Goal: Task Accomplishment & Management: Complete application form

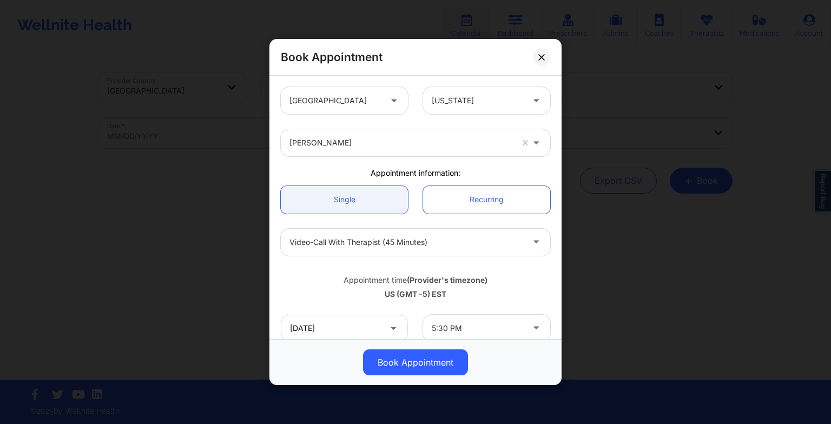
click at [581, 149] on div "Book Appointment [GEOGRAPHIC_DATA] [US_STATE] [PERSON_NAME] Appointment informa…" at bounding box center [415, 212] width 831 height 424
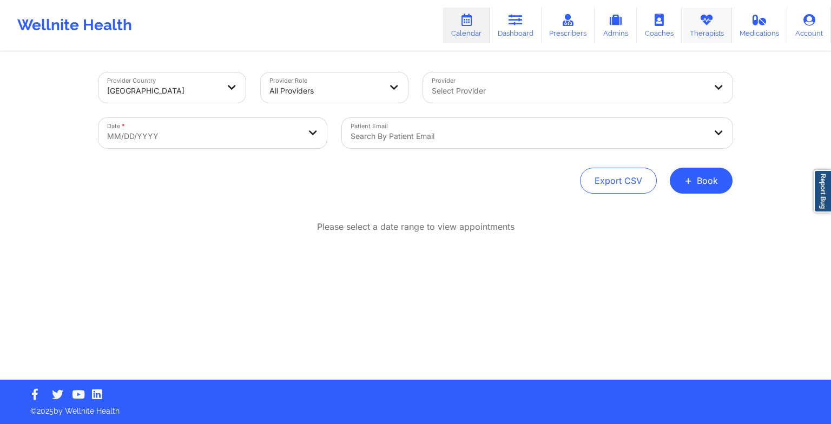
click at [710, 40] on link "Therapists" at bounding box center [707, 26] width 50 height 36
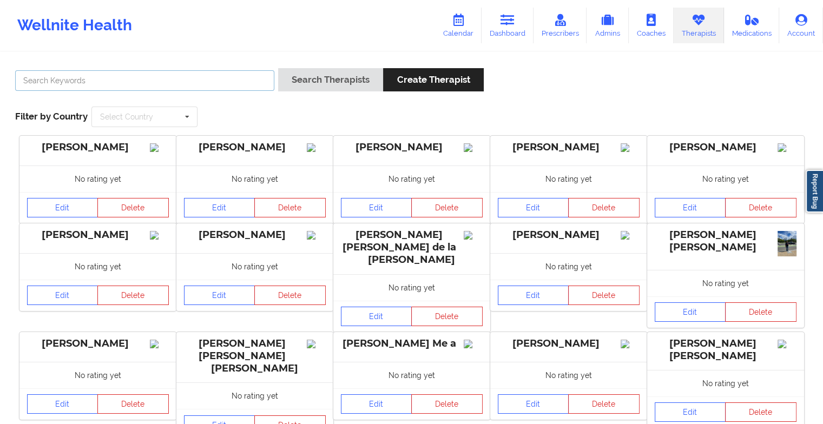
click at [249, 82] on input "text" at bounding box center [144, 80] width 259 height 21
paste input "[PERSON_NAME]"
type input "[PERSON_NAME]"
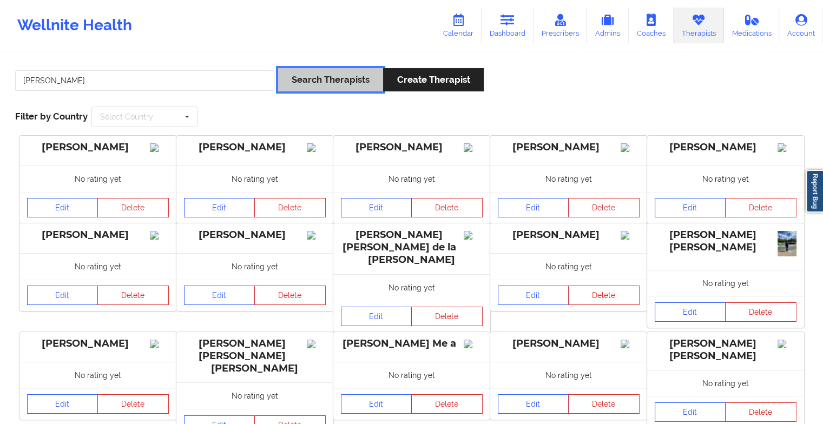
click at [339, 84] on button "Search Therapists" at bounding box center [330, 79] width 105 height 23
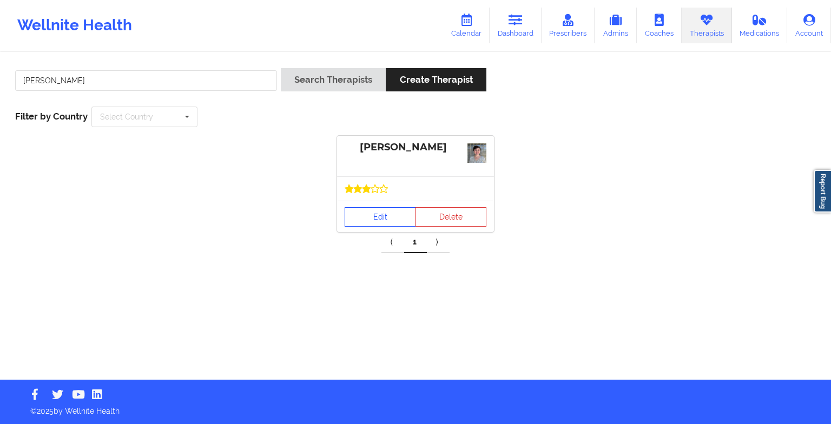
click at [372, 210] on link "Edit" at bounding box center [380, 216] width 71 height 19
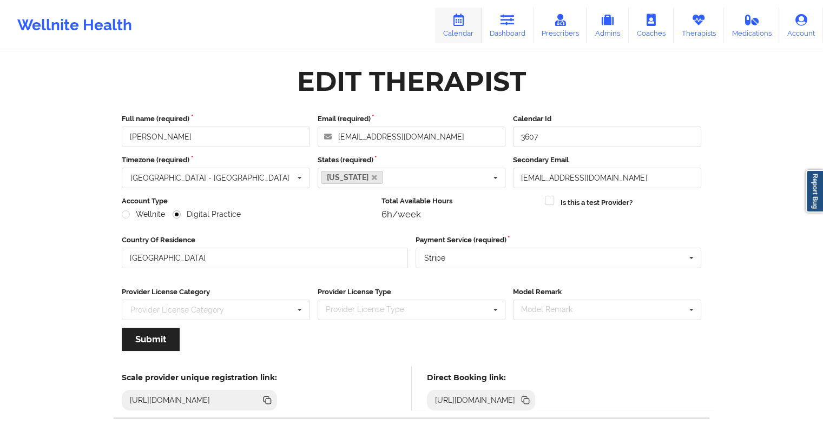
click at [458, 34] on link "Calendar" at bounding box center [458, 26] width 47 height 36
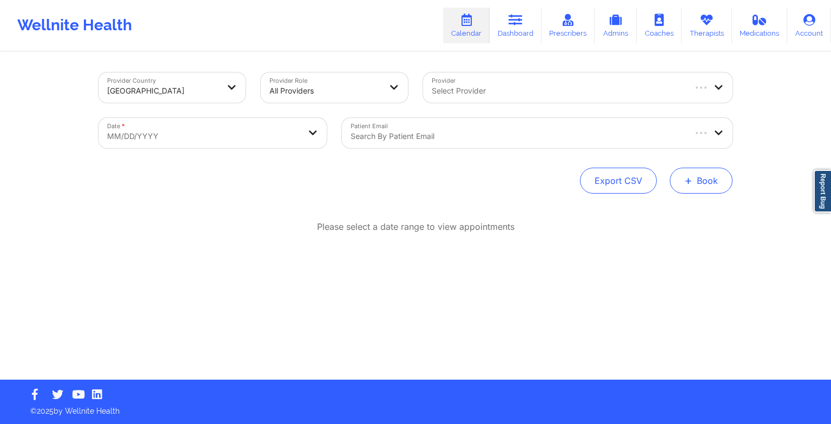
click at [699, 177] on button "+ Book" at bounding box center [701, 181] width 63 height 26
click at [651, 208] on button "Therapy Session" at bounding box center [683, 215] width 83 height 18
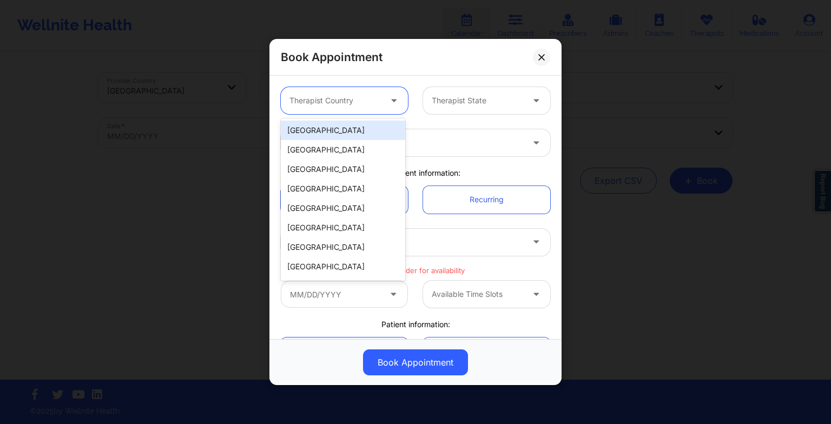
click at [382, 100] on div at bounding box center [395, 100] width 26 height 27
click at [355, 137] on div "[GEOGRAPHIC_DATA]" at bounding box center [343, 130] width 124 height 19
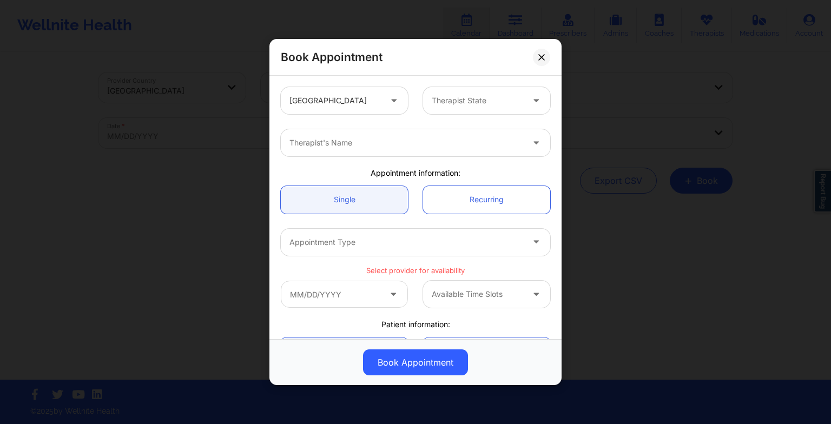
click at [438, 115] on div "United States Therapist State" at bounding box center [415, 101] width 285 height 42
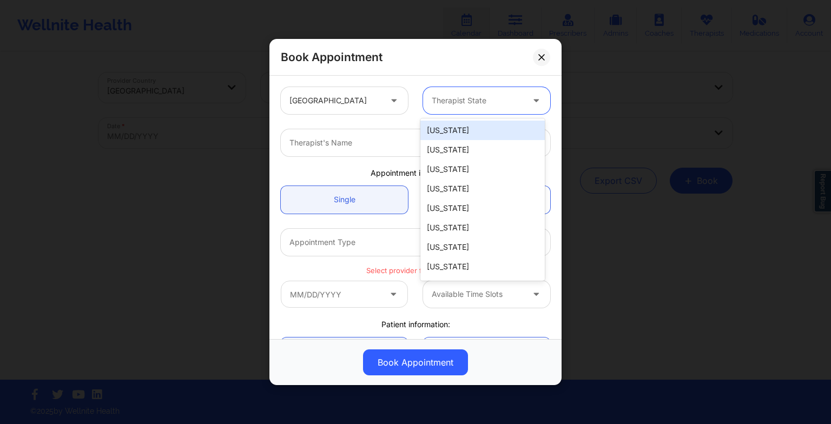
click at [442, 104] on div at bounding box center [477, 100] width 91 height 13
type input "ca"
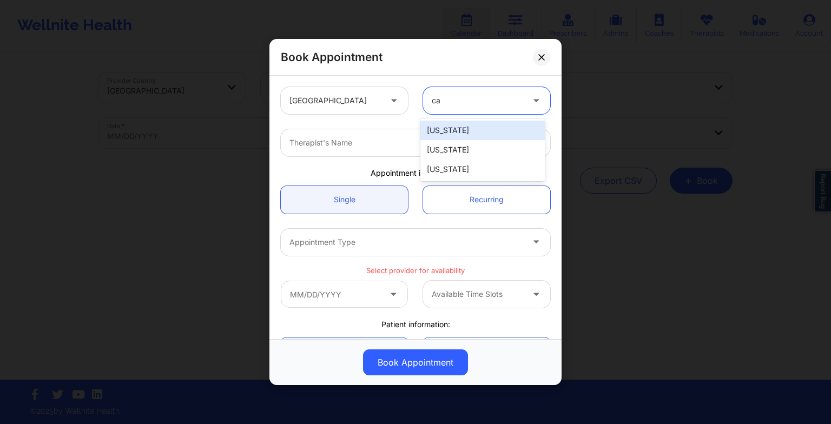
click at [452, 139] on div "[US_STATE]" at bounding box center [482, 130] width 124 height 19
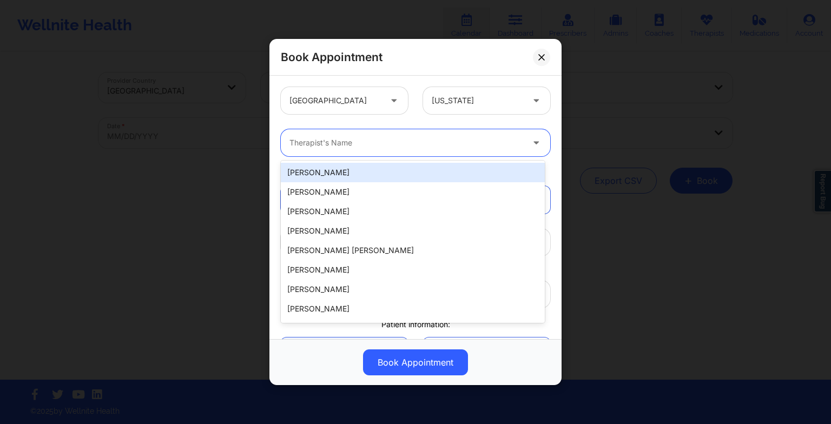
click at [413, 145] on div at bounding box center [406, 142] width 234 height 13
paste input "[PERSON_NAME]"
type input "[PERSON_NAME]"
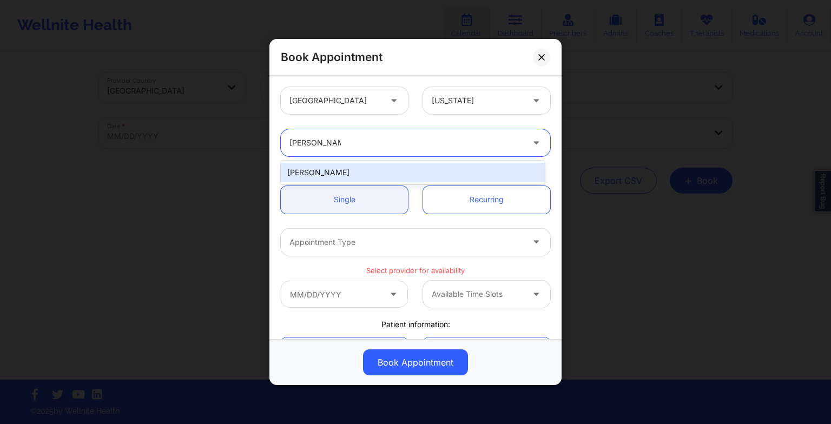
click at [363, 169] on div "[PERSON_NAME]" at bounding box center [413, 172] width 264 height 19
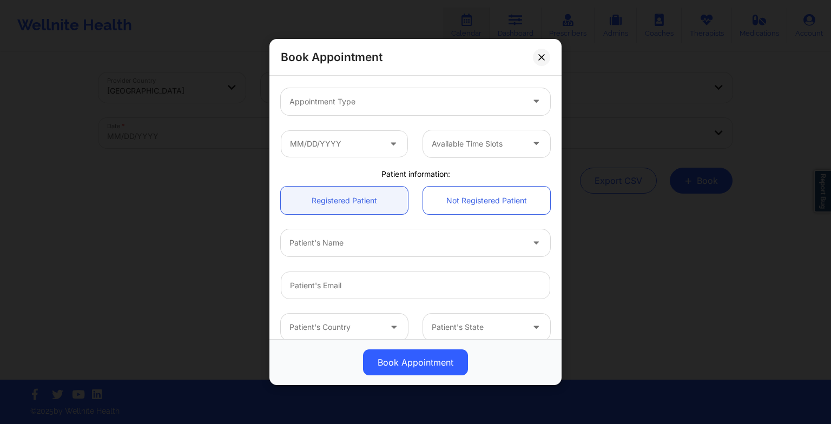
scroll to position [142, 0]
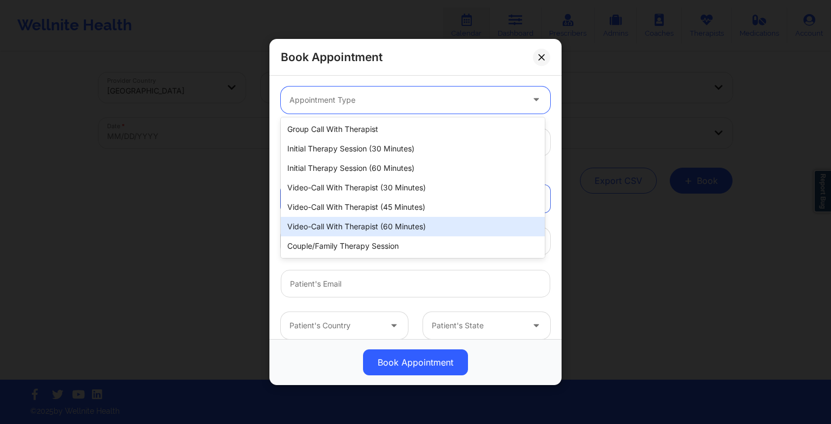
drag, startPoint x: 341, startPoint y: 106, endPoint x: 356, endPoint y: 227, distance: 122.7
click at [356, 227] on body "Wellnite Health Calendar Dashboard Prescribers Admins Coaches Therapists Medica…" at bounding box center [415, 212] width 831 height 424
click at [356, 227] on div "Video-Call with Therapist (60 minutes)" at bounding box center [413, 226] width 264 height 19
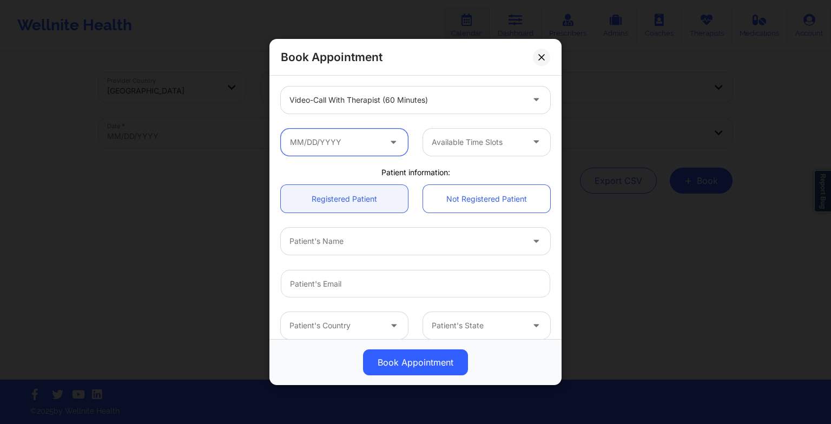
click at [364, 139] on input "text" at bounding box center [344, 142] width 127 height 27
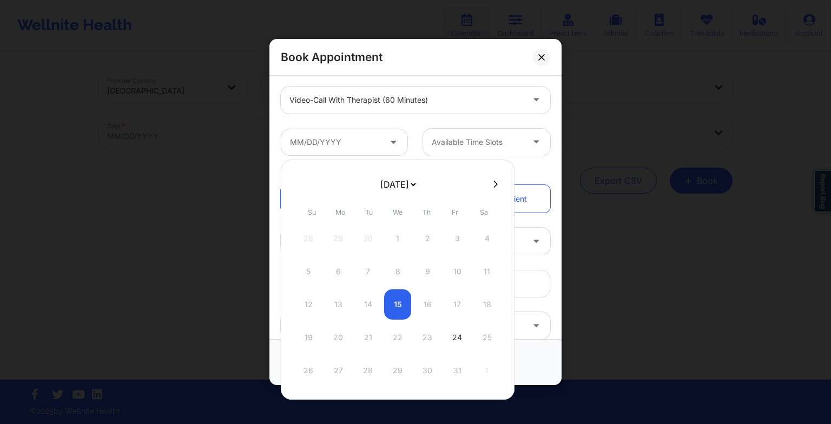
click at [394, 182] on select "[DATE] [DATE] [DATE] [DATE] [DATE] [DATE] [DATE] [DATE] [DATE] [DATE] [DATE] [D…" at bounding box center [397, 185] width 39 height 22
select select "2025-10"
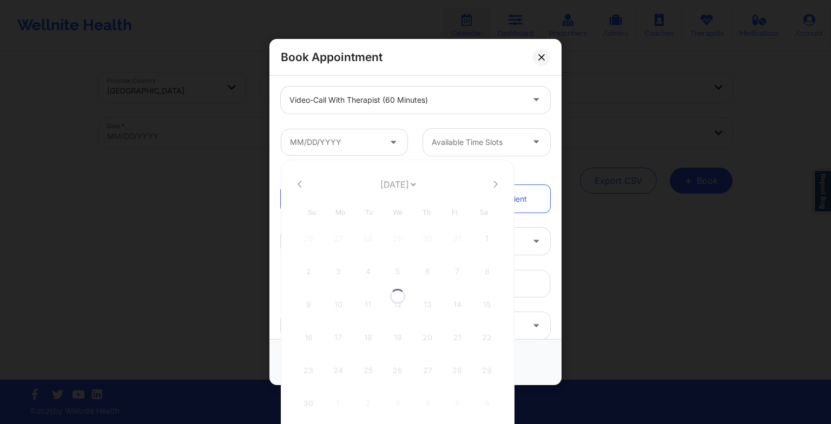
select select "2025-10"
click at [421, 306] on div "9 10 11 12 13 14 15" at bounding box center [398, 304] width 206 height 30
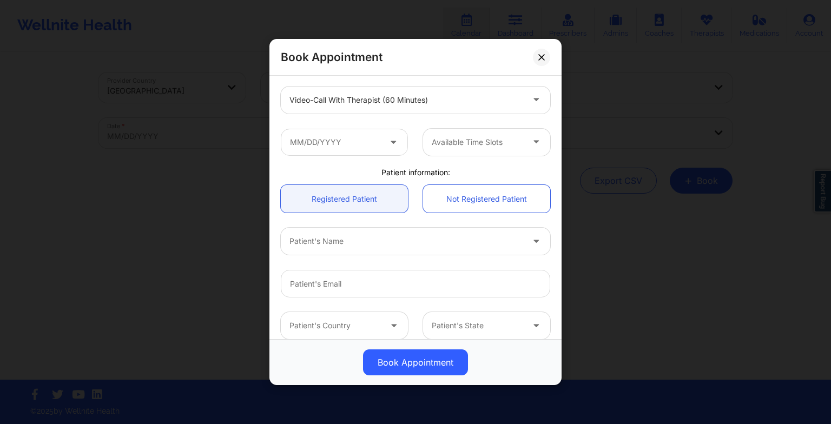
click at [497, 156] on div "Available Time Slots" at bounding box center [415, 142] width 285 height 42
click at [351, 146] on input "text" at bounding box center [344, 142] width 127 height 27
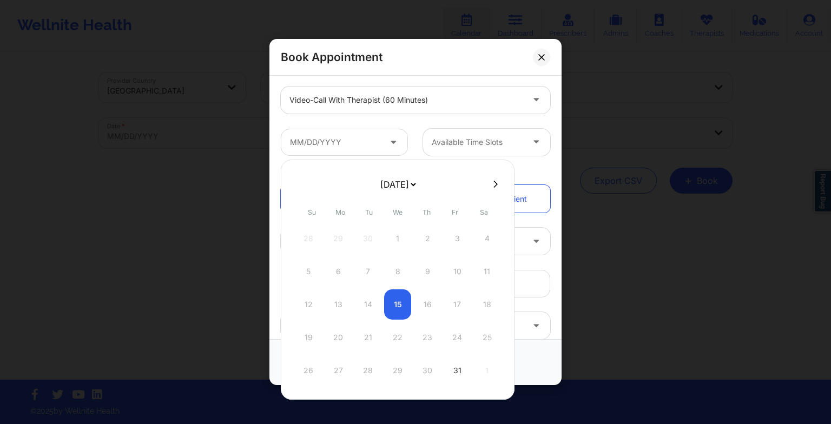
click at [418, 183] on select "[DATE] [DATE] [DATE] [DATE] [DATE] [DATE] [DATE] [DATE] [DATE] [DATE] [DATE] [D…" at bounding box center [397, 185] width 39 height 22
select select "2025-10"
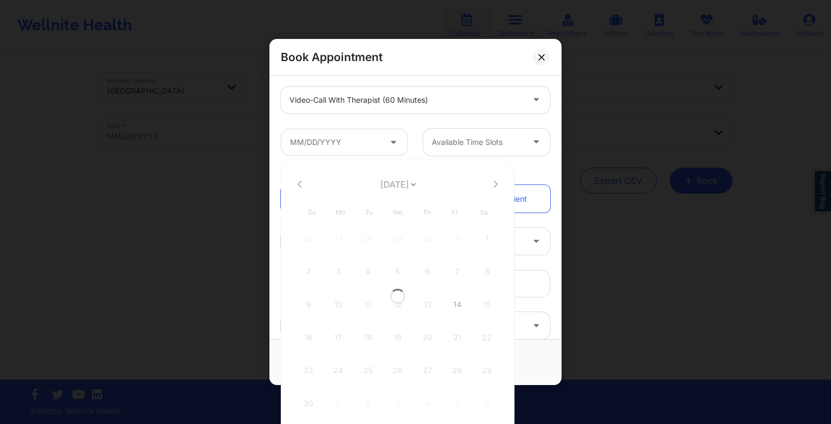
select select "2025-10"
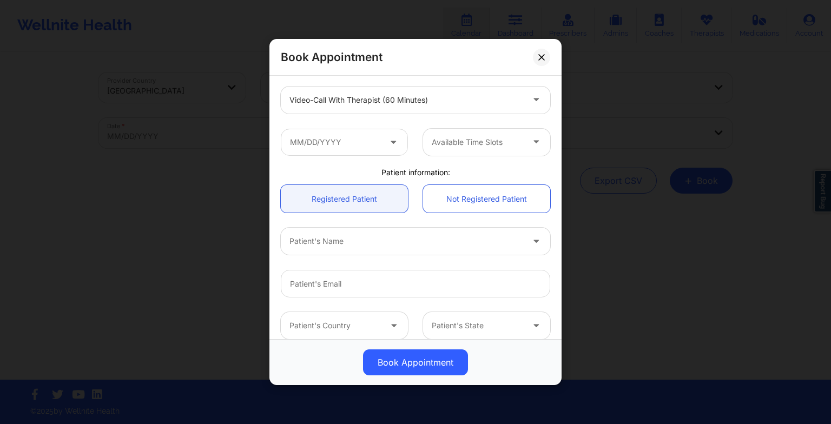
click at [524, 169] on div "Patient information:" at bounding box center [415, 172] width 285 height 11
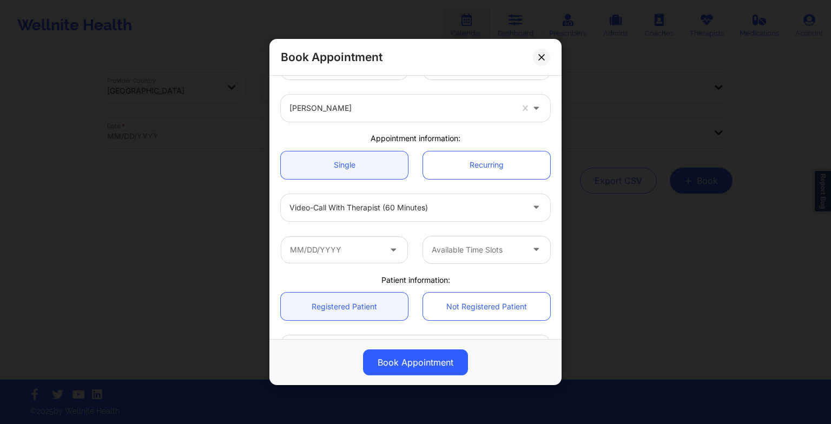
scroll to position [34, 0]
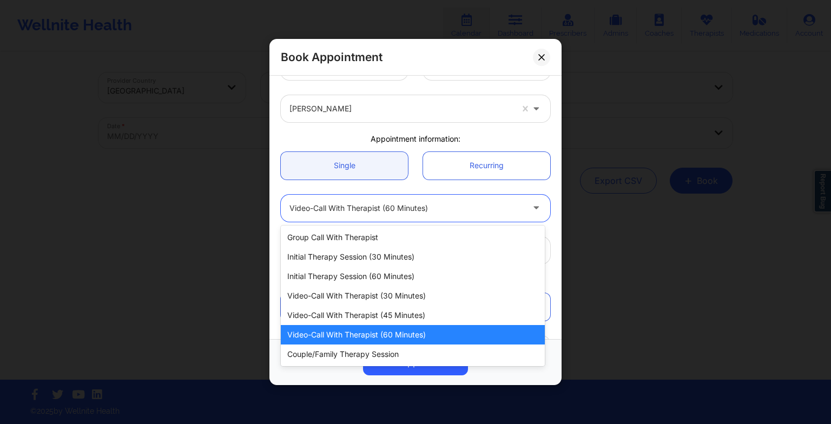
click at [430, 202] on div at bounding box center [406, 208] width 234 height 13
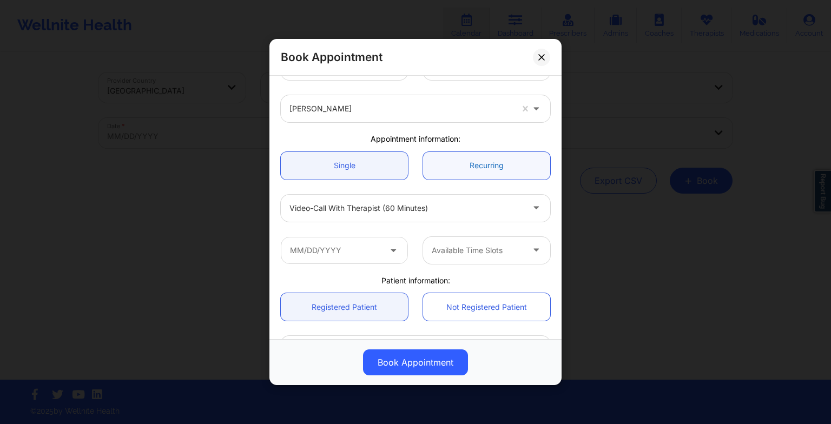
click at [486, 161] on link "Recurring" at bounding box center [486, 166] width 127 height 28
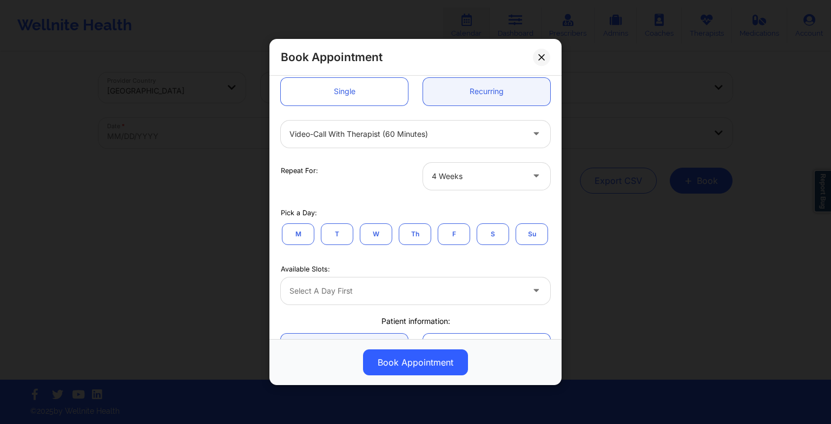
scroll to position [108, 0]
click at [424, 234] on button "Th" at bounding box center [415, 234] width 32 height 22
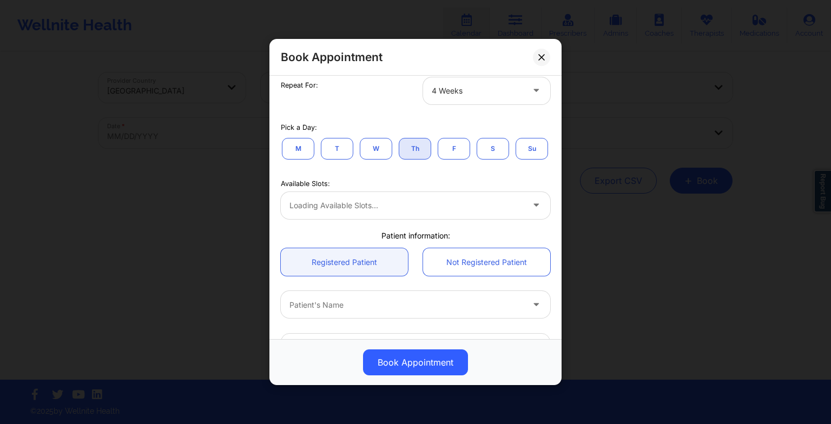
scroll to position [194, 0]
click at [401, 212] on div at bounding box center [406, 205] width 234 height 13
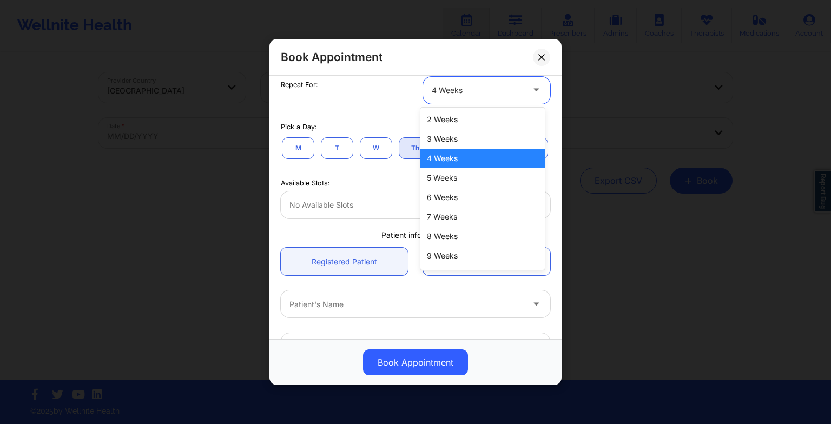
drag, startPoint x: 453, startPoint y: 102, endPoint x: 453, endPoint y: 125, distance: 23.3
click at [453, 125] on body "Wellnite Health Calendar Dashboard Prescribers Admins Coaches Therapists Medica…" at bounding box center [415, 212] width 831 height 424
click at [453, 125] on div "2 Weeks" at bounding box center [482, 119] width 124 height 19
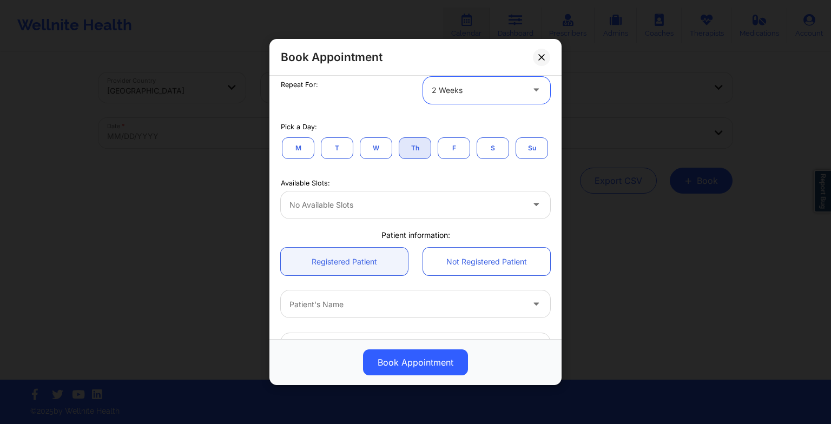
scroll to position [203, 0]
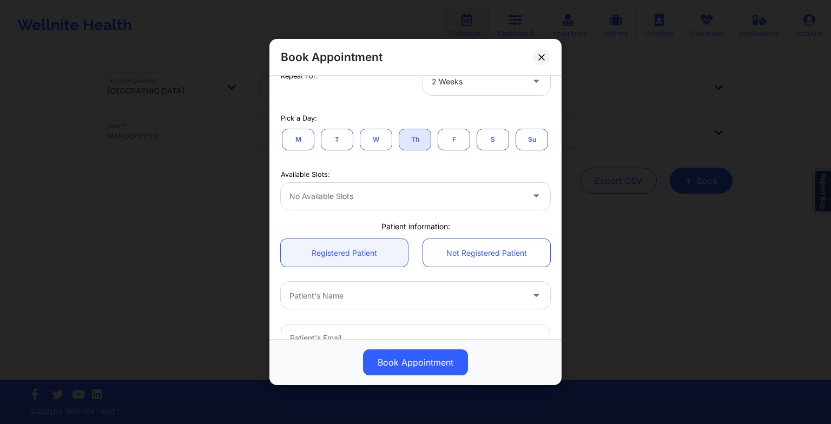
click at [444, 133] on button "F" at bounding box center [454, 139] width 32 height 22
click at [496, 140] on button "S" at bounding box center [493, 139] width 32 height 22
click at [516, 150] on button "Su" at bounding box center [532, 139] width 32 height 22
click at [302, 139] on button "M" at bounding box center [298, 139] width 32 height 22
click at [350, 135] on button "T" at bounding box center [337, 139] width 32 height 22
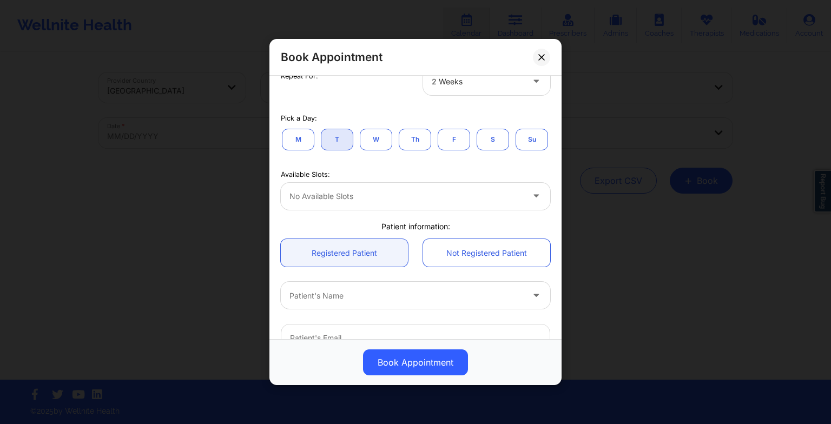
click at [387, 132] on button "W" at bounding box center [376, 139] width 32 height 22
click at [422, 130] on button "Th" at bounding box center [415, 139] width 32 height 22
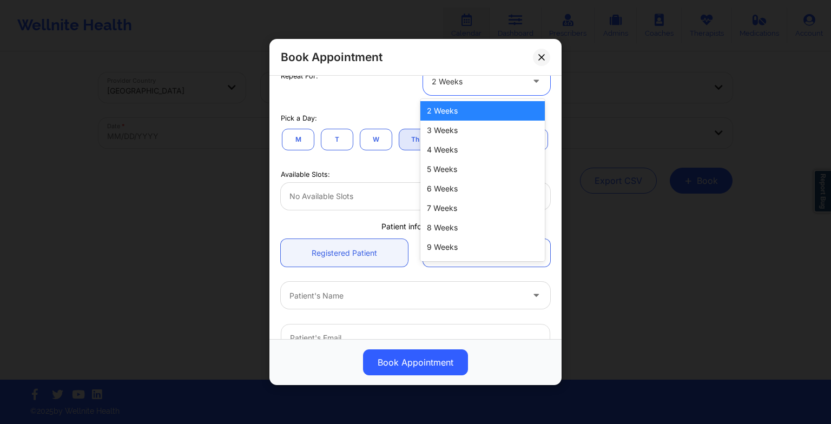
drag, startPoint x: 449, startPoint y: 84, endPoint x: 444, endPoint y: 126, distance: 41.4
click at [444, 126] on body "Wellnite Health Calendar Dashboard Prescribers Admins Coaches Therapists Medica…" at bounding box center [415, 212] width 831 height 424
click at [444, 126] on div "3 Weeks" at bounding box center [482, 130] width 124 height 19
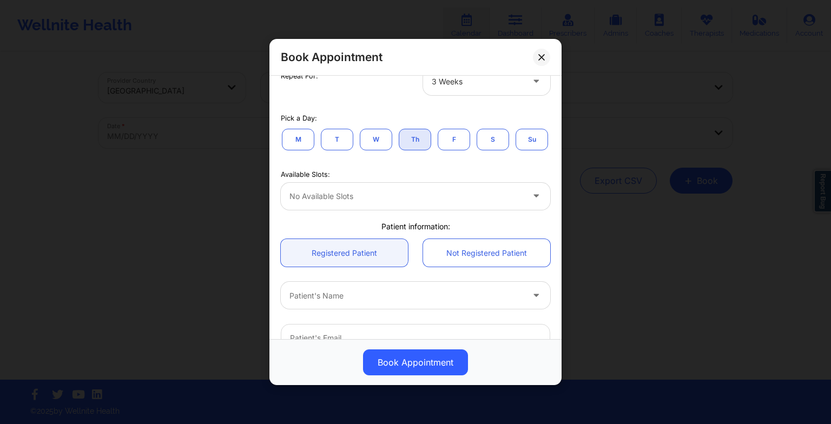
click at [304, 139] on button "M" at bounding box center [298, 139] width 32 height 22
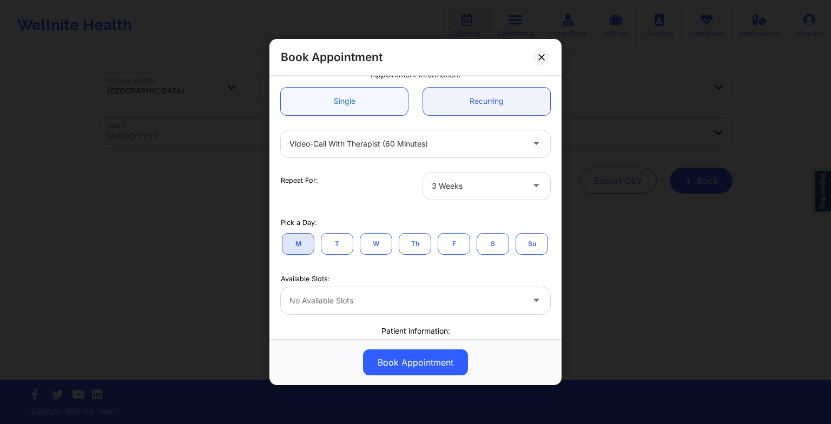
click at [365, 102] on link "Single" at bounding box center [344, 102] width 127 height 28
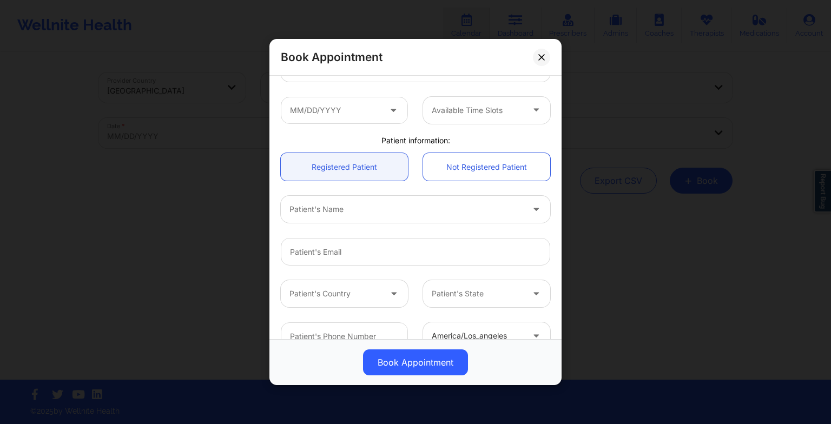
scroll to position [126, 0]
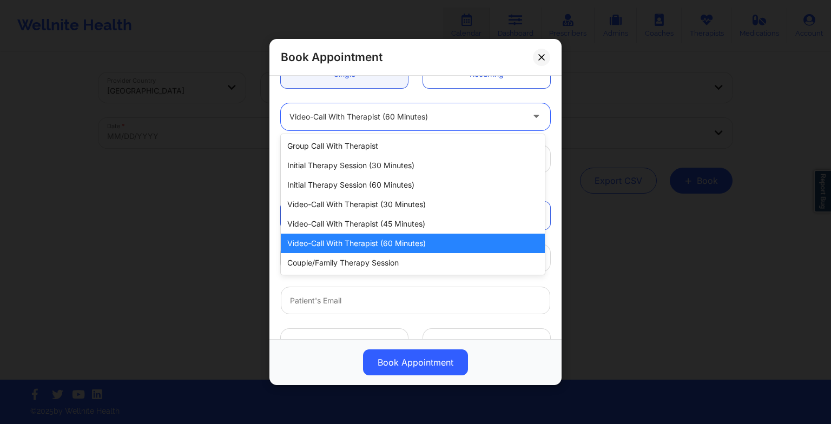
click at [330, 120] on div at bounding box center [406, 116] width 234 height 13
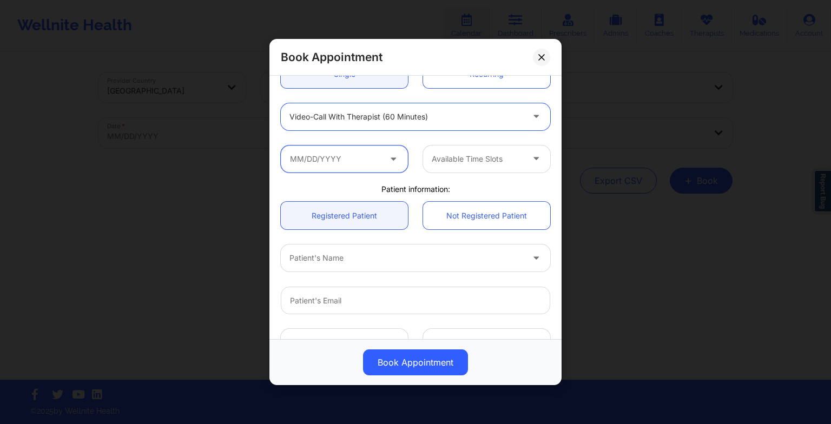
click at [346, 167] on input "text" at bounding box center [344, 159] width 127 height 27
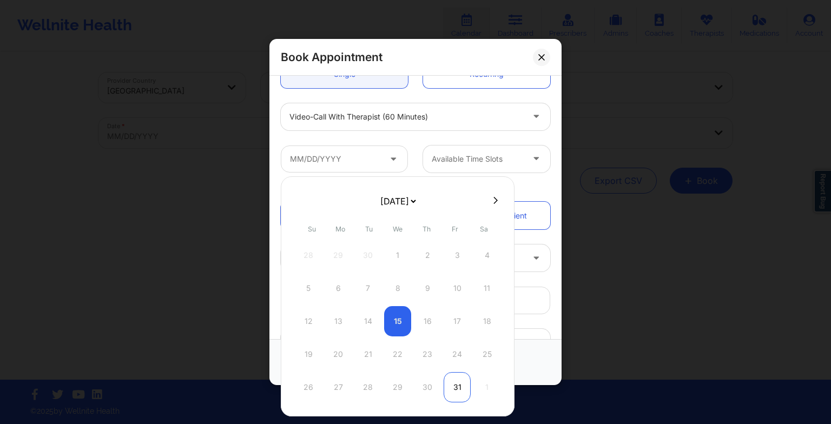
click at [453, 381] on div "31" at bounding box center [457, 387] width 27 height 30
type input "[DATE]"
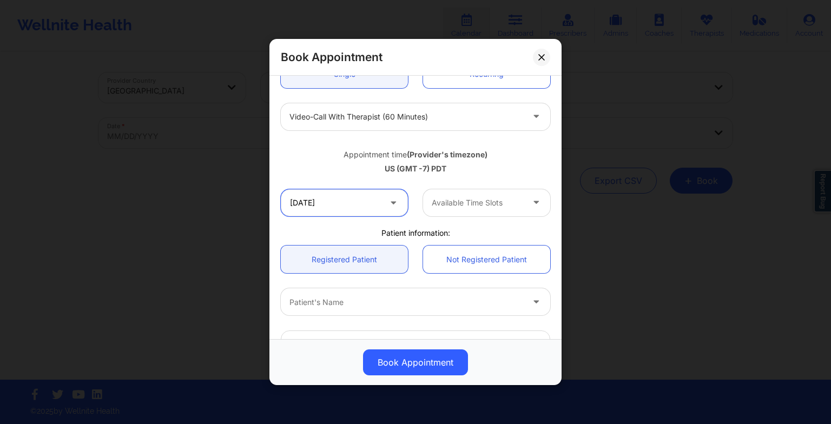
click at [390, 191] on input "[DATE]" at bounding box center [344, 202] width 127 height 27
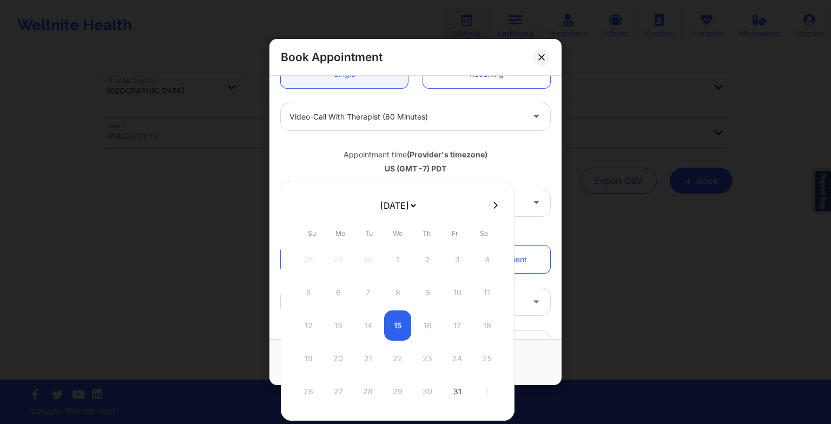
click at [418, 206] on select "[DATE] [DATE] [DATE] [DATE] [DATE] [DATE] [DATE] [DATE] [DATE] [DATE] [DATE] [D…" at bounding box center [397, 206] width 39 height 22
select select "2025-10"
click at [521, 287] on div "Patient's Name" at bounding box center [415, 302] width 285 height 42
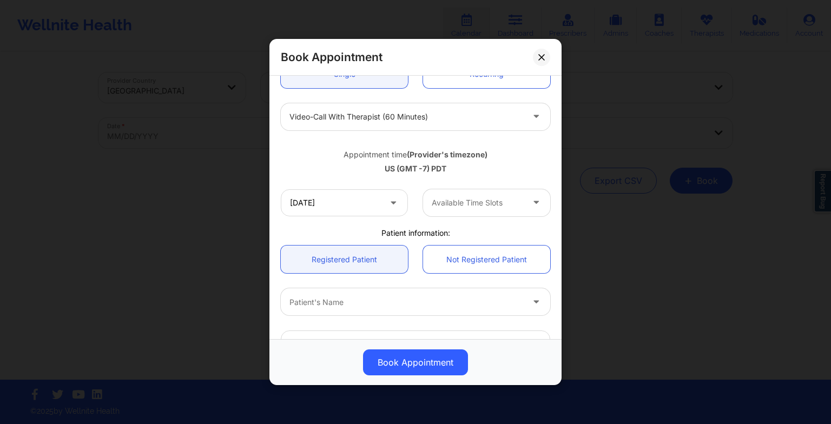
click at [615, 292] on div "Book Appointment [GEOGRAPHIC_DATA] [US_STATE] [PERSON_NAME] Appointment informa…" at bounding box center [415, 212] width 831 height 424
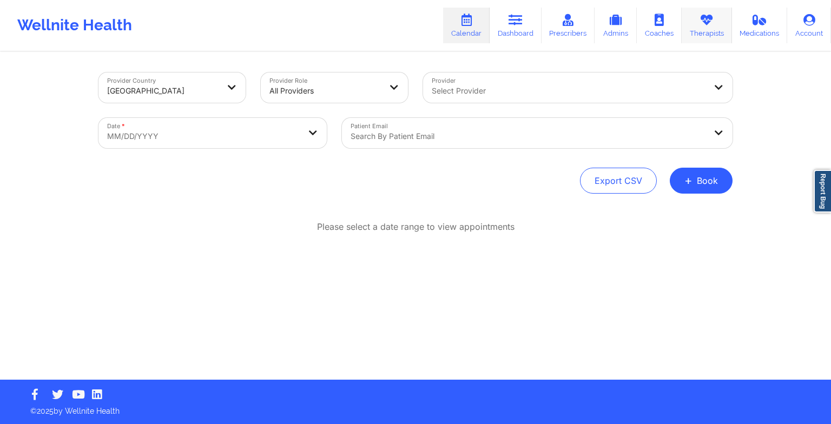
click at [699, 31] on link "Therapists" at bounding box center [707, 26] width 50 height 36
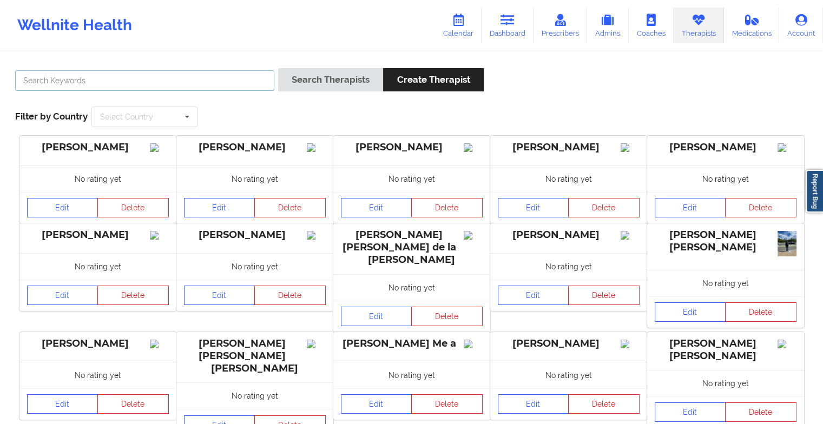
click at [223, 85] on input "text" at bounding box center [144, 80] width 259 height 21
paste input "[PERSON_NAME]"
type input "[PERSON_NAME]"
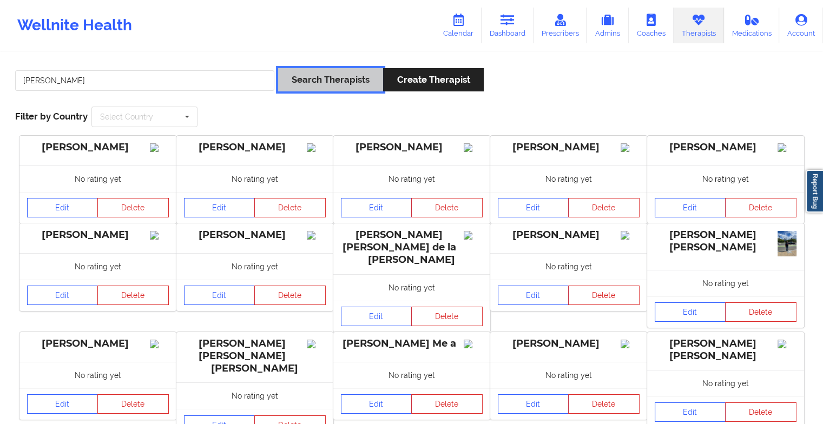
click at [311, 80] on button "Search Therapists" at bounding box center [330, 79] width 105 height 23
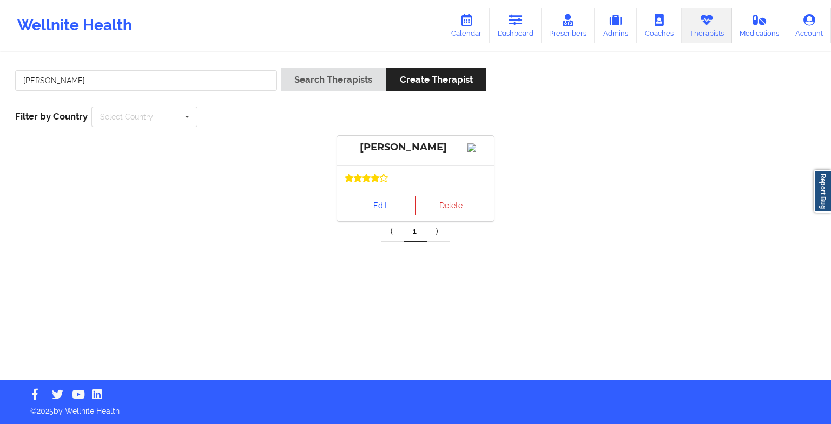
click at [380, 212] on link "Edit" at bounding box center [380, 205] width 71 height 19
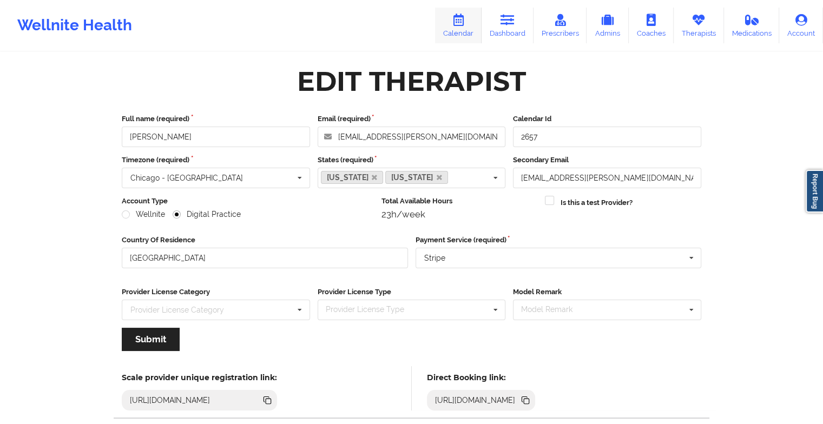
click at [468, 32] on link "Calendar" at bounding box center [458, 26] width 47 height 36
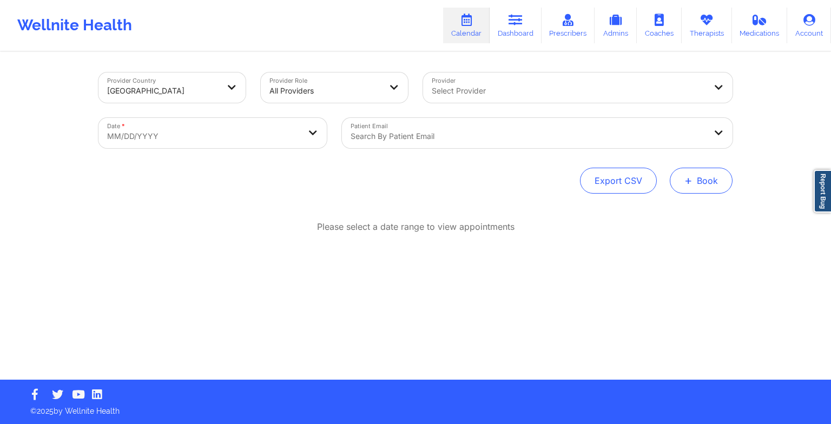
click at [695, 186] on button "+ Book" at bounding box center [701, 181] width 63 height 26
click at [666, 211] on button "Therapy Session" at bounding box center [683, 215] width 83 height 18
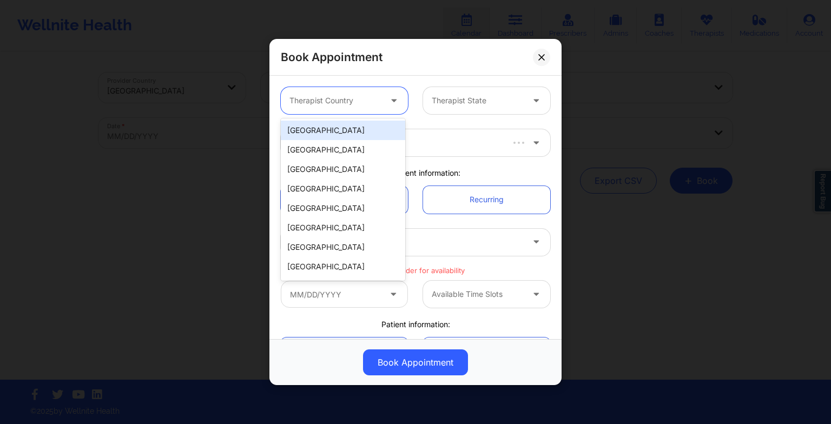
click at [371, 110] on div "Therapist Country" at bounding box center [331, 100] width 101 height 27
click at [370, 134] on div "[GEOGRAPHIC_DATA]" at bounding box center [343, 130] width 124 height 19
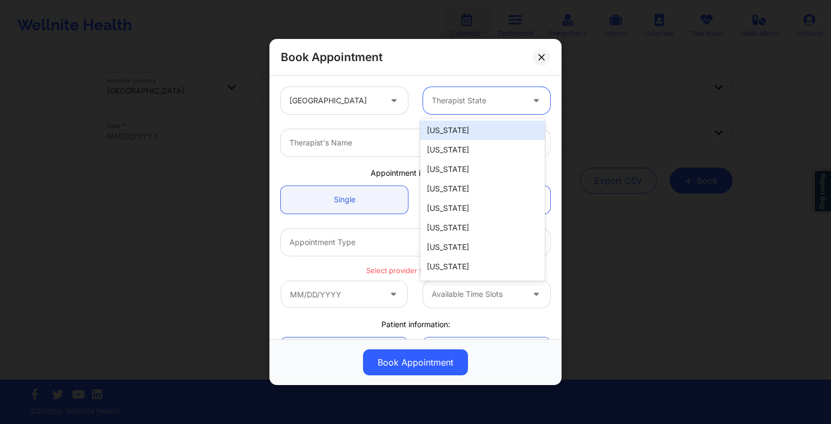
click at [463, 97] on div at bounding box center [477, 100] width 91 height 13
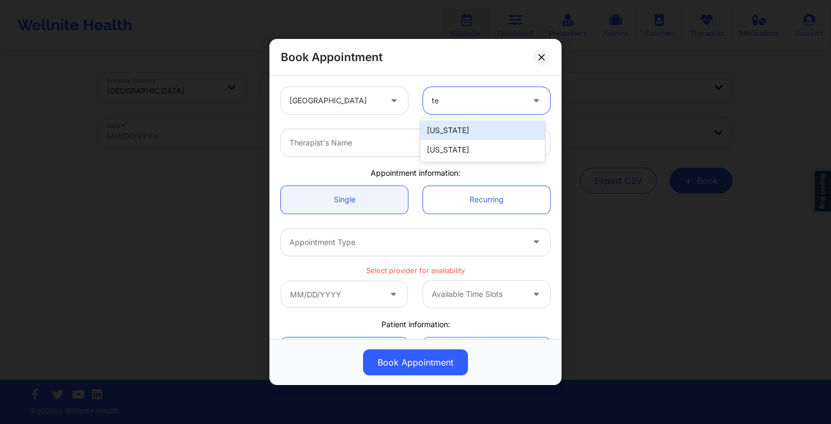
type input "tex"
click at [463, 129] on div "[US_STATE]" at bounding box center [482, 130] width 124 height 19
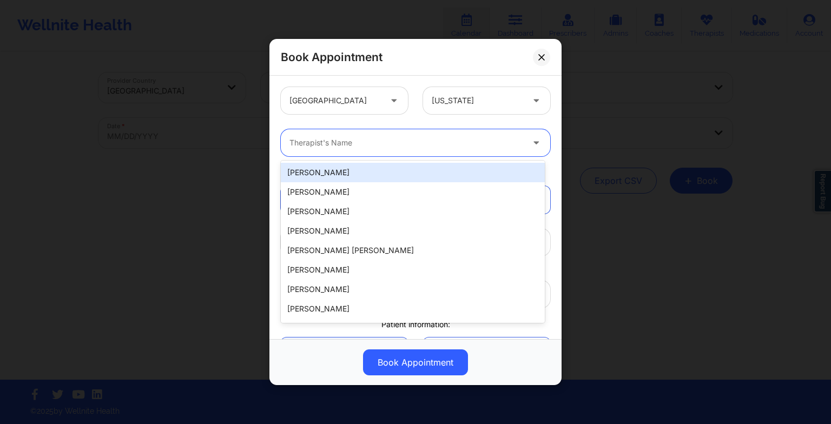
click at [365, 134] on div "Therapist's Name" at bounding box center [402, 142] width 243 height 27
paste input "[PERSON_NAME]"
type input "[PERSON_NAME]"
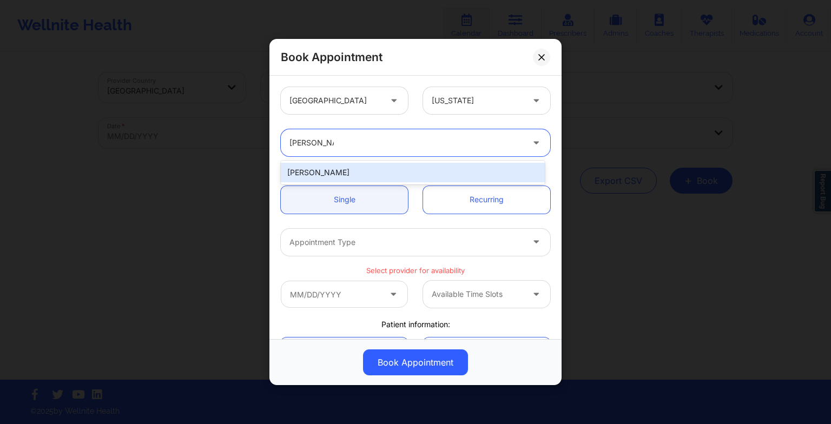
click at [326, 167] on div "[PERSON_NAME]" at bounding box center [413, 172] width 264 height 19
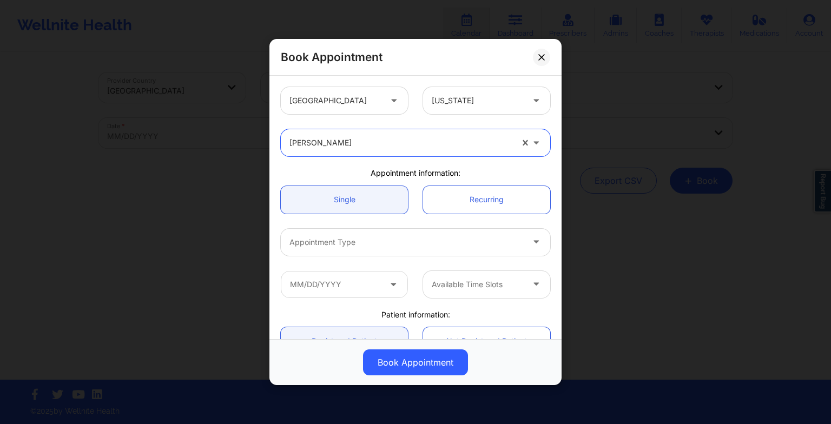
scroll to position [58, 0]
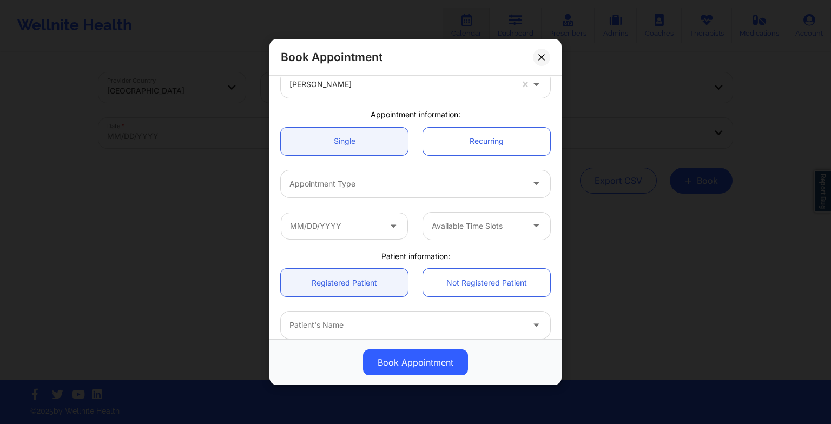
drag, startPoint x: 326, startPoint y: 167, endPoint x: 330, endPoint y: 187, distance: 20.9
click at [330, 187] on div "Appointment Type" at bounding box center [415, 184] width 285 height 42
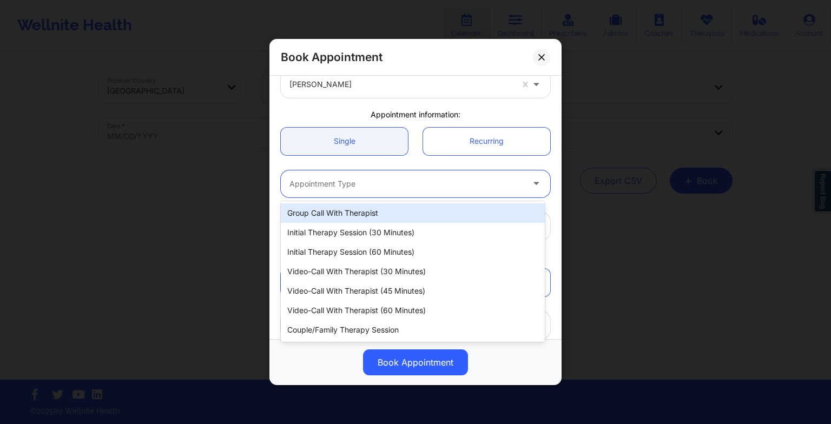
click at [330, 187] on div at bounding box center [406, 183] width 234 height 13
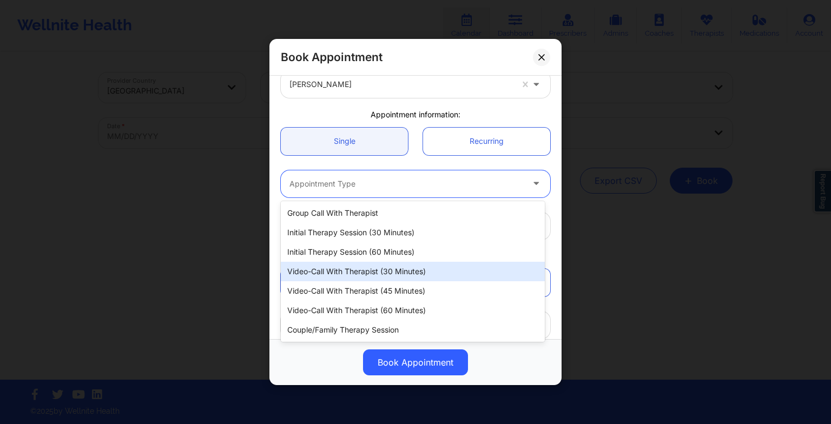
click at [343, 268] on div "Video-Call with Therapist (30 minutes)" at bounding box center [413, 271] width 264 height 19
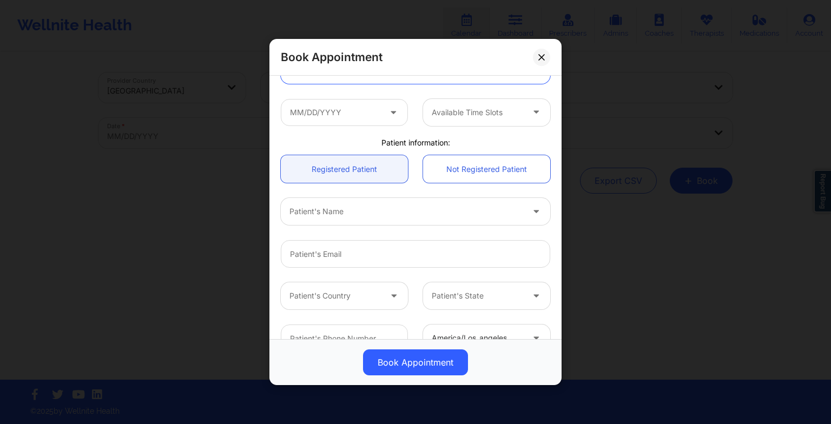
scroll to position [181, 0]
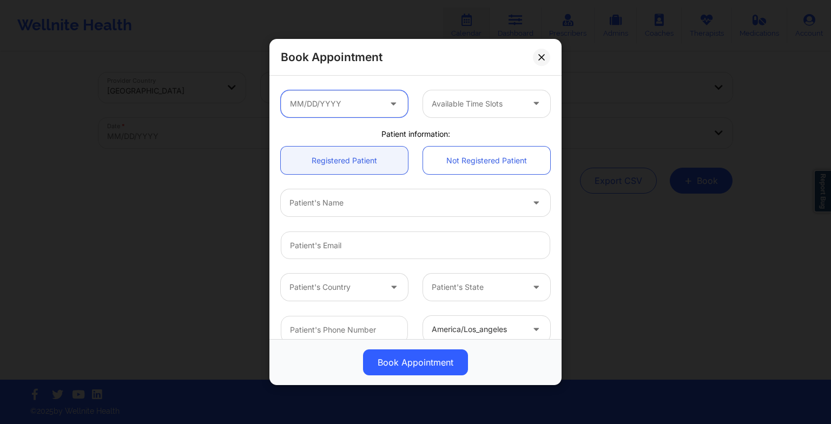
click at [313, 103] on input "text" at bounding box center [344, 103] width 127 height 27
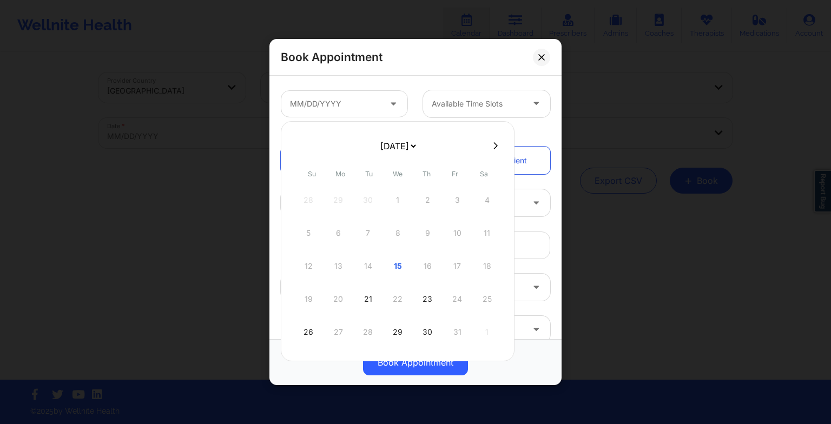
drag, startPoint x: 379, startPoint y: 150, endPoint x: 379, endPoint y: 188, distance: 38.4
click at [379, 188] on div "[DATE] [DATE] [DATE] [DATE] [DATE] [DATE] [DATE] [DATE] [DATE] [DATE] [DATE] [D…" at bounding box center [398, 241] width 234 height 240
select select "2025-10"
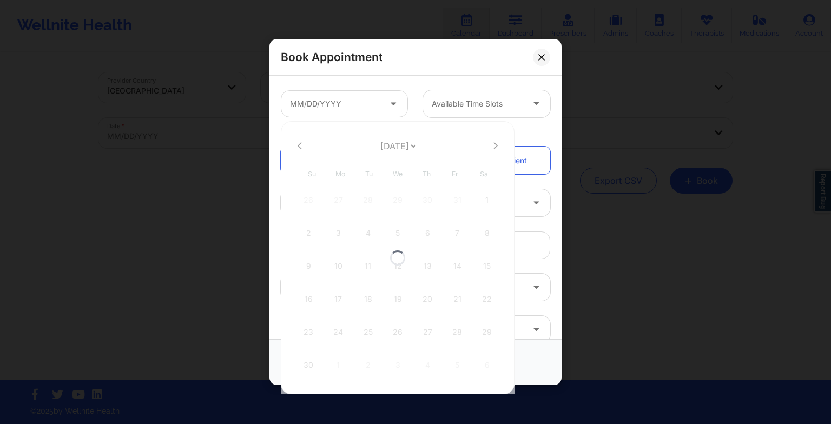
select select "2025-10"
click at [338, 232] on div "3" at bounding box center [338, 233] width 27 height 30
type input "[DATE]"
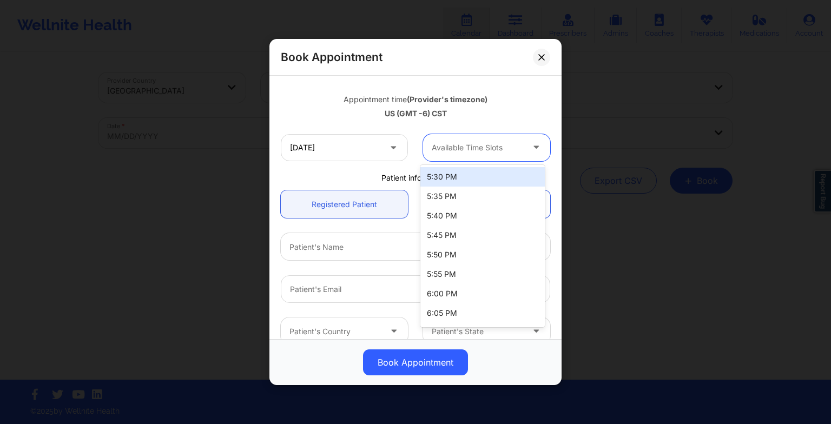
click at [460, 152] on div at bounding box center [477, 147] width 91 height 13
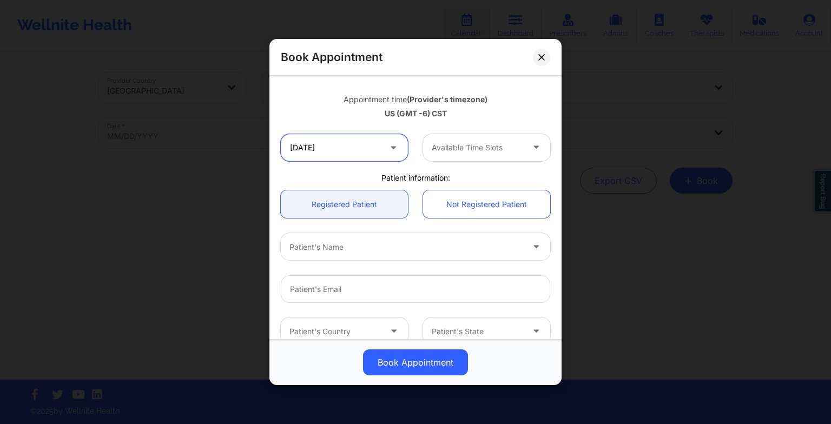
click at [382, 152] on input "[DATE]" at bounding box center [344, 147] width 127 height 27
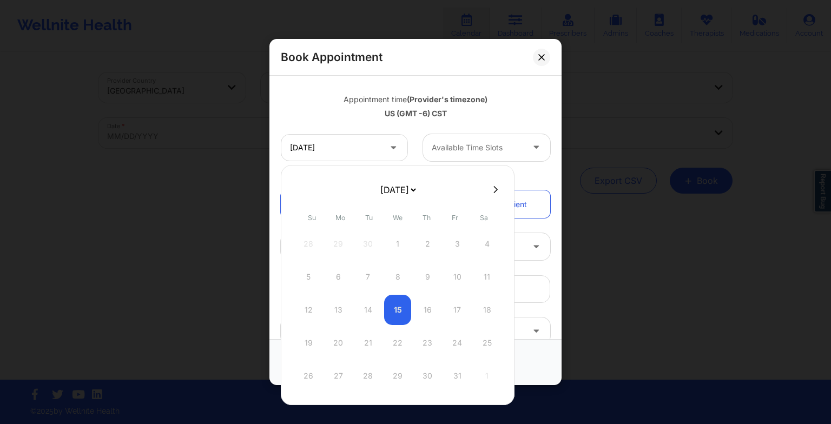
drag, startPoint x: 413, startPoint y: 182, endPoint x: 382, endPoint y: 227, distance: 54.5
click at [382, 227] on div "[DATE] [DATE] [DATE] [DATE] [DATE] [DATE] [DATE] [DATE] [DATE] [DATE] [DATE] [D…" at bounding box center [398, 285] width 234 height 240
select select "2025-10"
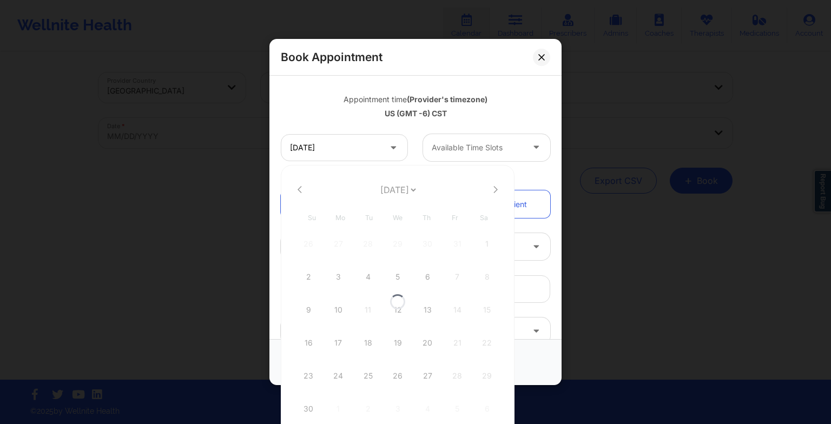
select select "2025-10"
click at [366, 276] on div "4" at bounding box center [367, 277] width 27 height 30
type input "[DATE]"
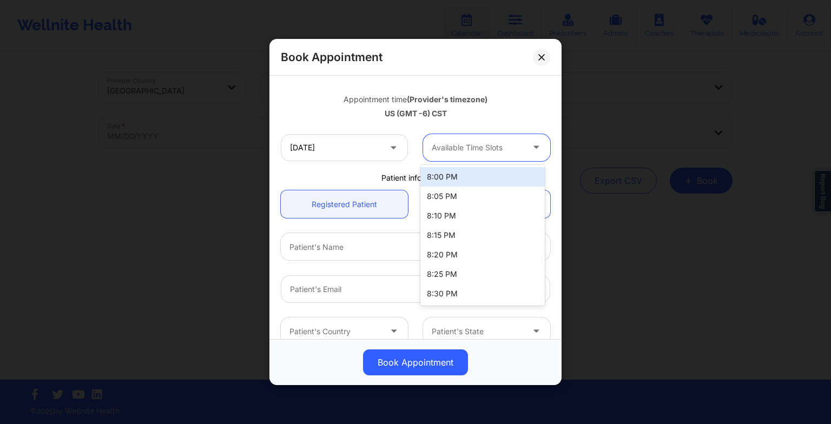
click at [452, 156] on div "Available Time Slots" at bounding box center [473, 147] width 101 height 27
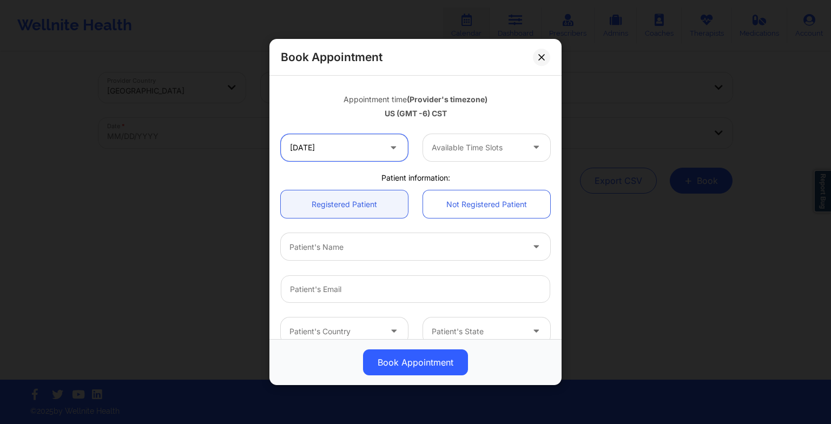
click at [381, 148] on input "[DATE]" at bounding box center [344, 147] width 127 height 27
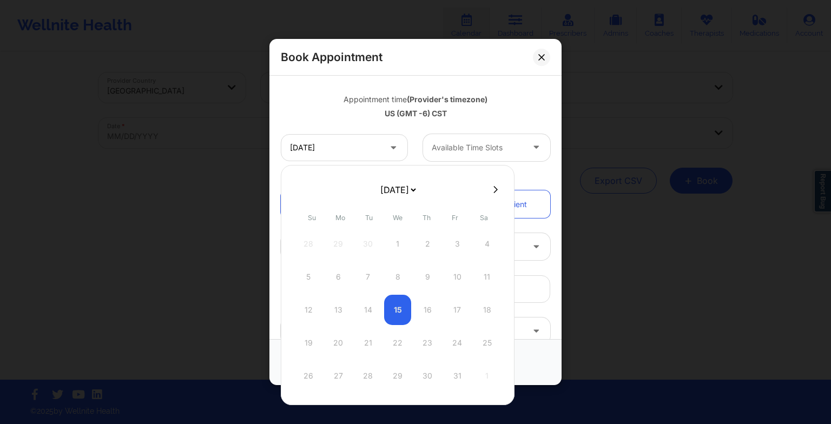
drag, startPoint x: 381, startPoint y: 186, endPoint x: 378, endPoint y: 225, distance: 39.1
click at [378, 225] on div "[DATE] [DATE] [DATE] [DATE] [DATE] [DATE] [DATE] [DATE] [DATE] [DATE] [DATE] [D…" at bounding box center [398, 285] width 234 height 240
select select "2025-10"
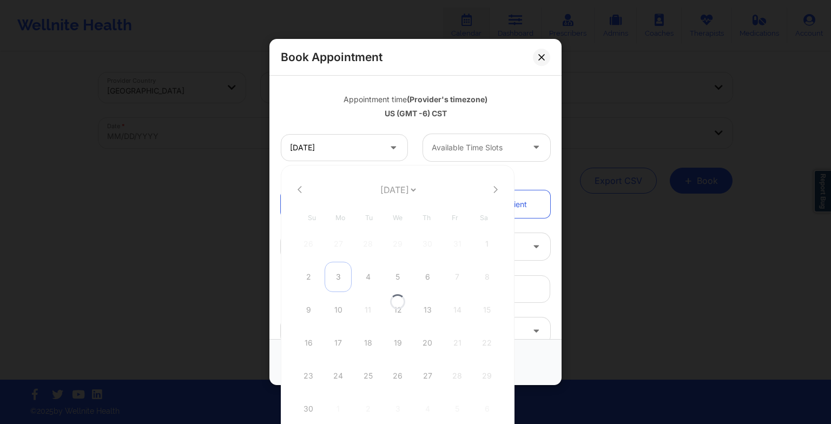
select select "2025-10"
click at [318, 278] on div "2" at bounding box center [308, 277] width 27 height 30
type input "[DATE]"
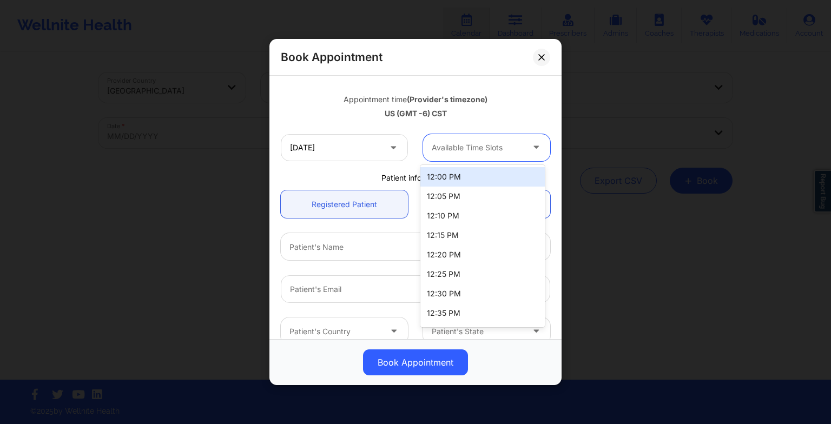
click at [466, 149] on div at bounding box center [477, 147] width 91 height 13
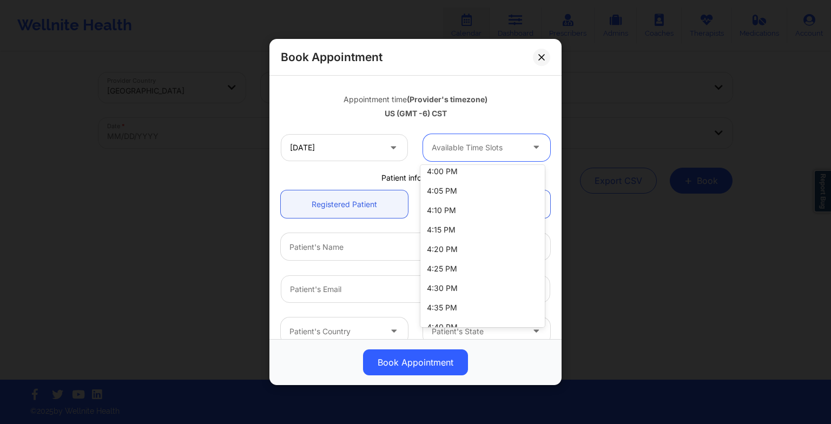
scroll to position [509, 0]
click at [456, 249] on div "4:30 PM" at bounding box center [482, 251] width 124 height 19
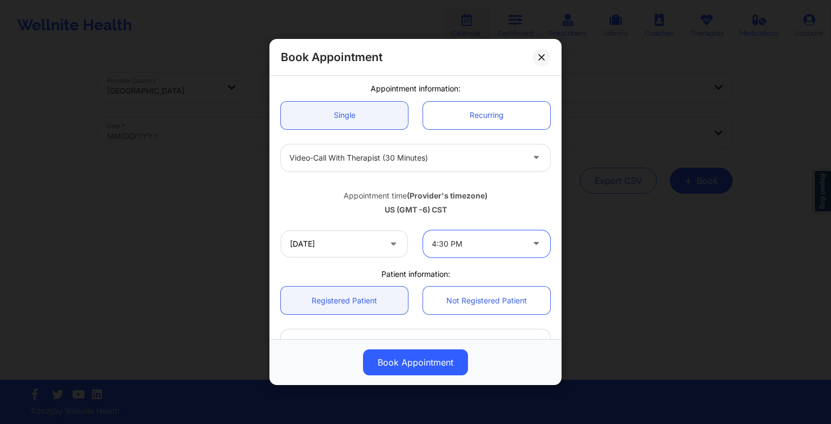
scroll to position [77, 0]
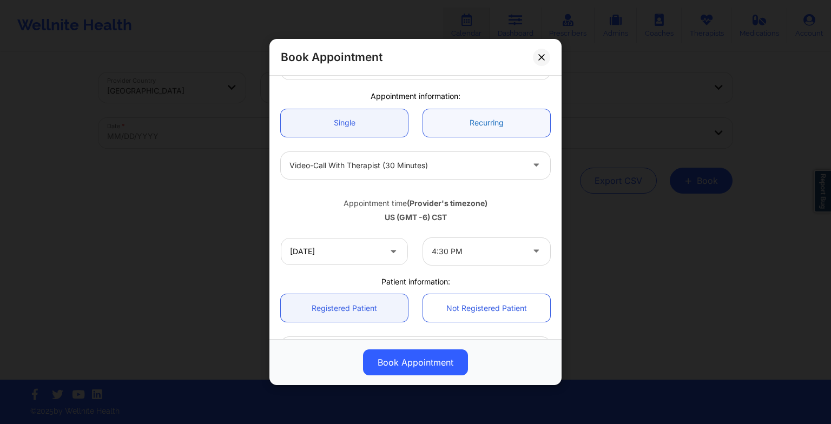
click at [446, 134] on link "Recurring" at bounding box center [486, 123] width 127 height 28
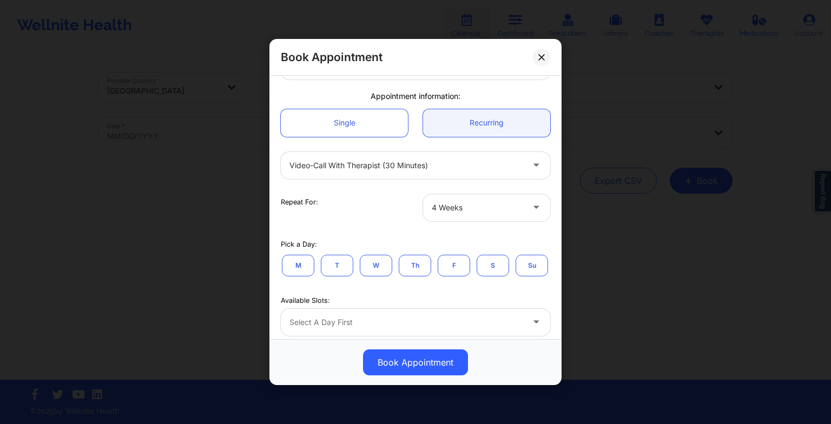
click at [516, 276] on button "Su" at bounding box center [532, 265] width 32 height 22
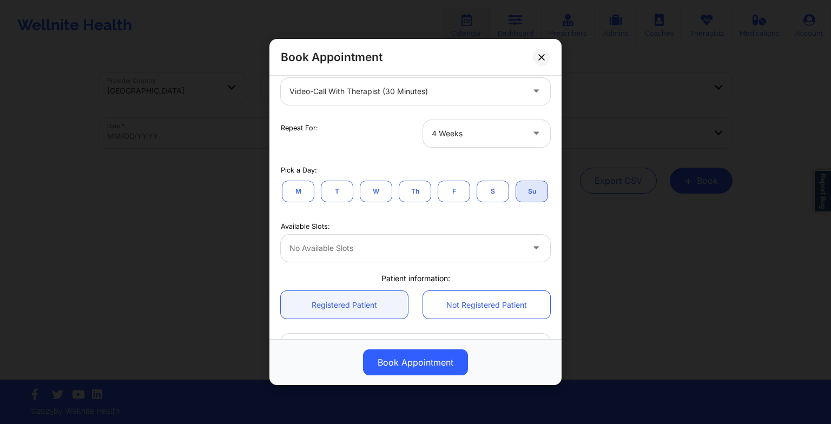
scroll to position [152, 0]
click at [371, 254] on div at bounding box center [406, 247] width 234 height 13
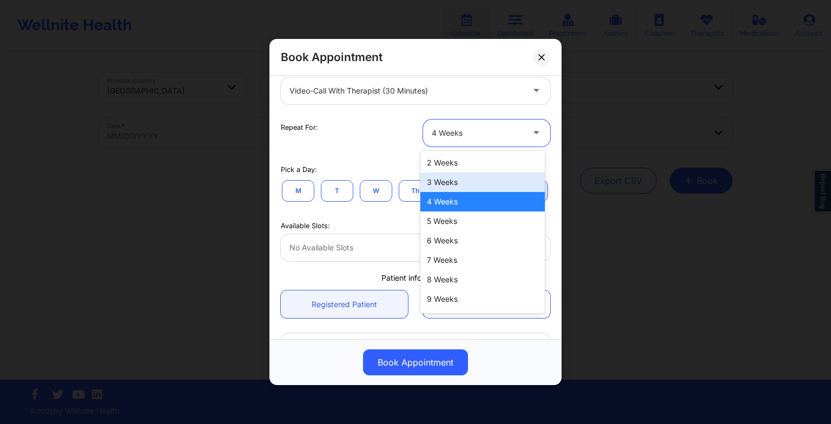
drag, startPoint x: 455, startPoint y: 136, endPoint x: 447, endPoint y: 169, distance: 33.9
click at [447, 169] on body "Wellnite Health Calendar Dashboard Prescribers Admins Coaches Therapists Medica…" at bounding box center [415, 212] width 831 height 424
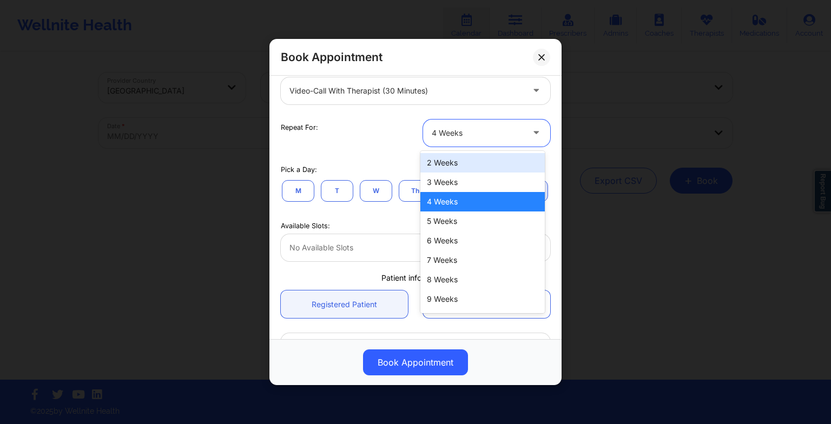
click at [447, 169] on div "2 Weeks" at bounding box center [482, 162] width 124 height 19
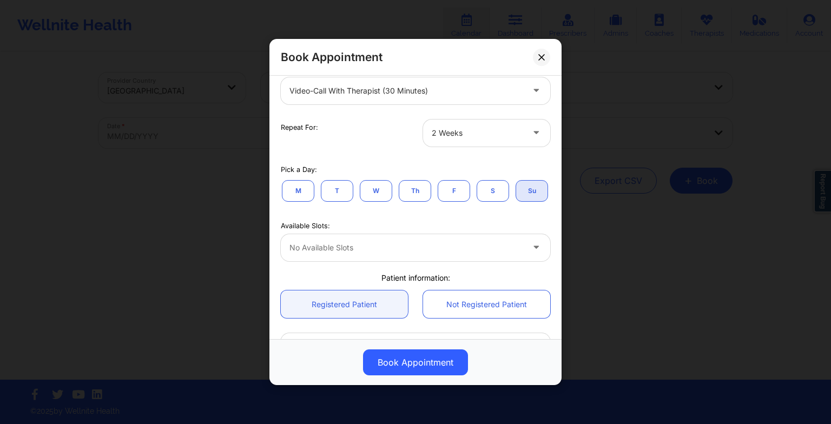
click at [495, 195] on button "S" at bounding box center [493, 191] width 32 height 22
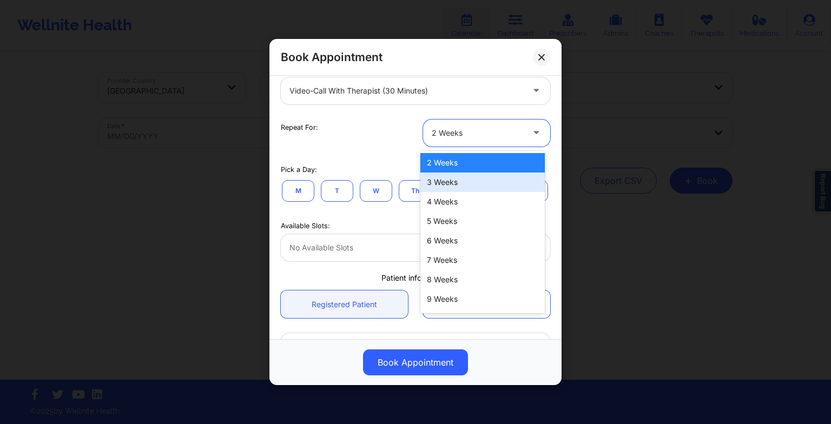
drag, startPoint x: 459, startPoint y: 144, endPoint x: 453, endPoint y: 175, distance: 31.3
click at [453, 175] on body "Wellnite Health Calendar Dashboard Prescribers Admins Coaches Therapists Medica…" at bounding box center [415, 212] width 831 height 424
click at [453, 175] on div "3 Weeks" at bounding box center [482, 182] width 124 height 19
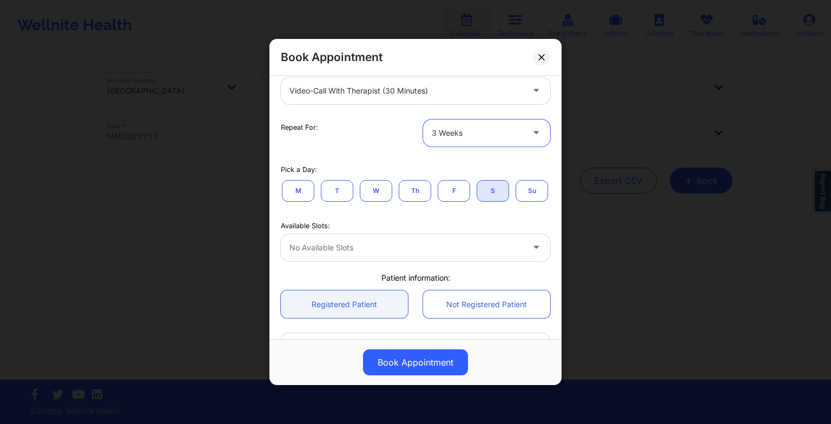
scroll to position [71, 0]
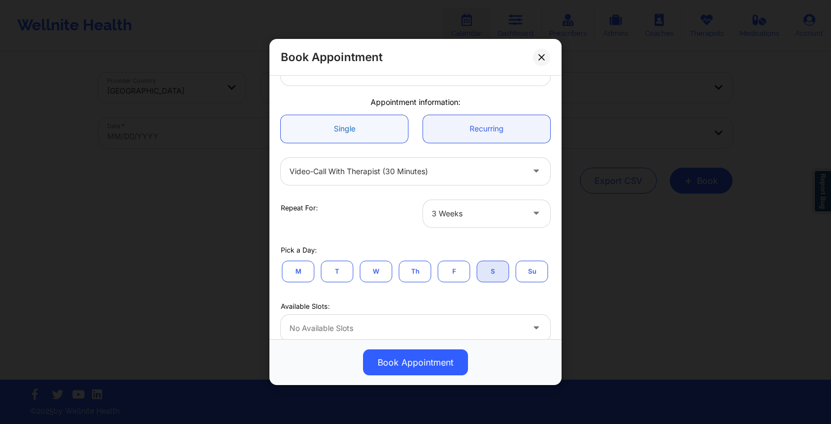
click at [333, 131] on link "Single" at bounding box center [344, 129] width 127 height 28
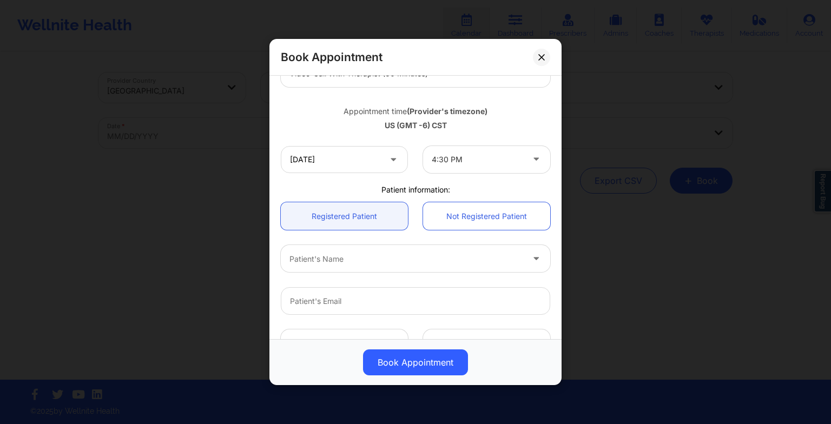
scroll to position [170, 0]
click at [325, 162] on input "[DATE]" at bounding box center [344, 158] width 127 height 27
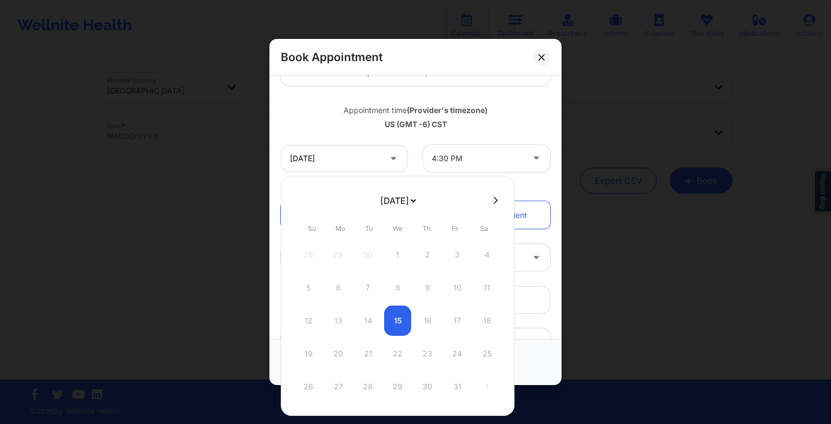
click at [390, 192] on select "[DATE] [DATE] [DATE] [DATE] [DATE] [DATE] [DATE] [DATE] [DATE] [DATE] [DATE] [D…" at bounding box center [397, 201] width 39 height 22
select select "2025-10"
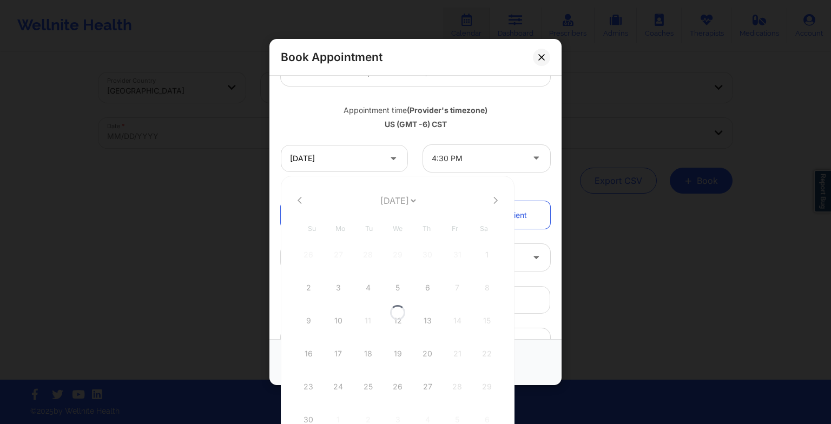
select select "2025-10"
click at [307, 292] on div "2" at bounding box center [308, 288] width 27 height 30
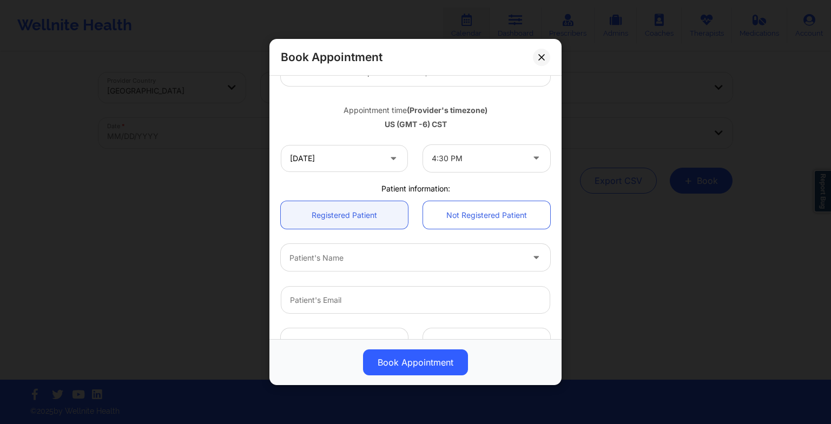
click at [688, 332] on div "Book Appointment [GEOGRAPHIC_DATA] [US_STATE] [PERSON_NAME] Appointment informa…" at bounding box center [415, 212] width 831 height 424
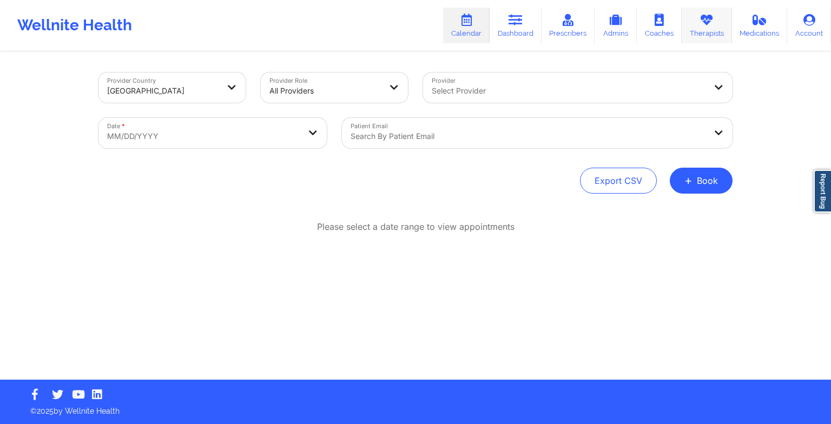
click at [693, 33] on link "Therapists" at bounding box center [707, 26] width 50 height 36
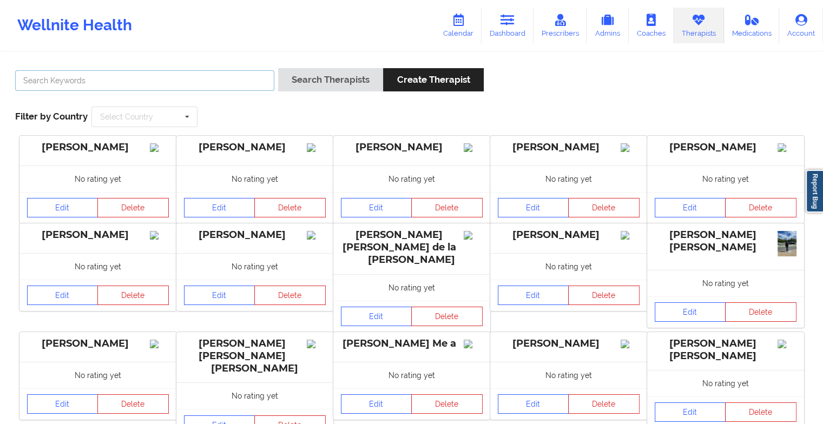
click at [225, 78] on input "text" at bounding box center [144, 80] width 259 height 21
paste input "[PERSON_NAME]"
type input "[PERSON_NAME]"
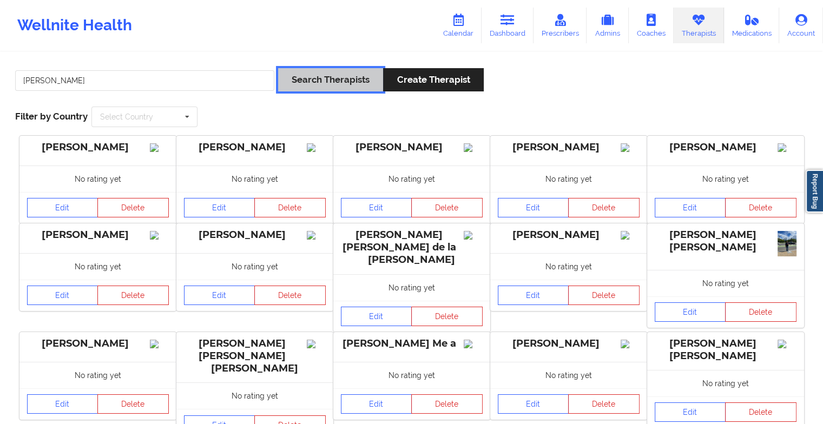
click at [312, 80] on button "Search Therapists" at bounding box center [330, 79] width 105 height 23
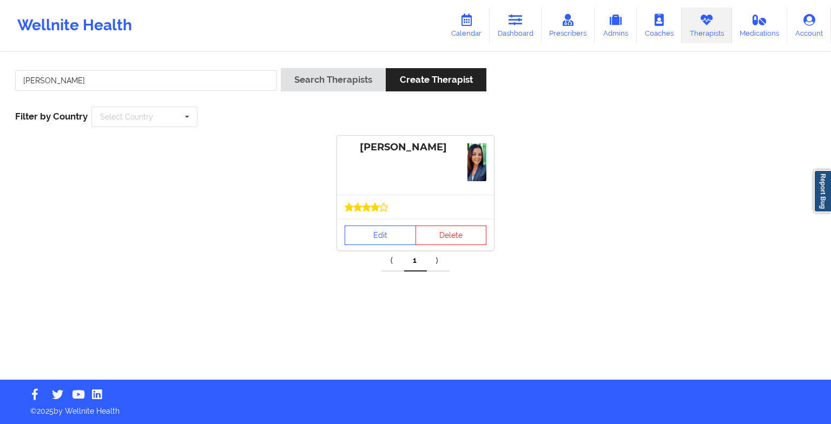
click at [393, 201] on div at bounding box center [415, 207] width 157 height 24
click at [387, 234] on link "Edit" at bounding box center [380, 235] width 71 height 19
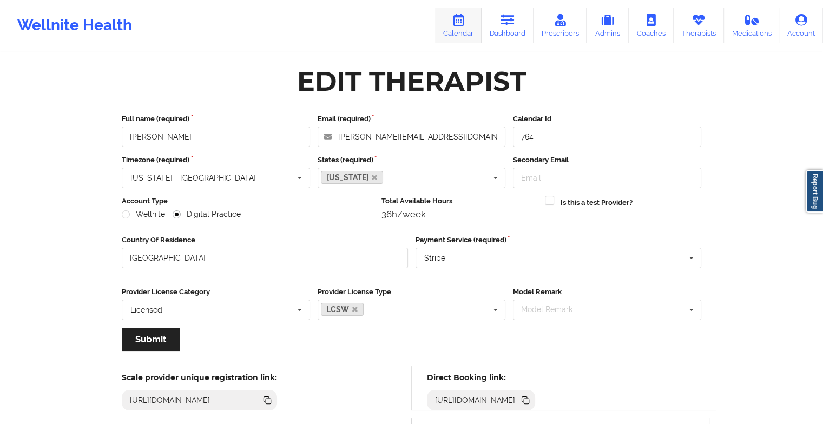
click at [457, 27] on link "Calendar" at bounding box center [458, 26] width 47 height 36
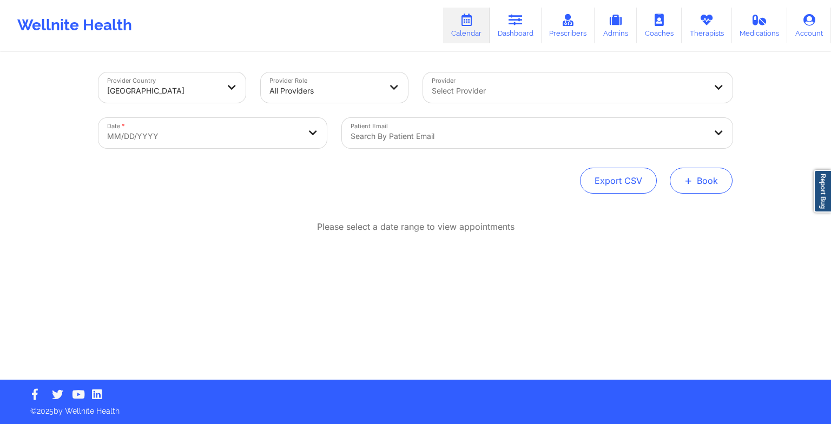
click at [680, 182] on button "+ Book" at bounding box center [701, 181] width 63 height 26
click at [648, 208] on button "Therapy Session" at bounding box center [683, 215] width 83 height 18
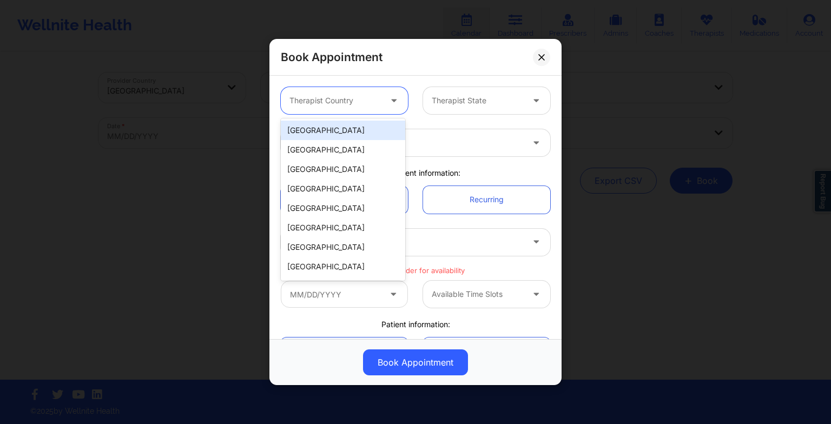
drag, startPoint x: 334, startPoint y: 92, endPoint x: 334, endPoint y: 124, distance: 31.9
click at [334, 124] on body "Wellnite Health Calendar Dashboard Prescribers Admins Coaches Therapists Medica…" at bounding box center [415, 212] width 831 height 424
click at [334, 124] on div "[GEOGRAPHIC_DATA]" at bounding box center [343, 130] width 124 height 19
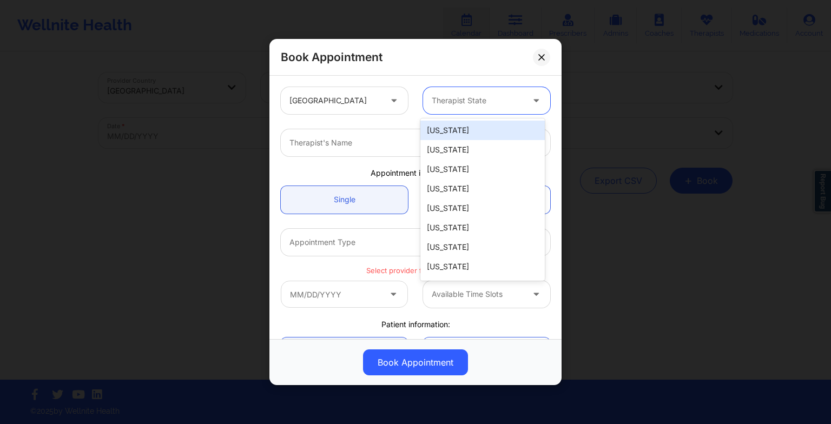
click at [444, 101] on div at bounding box center [477, 100] width 91 height 13
type input "f"
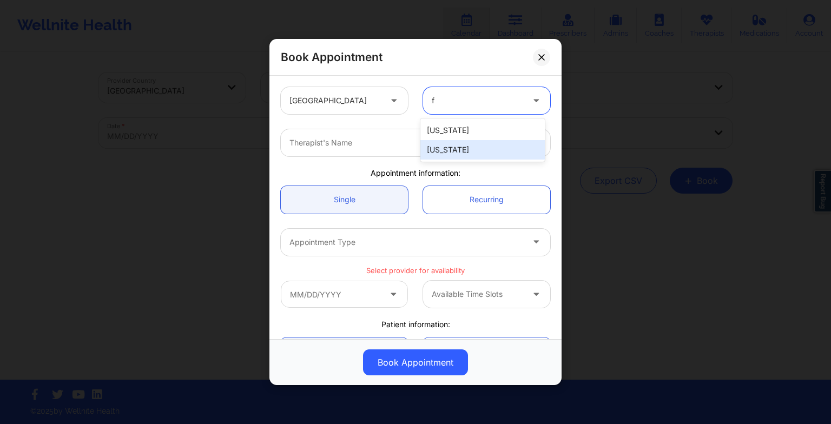
click at [435, 148] on div "[US_STATE]" at bounding box center [482, 149] width 124 height 19
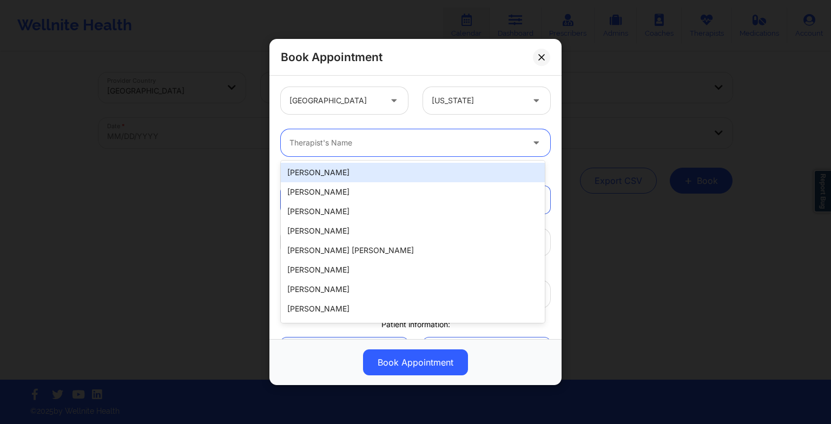
click at [435, 148] on div at bounding box center [406, 142] width 234 height 13
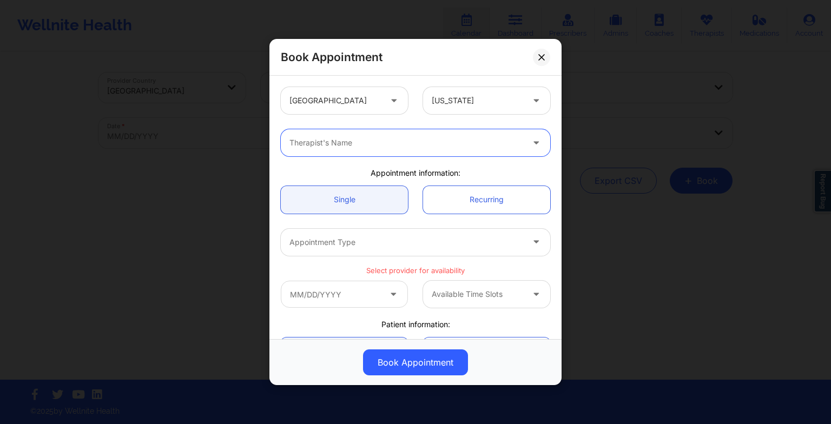
click at [289, 140] on div "Therapist's Name" at bounding box center [402, 142] width 243 height 27
drag, startPoint x: 289, startPoint y: 140, endPoint x: 289, endPoint y: 134, distance: 6.0
click at [289, 134] on div "Therapist's Name" at bounding box center [402, 142] width 243 height 27
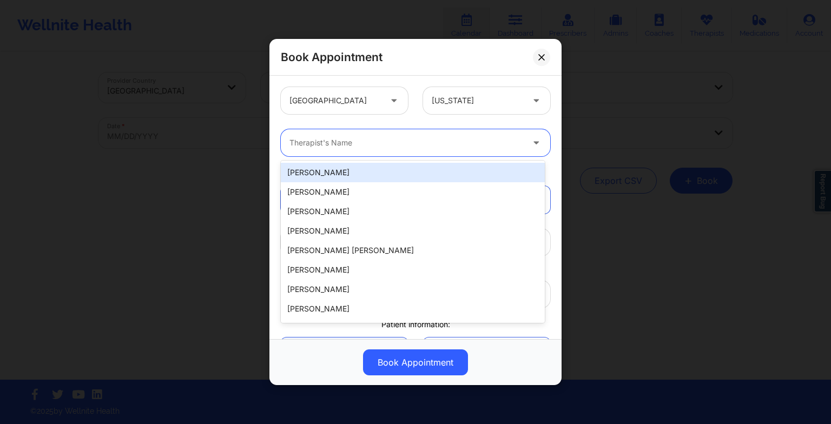
paste input "[PERSON_NAME]"
type input "[PERSON_NAME]"
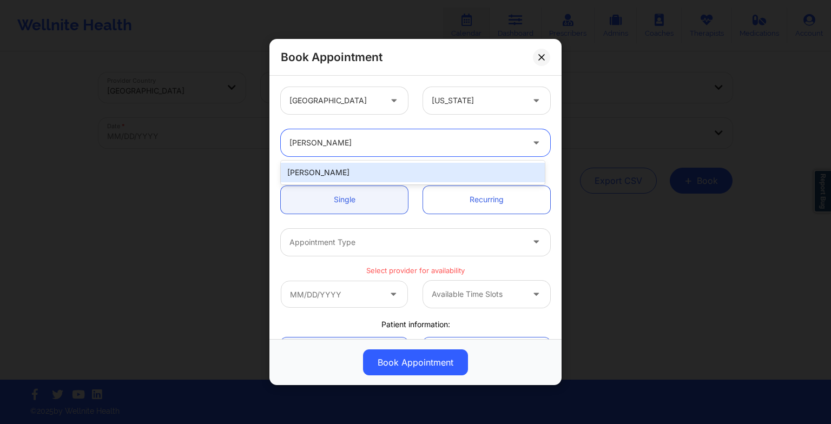
click at [355, 164] on div "[PERSON_NAME]" at bounding box center [413, 172] width 264 height 19
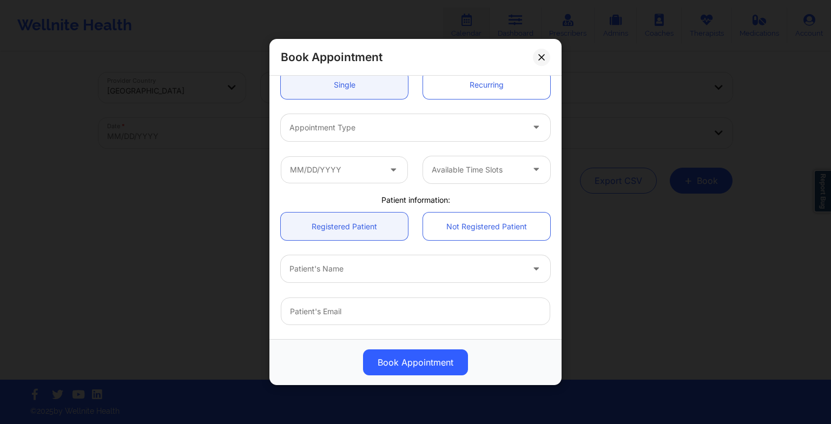
scroll to position [116, 0]
click at [334, 140] on div "Appointment Type" at bounding box center [415, 126] width 285 height 42
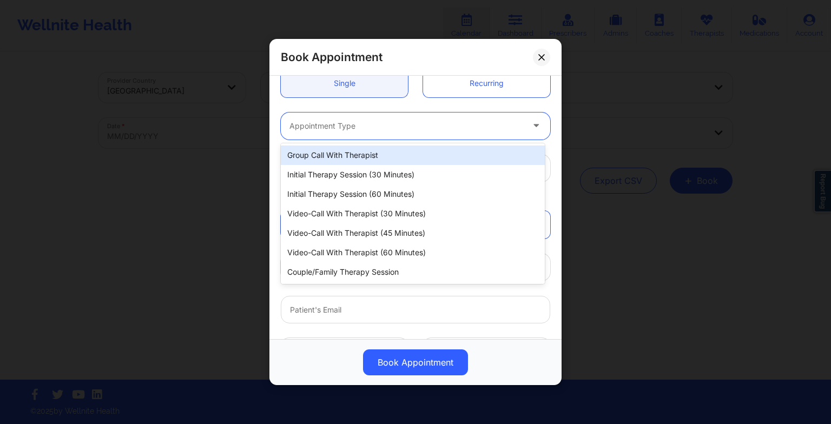
click at [371, 134] on div "Appointment Type" at bounding box center [402, 126] width 243 height 27
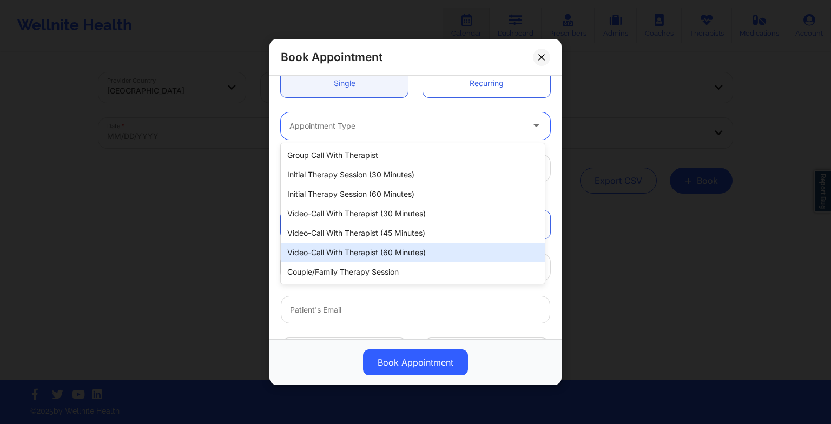
click at [350, 255] on div "Video-Call with Therapist (60 minutes)" at bounding box center [413, 252] width 264 height 19
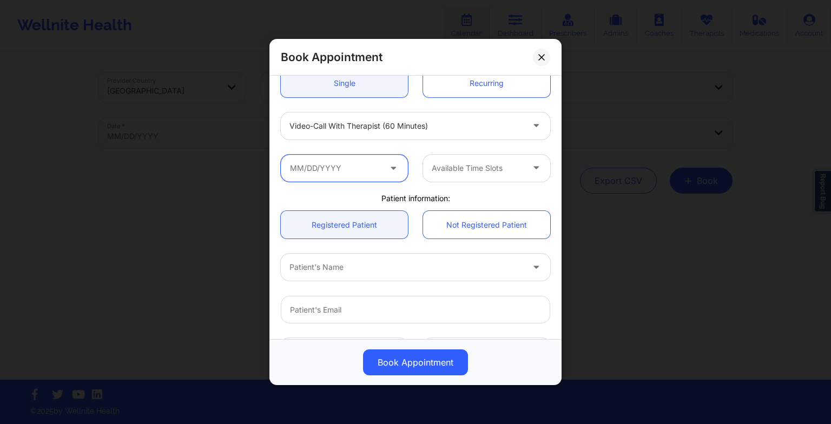
click at [345, 180] on input "text" at bounding box center [344, 168] width 127 height 27
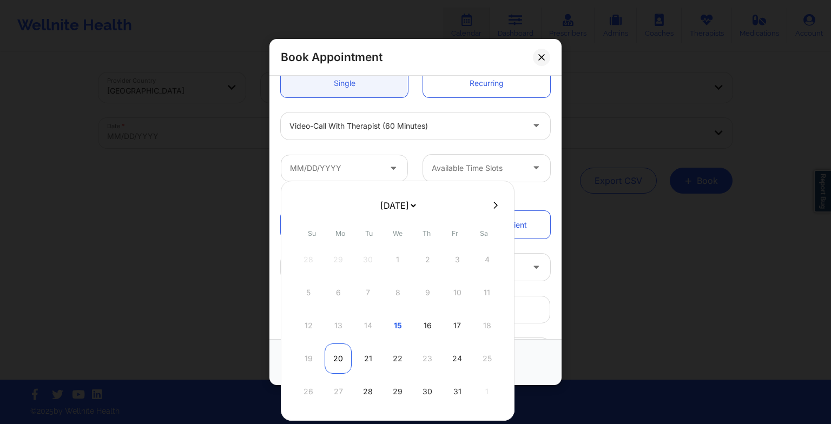
click at [339, 347] on div "20" at bounding box center [338, 359] width 27 height 30
type input "[DATE]"
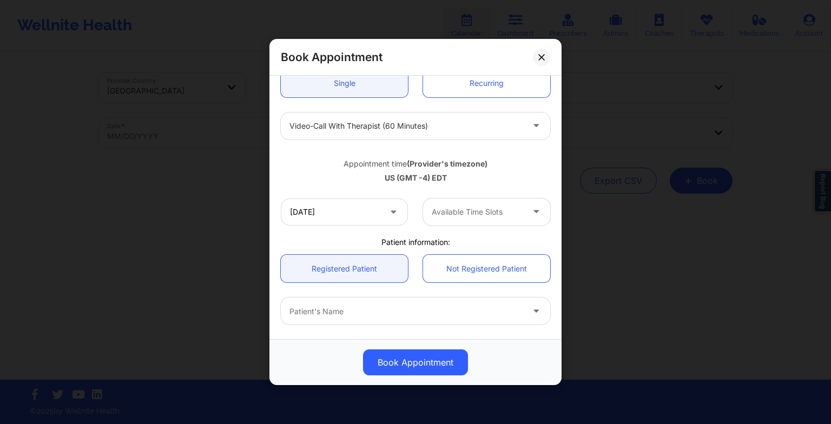
click at [444, 209] on div at bounding box center [477, 212] width 91 height 13
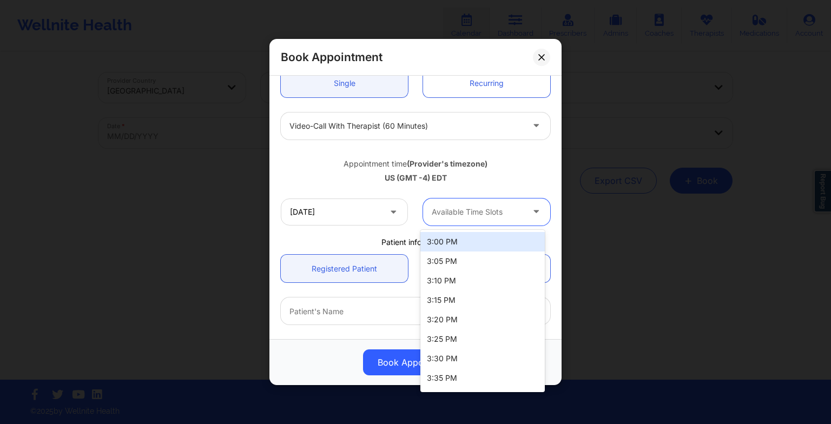
click at [443, 236] on div "3:00 PM" at bounding box center [482, 241] width 124 height 19
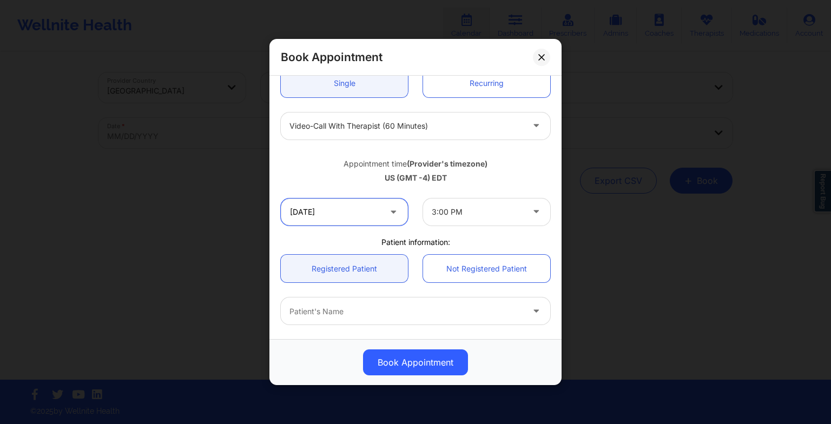
click at [358, 207] on input "[DATE]" at bounding box center [344, 212] width 127 height 27
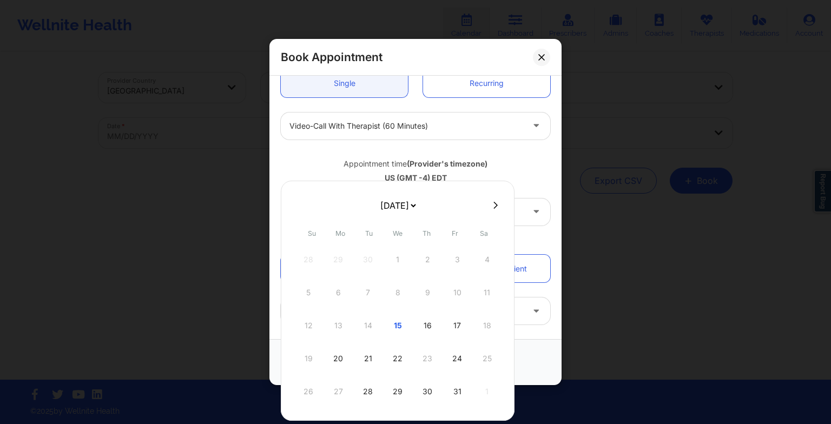
click at [495, 200] on div at bounding box center [398, 205] width 234 height 16
click at [490, 204] on button at bounding box center [495, 205] width 11 height 9
select select "2025-10"
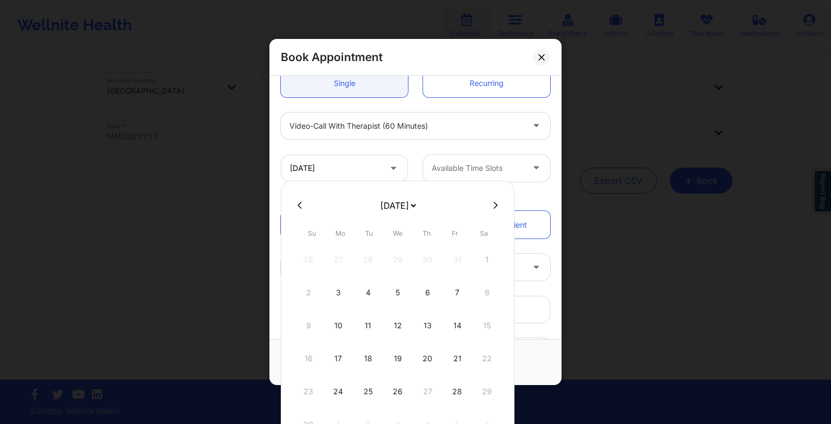
click at [301, 201] on icon at bounding box center [300, 205] width 4 height 8
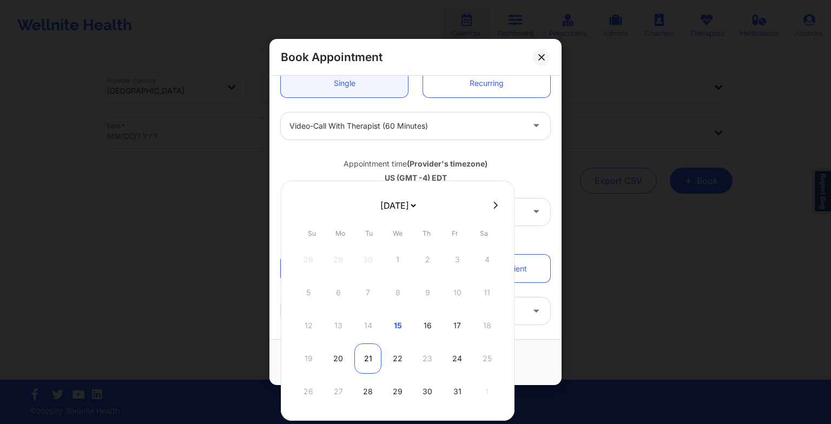
click at [375, 358] on div "21" at bounding box center [367, 359] width 27 height 30
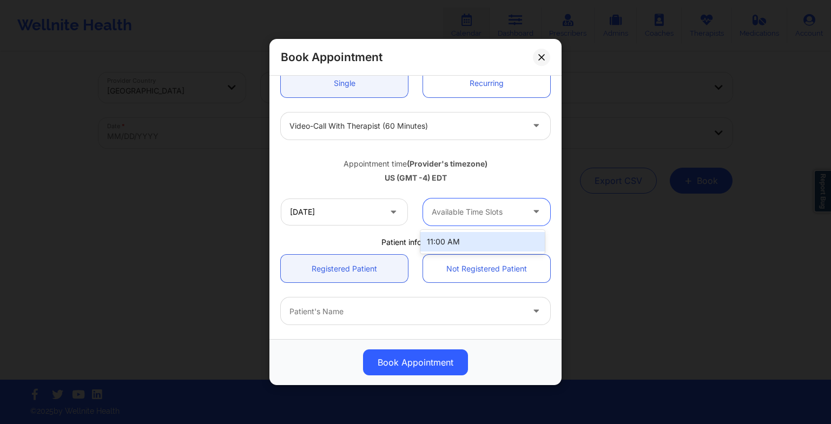
click at [455, 212] on div at bounding box center [477, 212] width 91 height 13
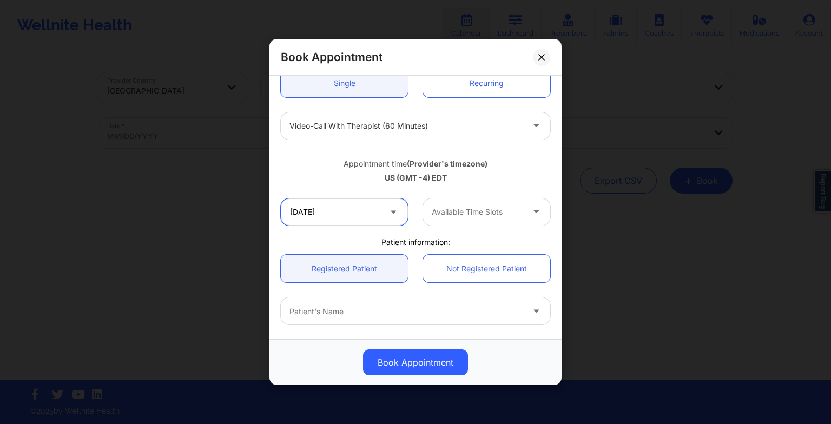
click at [364, 200] on input "[DATE]" at bounding box center [344, 212] width 127 height 27
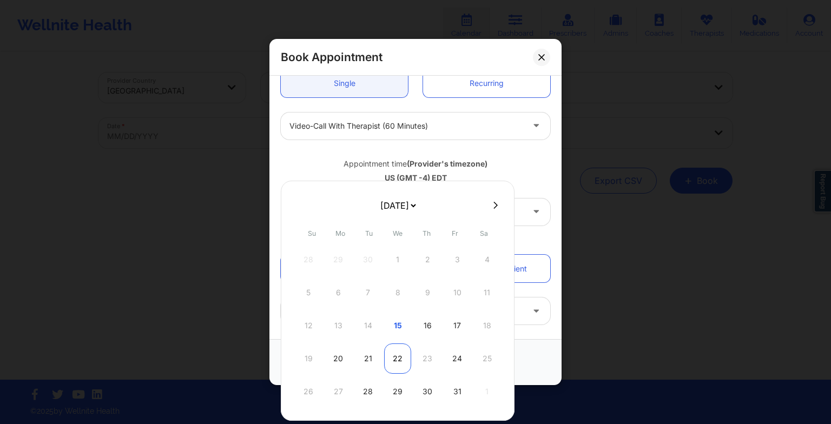
click at [398, 363] on div "22" at bounding box center [397, 359] width 27 height 30
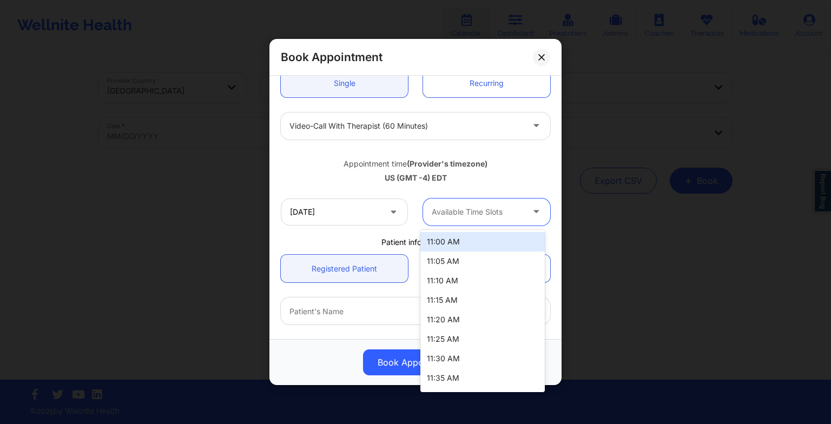
click at [490, 201] on div "Available Time Slots" at bounding box center [473, 212] width 101 height 27
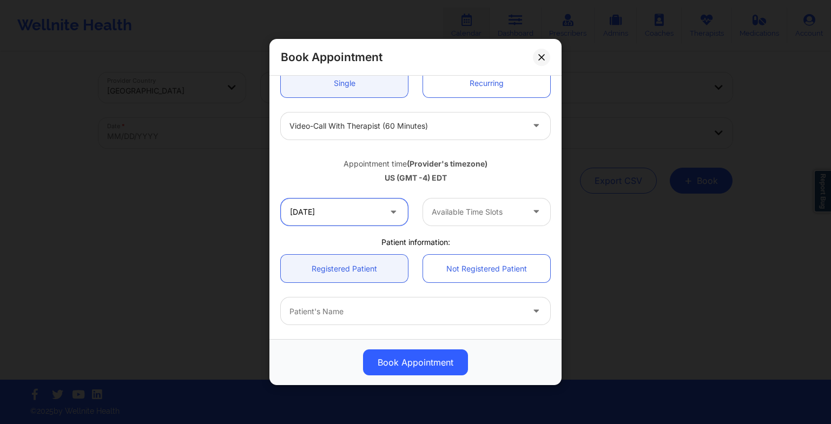
click at [382, 221] on input "[DATE]" at bounding box center [344, 212] width 127 height 27
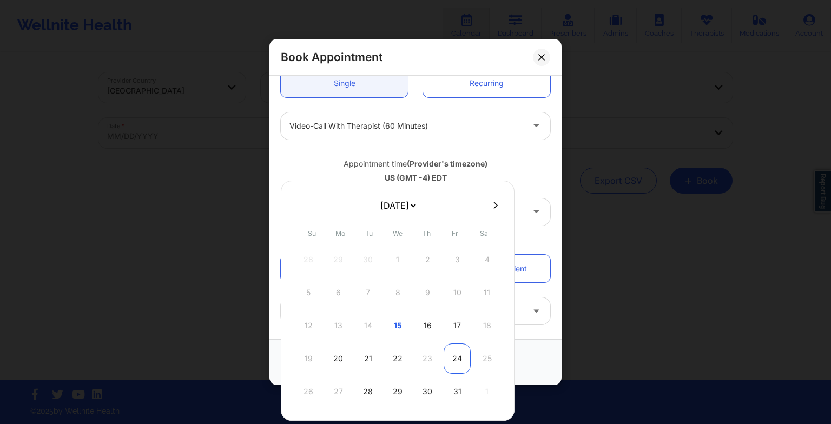
click at [459, 368] on div "24" at bounding box center [457, 359] width 27 height 30
type input "[DATE]"
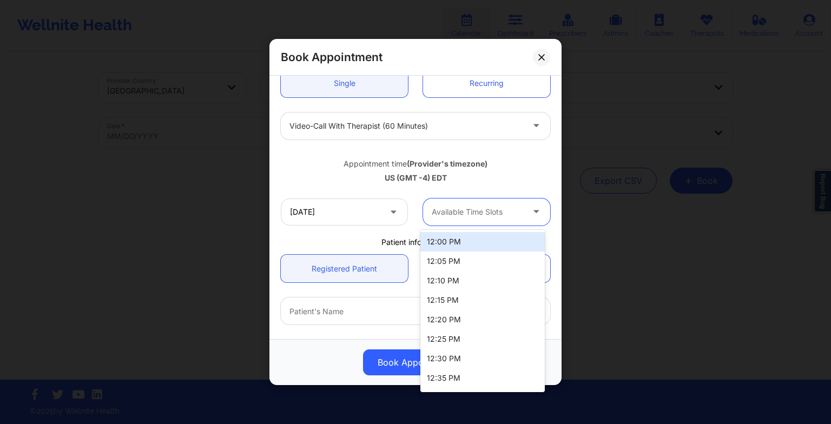
click at [474, 211] on div at bounding box center [477, 212] width 91 height 13
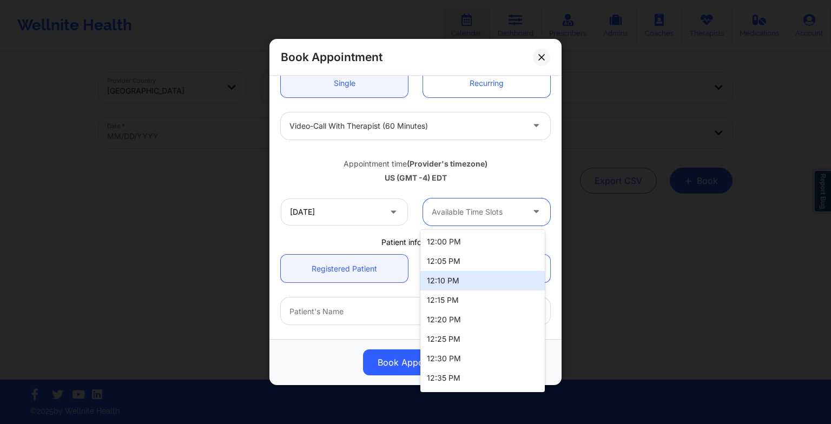
scroll to position [95, 0]
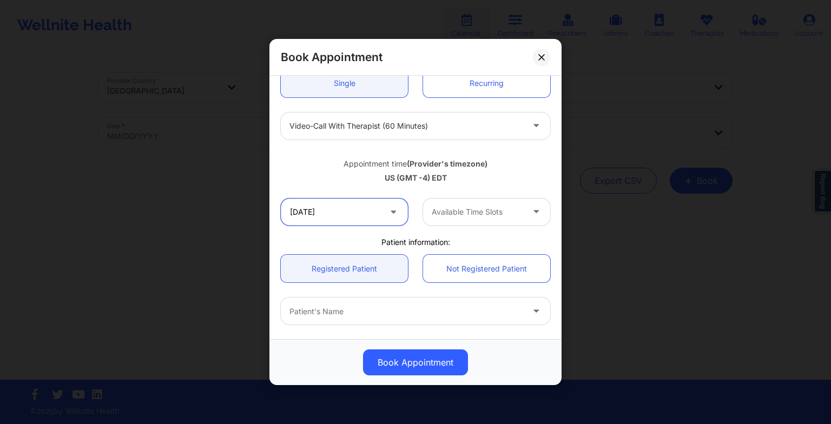
click at [359, 214] on input "[DATE]" at bounding box center [344, 212] width 127 height 27
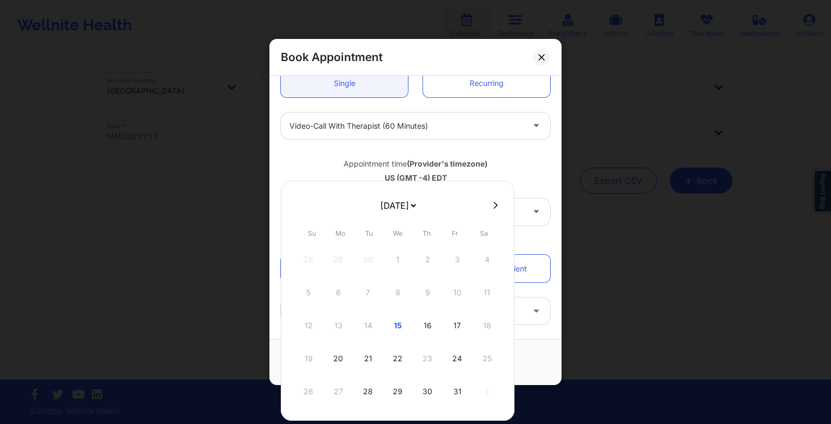
drag, startPoint x: 426, startPoint y: 207, endPoint x: 417, endPoint y: 241, distance: 34.8
click at [417, 241] on div "[DATE] [DATE] [DATE] [DATE] [DATE] [DATE] [DATE] [DATE] [DATE] [DATE] [DATE] [D…" at bounding box center [398, 301] width 234 height 240
select select "2025-10"
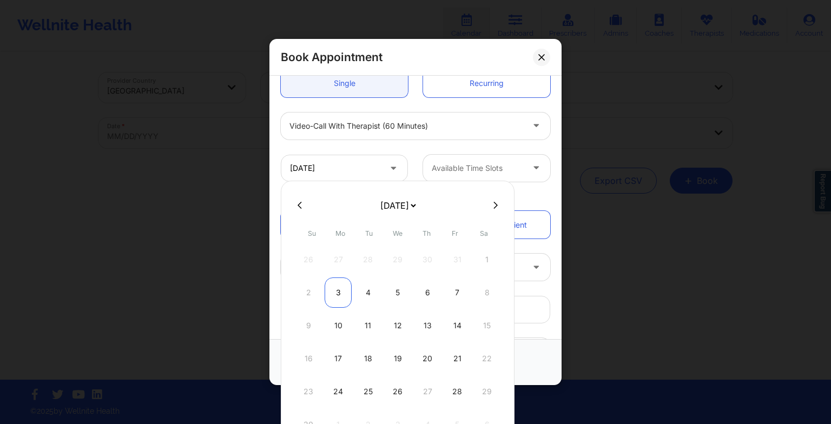
click at [346, 295] on div "3" at bounding box center [338, 293] width 27 height 30
type input "[DATE]"
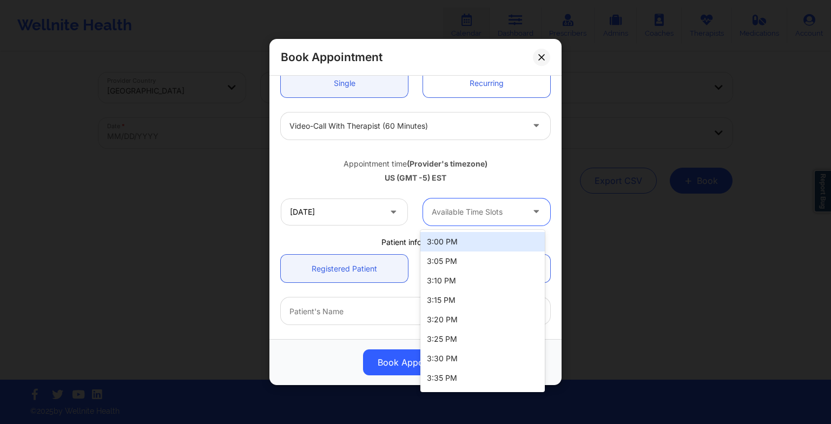
click at [460, 213] on div at bounding box center [477, 212] width 91 height 13
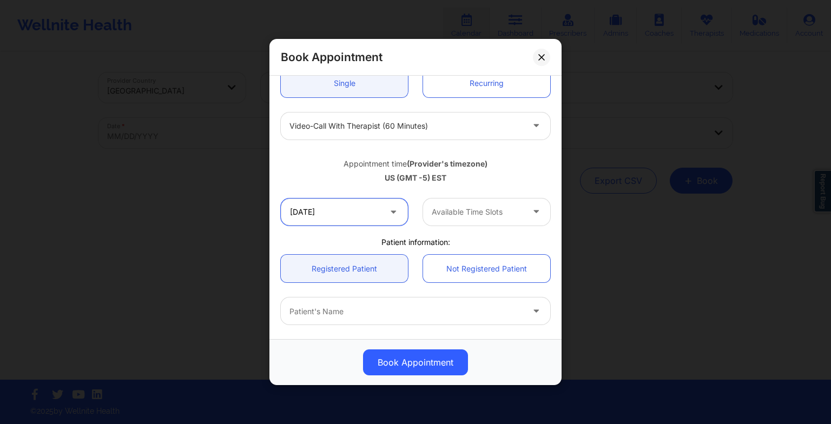
click at [373, 216] on input "[DATE]" at bounding box center [344, 212] width 127 height 27
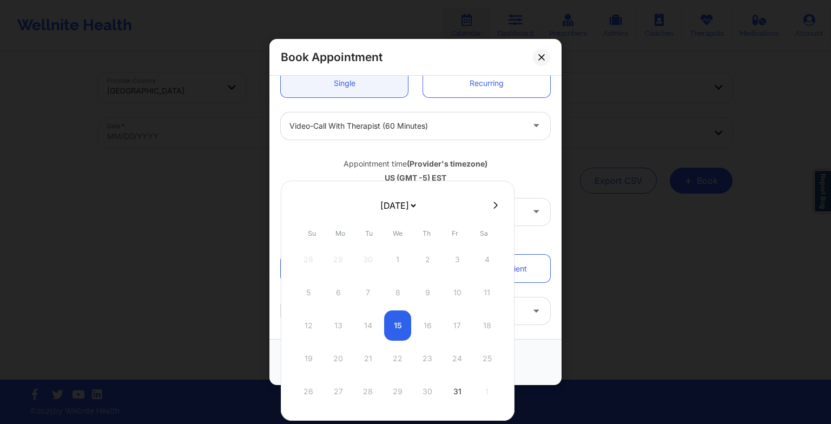
click at [378, 216] on select "[DATE] [DATE] [DATE] [DATE] [DATE] [DATE] [DATE] [DATE] [DATE] [DATE] [DATE] [D…" at bounding box center [397, 206] width 39 height 22
click at [378, 195] on select "[DATE] [DATE] [DATE] [DATE] [DATE] [DATE] [DATE] [DATE] [DATE] [DATE] [DATE] [D…" at bounding box center [397, 206] width 39 height 22
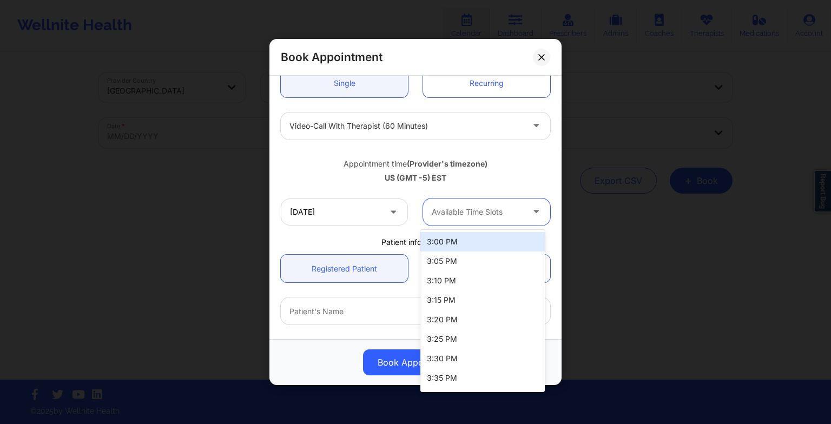
click at [516, 225] on div "Available Time Slots" at bounding box center [473, 212] width 101 height 27
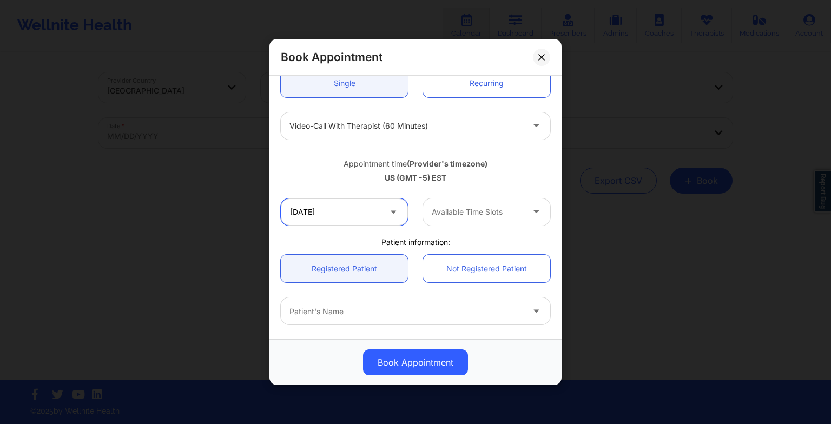
click at [383, 220] on input "[DATE]" at bounding box center [344, 212] width 127 height 27
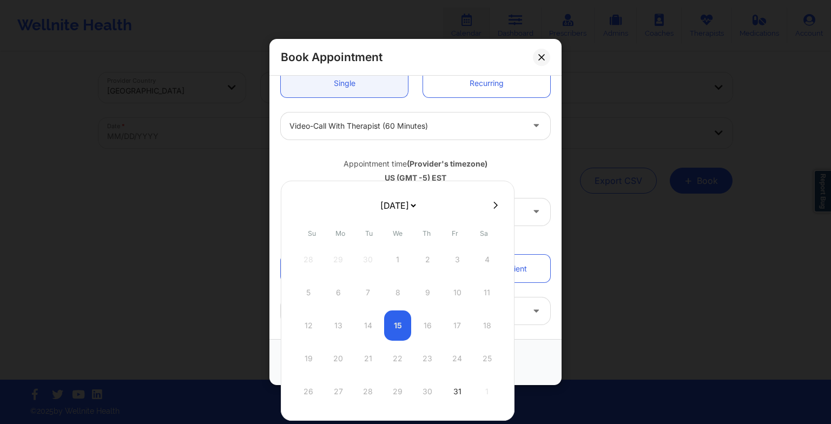
click at [380, 216] on select "[DATE] [DATE] [DATE] [DATE] [DATE] [DATE] [DATE] [DATE] [DATE] [DATE] [DATE] [D…" at bounding box center [397, 206] width 39 height 22
select select "2025-10"
click at [303, 206] on button at bounding box center [299, 205] width 11 height 9
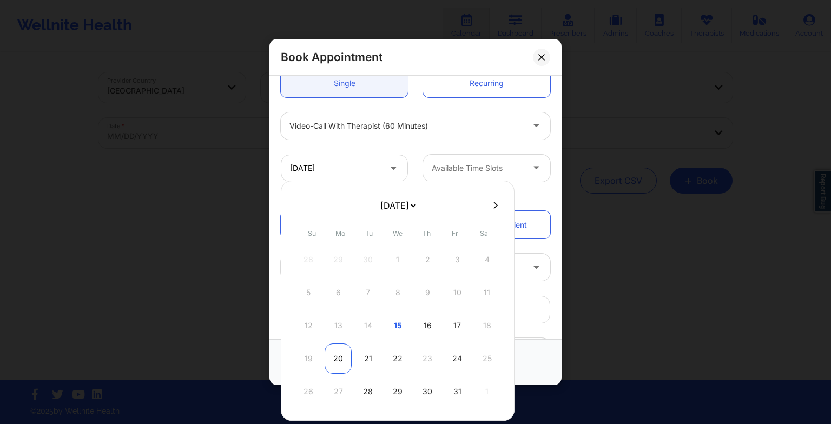
click at [344, 345] on div "20" at bounding box center [338, 359] width 27 height 30
type input "[DATE]"
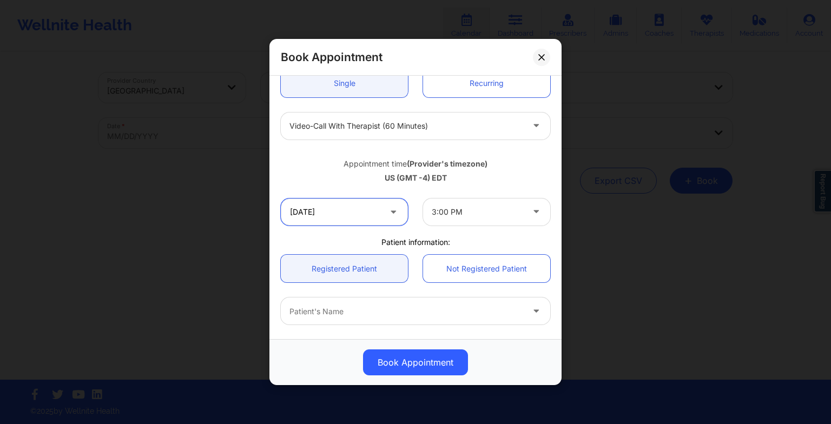
click at [374, 220] on input "[DATE]" at bounding box center [344, 212] width 127 height 27
click at [549, 301] on div "Patient's Name" at bounding box center [415, 311] width 285 height 27
click at [542, 52] on button at bounding box center [541, 56] width 17 height 17
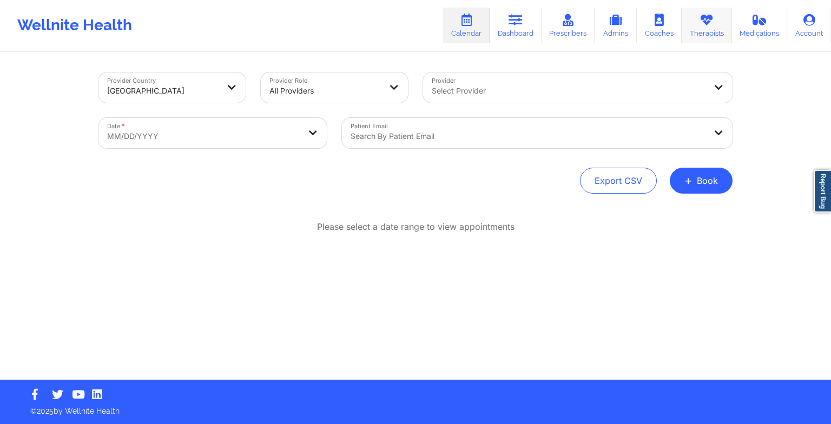
click at [701, 25] on icon at bounding box center [707, 20] width 14 height 12
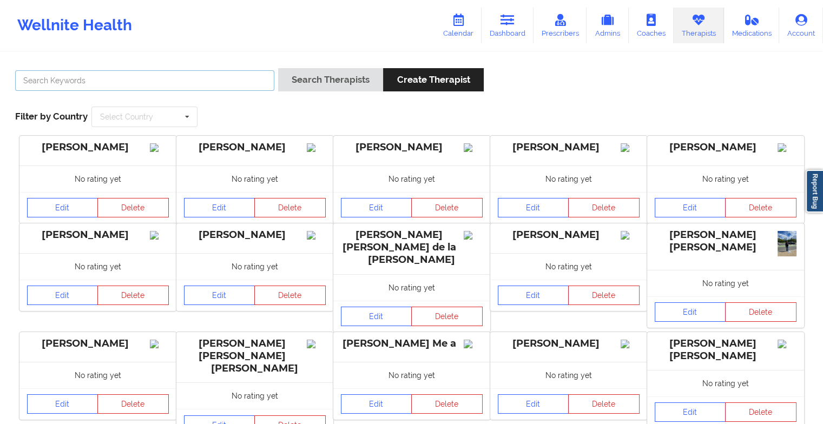
click at [265, 75] on input "text" at bounding box center [144, 80] width 259 height 21
paste input "[PERSON_NAME]"
type input "[PERSON_NAME]"
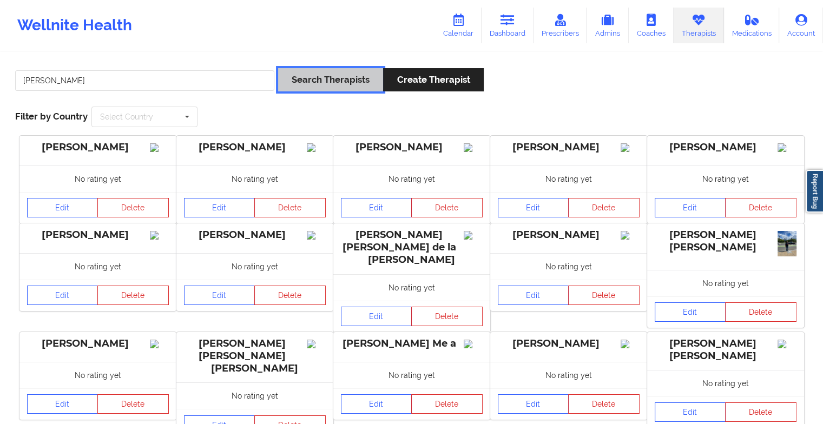
click at [325, 72] on button "Search Therapists" at bounding box center [330, 79] width 105 height 23
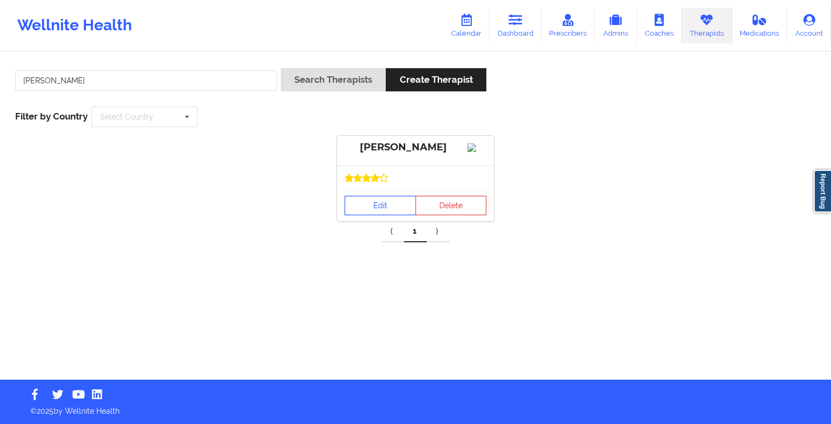
click at [386, 215] on link "Edit" at bounding box center [380, 205] width 71 height 19
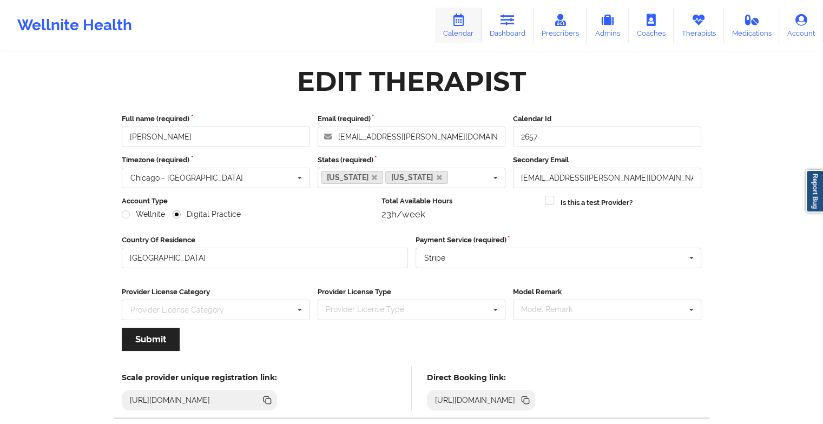
click at [465, 24] on icon at bounding box center [458, 20] width 14 height 12
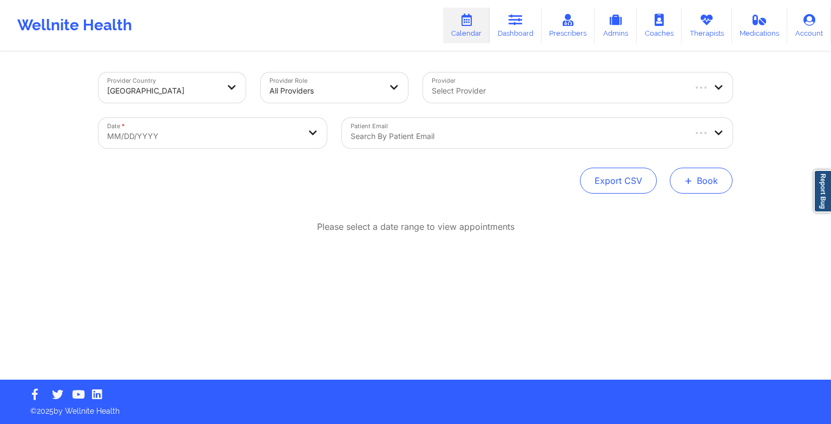
click at [686, 183] on span "+" at bounding box center [688, 180] width 8 height 6
click at [666, 205] on div "Therapy Session Doctor Consultation" at bounding box center [683, 223] width 99 height 49
click at [666, 218] on button "Therapy Session" at bounding box center [683, 215] width 83 height 18
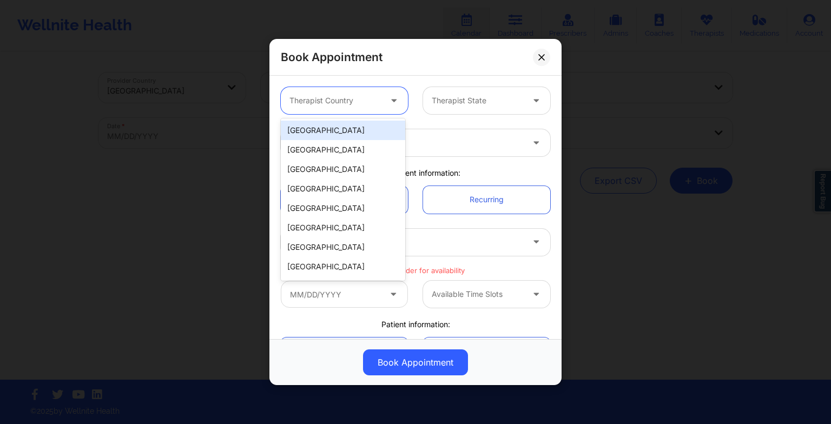
click at [398, 100] on div at bounding box center [395, 101] width 13 height 14
drag, startPoint x: 374, startPoint y: 123, endPoint x: 453, endPoint y: 95, distance: 83.4
click at [453, 95] on body "Wellnite Health Calendar Dashboard Prescribers Admins Coaches Therapists Medica…" at bounding box center [415, 212] width 831 height 424
click at [331, 132] on div "[GEOGRAPHIC_DATA]" at bounding box center [343, 130] width 124 height 19
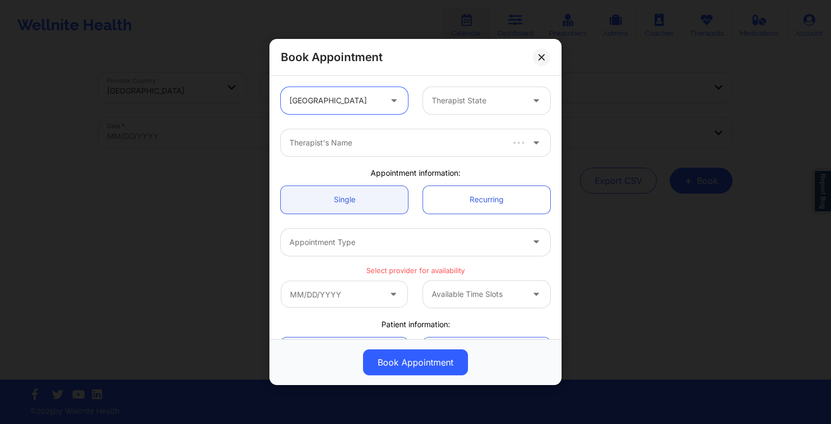
click at [457, 111] on div "Therapist State" at bounding box center [473, 100] width 101 height 27
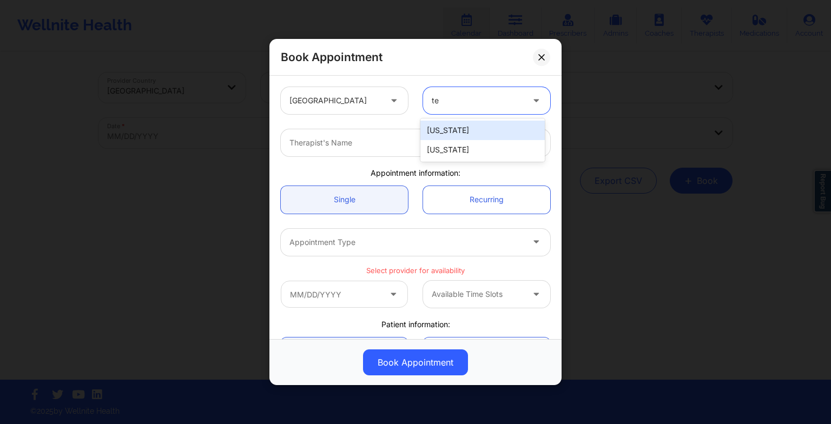
type input "tex"
click at [487, 139] on div "[US_STATE]" at bounding box center [482, 130] width 124 height 19
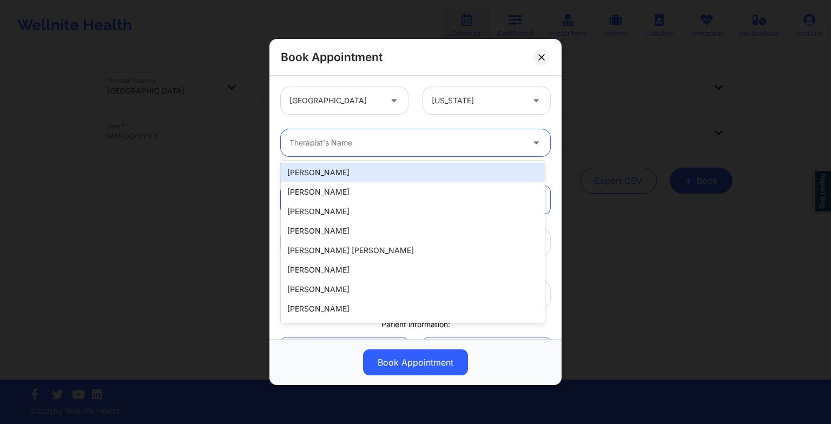
click at [314, 132] on div "Therapist's Name" at bounding box center [402, 142] width 243 height 27
paste input "[PERSON_NAME]"
type input "[PERSON_NAME]"
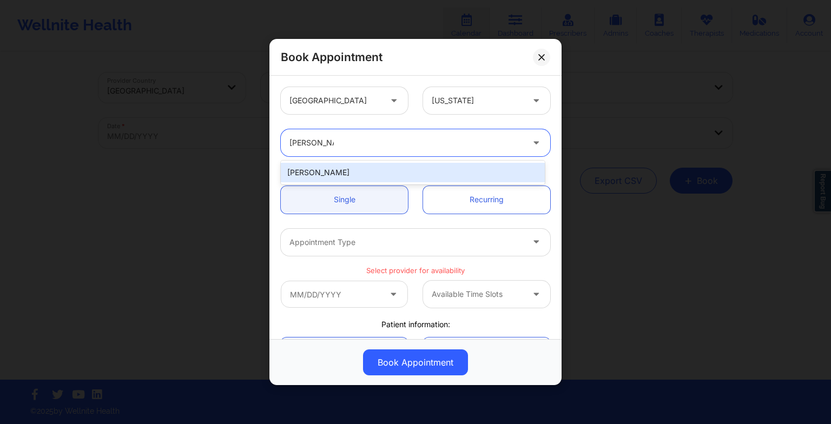
click at [338, 171] on div "[PERSON_NAME]" at bounding box center [413, 172] width 264 height 19
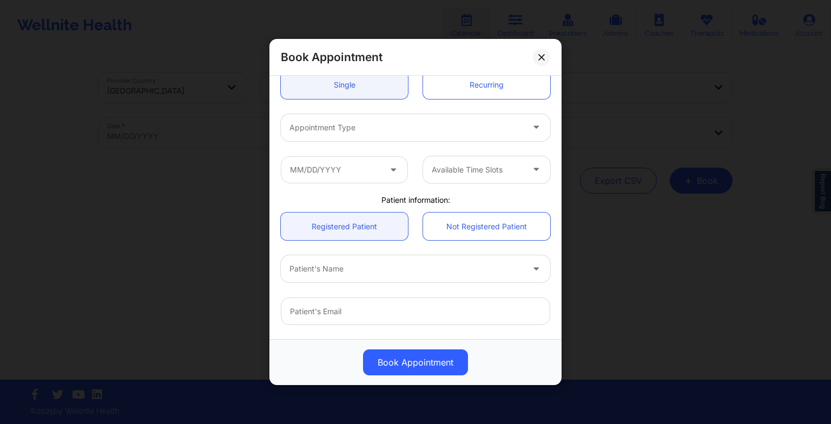
scroll to position [115, 0]
click at [320, 130] on div at bounding box center [406, 127] width 234 height 13
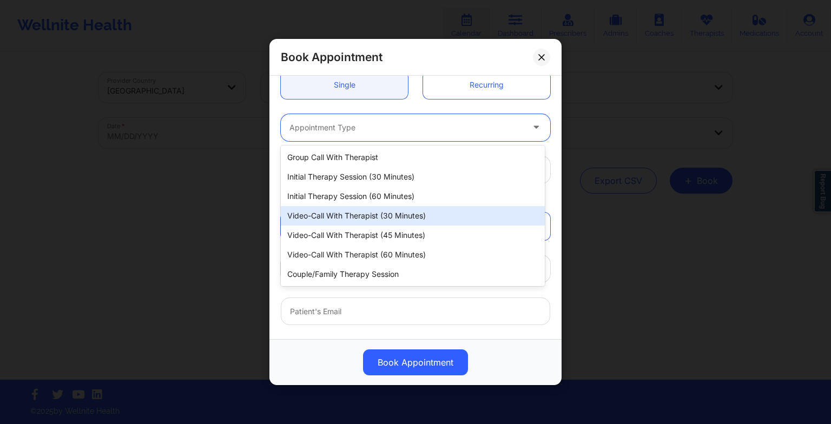
click at [343, 213] on div "Video-Call with Therapist (30 minutes)" at bounding box center [413, 215] width 264 height 19
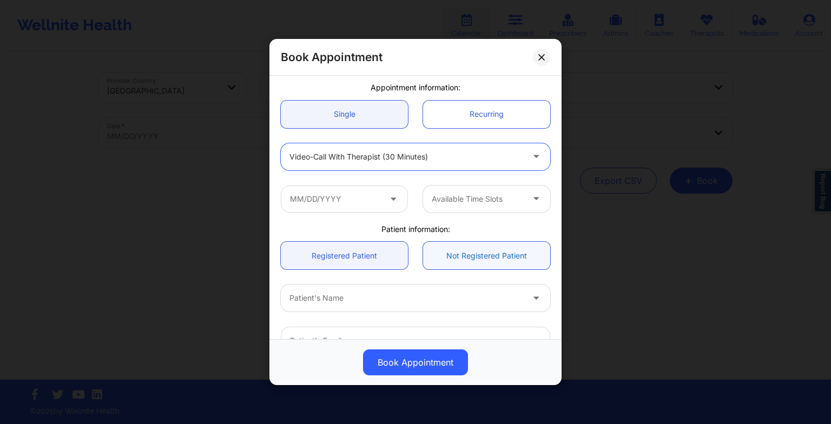
scroll to position [84, 0]
click at [376, 190] on input "text" at bounding box center [344, 200] width 127 height 27
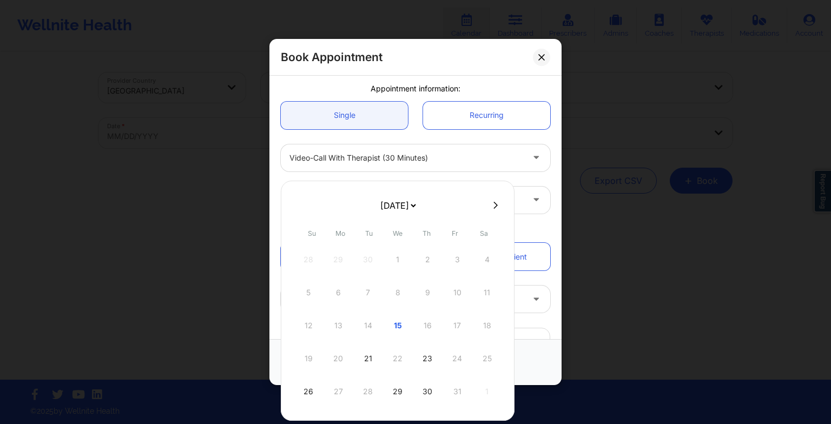
click at [398, 210] on select "[DATE] [DATE] [DATE] [DATE] [DATE] [DATE] [DATE] [DATE] [DATE] [DATE] [DATE] [D…" at bounding box center [397, 206] width 39 height 22
select select "2025-10"
click at [337, 278] on div "3" at bounding box center [338, 293] width 27 height 30
type input "[DATE]"
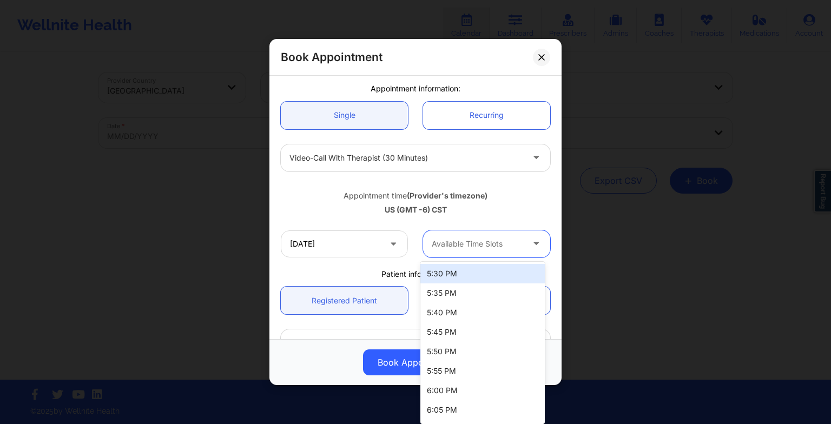
drag, startPoint x: 461, startPoint y: 242, endPoint x: 463, endPoint y: 270, distance: 28.2
click at [463, 270] on body "Wellnite Health Calendar Dashboard Prescribers Admins Coaches Therapists Medica…" at bounding box center [415, 212] width 831 height 424
click at [463, 270] on div "5:30 PM" at bounding box center [482, 273] width 124 height 19
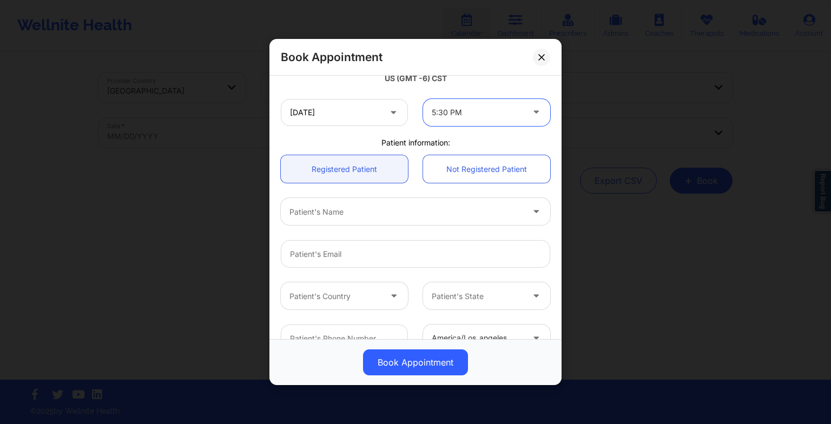
scroll to position [216, 0]
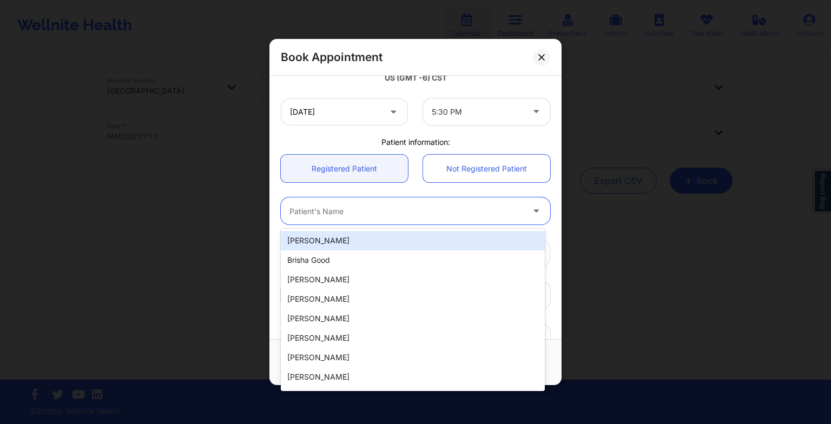
click at [383, 206] on div at bounding box center [406, 211] width 234 height 13
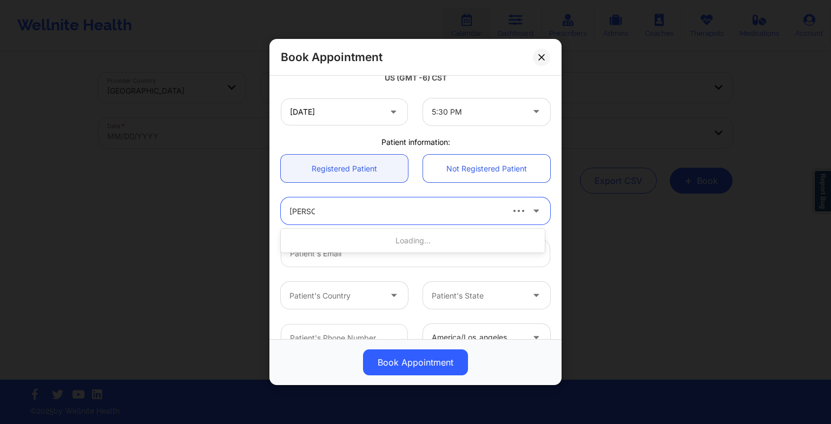
type input "[PERSON_NAME]"
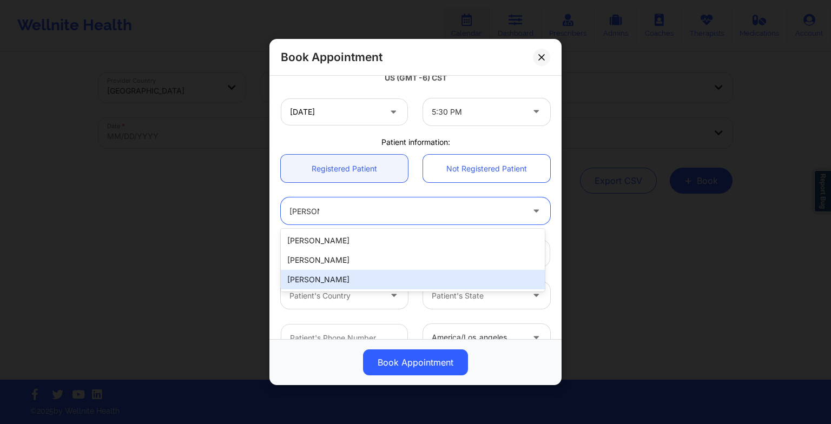
click at [363, 273] on div "[PERSON_NAME]" at bounding box center [413, 279] width 264 height 19
type input "[EMAIL_ADDRESS][DOMAIN_NAME]"
type input "[PHONE_NUMBER]"
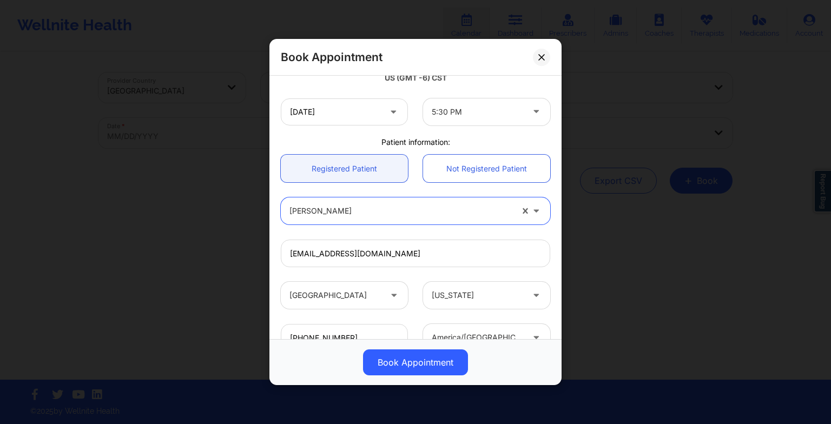
scroll to position [298, 0]
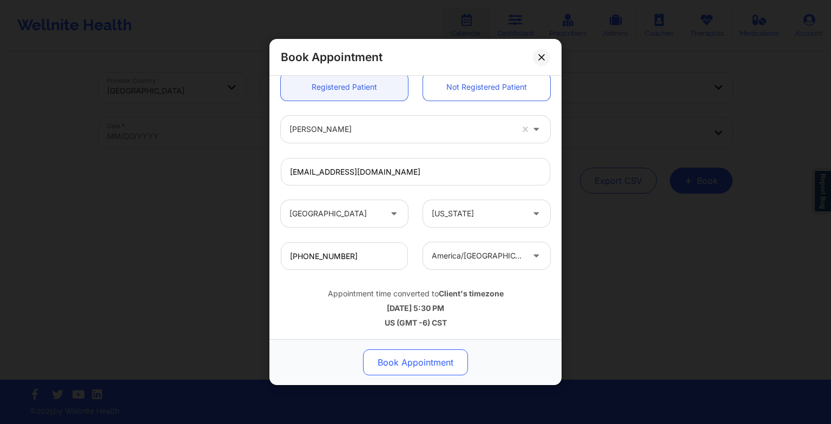
click at [410, 361] on button "Book Appointment" at bounding box center [415, 363] width 105 height 26
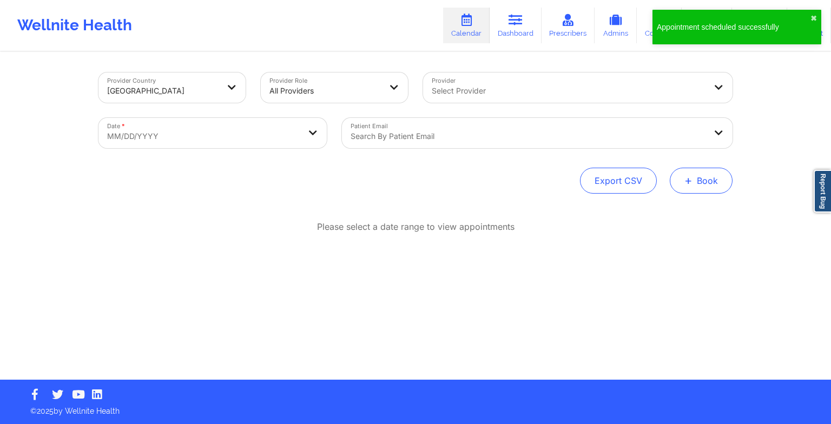
click at [721, 184] on button "+ Book" at bounding box center [701, 181] width 63 height 26
click at [677, 216] on button "Therapy Session" at bounding box center [683, 215] width 83 height 18
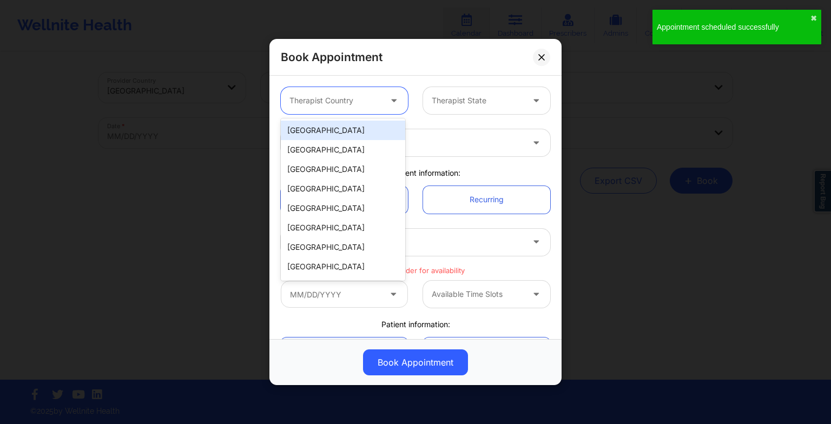
click at [323, 104] on div at bounding box center [334, 100] width 91 height 13
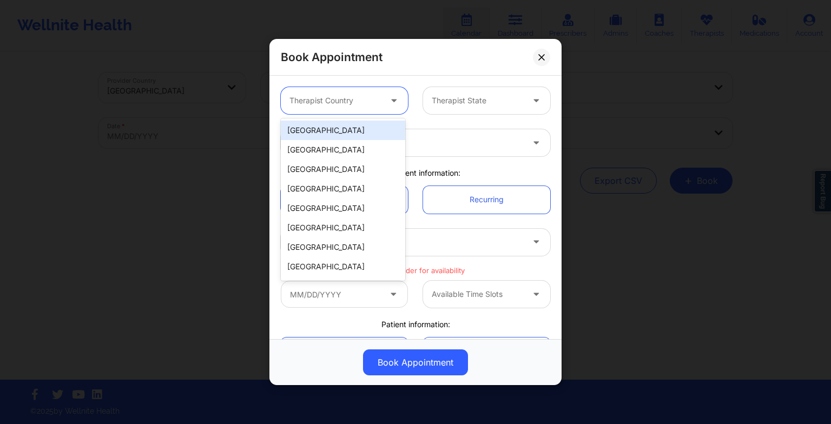
click at [324, 139] on div "[GEOGRAPHIC_DATA]" at bounding box center [343, 130] width 124 height 19
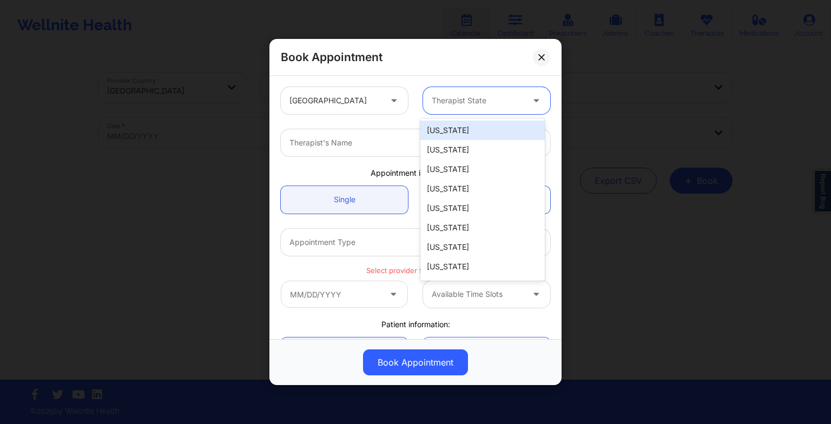
click at [471, 102] on div at bounding box center [477, 100] width 91 height 13
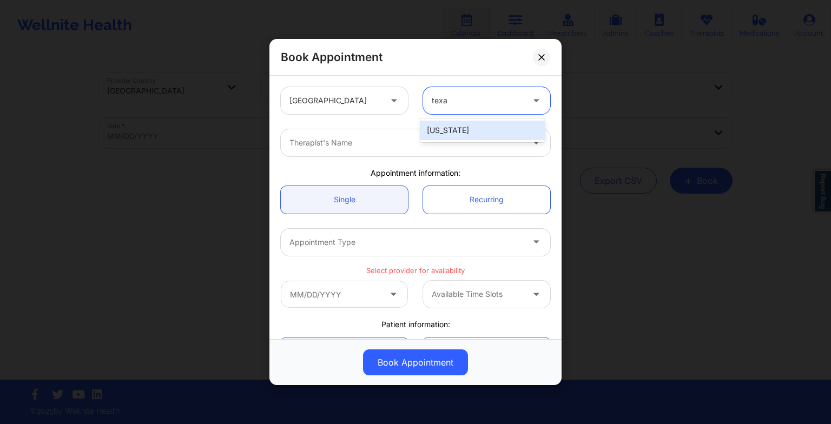
type input "[US_STATE]"
click at [442, 124] on div "[US_STATE]" at bounding box center [482, 130] width 124 height 19
click at [384, 136] on div at bounding box center [406, 142] width 234 height 13
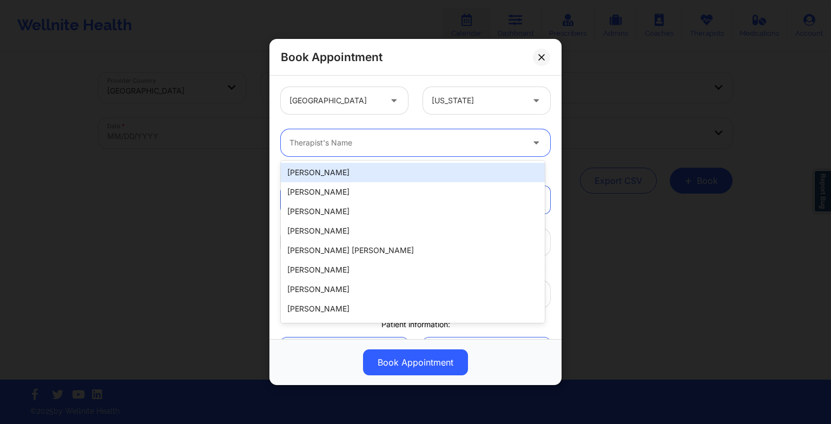
paste input "[PERSON_NAME]"
type input "[PERSON_NAME]"
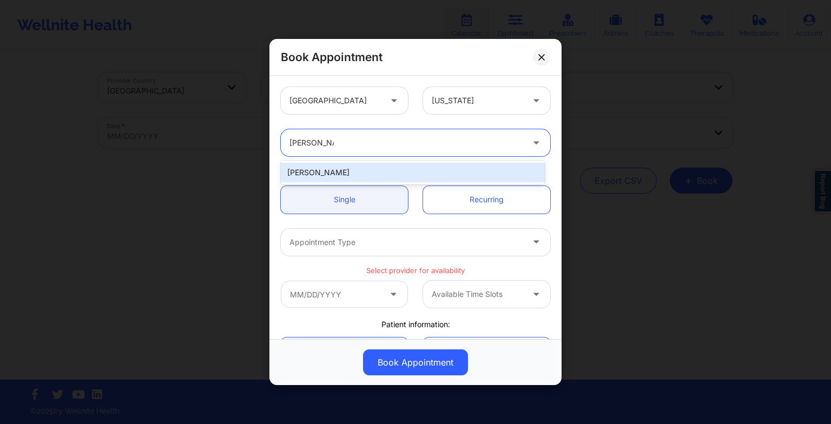
click at [357, 166] on div "[PERSON_NAME]" at bounding box center [413, 172] width 264 height 19
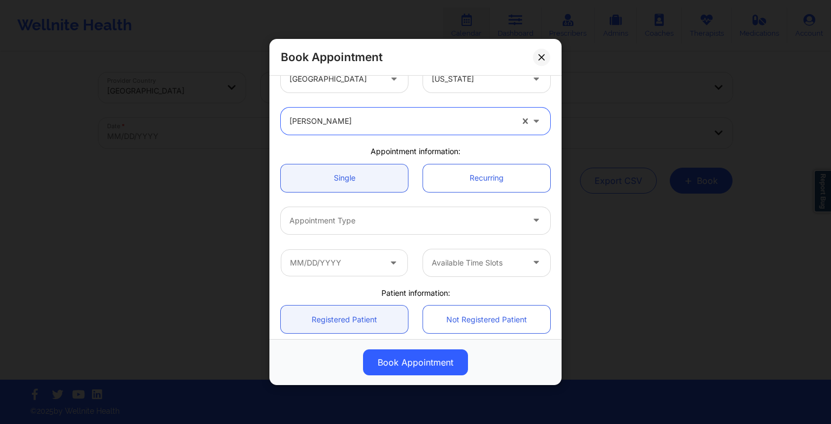
scroll to position [23, 0]
click at [462, 179] on link "Recurring" at bounding box center [486, 177] width 127 height 28
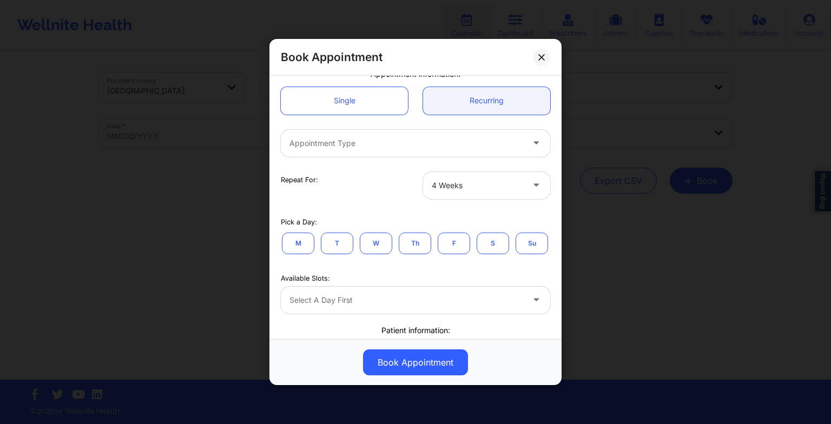
scroll to position [100, 0]
click at [307, 235] on button "M" at bounding box center [298, 243] width 32 height 22
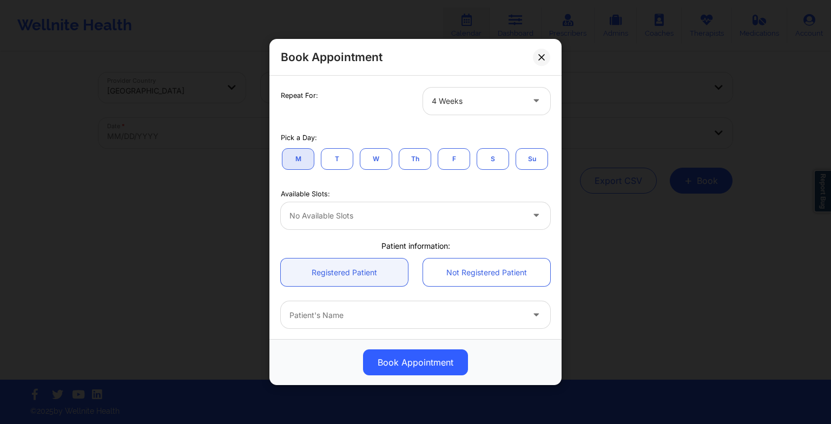
scroll to position [185, 0]
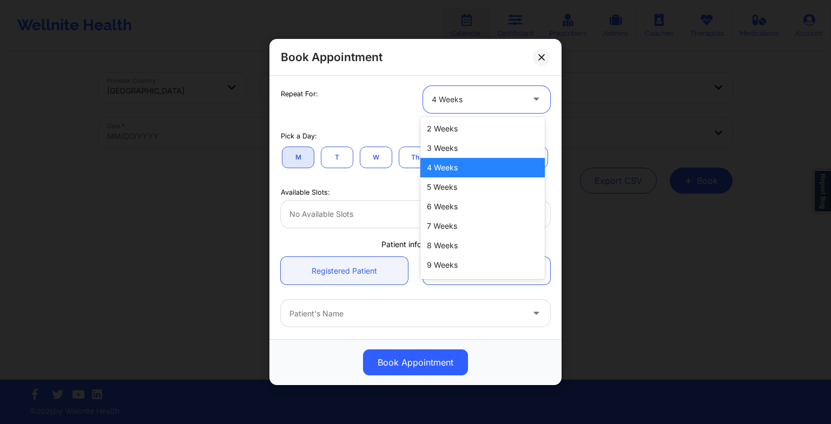
drag, startPoint x: 469, startPoint y: 100, endPoint x: 455, endPoint y: 139, distance: 41.4
click at [455, 139] on body "Wellnite Health Calendar Dashboard Prescribers Admins Coaches Therapists Medica…" at bounding box center [415, 212] width 831 height 424
click at [454, 130] on div "2 Weeks" at bounding box center [482, 128] width 124 height 19
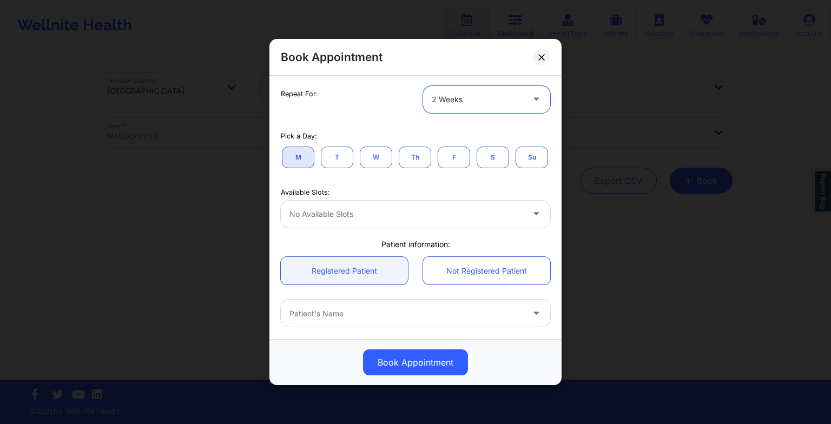
click at [340, 155] on button "T" at bounding box center [337, 157] width 32 height 22
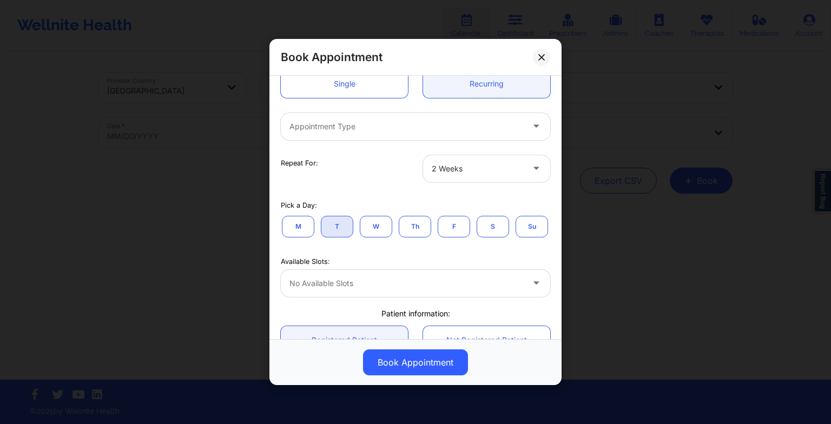
scroll to position [114, 0]
click at [318, 84] on link "Single" at bounding box center [344, 87] width 127 height 28
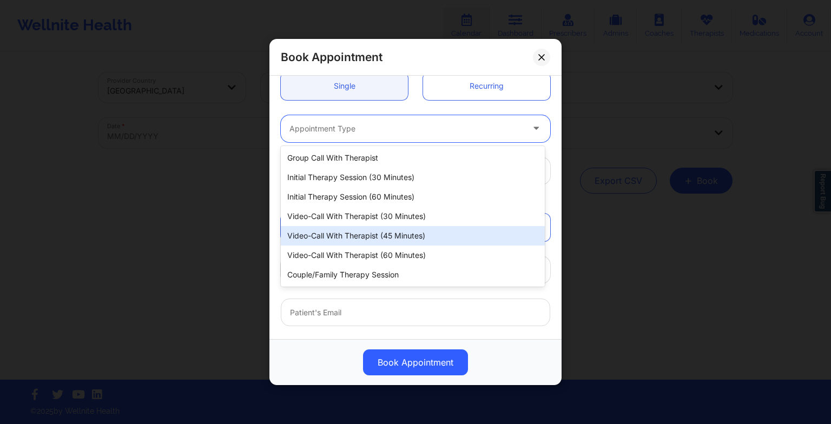
drag, startPoint x: 374, startPoint y: 125, endPoint x: 365, endPoint y: 213, distance: 88.7
click at [365, 213] on body "Wellnite Health Calendar Dashboard Prescribers Admins Coaches Therapists Medica…" at bounding box center [415, 212] width 831 height 424
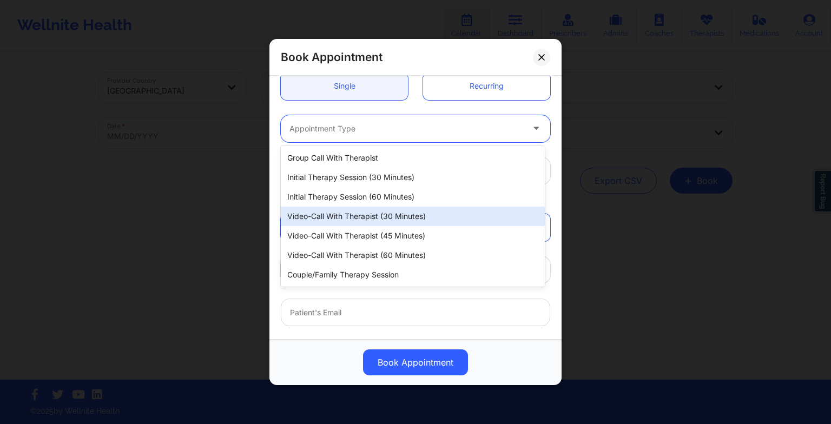
click at [365, 213] on div "Video-Call with Therapist (30 minutes)" at bounding box center [413, 216] width 264 height 19
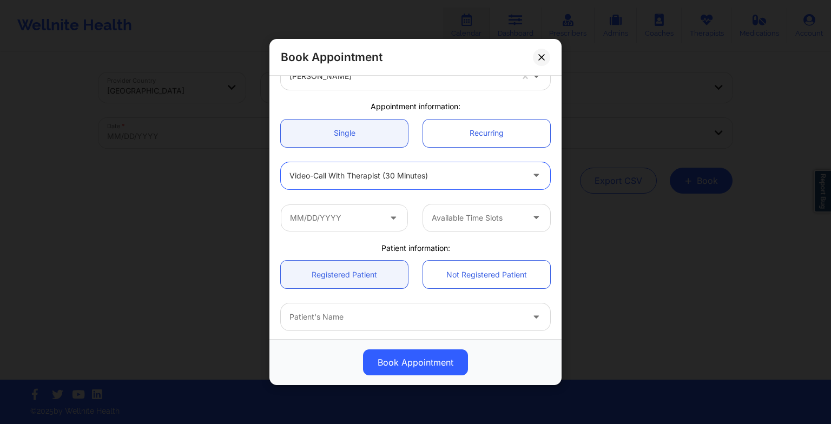
scroll to position [65, 0]
click at [329, 221] on input "text" at bounding box center [344, 219] width 127 height 27
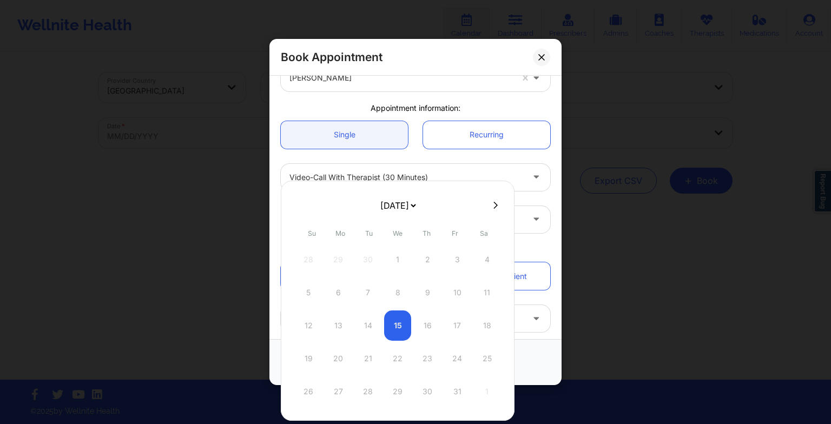
click at [434, 157] on div "Video-Call with Therapist (30 minutes)" at bounding box center [415, 177] width 285 height 42
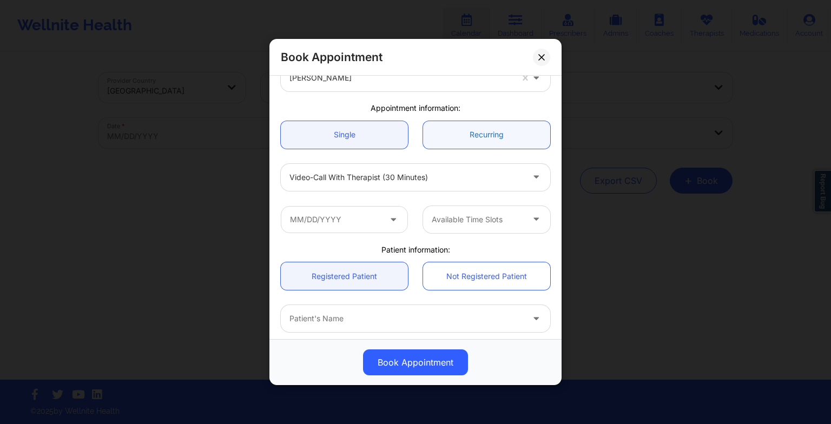
click at [482, 136] on link "Recurring" at bounding box center [486, 135] width 127 height 28
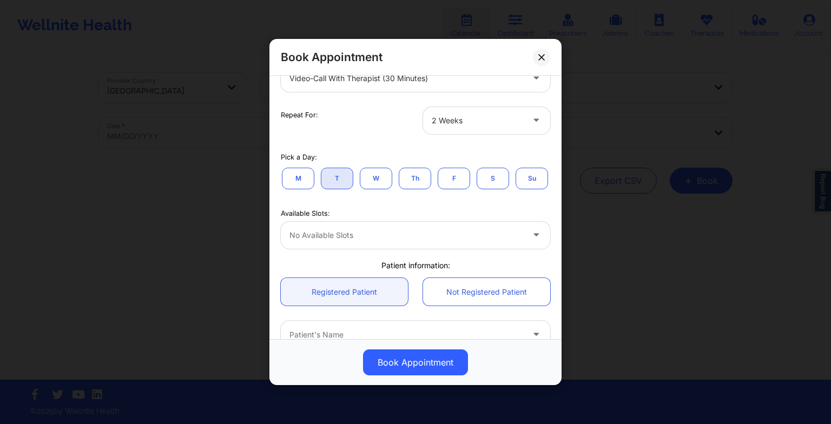
scroll to position [164, 0]
click at [302, 186] on button "M" at bounding box center [298, 178] width 32 height 22
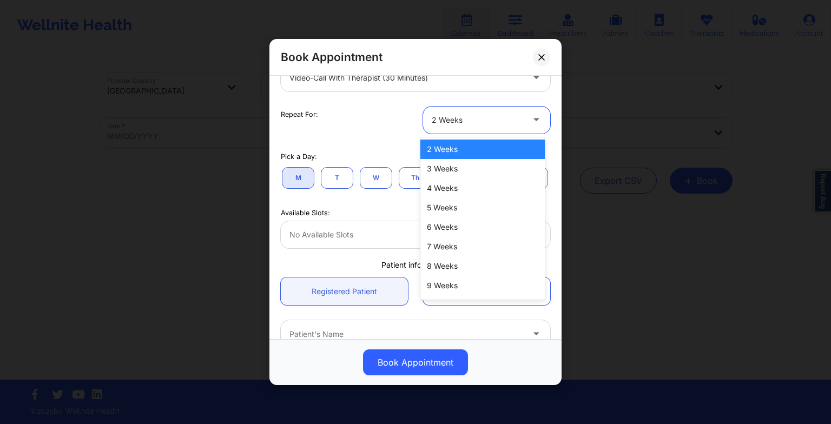
drag, startPoint x: 447, startPoint y: 128, endPoint x: 448, endPoint y: 163, distance: 35.2
click at [448, 163] on body "Wellnite Health Calendar Dashboard Prescribers Admins Coaches Therapists Medica…" at bounding box center [415, 212] width 831 height 424
click at [448, 163] on div "3 Weeks" at bounding box center [482, 168] width 124 height 19
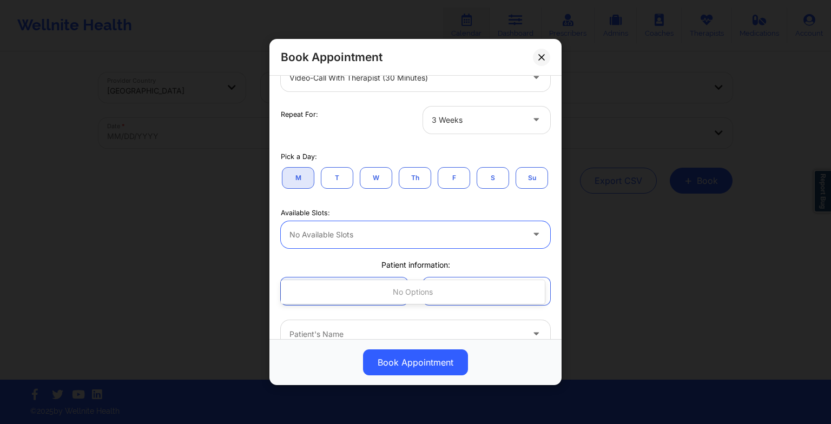
click at [355, 241] on div at bounding box center [406, 234] width 234 height 13
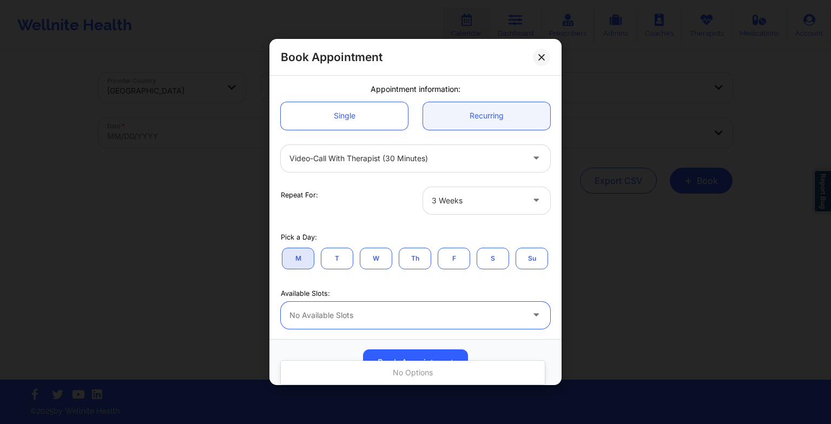
scroll to position [83, 0]
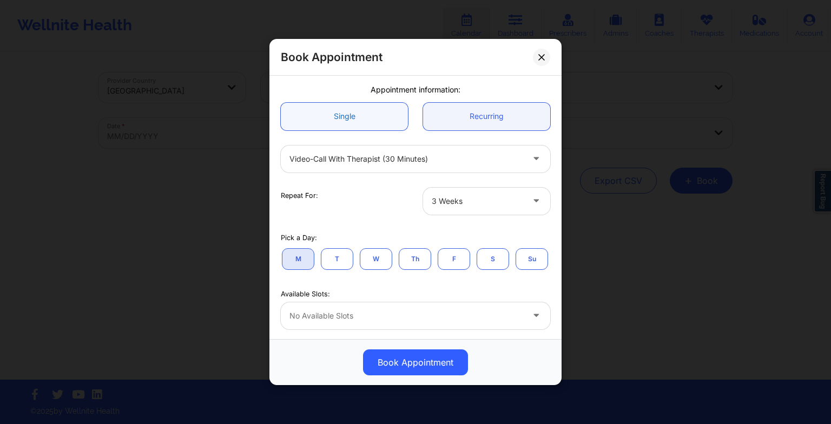
click at [334, 114] on link "Single" at bounding box center [344, 117] width 127 height 28
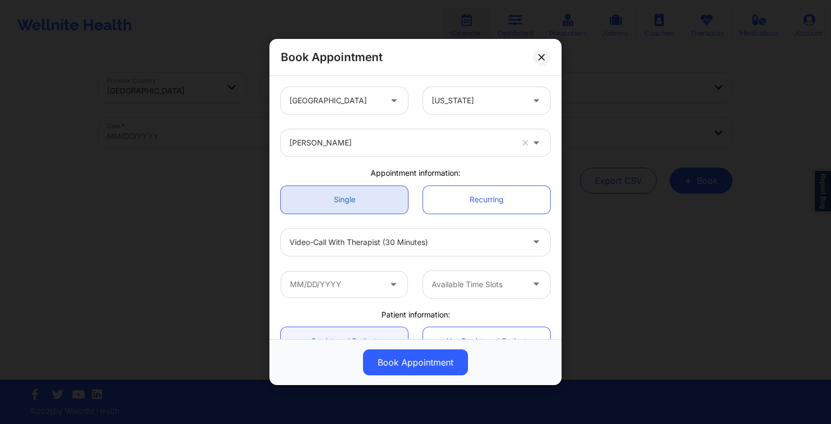
scroll to position [195, 0]
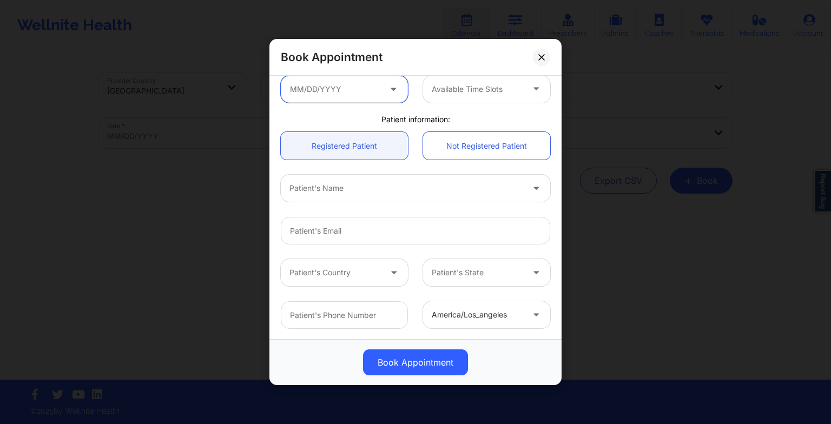
click at [314, 84] on input "text" at bounding box center [344, 89] width 127 height 27
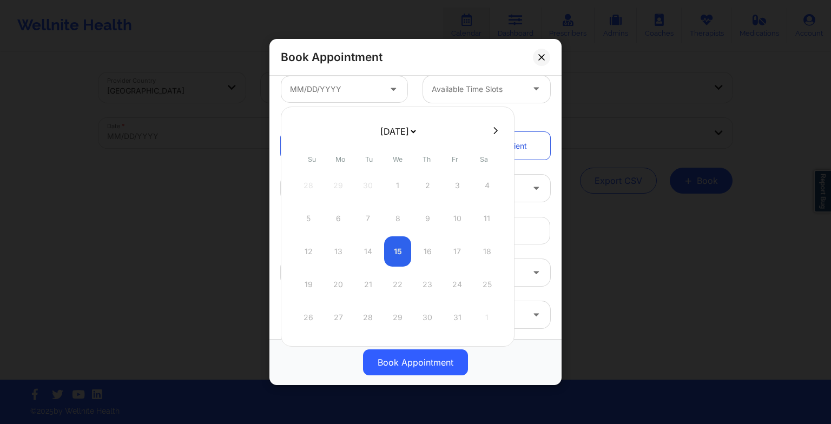
drag, startPoint x: 411, startPoint y: 131, endPoint x: 407, endPoint y: 155, distance: 24.0
click at [407, 155] on div "[DATE] [DATE] [DATE] [DATE] [DATE] [DATE] [DATE] [DATE] [DATE] [DATE] [DATE] [D…" at bounding box center [398, 227] width 234 height 240
select select "2025-10"
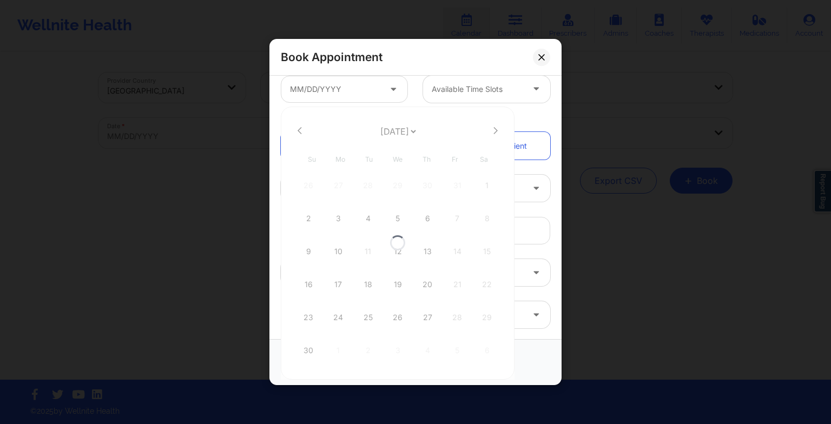
select select "2025-10"
click at [340, 247] on div "10" at bounding box center [338, 251] width 27 height 30
type input "[DATE]"
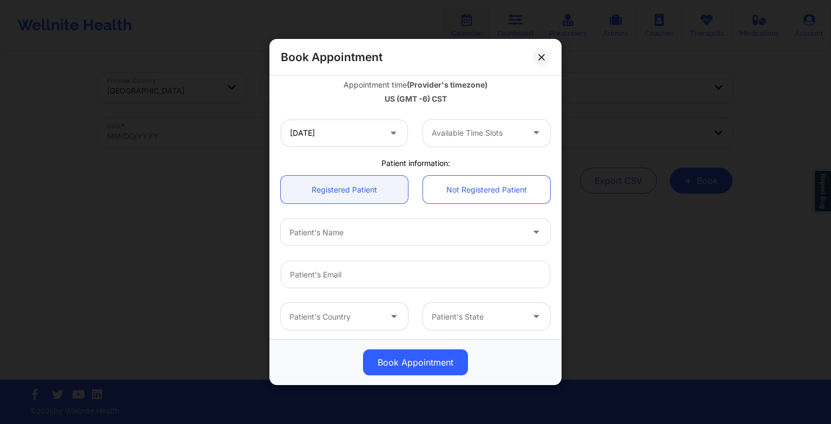
scroll to position [239, 0]
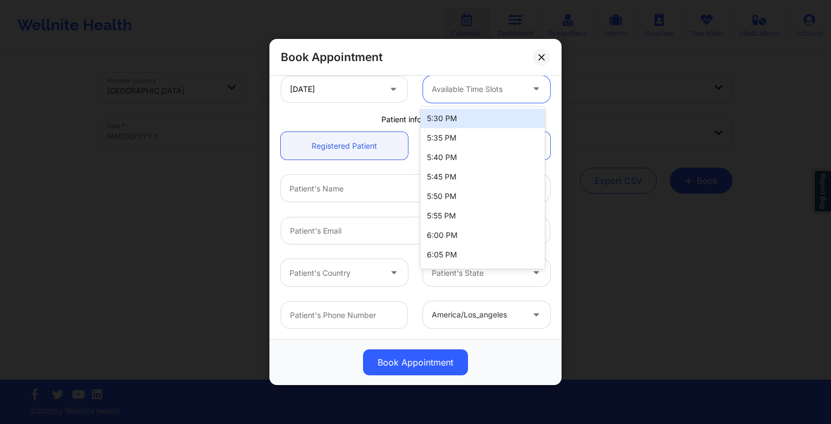
drag, startPoint x: 459, startPoint y: 96, endPoint x: 459, endPoint y: 127, distance: 30.8
click at [459, 127] on body "Wellnite Health Calendar Dashboard Prescribers Admins Coaches Therapists Medica…" at bounding box center [415, 212] width 831 height 424
click at [459, 127] on div "5:30 PM" at bounding box center [482, 118] width 124 height 19
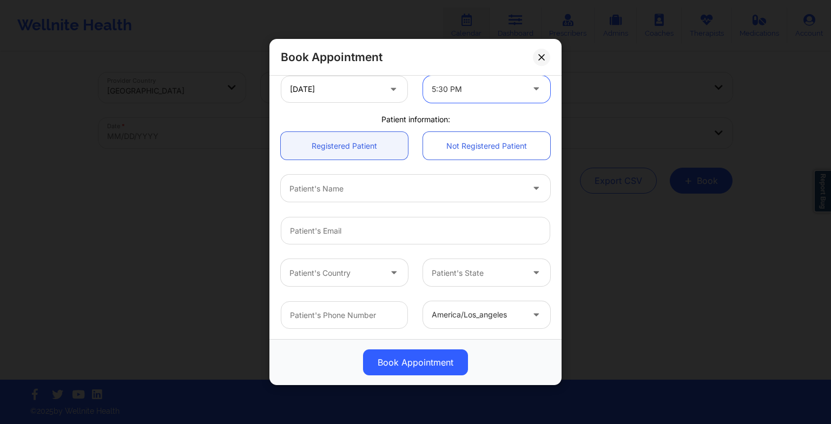
scroll to position [298, 0]
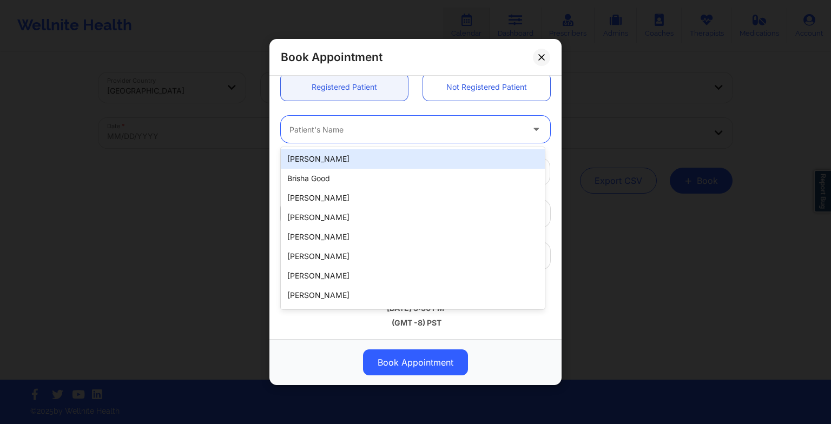
click at [411, 128] on div at bounding box center [406, 129] width 234 height 13
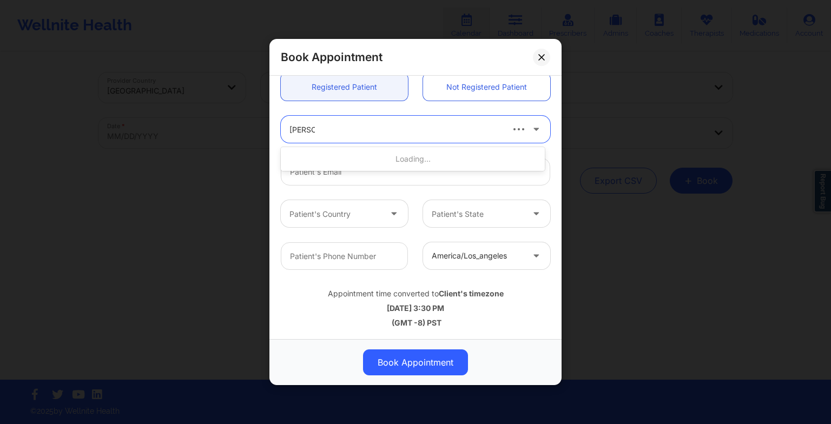
type input "[PERSON_NAME]"
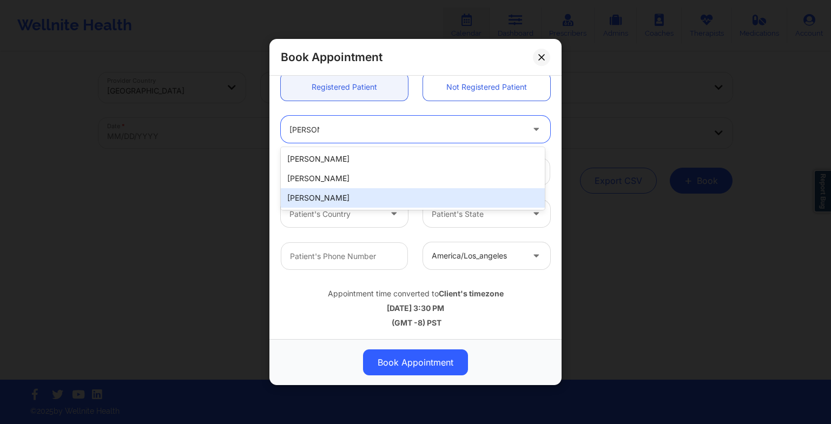
click at [327, 196] on div "[PERSON_NAME]" at bounding box center [413, 197] width 264 height 19
type input "[EMAIL_ADDRESS][DOMAIN_NAME]"
type input "[PHONE_NUMBER]"
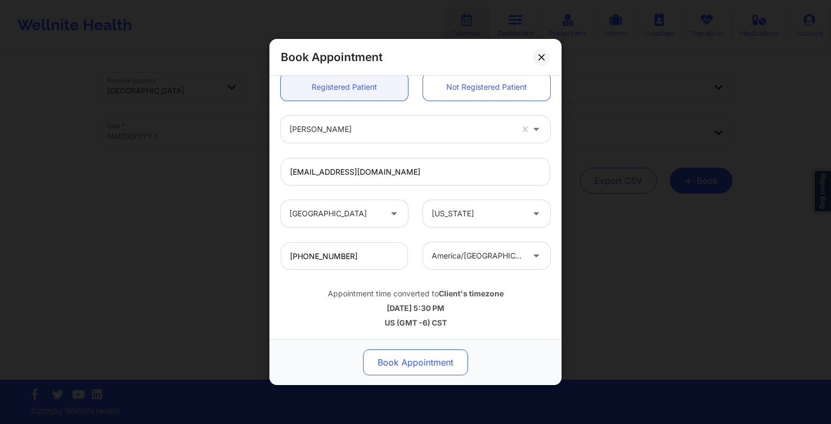
click at [396, 363] on button "Book Appointment" at bounding box center [415, 363] width 105 height 26
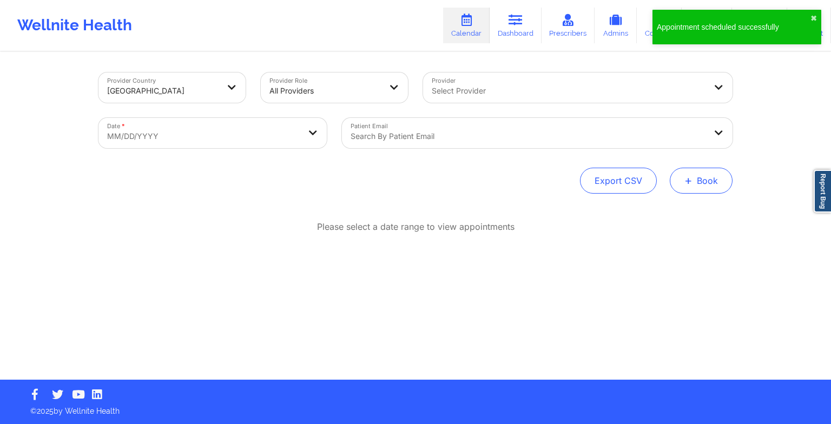
click at [686, 177] on span "+" at bounding box center [688, 180] width 8 height 6
click at [669, 210] on button "Therapy Session" at bounding box center [683, 215] width 83 height 18
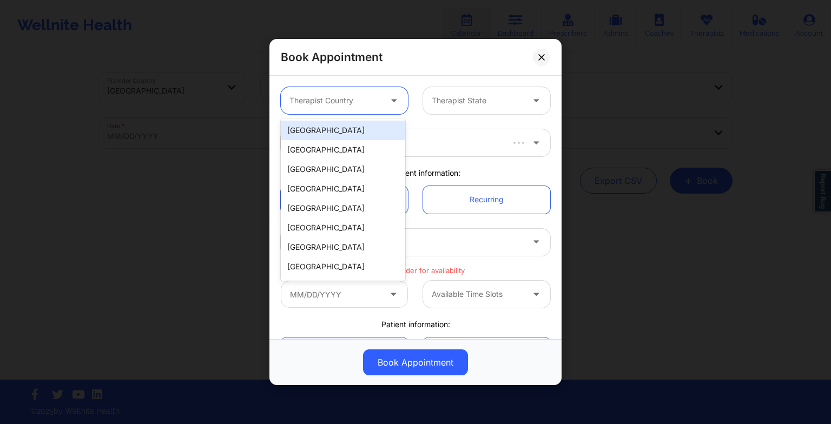
click at [366, 103] on div at bounding box center [334, 100] width 91 height 13
click at [358, 138] on div "[GEOGRAPHIC_DATA]" at bounding box center [343, 130] width 124 height 19
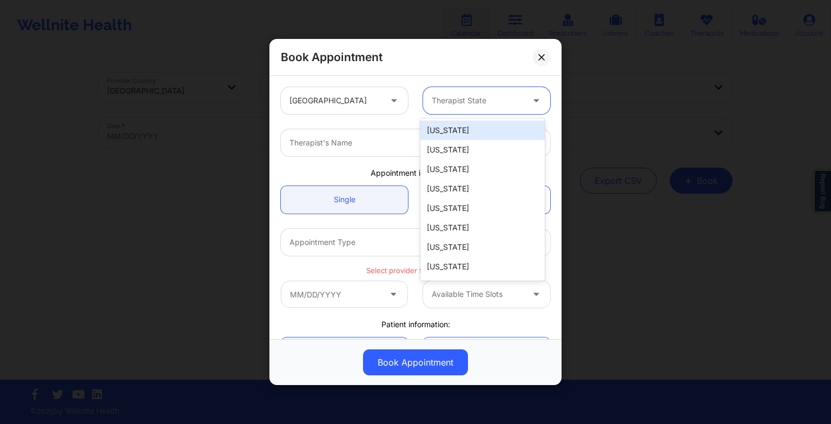
click at [442, 104] on div at bounding box center [477, 100] width 91 height 13
type input "te"
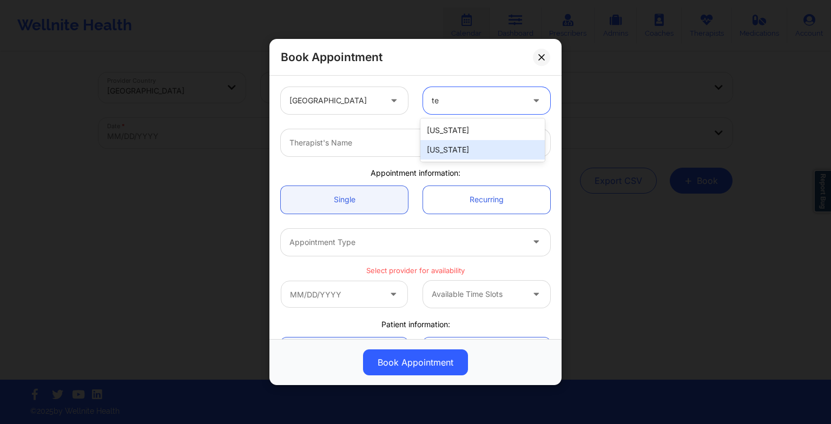
click at [441, 152] on div "[US_STATE]" at bounding box center [482, 149] width 124 height 19
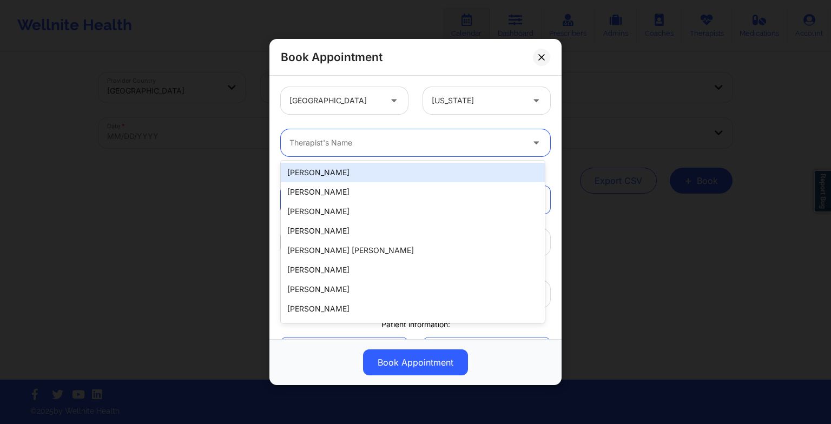
click at [385, 147] on div at bounding box center [406, 142] width 234 height 13
paste input "[PERSON_NAME]"
type input "[PERSON_NAME]"
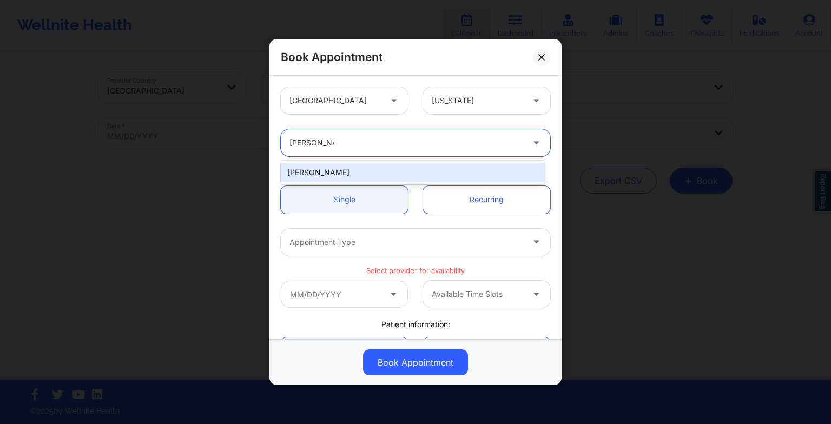
click at [325, 171] on div "[PERSON_NAME]" at bounding box center [413, 172] width 264 height 19
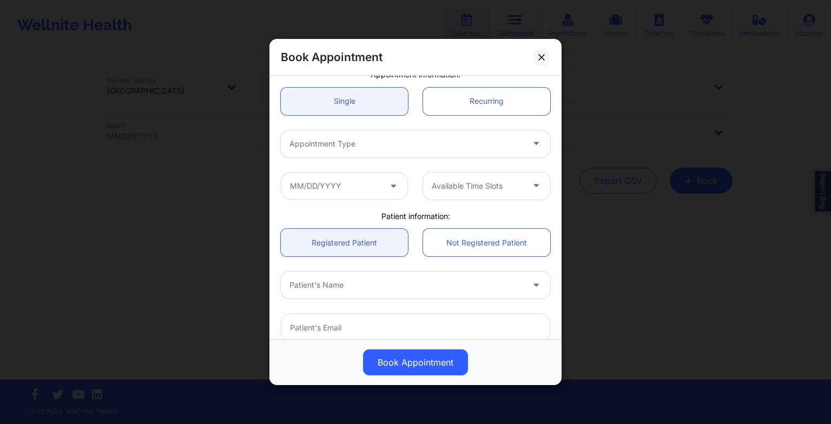
scroll to position [101, 0]
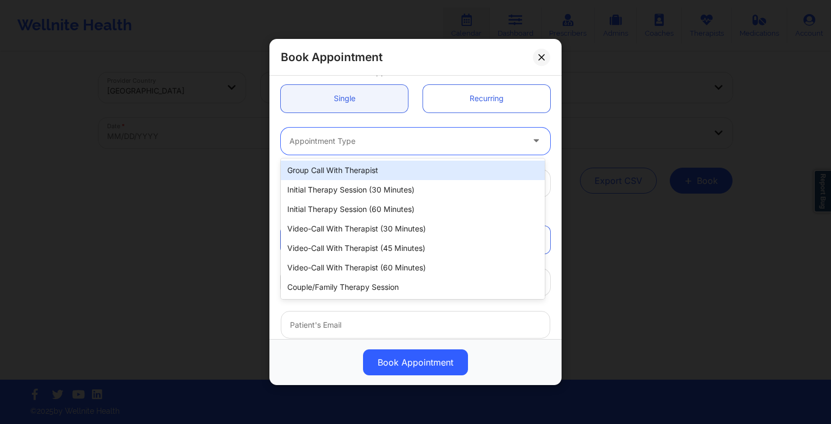
click at [314, 152] on div "Appointment Type" at bounding box center [402, 141] width 243 height 27
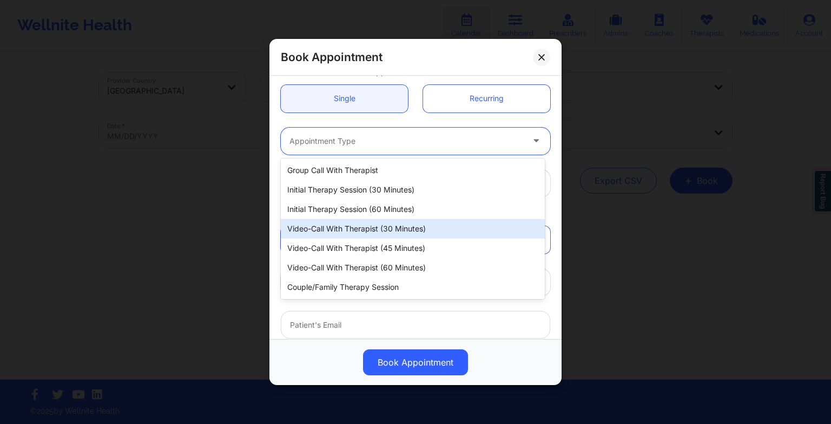
click at [349, 225] on div "Video-Call with Therapist (30 minutes)" at bounding box center [413, 228] width 264 height 19
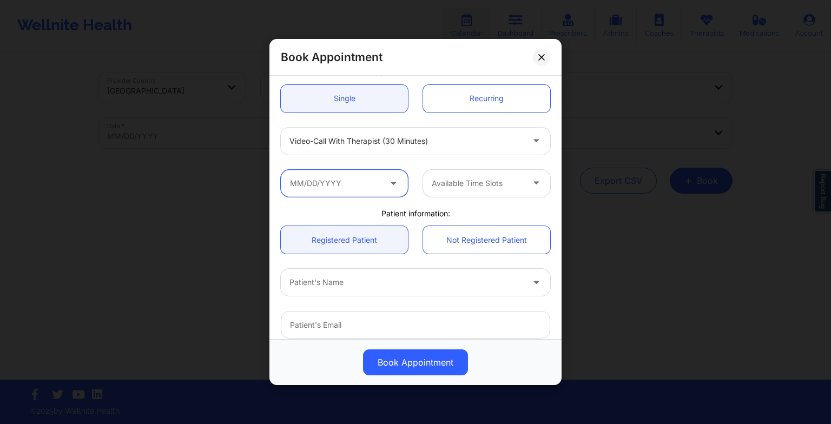
click at [359, 193] on input "text" at bounding box center [344, 183] width 127 height 27
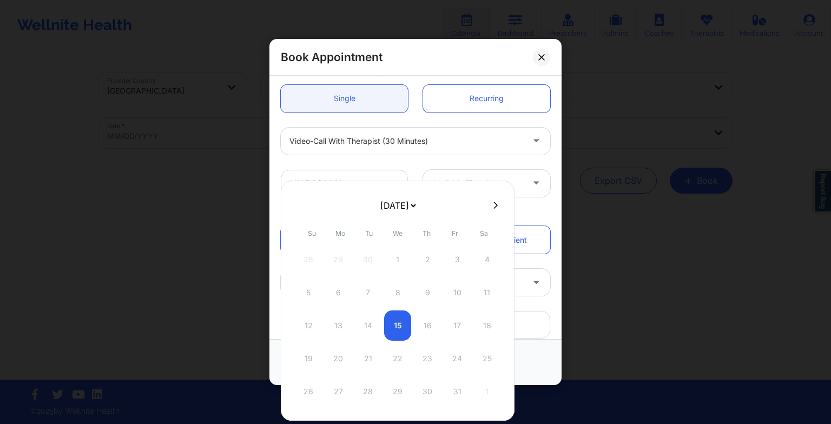
drag, startPoint x: 394, startPoint y: 202, endPoint x: 389, endPoint y: 242, distance: 40.3
click at [389, 242] on div "[DATE] [DATE] [DATE] [DATE] [DATE] [DATE] [DATE] [DATE] [DATE] [DATE] [DATE] [D…" at bounding box center [398, 301] width 234 height 240
select select "2025-10"
click at [334, 357] on div "17" at bounding box center [338, 359] width 27 height 30
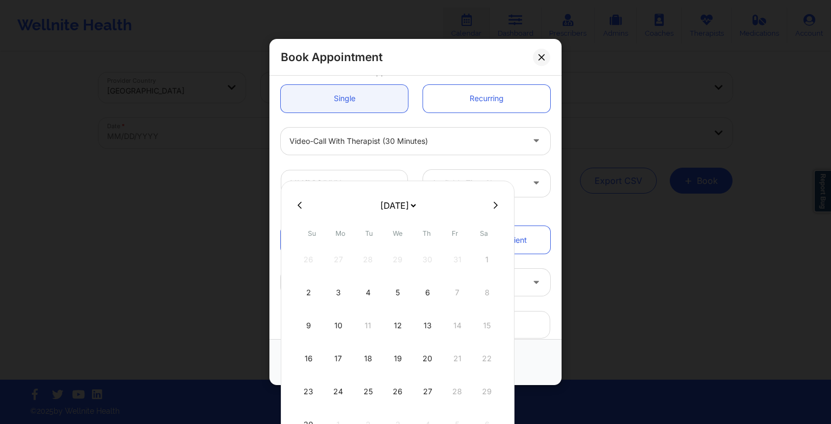
type input "[DATE]"
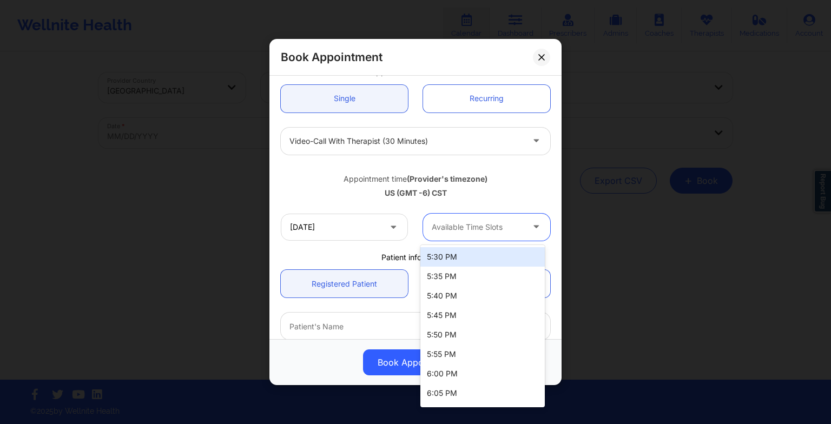
drag, startPoint x: 452, startPoint y: 234, endPoint x: 450, endPoint y: 256, distance: 22.3
click at [450, 256] on body "Wellnite Health Calendar Dashboard Prescribers Admins Coaches Therapists Medica…" at bounding box center [415, 212] width 831 height 424
click at [450, 256] on div "5:30 PM" at bounding box center [482, 256] width 124 height 19
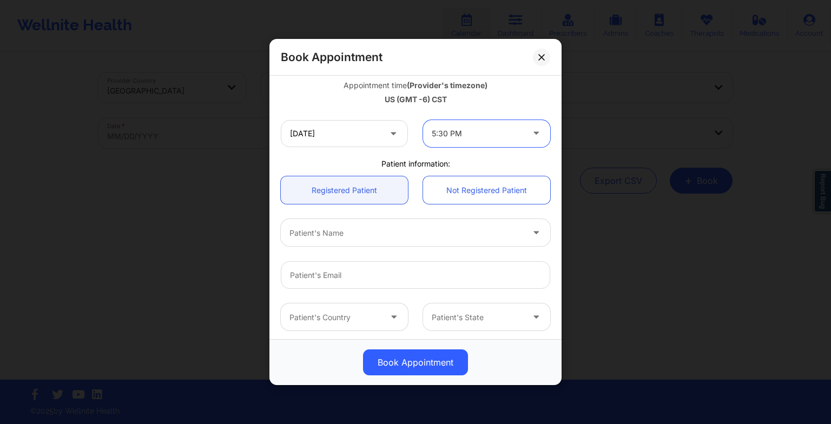
scroll to position [199, 0]
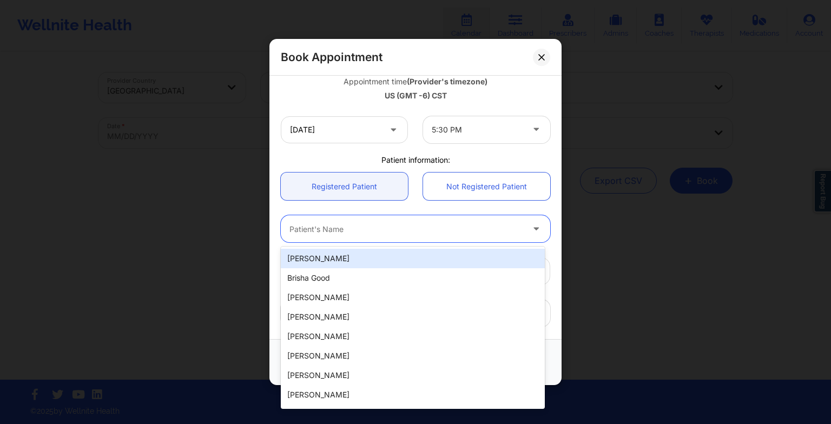
click at [380, 228] on div at bounding box center [406, 228] width 234 height 13
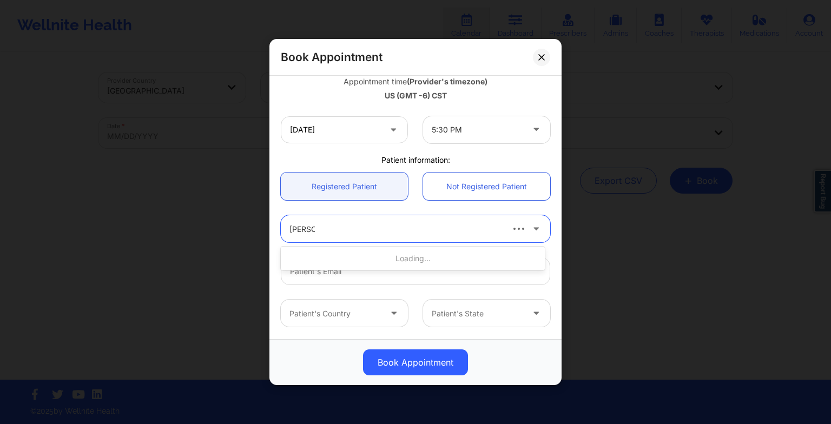
type input "[PERSON_NAME]"
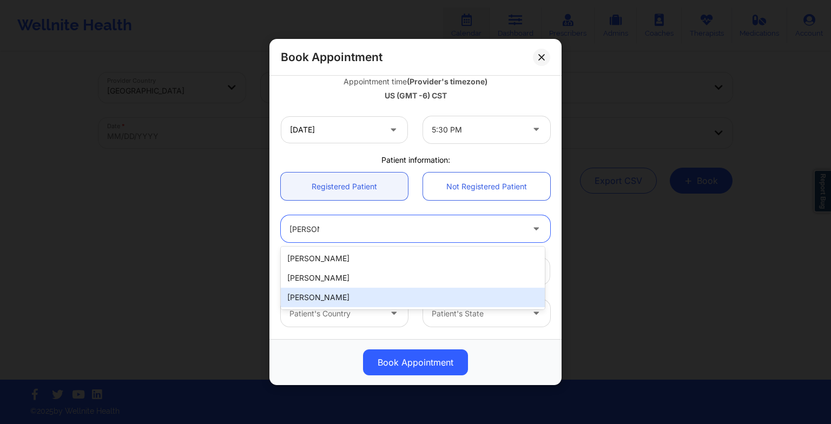
click at [363, 292] on div "[PERSON_NAME]" at bounding box center [413, 297] width 264 height 19
type input "[EMAIL_ADDRESS][DOMAIN_NAME]"
type input "[PHONE_NUMBER]"
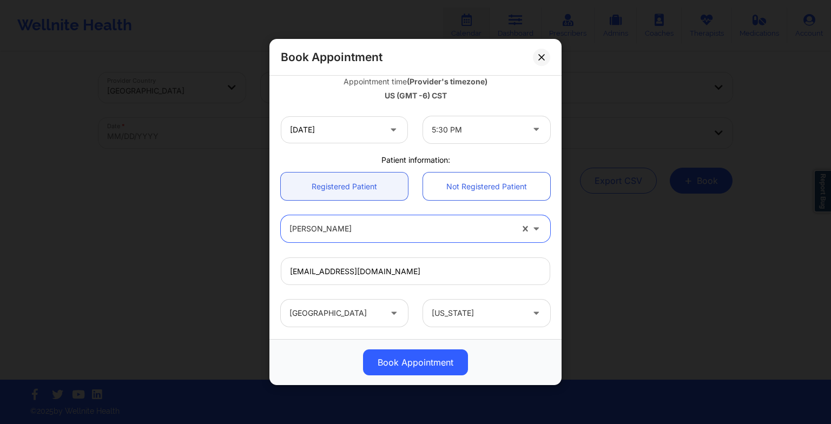
scroll to position [298, 0]
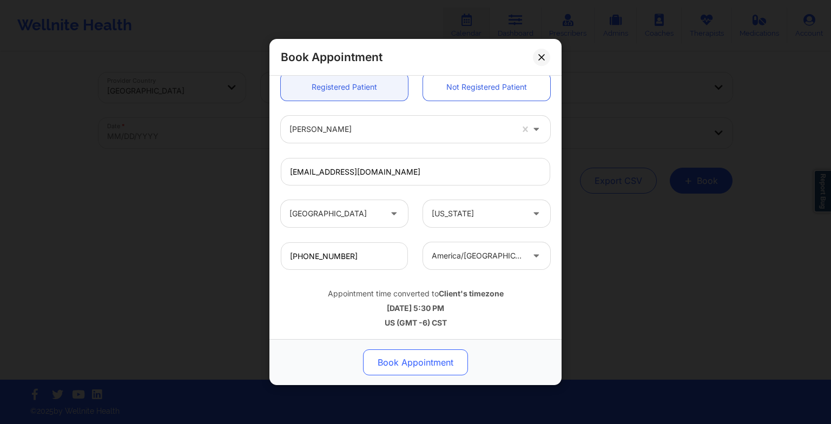
click at [400, 364] on button "Book Appointment" at bounding box center [415, 363] width 105 height 26
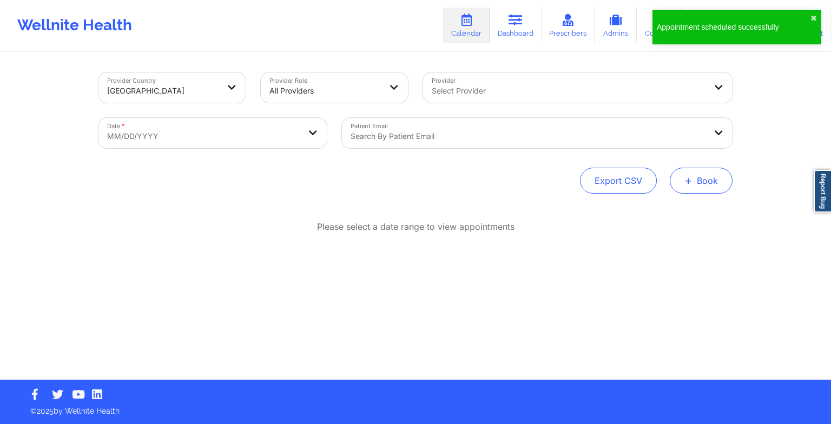
click at [683, 184] on button "+ Book" at bounding box center [701, 181] width 63 height 26
click at [663, 210] on button "Therapy Session" at bounding box center [683, 215] width 83 height 18
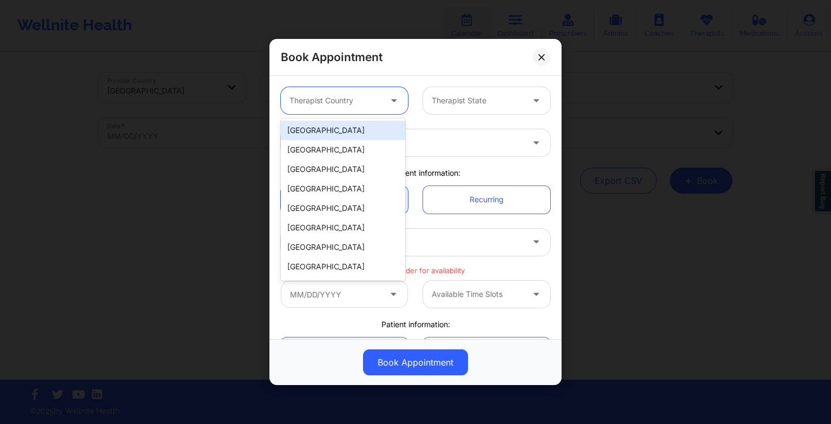
click at [307, 100] on div at bounding box center [334, 100] width 91 height 13
click at [316, 128] on div "[GEOGRAPHIC_DATA]" at bounding box center [343, 130] width 124 height 19
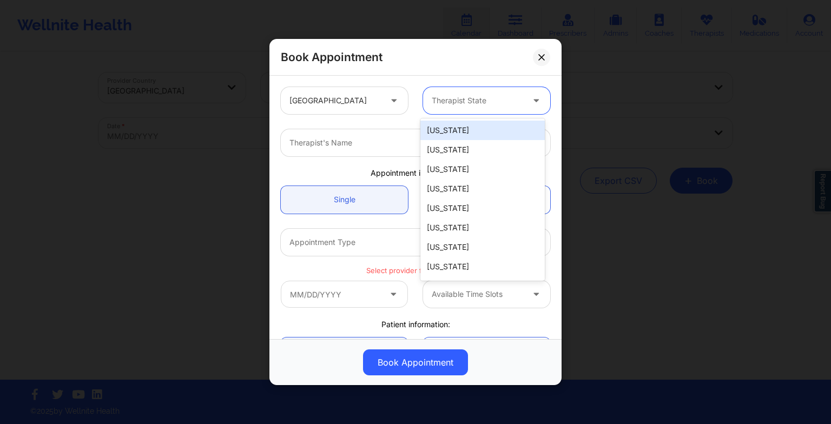
click at [450, 99] on div at bounding box center [477, 100] width 91 height 13
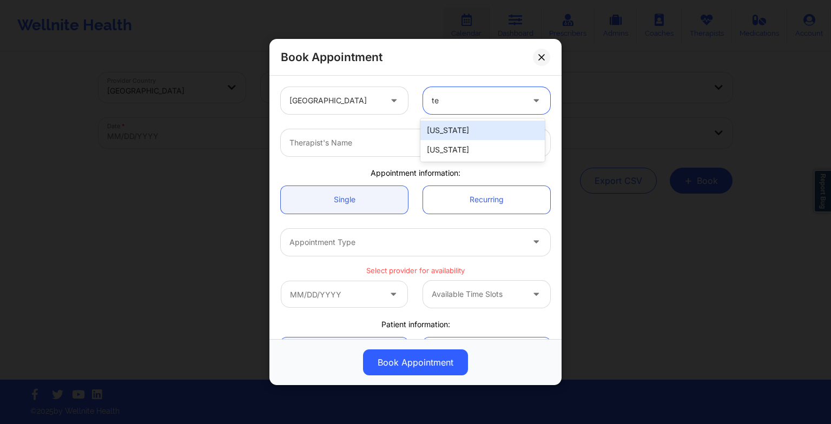
type input "tex"
click at [452, 130] on div "[US_STATE]" at bounding box center [482, 130] width 124 height 19
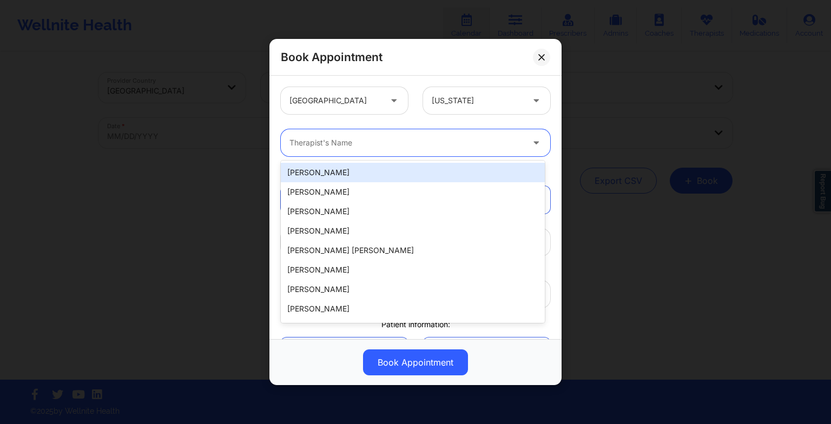
click at [292, 142] on div at bounding box center [406, 142] width 234 height 13
paste input "[PERSON_NAME]"
type input "[PERSON_NAME]"
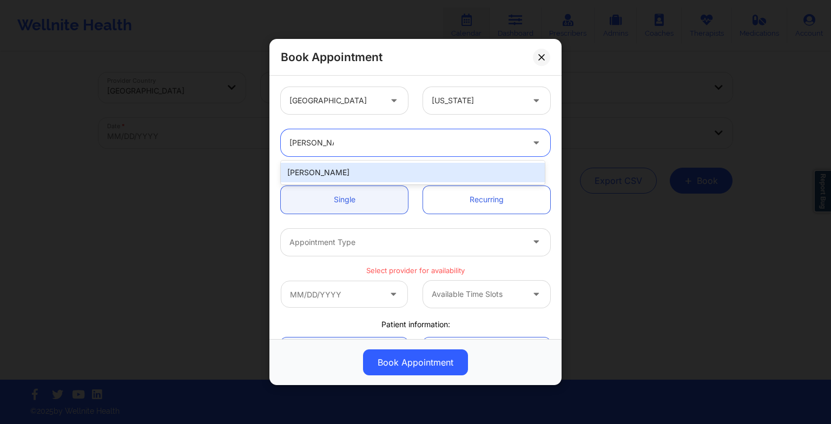
click at [318, 179] on div "[PERSON_NAME]" at bounding box center [413, 172] width 264 height 19
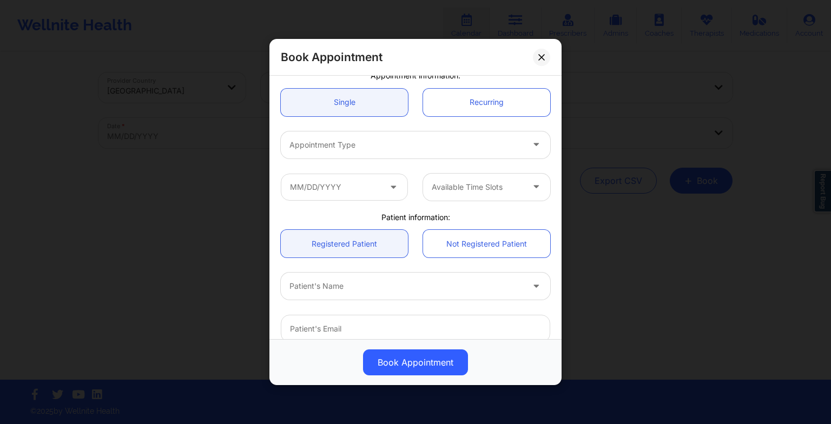
scroll to position [99, 0]
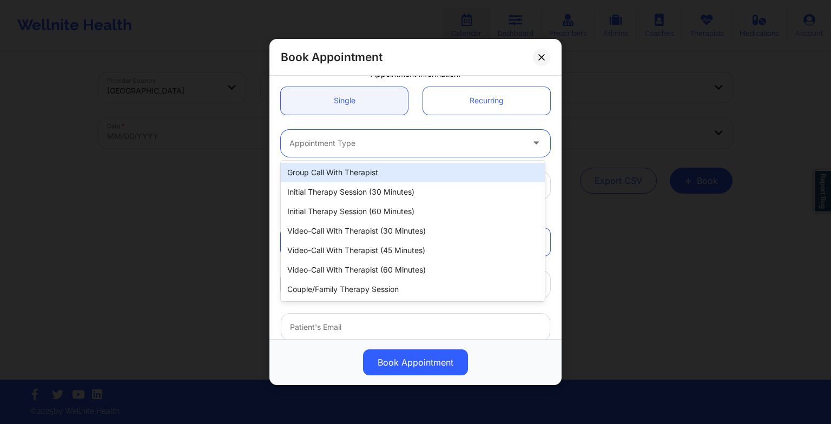
click at [313, 141] on div at bounding box center [406, 143] width 234 height 13
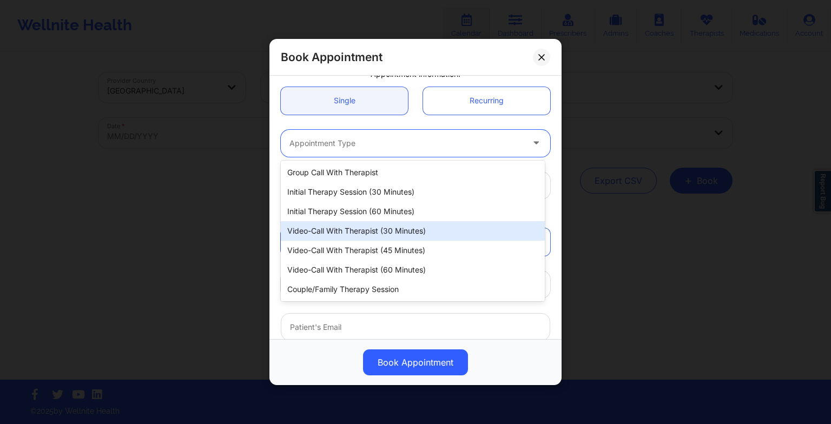
click at [335, 223] on div "Video-Call with Therapist (30 minutes)" at bounding box center [413, 230] width 264 height 19
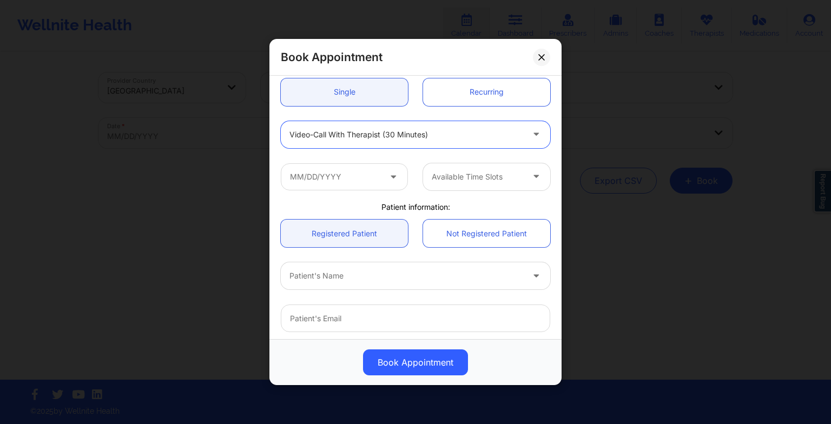
scroll to position [116, 0]
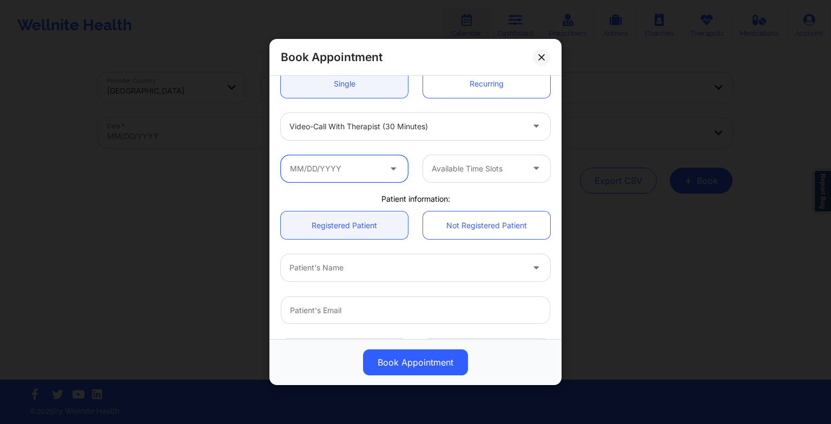
drag, startPoint x: 306, startPoint y: 159, endPoint x: 363, endPoint y: 172, distance: 58.4
click at [363, 172] on input "text" at bounding box center [344, 168] width 127 height 27
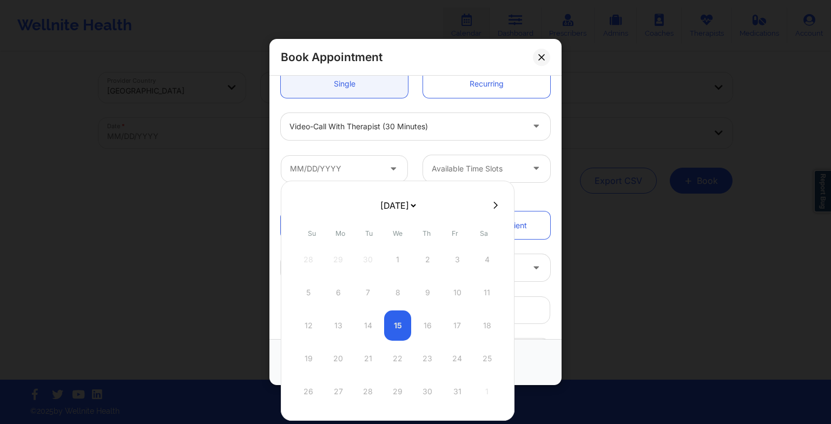
click at [390, 214] on select "[DATE] [DATE] [DATE] [DATE] [DATE] [DATE] [DATE] [DATE] [DATE] [DATE] [DATE] [D…" at bounding box center [397, 206] width 39 height 22
select select "2025-10"
click at [337, 394] on div "24" at bounding box center [338, 392] width 27 height 30
type input "[DATE]"
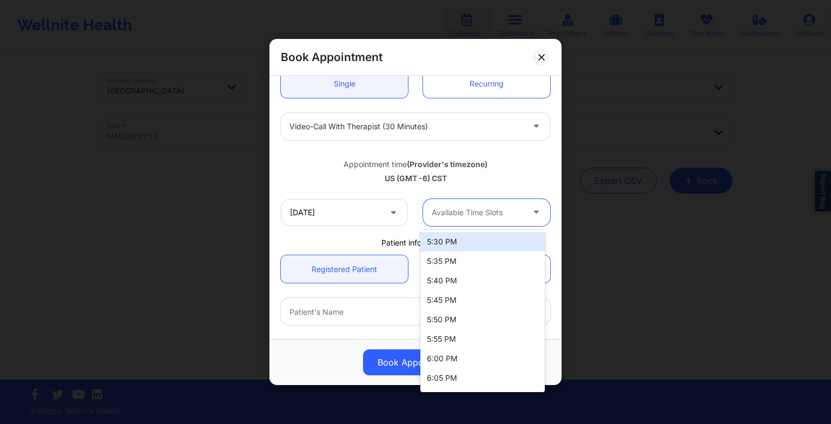
drag, startPoint x: 458, startPoint y: 219, endPoint x: 447, endPoint y: 247, distance: 30.3
click at [447, 247] on body "Wellnite Health Calendar Dashboard Prescribers Admins Coaches Therapists Medica…" at bounding box center [415, 212] width 831 height 424
click at [447, 247] on div "5:30 PM" at bounding box center [482, 241] width 124 height 19
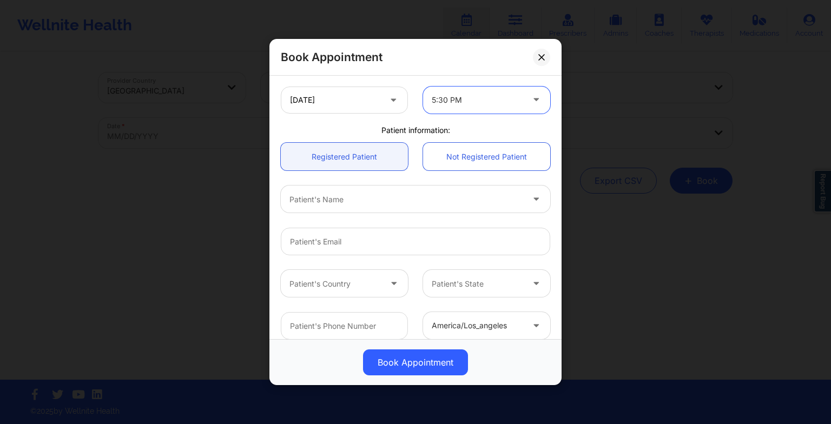
scroll to position [227, 0]
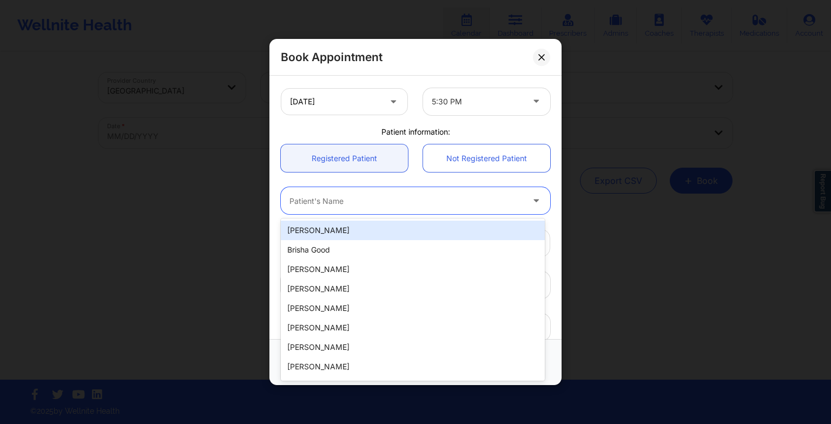
click at [357, 196] on div at bounding box center [406, 200] width 234 height 13
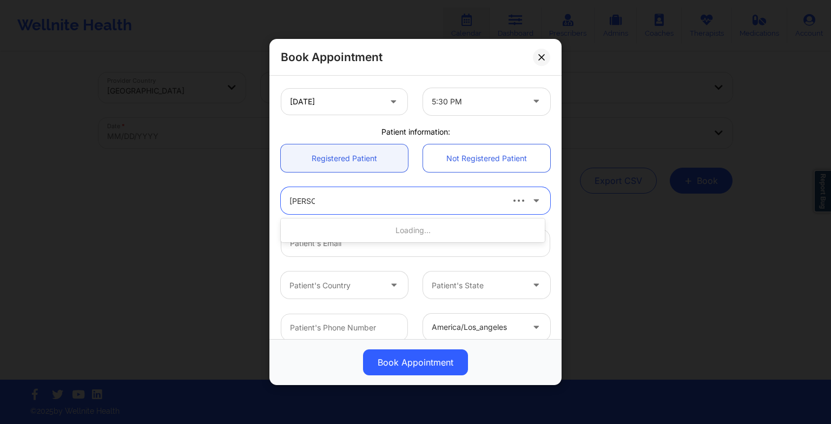
type input "[PERSON_NAME]"
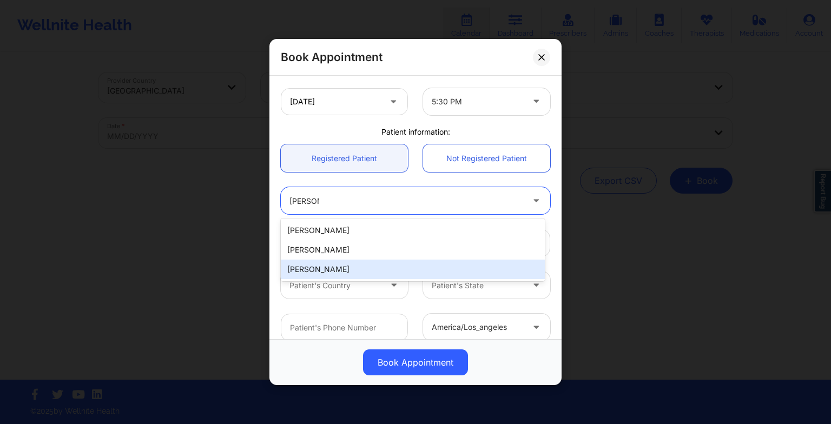
click at [329, 267] on div "[PERSON_NAME]" at bounding box center [413, 269] width 264 height 19
type input "[EMAIL_ADDRESS][DOMAIN_NAME]"
type input "[PHONE_NUMBER]"
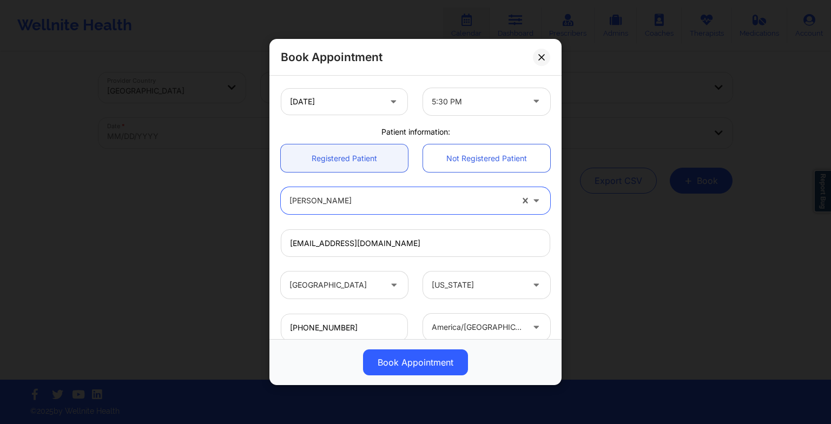
scroll to position [297, 0]
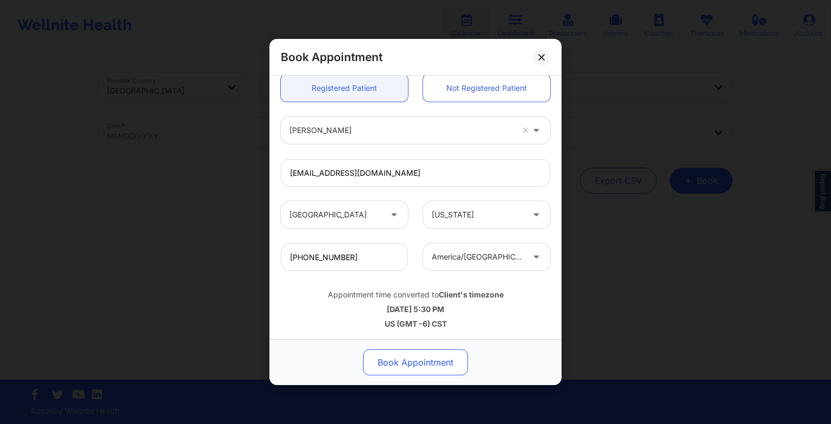
click at [399, 353] on button "Book Appointment" at bounding box center [415, 363] width 105 height 26
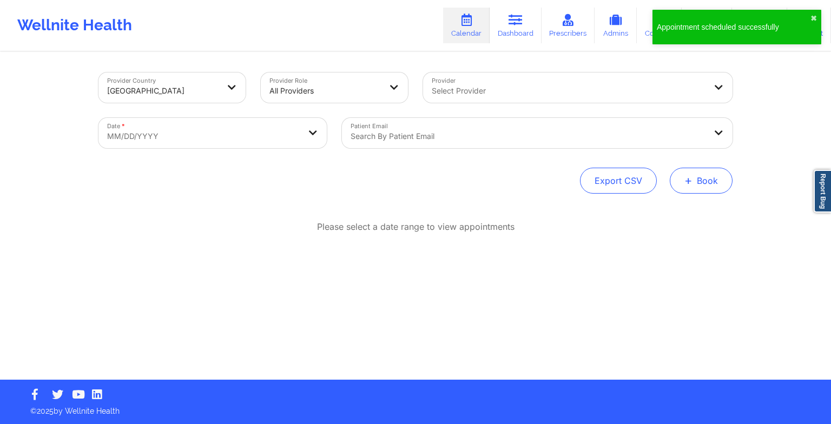
click at [696, 189] on button "+ Book" at bounding box center [701, 181] width 63 height 26
click at [682, 208] on button "Therapy Session" at bounding box center [683, 215] width 83 height 18
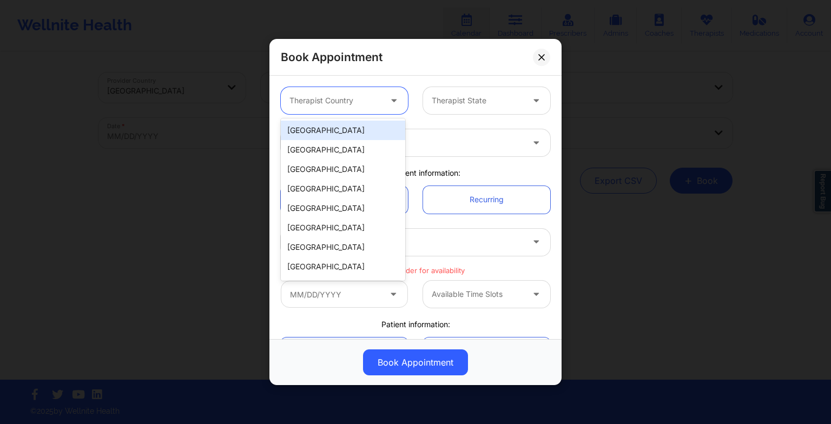
click at [301, 90] on div "Therapist Country" at bounding box center [331, 100] width 101 height 27
click at [315, 126] on div "[GEOGRAPHIC_DATA]" at bounding box center [343, 130] width 124 height 19
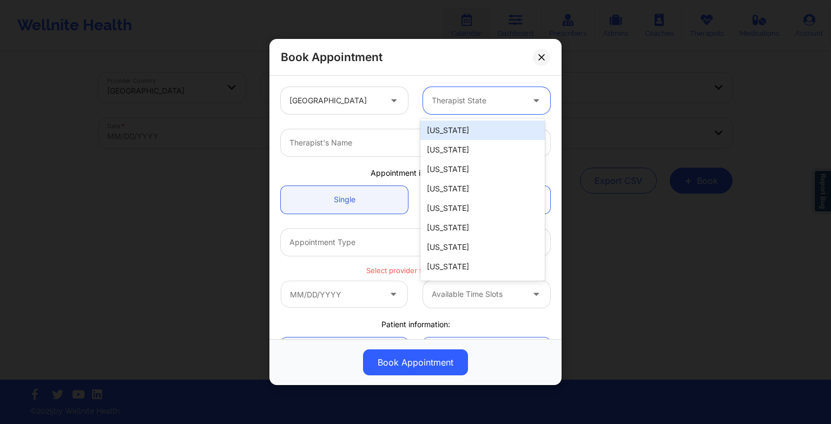
click at [454, 102] on div at bounding box center [477, 100] width 91 height 13
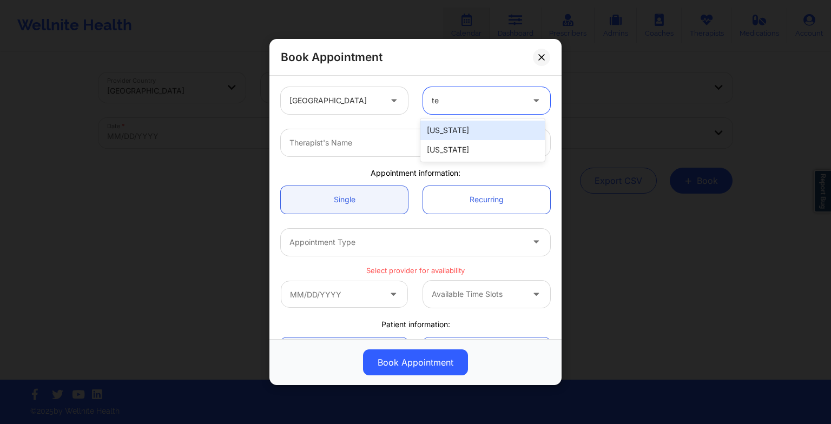
type input "tex"
click at [456, 122] on div "[US_STATE]" at bounding box center [482, 130] width 124 height 19
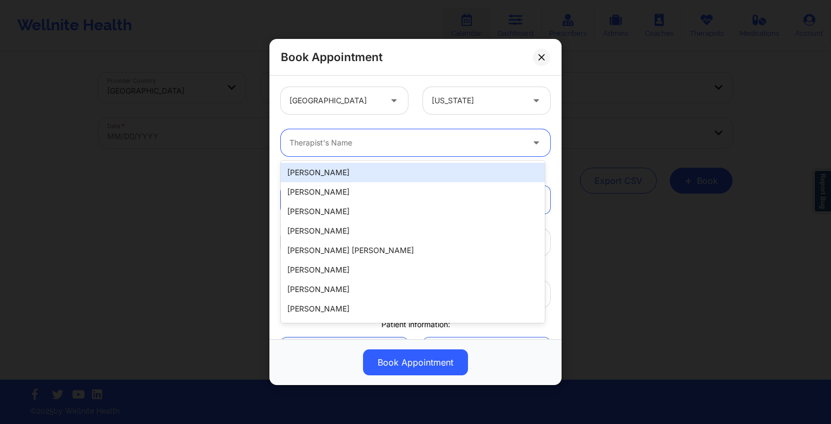
click at [416, 129] on div "Therapist's Name" at bounding box center [402, 142] width 243 height 27
paste input "[PERSON_NAME]"
type input "[PERSON_NAME]"
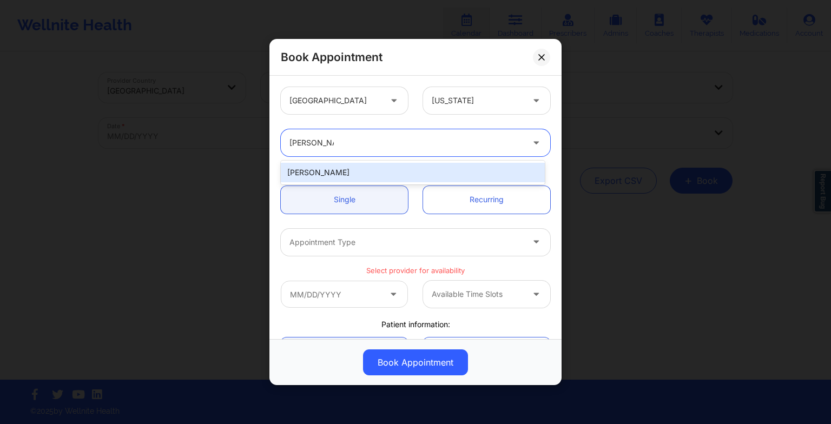
click at [324, 167] on div "[PERSON_NAME]" at bounding box center [413, 172] width 264 height 19
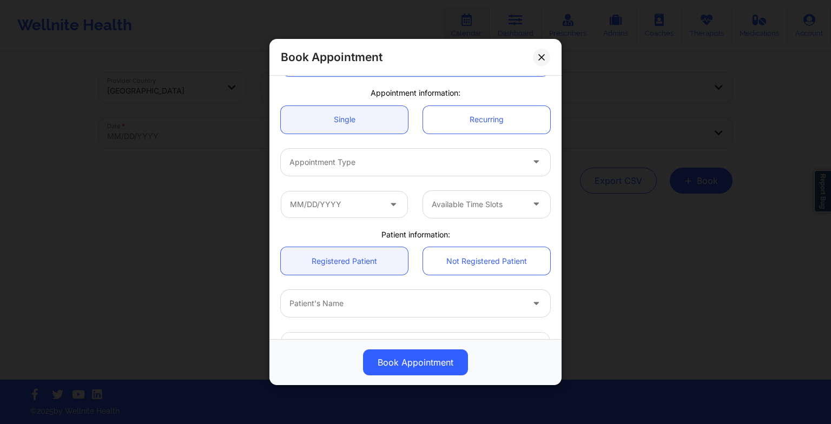
scroll to position [80, 0]
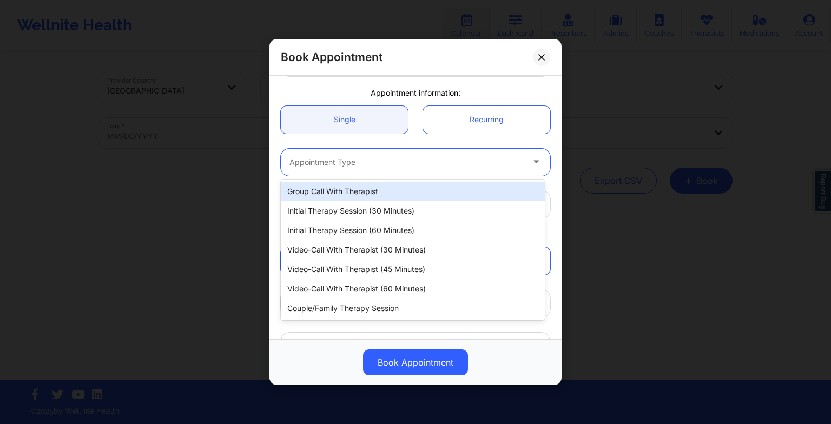
click at [322, 162] on div at bounding box center [406, 162] width 234 height 13
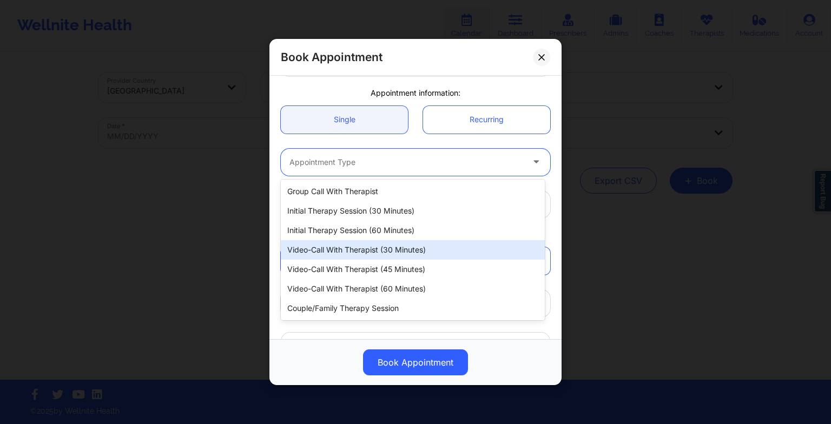
click at [338, 255] on div "Video-Call with Therapist (30 minutes)" at bounding box center [413, 249] width 264 height 19
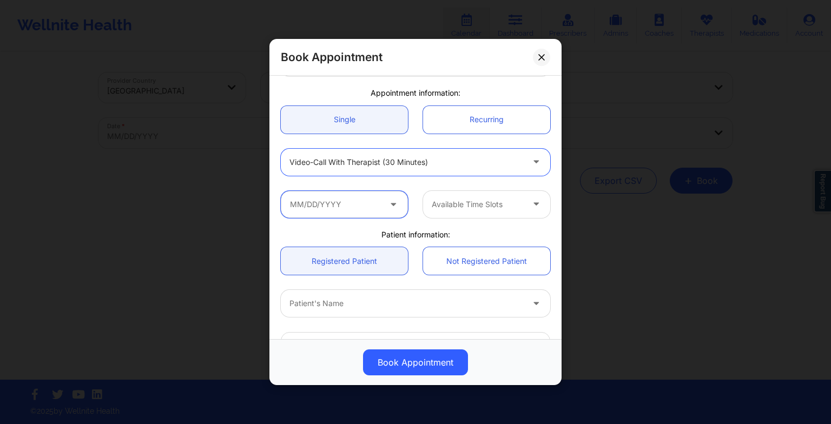
click at [327, 212] on input "text" at bounding box center [344, 204] width 127 height 27
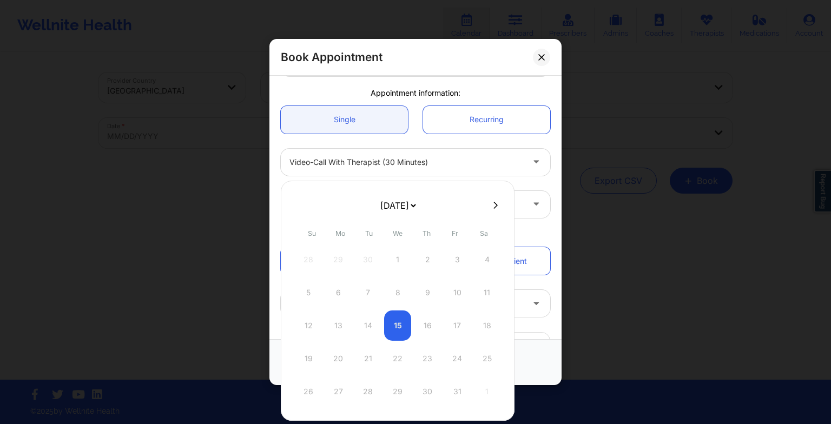
click at [394, 199] on select "[DATE] [DATE] [DATE] [DATE] [DATE] [DATE] [DATE] [DATE] [DATE] [DATE] [DATE] [D…" at bounding box center [397, 206] width 39 height 22
select select "2025-10"
click at [402, 203] on select "[DATE] [DATE] [DATE] [DATE] [DATE] [DATE] [DATE] [DATE] [DATE] [DATE] [DATE] [D…" at bounding box center [397, 206] width 39 height 22
select select "2025-11"
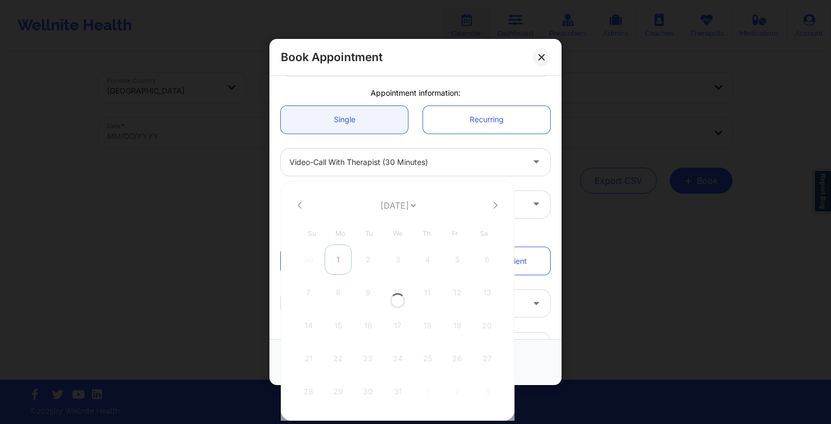
select select "2025-11"
click at [337, 264] on div "1" at bounding box center [338, 260] width 27 height 30
type input "[DATE]"
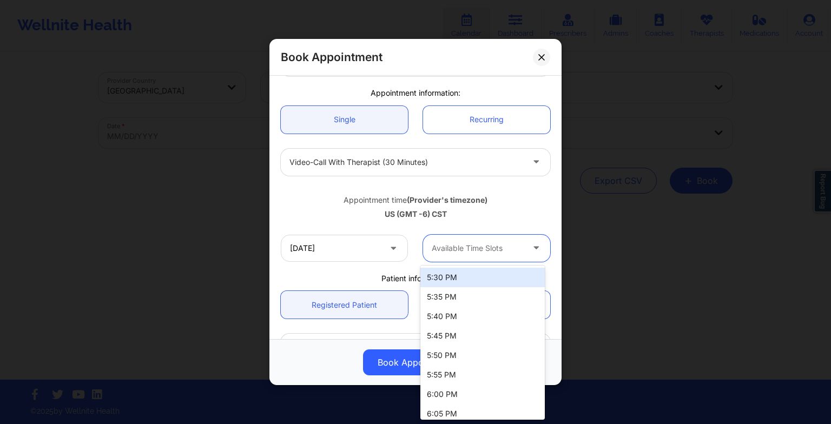
click at [465, 238] on div "Available Time Slots" at bounding box center [473, 248] width 101 height 27
click at [464, 278] on div "5:30 PM" at bounding box center [482, 277] width 124 height 19
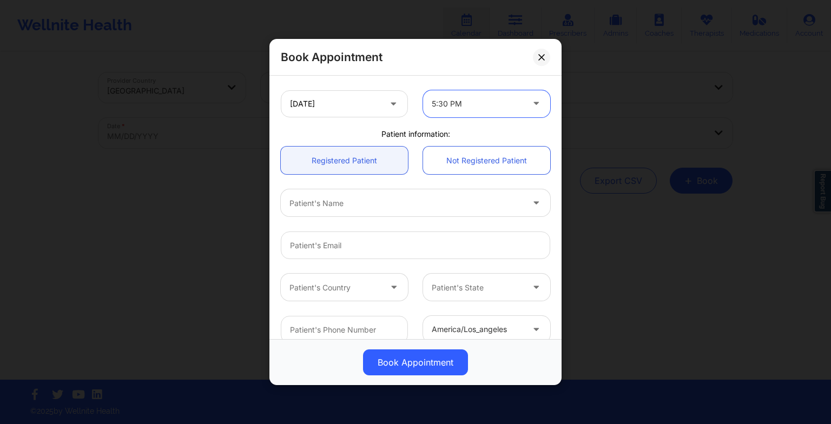
scroll to position [236, 0]
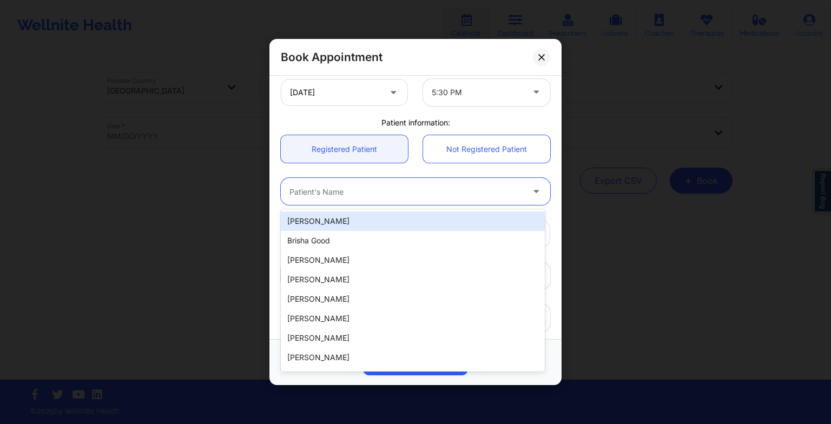
click at [346, 193] on div at bounding box center [406, 191] width 234 height 13
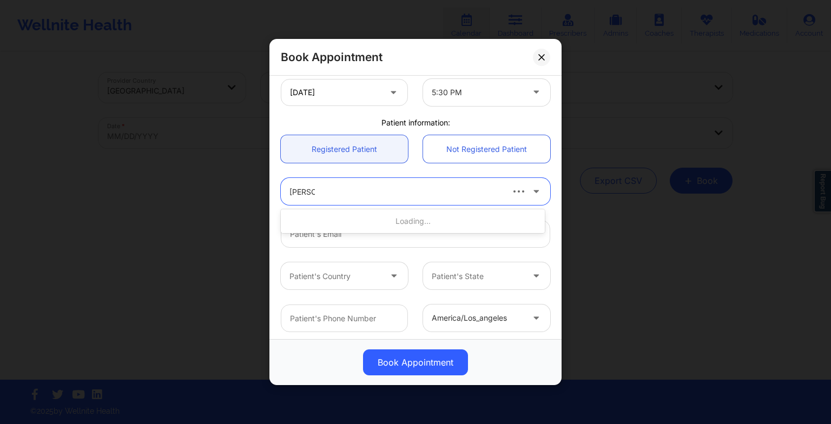
type input "[PERSON_NAME]"
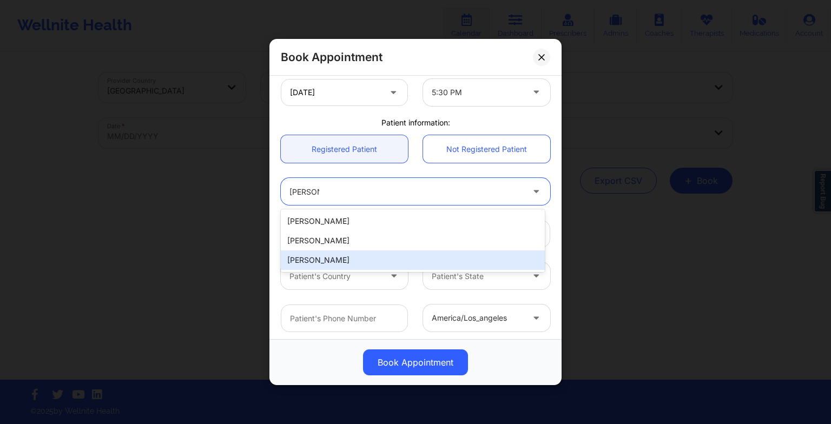
click at [335, 253] on div "[PERSON_NAME]" at bounding box center [413, 260] width 264 height 19
type input "[EMAIL_ADDRESS][DOMAIN_NAME]"
type input "[PHONE_NUMBER]"
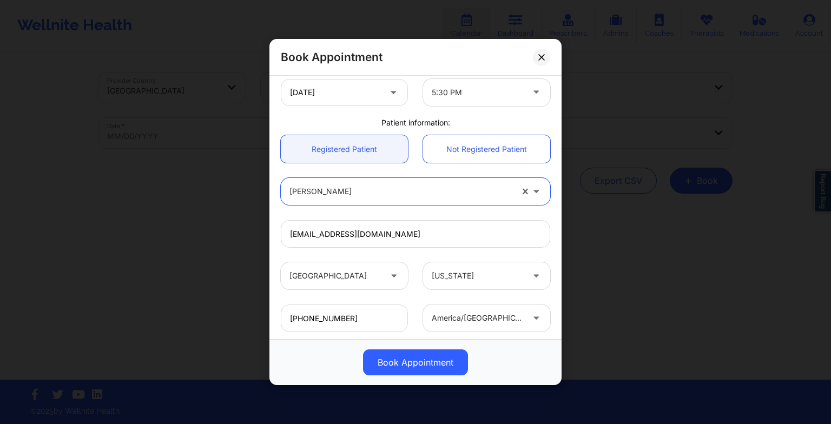
scroll to position [298, 0]
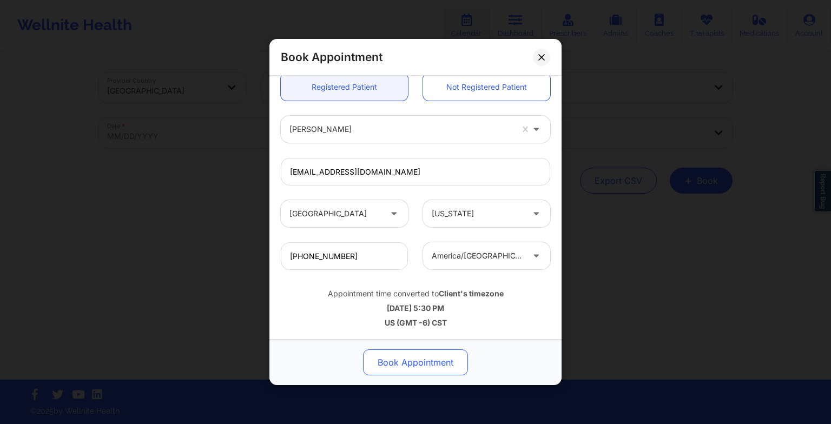
click at [416, 364] on button "Book Appointment" at bounding box center [415, 363] width 105 height 26
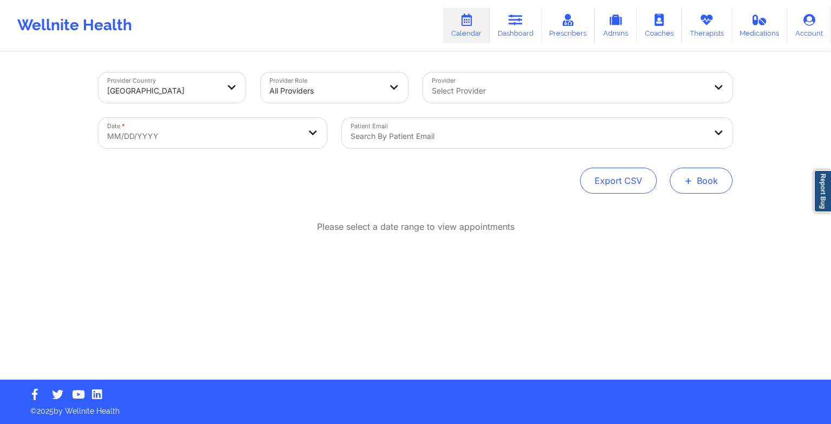
click at [703, 169] on button "+ Book" at bounding box center [701, 181] width 63 height 26
click at [674, 210] on button "Therapy Session" at bounding box center [683, 215] width 83 height 18
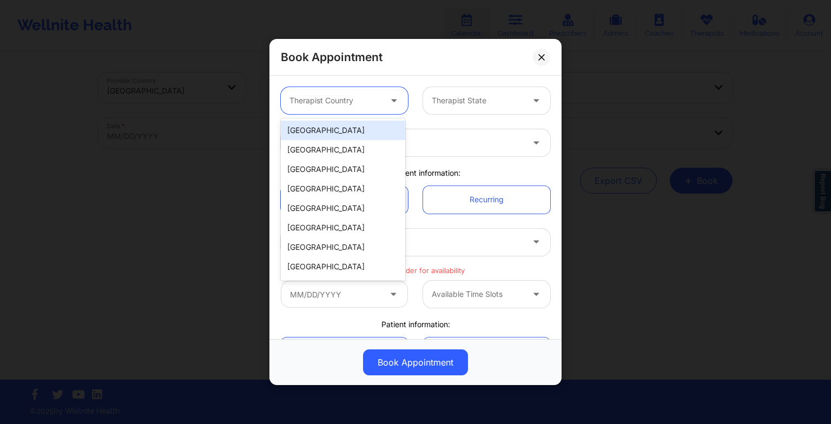
drag, startPoint x: 364, startPoint y: 100, endPoint x: 355, endPoint y: 135, distance: 36.2
click at [355, 135] on body "Wellnite Health Calendar Dashboard Prescribers Admins Coaches Therapists Medica…" at bounding box center [415, 212] width 831 height 424
click at [355, 135] on div "[GEOGRAPHIC_DATA]" at bounding box center [343, 130] width 124 height 19
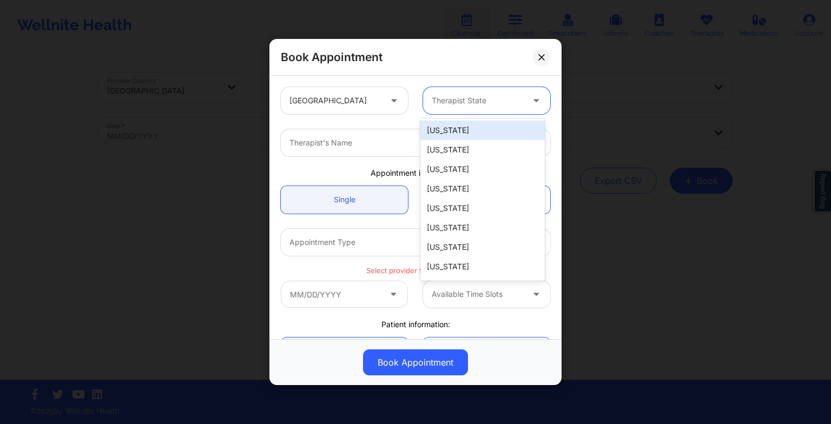
click at [450, 105] on div at bounding box center [477, 100] width 91 height 13
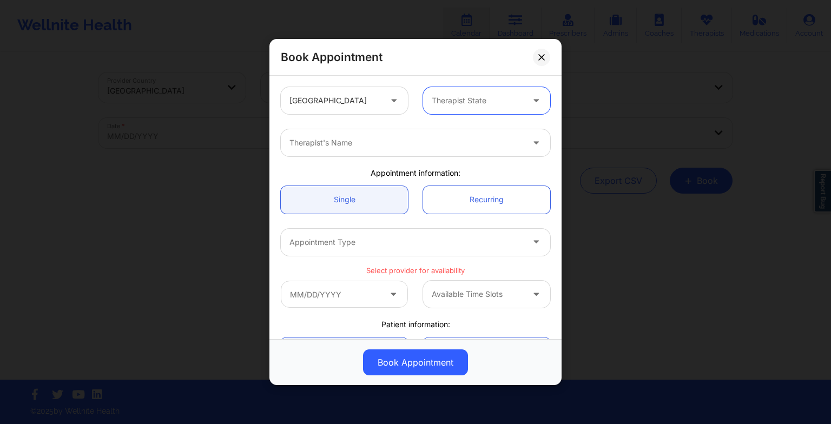
click at [450, 105] on div at bounding box center [477, 100] width 91 height 13
type input "tex"
click at [459, 133] on div "[US_STATE]" at bounding box center [482, 130] width 124 height 19
click at [408, 148] on div at bounding box center [406, 142] width 234 height 13
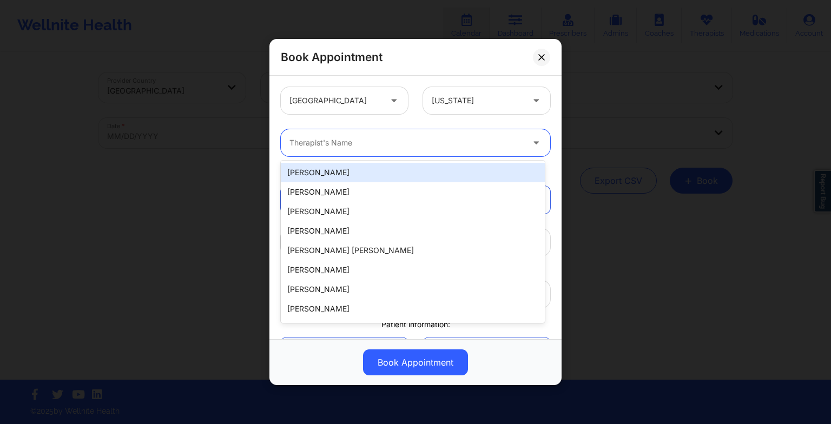
paste input "[PERSON_NAME]"
type input "[PERSON_NAME]"
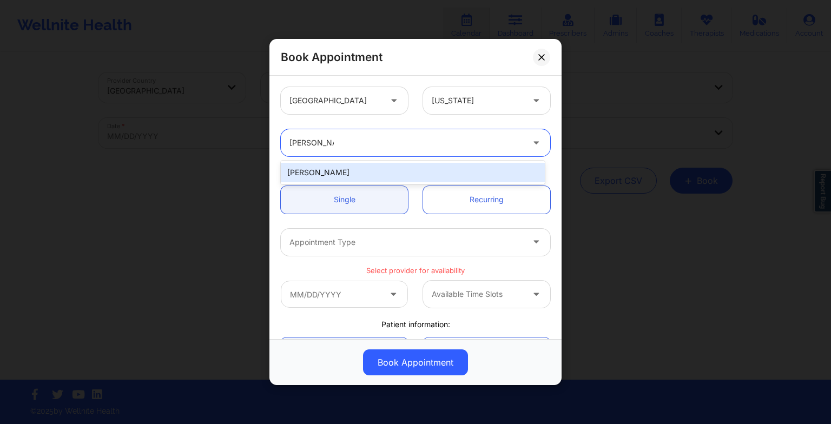
click at [338, 177] on div "[PERSON_NAME]" at bounding box center [413, 172] width 264 height 19
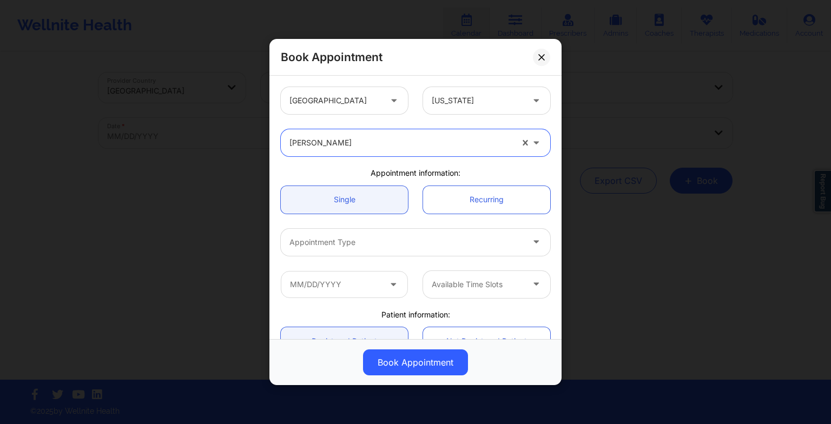
scroll to position [34, 0]
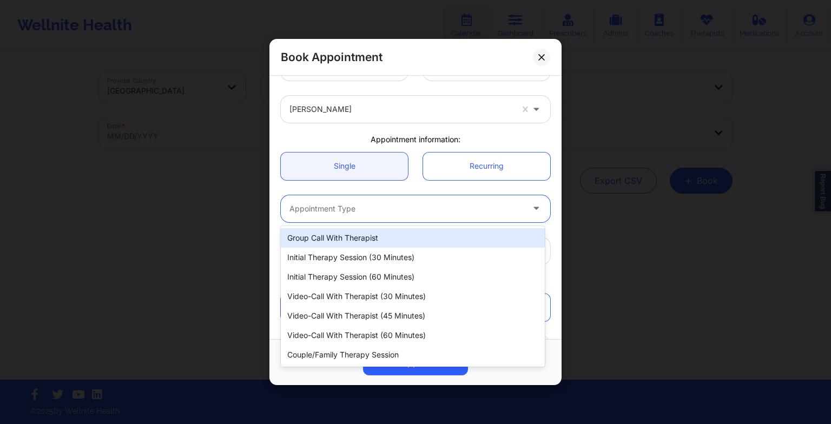
click at [327, 208] on div at bounding box center [406, 208] width 234 height 13
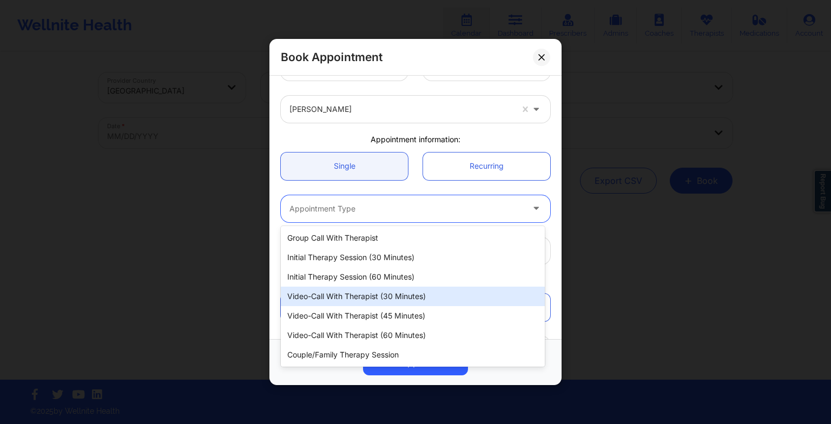
click at [334, 305] on div "Video-Call with Therapist (30 minutes)" at bounding box center [413, 296] width 264 height 19
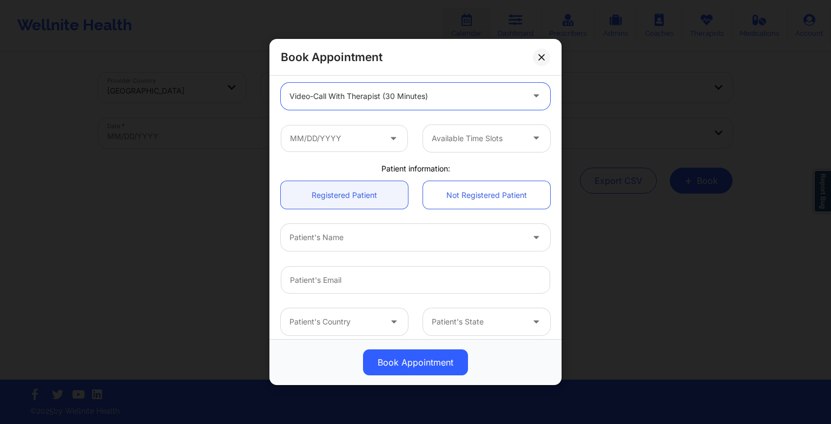
scroll to position [147, 0]
click at [337, 141] on input "text" at bounding box center [344, 137] width 127 height 27
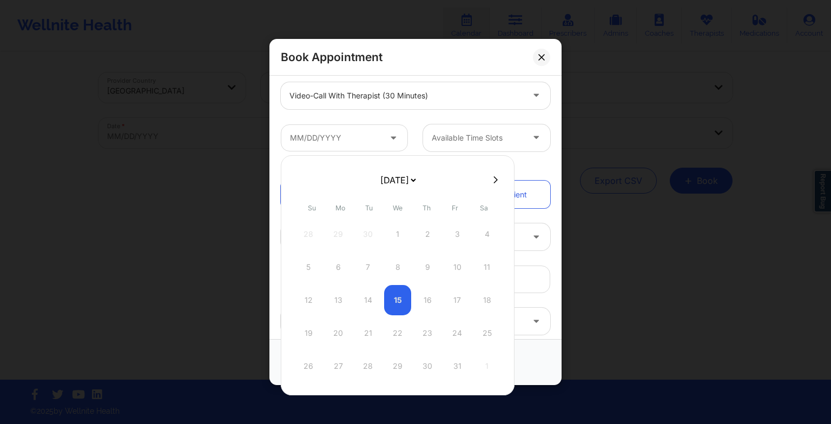
drag, startPoint x: 391, startPoint y: 190, endPoint x: 391, endPoint y: 182, distance: 8.7
click at [391, 182] on select "[DATE] [DATE] [DATE] [DATE] [DATE] [DATE] [DATE] [DATE] [DATE] [DATE] [DATE] [D…" at bounding box center [397, 180] width 39 height 22
select select "2025-11"
click at [339, 270] on div "8" at bounding box center [338, 267] width 27 height 30
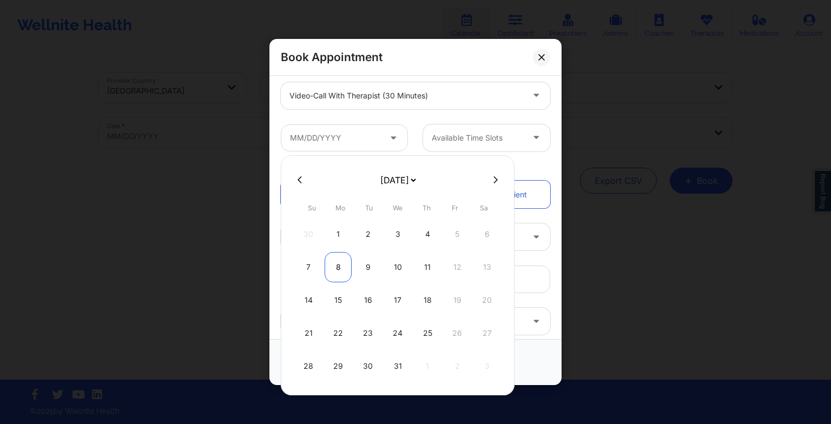
type input "[DATE]"
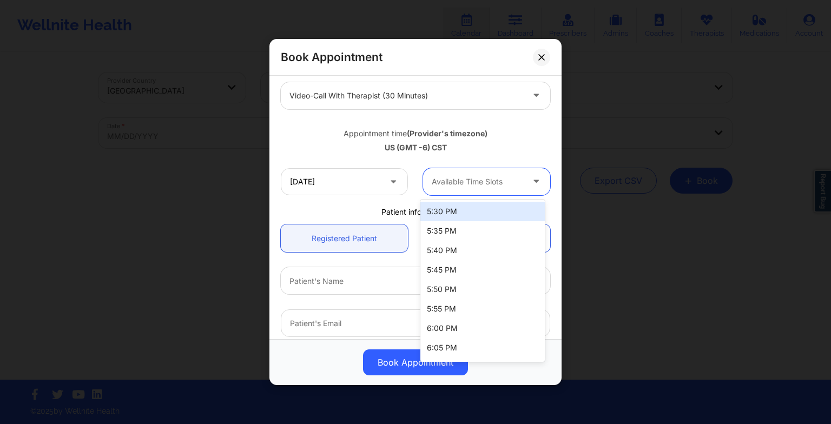
click at [485, 188] on div "Available Time Slots" at bounding box center [473, 181] width 101 height 27
click at [473, 206] on div "5:30 PM" at bounding box center [482, 211] width 124 height 19
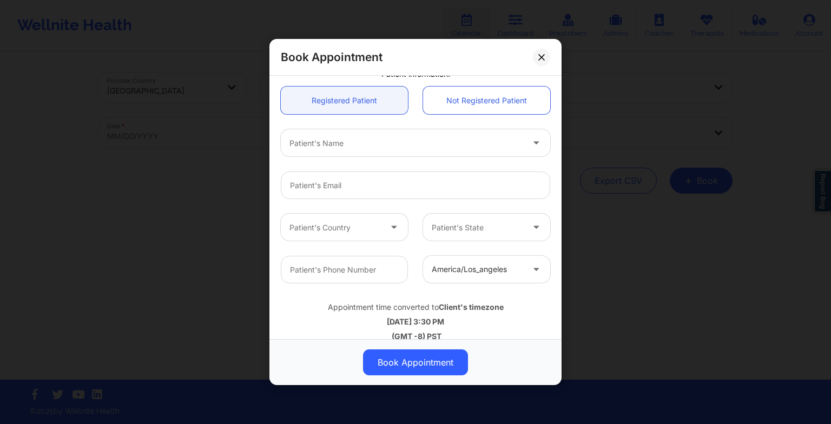
scroll to position [289, 0]
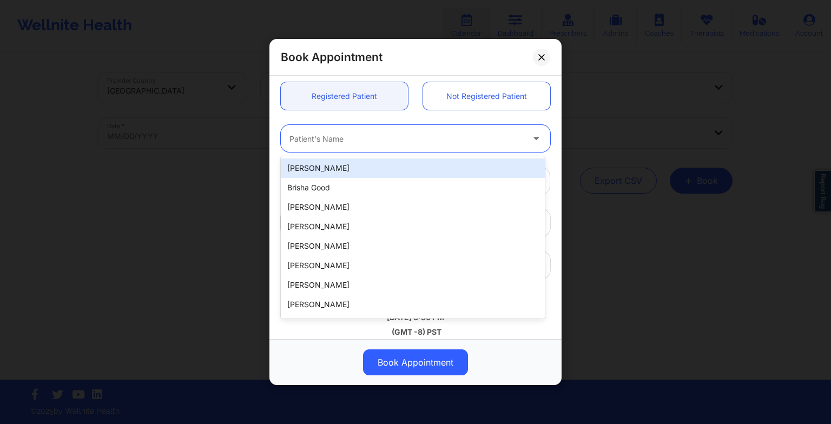
click at [370, 142] on div at bounding box center [406, 138] width 234 height 13
type input "f"
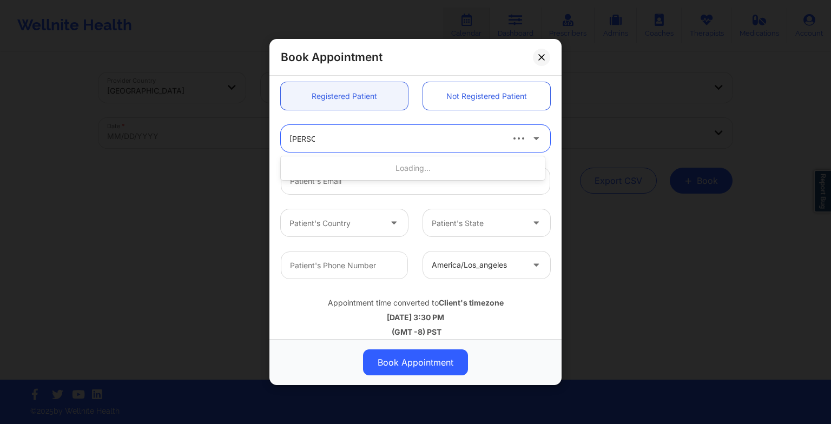
type input "[PERSON_NAME]"
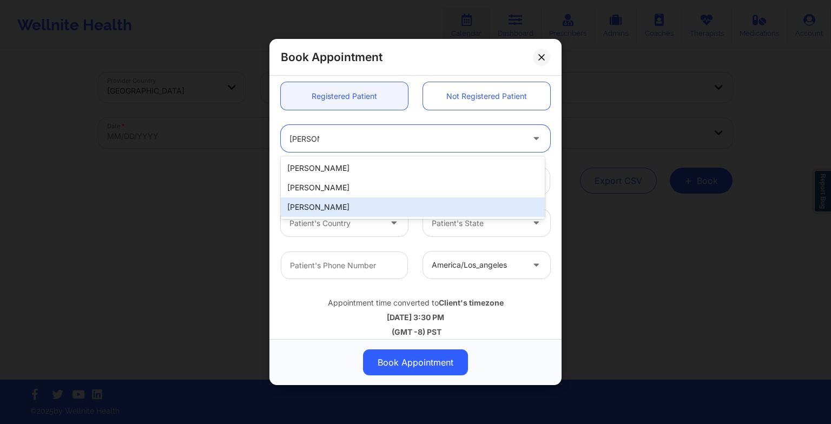
click at [360, 202] on div "[PERSON_NAME]" at bounding box center [413, 206] width 264 height 19
type input "[EMAIL_ADDRESS][DOMAIN_NAME]"
type input "[PHONE_NUMBER]"
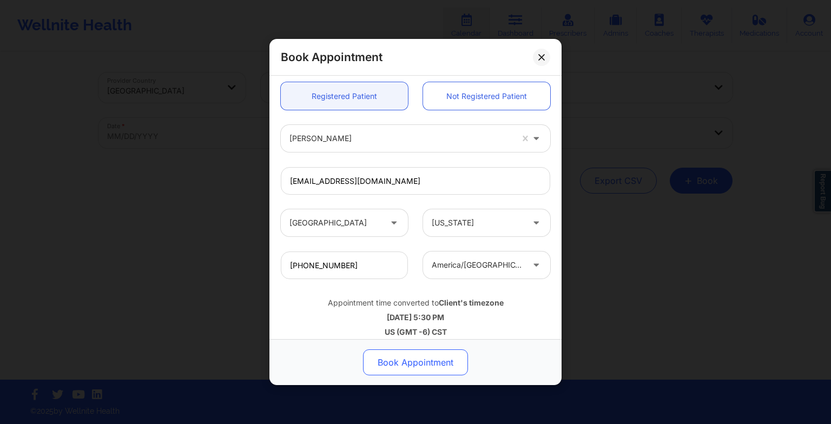
click at [401, 363] on button "Book Appointment" at bounding box center [415, 363] width 105 height 26
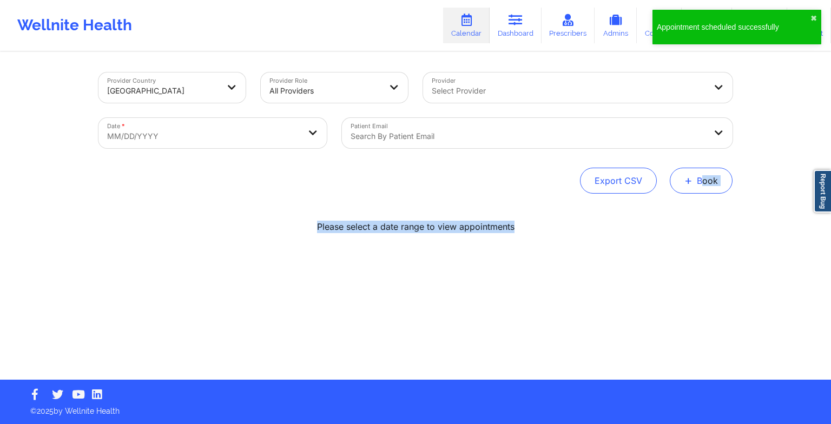
drag, startPoint x: 692, startPoint y: 195, endPoint x: 688, endPoint y: 189, distance: 6.6
click at [688, 189] on div "Provider Country [GEOGRAPHIC_DATA] Provider Role All Providers Provider Select …" at bounding box center [415, 216] width 649 height 327
click at [688, 189] on button "+ Book" at bounding box center [701, 181] width 63 height 26
click at [678, 214] on button "Therapy Session" at bounding box center [683, 215] width 83 height 18
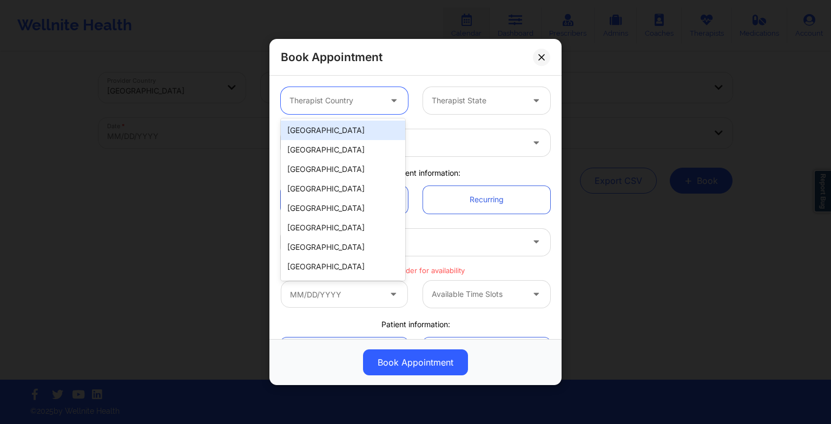
click at [389, 104] on div at bounding box center [395, 101] width 13 height 14
click at [368, 123] on div "[GEOGRAPHIC_DATA]" at bounding box center [343, 130] width 124 height 19
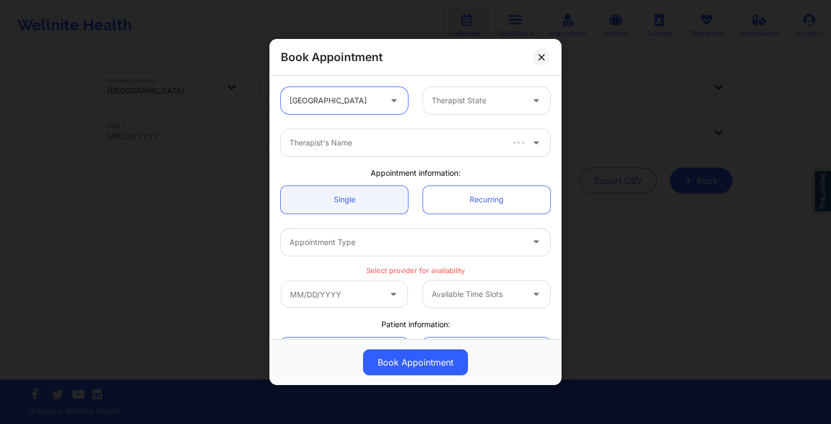
click at [443, 113] on div "Therapist State" at bounding box center [473, 100] width 101 height 27
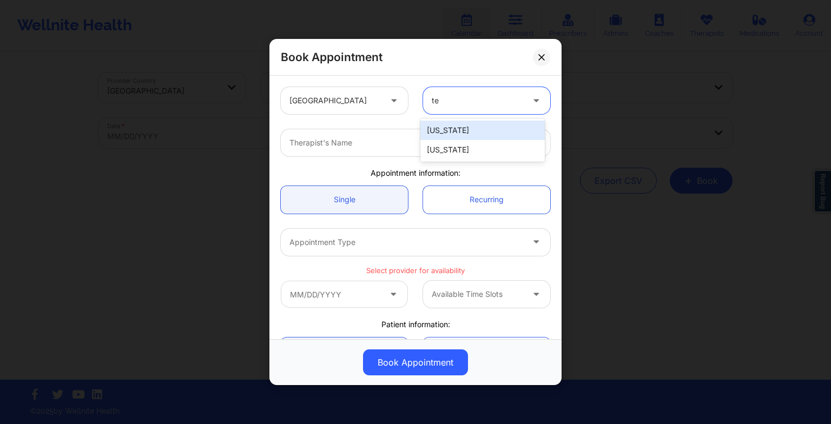
type input "tex"
click at [445, 130] on div "[US_STATE]" at bounding box center [482, 130] width 124 height 19
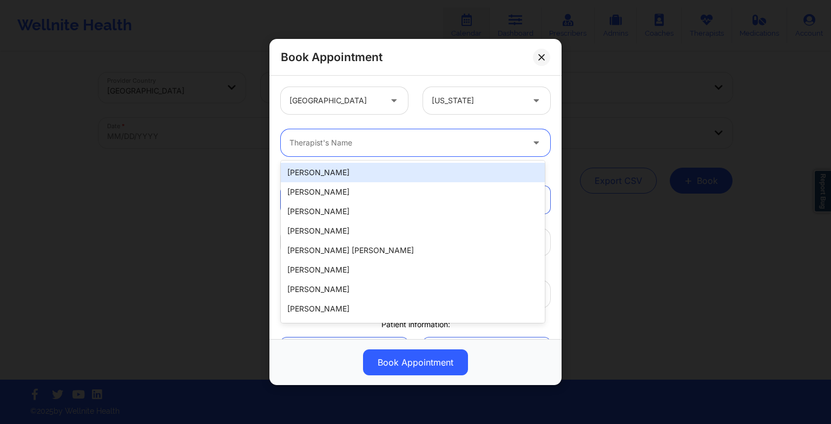
click at [377, 154] on div "Therapist's Name" at bounding box center [402, 142] width 243 height 27
paste input "[PERSON_NAME]"
type input "[PERSON_NAME]"
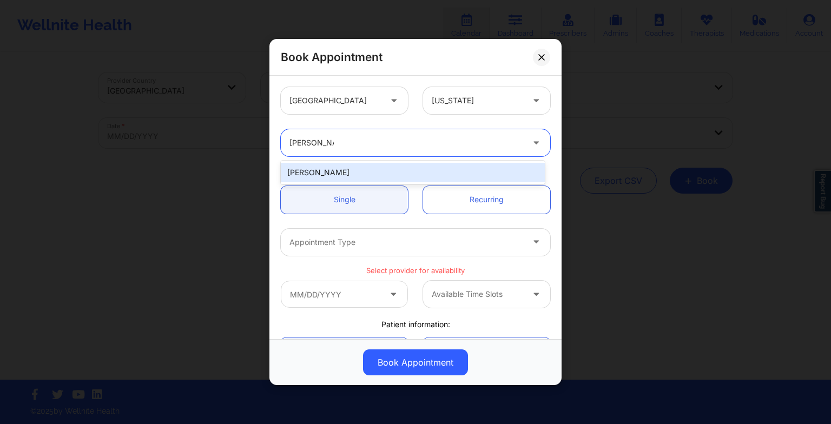
click at [336, 173] on div "[PERSON_NAME]" at bounding box center [413, 172] width 264 height 19
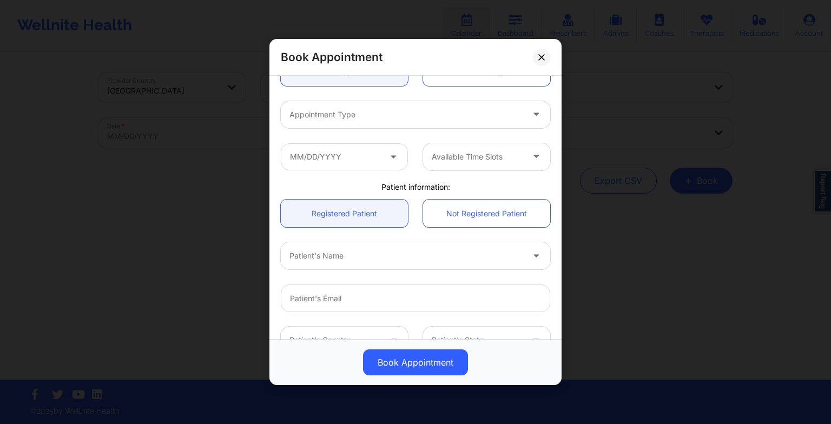
scroll to position [134, 0]
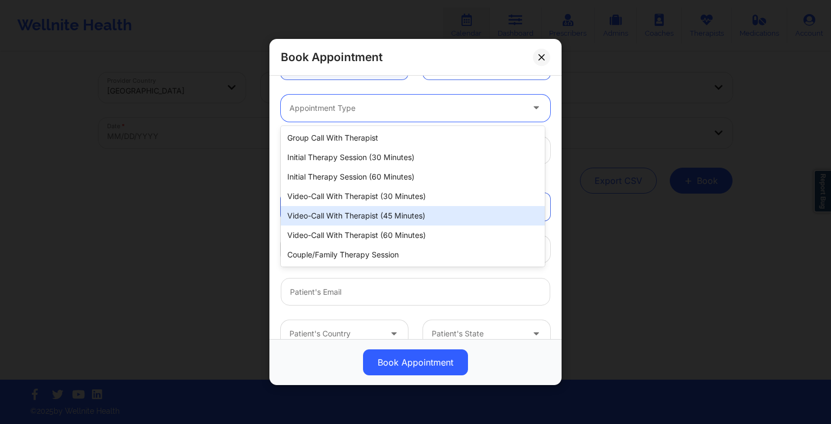
drag, startPoint x: 322, startPoint y: 110, endPoint x: 354, endPoint y: 197, distance: 93.3
click at [354, 197] on body "Wellnite Health Calendar Dashboard Prescribers Admins Coaches Therapists Medica…" at bounding box center [415, 212] width 831 height 424
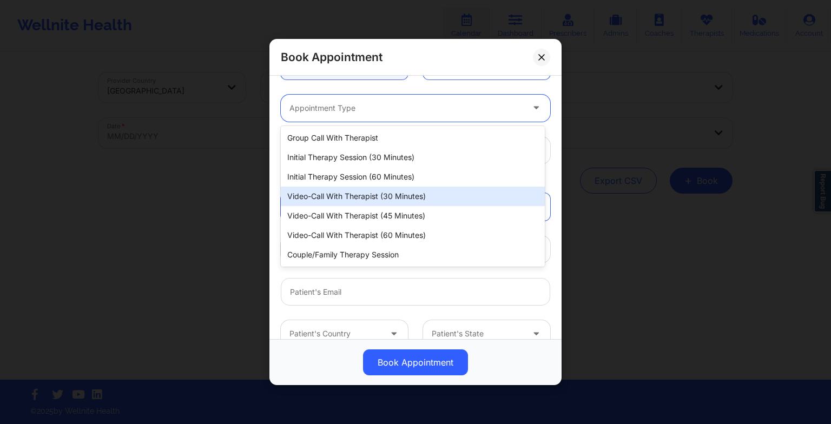
click at [354, 197] on div "Video-Call with Therapist (30 minutes)" at bounding box center [413, 196] width 264 height 19
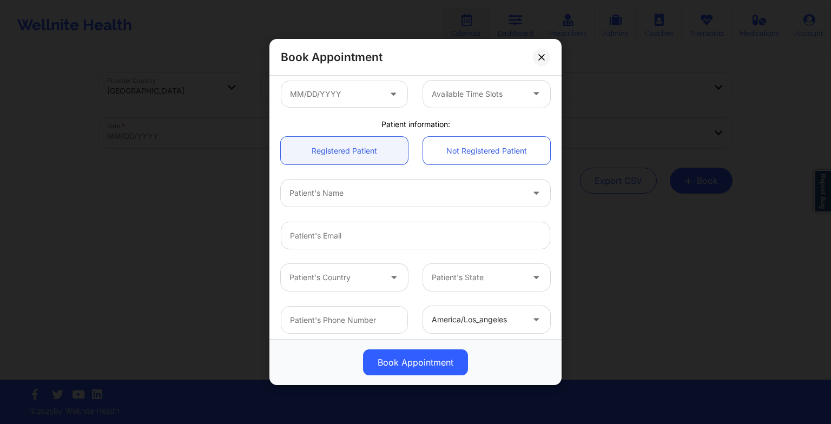
scroll to position [192, 0]
click at [334, 90] on input "text" at bounding box center [344, 93] width 127 height 27
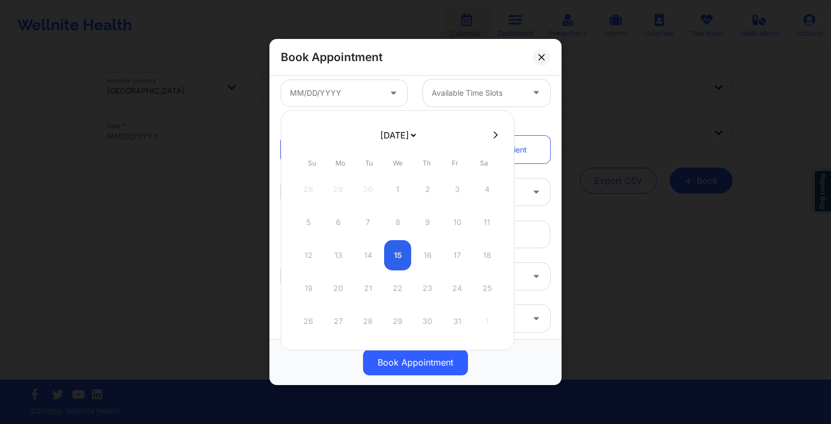
click at [386, 134] on select "[DATE] [DATE] [DATE] [DATE] [DATE] [DATE] [DATE] [DATE] [DATE] [DATE] [DATE] [D…" at bounding box center [397, 135] width 39 height 22
select select "2025-11"
click at [347, 254] on div "15" at bounding box center [338, 255] width 27 height 30
type input "[DATE]"
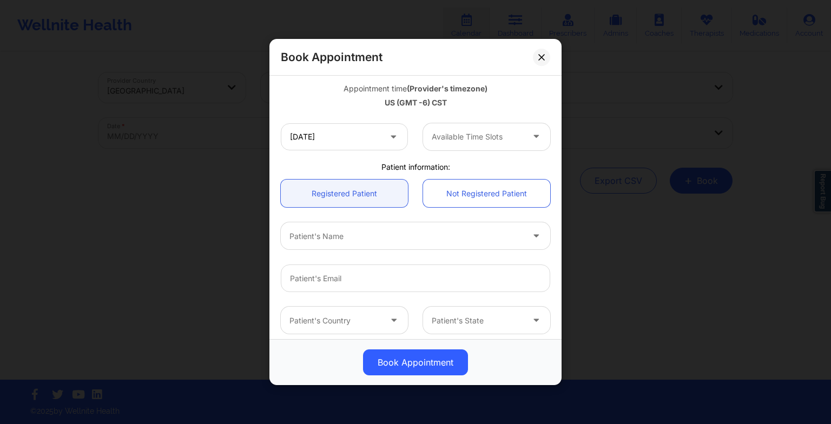
scroll to position [235, 0]
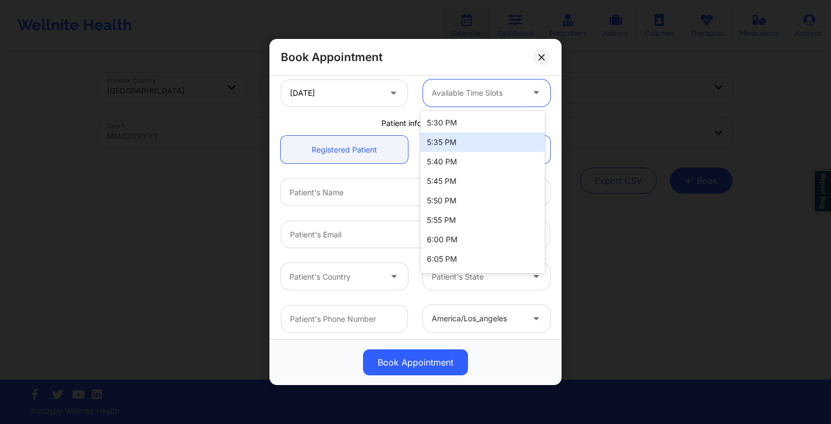
drag, startPoint x: 457, startPoint y: 87, endPoint x: 452, endPoint y: 115, distance: 28.5
click at [452, 115] on body "Wellnite Health Calendar Dashboard Prescribers Admins Coaches Therapists Medica…" at bounding box center [415, 212] width 831 height 424
click at [452, 115] on div "5:30 PM" at bounding box center [482, 122] width 124 height 19
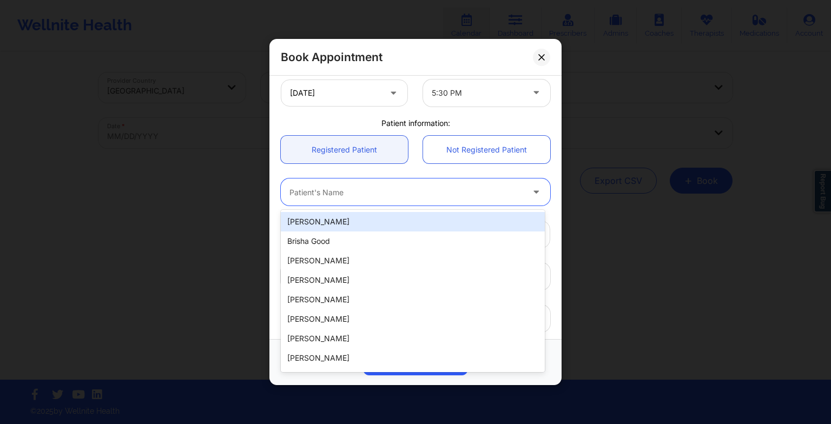
click at [355, 190] on div at bounding box center [406, 192] width 234 height 13
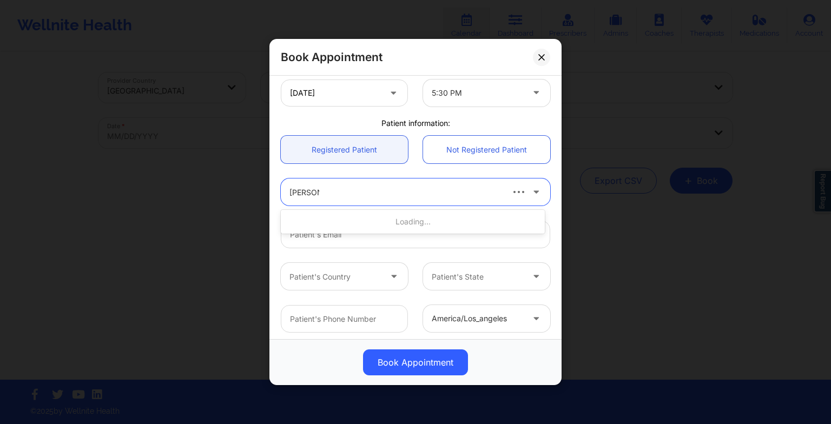
type input "[PERSON_NAME]"
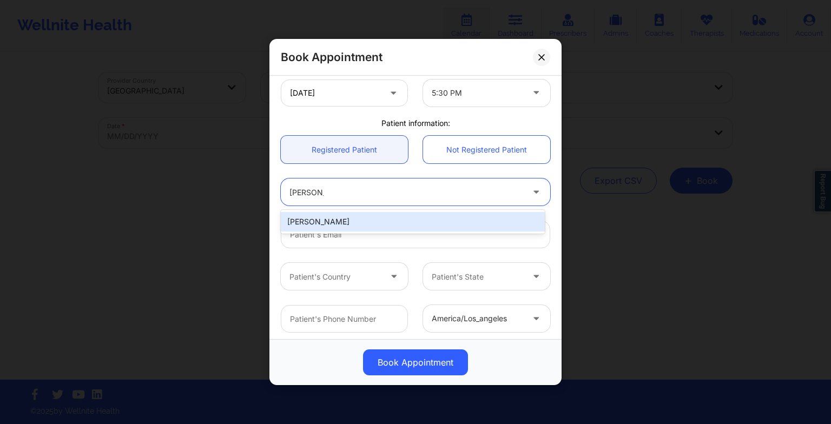
click at [305, 224] on div "[PERSON_NAME]" at bounding box center [413, 221] width 264 height 19
type input "[EMAIL_ADDRESS][DOMAIN_NAME]"
type input "[PHONE_NUMBER]"
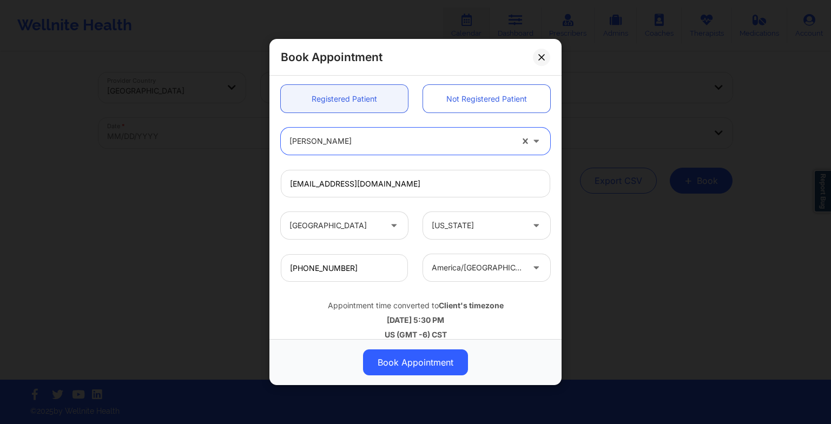
scroll to position [288, 0]
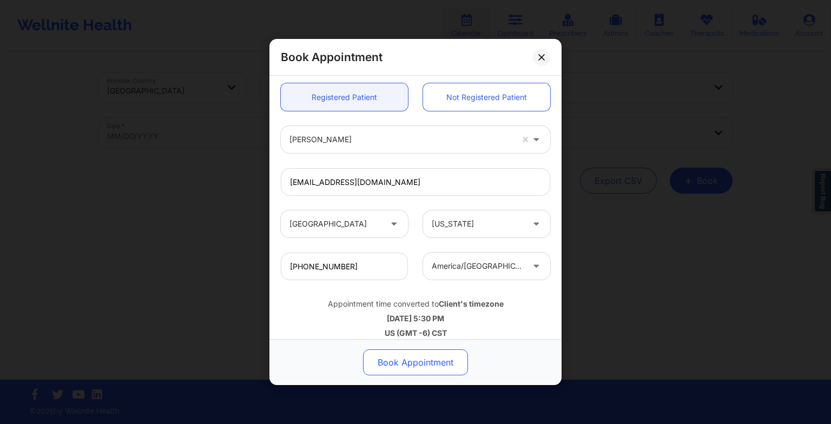
click at [392, 368] on button "Book Appointment" at bounding box center [415, 363] width 105 height 26
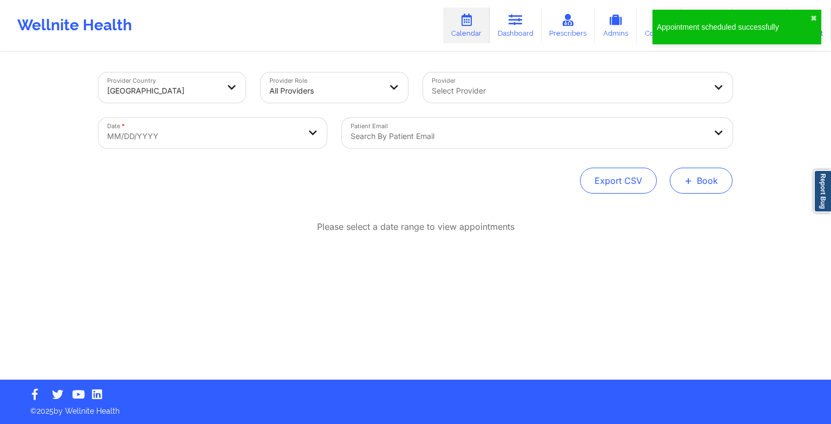
click at [699, 185] on button "+ Book" at bounding box center [701, 181] width 63 height 26
click at [680, 208] on button "Therapy Session" at bounding box center [683, 215] width 83 height 18
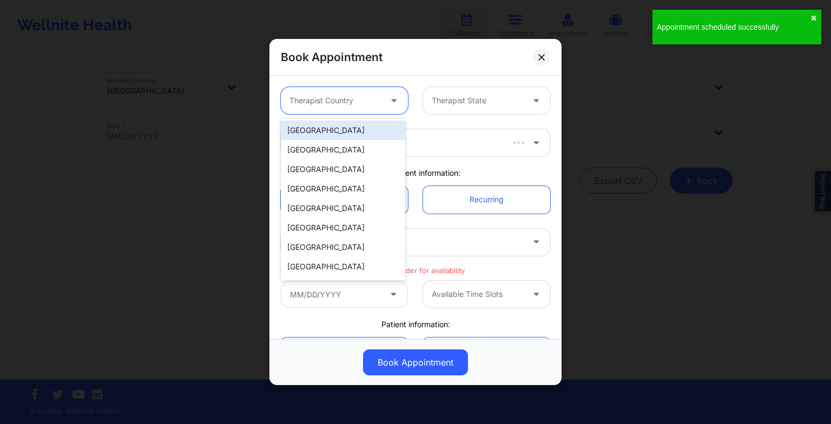
click at [364, 88] on div "Therapist Country" at bounding box center [331, 100] width 101 height 27
click at [351, 132] on div "[GEOGRAPHIC_DATA]" at bounding box center [343, 130] width 124 height 19
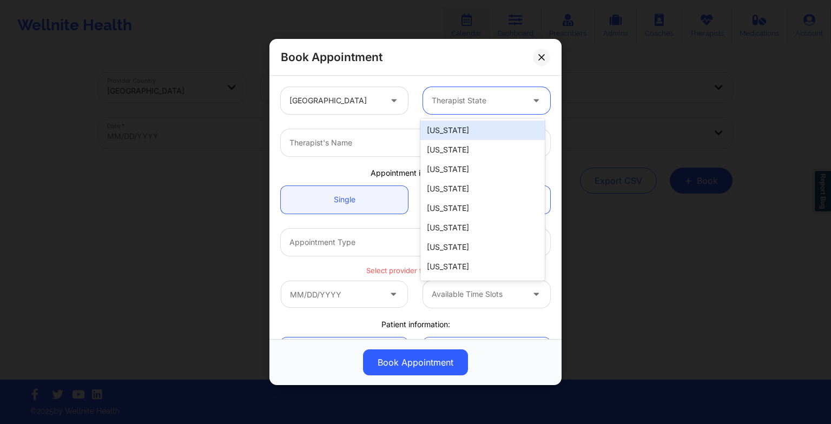
click at [446, 102] on div at bounding box center [477, 100] width 91 height 13
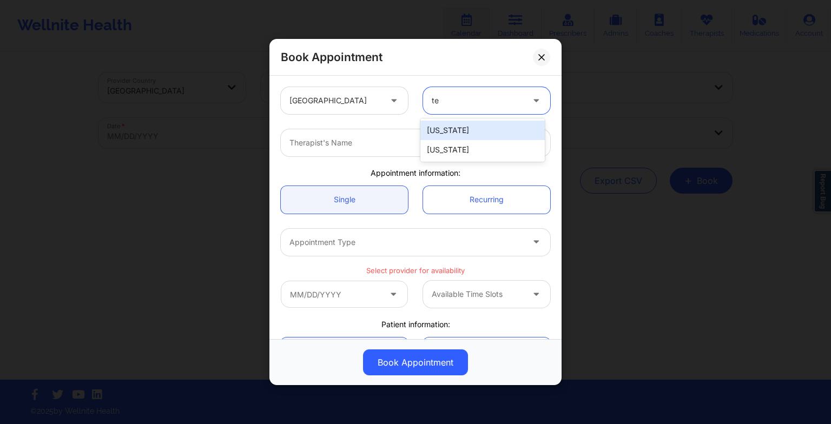
type input "tex"
click at [450, 121] on div "[US_STATE]" at bounding box center [482, 130] width 124 height 19
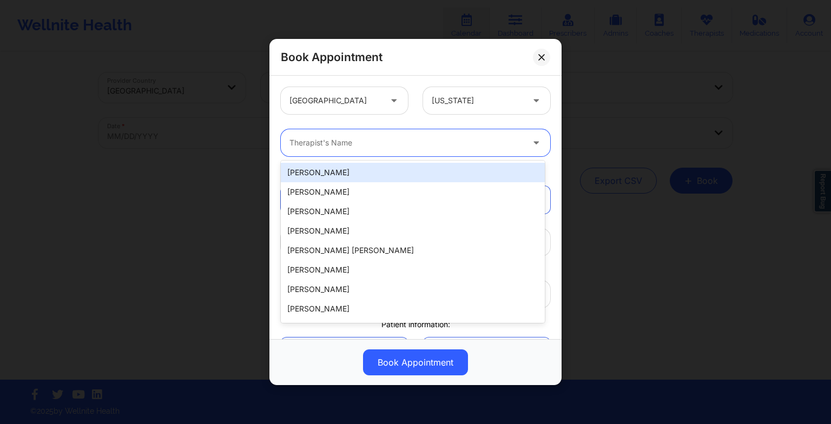
click at [316, 145] on div at bounding box center [406, 142] width 234 height 13
paste input "[PERSON_NAME]"
type input "[PERSON_NAME]"
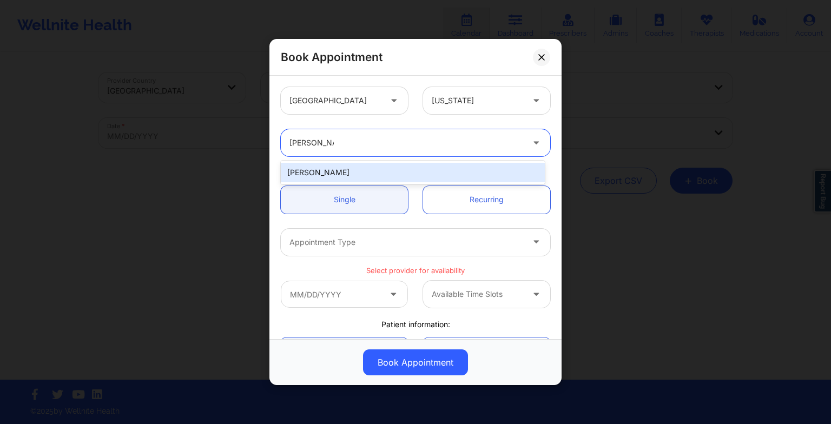
click at [331, 173] on div "[PERSON_NAME]" at bounding box center [413, 172] width 264 height 19
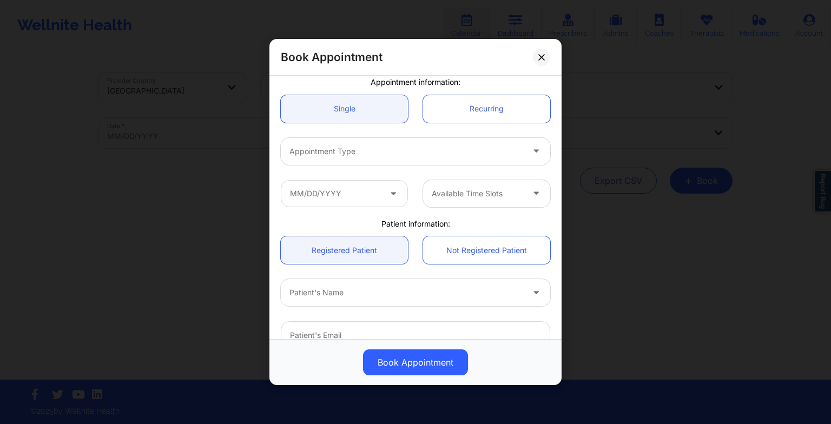
scroll to position [93, 0]
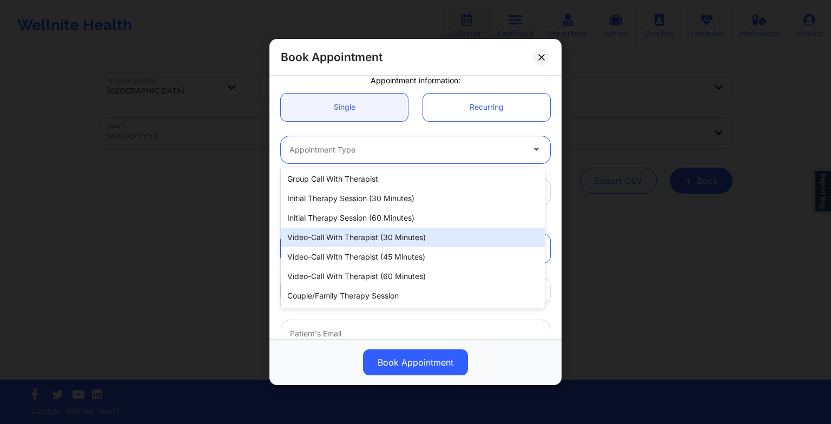
drag, startPoint x: 326, startPoint y: 160, endPoint x: 355, endPoint y: 234, distance: 79.9
click at [355, 234] on body "Wellnite Health Calendar Dashboard Prescribers Admins Coaches Therapists Medica…" at bounding box center [415, 212] width 831 height 424
click at [355, 234] on div "Video-Call with Therapist (30 minutes)" at bounding box center [413, 237] width 264 height 19
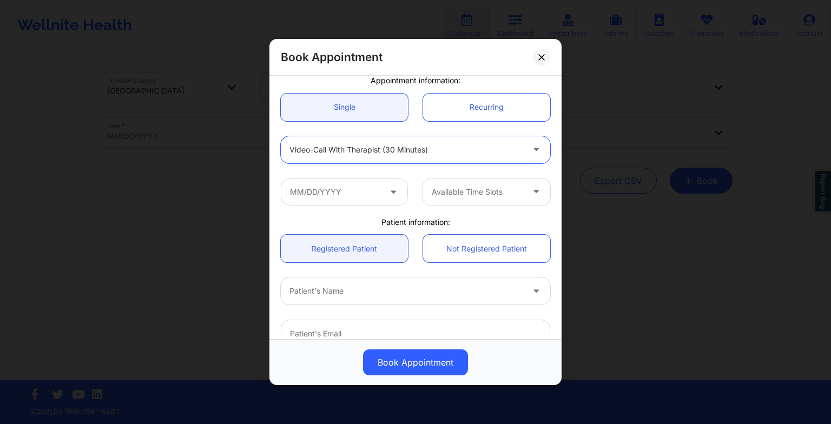
scroll to position [195, 0]
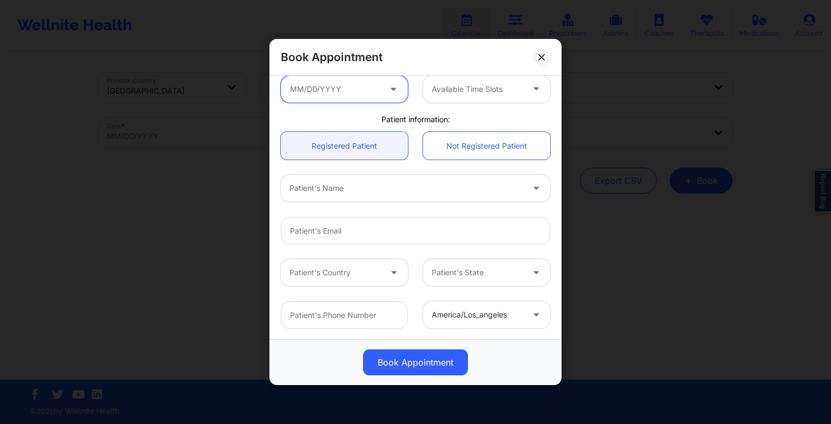
click at [326, 82] on input "text" at bounding box center [344, 89] width 127 height 27
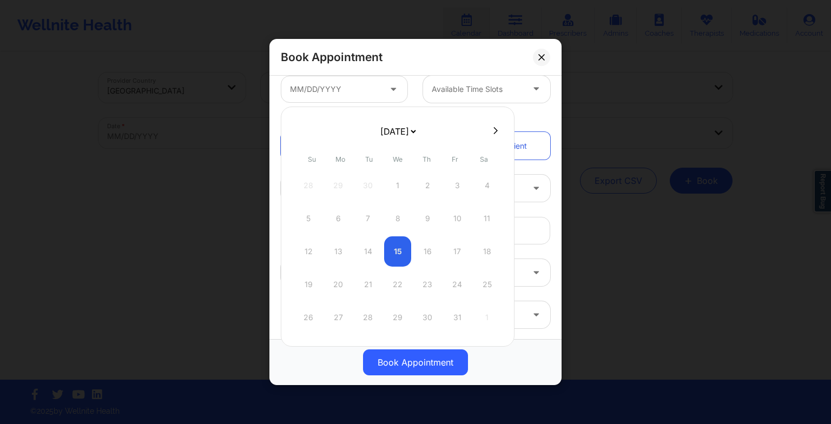
drag, startPoint x: 381, startPoint y: 134, endPoint x: 385, endPoint y: 190, distance: 56.4
click at [385, 190] on div "[DATE] [DATE] [DATE] [DATE] [DATE] [DATE] [DATE] [DATE] [DATE] [DATE] [DATE] [D…" at bounding box center [398, 227] width 234 height 240
select select "2025-11"
click at [338, 289] on div "22" at bounding box center [338, 284] width 27 height 30
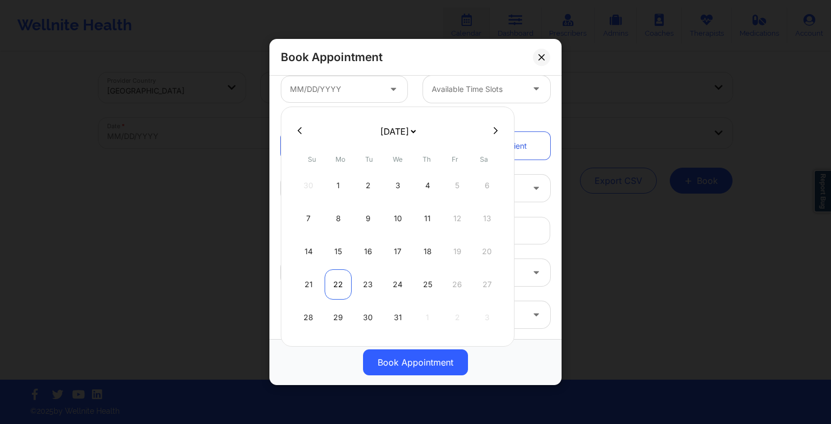
type input "[DATE]"
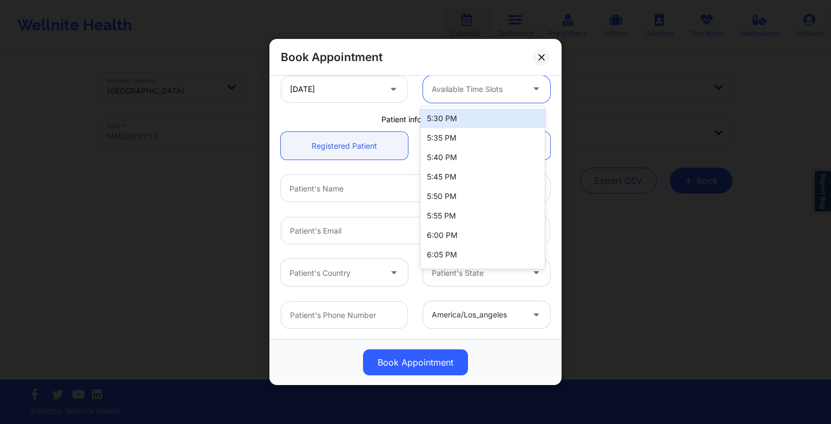
drag, startPoint x: 478, startPoint y: 94, endPoint x: 473, endPoint y: 121, distance: 28.1
click at [473, 121] on body "Wellnite Health Calendar Dashboard Prescribers Admins Coaches Therapists Medica…" at bounding box center [415, 212] width 831 height 424
click at [473, 121] on div "5:30 PM" at bounding box center [482, 118] width 124 height 19
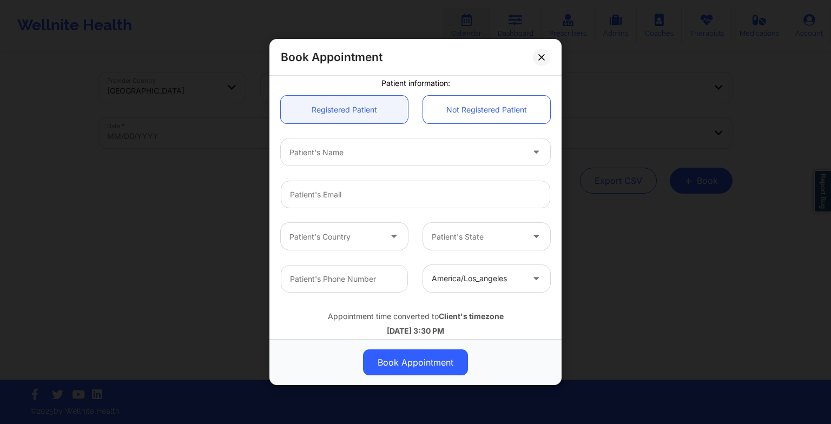
scroll to position [282, 0]
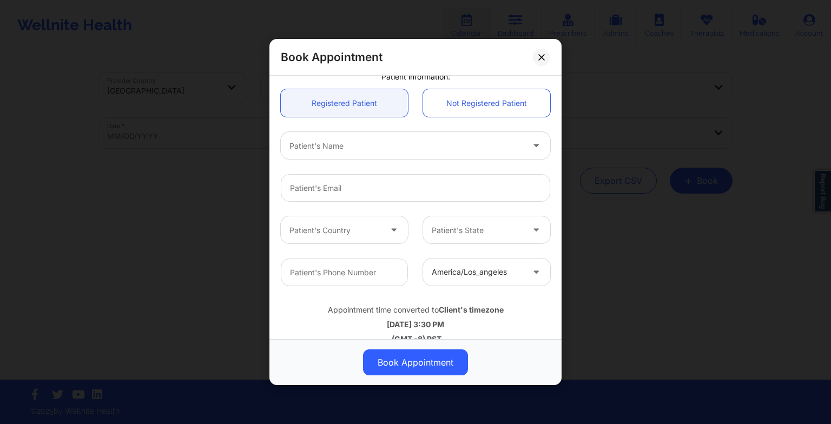
click at [418, 141] on div at bounding box center [406, 145] width 234 height 13
type input "[PERSON_NAME]"
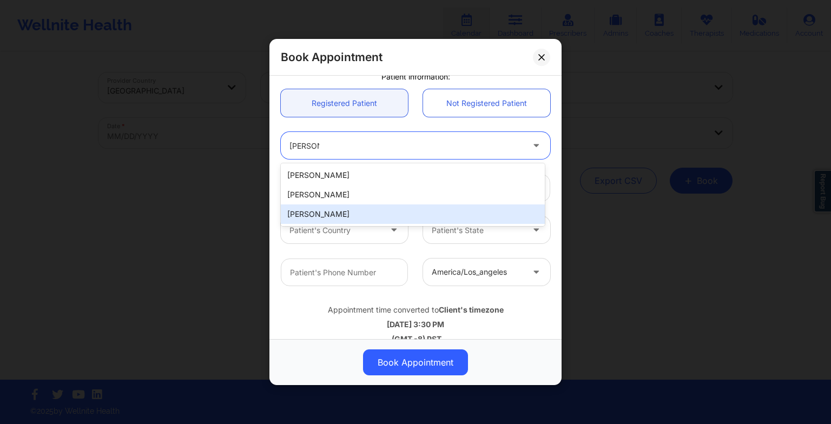
click at [346, 209] on div "[PERSON_NAME]" at bounding box center [413, 214] width 264 height 19
type input "[EMAIL_ADDRESS][DOMAIN_NAME]"
type input "[PHONE_NUMBER]"
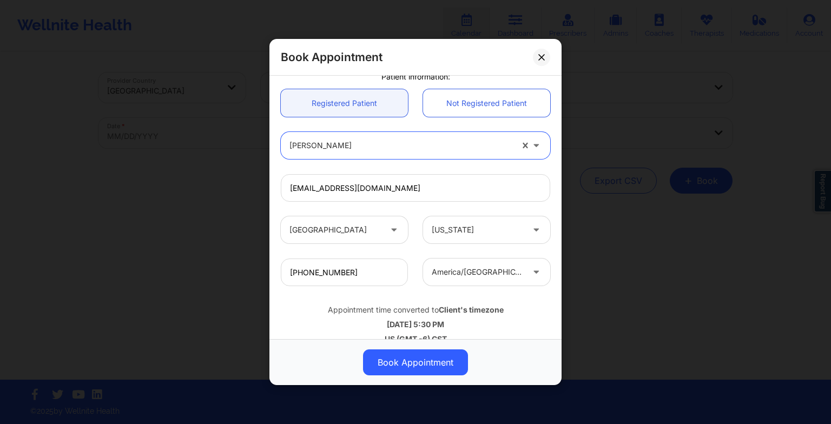
scroll to position [298, 0]
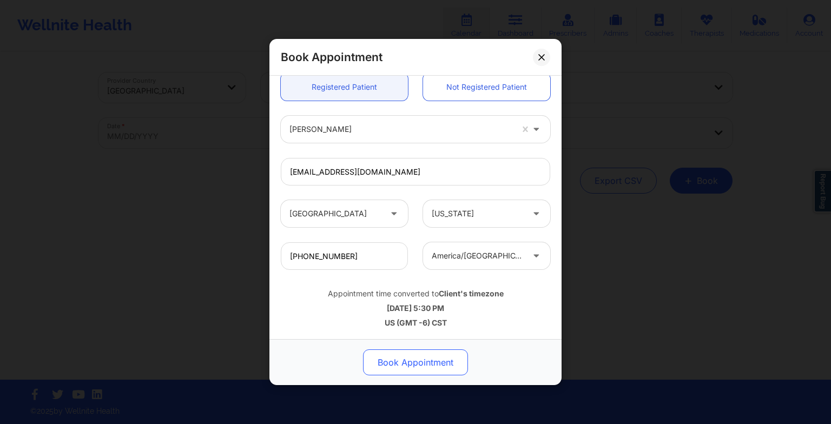
click at [419, 359] on button "Book Appointment" at bounding box center [415, 363] width 105 height 26
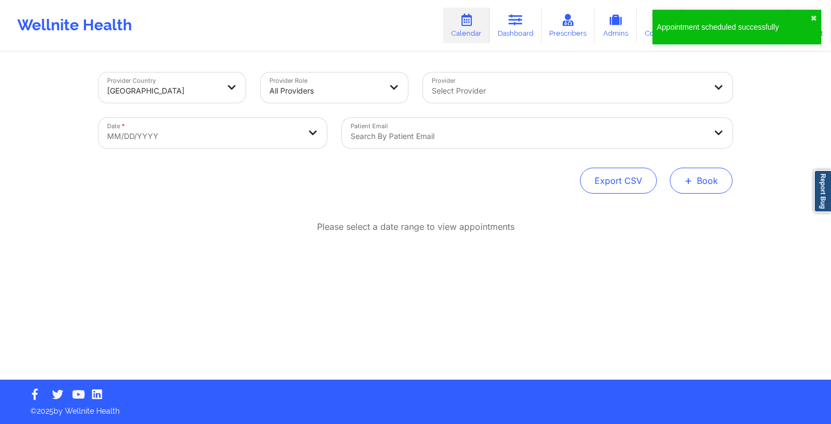
click at [689, 171] on button "+ Book" at bounding box center [701, 181] width 63 height 26
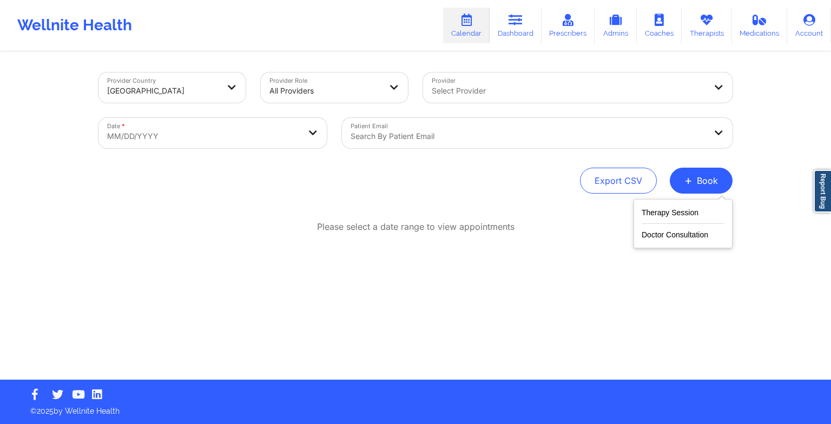
click at [665, 202] on div "Therapy Session Doctor Consultation" at bounding box center [683, 223] width 99 height 49
click at [663, 211] on button "Therapy Session" at bounding box center [683, 215] width 83 height 18
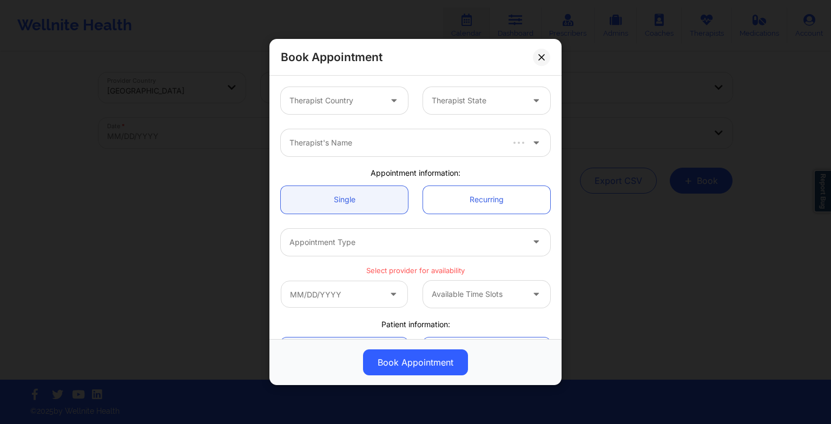
click at [363, 97] on div at bounding box center [334, 100] width 91 height 13
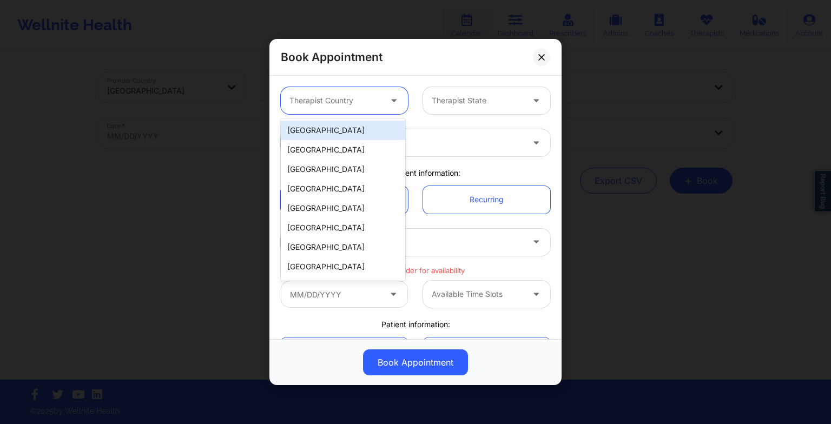
click at [360, 129] on div "[GEOGRAPHIC_DATA]" at bounding box center [343, 130] width 124 height 19
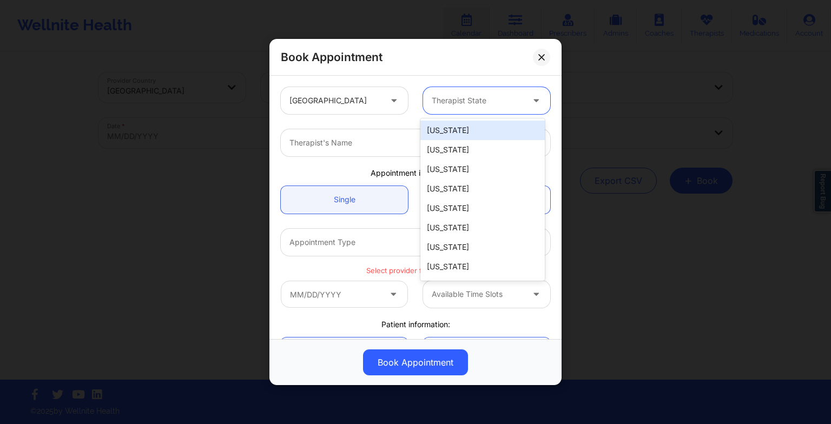
click at [463, 113] on div "Therapist State" at bounding box center [473, 100] width 101 height 27
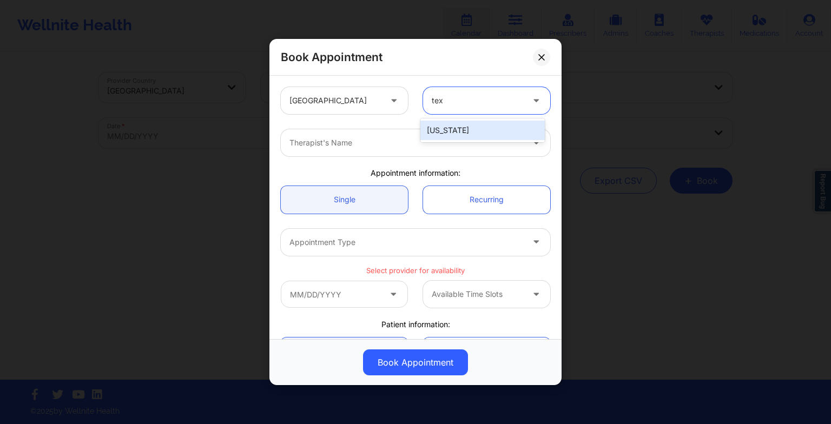
drag, startPoint x: 465, startPoint y: 125, endPoint x: 404, endPoint y: 146, distance: 64.0
click at [404, 146] on body "Wellnite Health Calendar Dashboard Prescribers Admins Coaches Therapists Medica…" at bounding box center [415, 212] width 831 height 424
type input "tex"
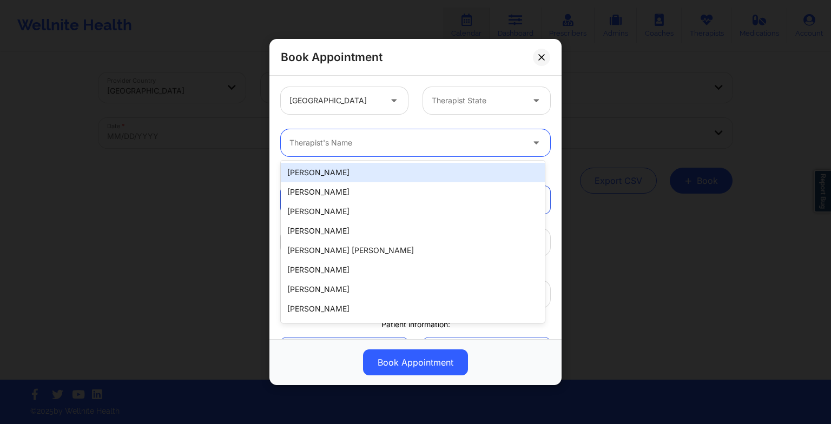
click at [404, 146] on div at bounding box center [406, 142] width 234 height 13
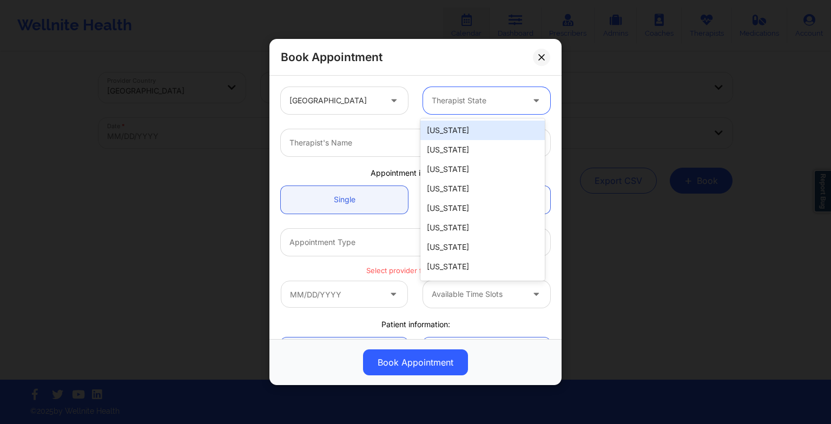
click at [470, 99] on div at bounding box center [477, 100] width 91 height 13
type input "te"
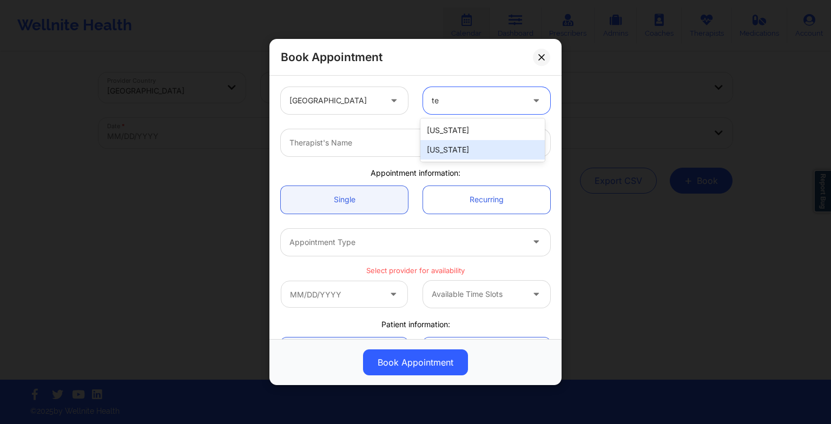
click at [444, 146] on div "[US_STATE]" at bounding box center [482, 149] width 124 height 19
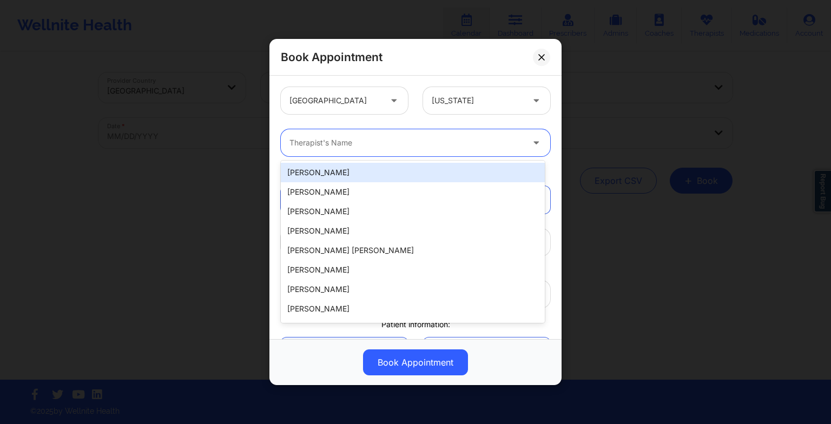
click at [397, 144] on div at bounding box center [406, 142] width 234 height 13
paste input "[PERSON_NAME]"
type input "[PERSON_NAME]"
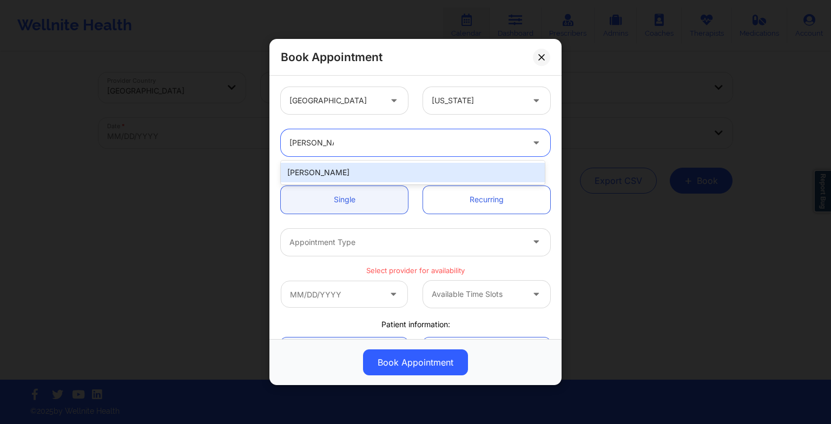
click at [365, 170] on div "[PERSON_NAME]" at bounding box center [413, 172] width 264 height 19
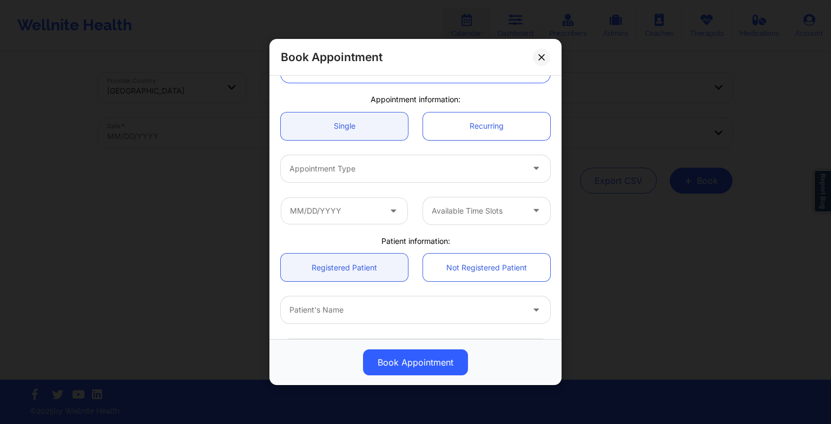
scroll to position [76, 0]
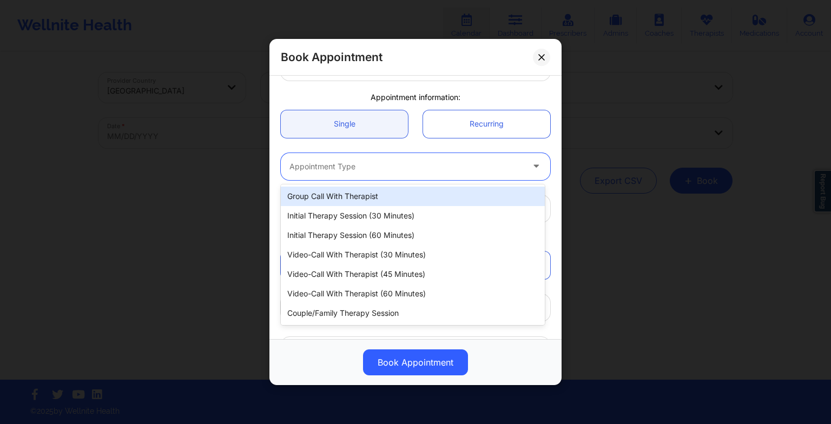
click at [355, 164] on div at bounding box center [406, 166] width 234 height 13
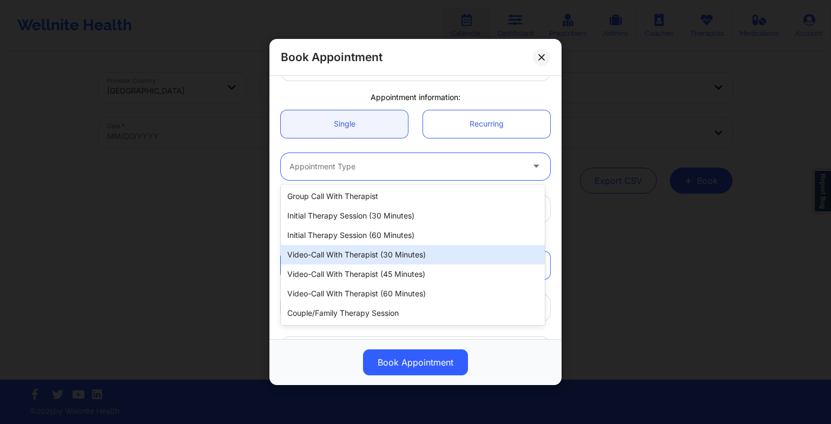
click at [377, 258] on div "Video-Call with Therapist (30 minutes)" at bounding box center [413, 254] width 264 height 19
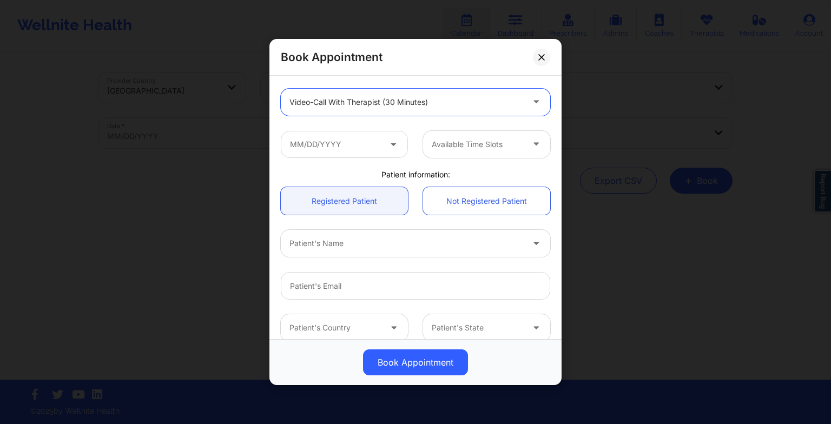
scroll to position [142, 0]
click at [326, 143] on input "text" at bounding box center [344, 142] width 127 height 27
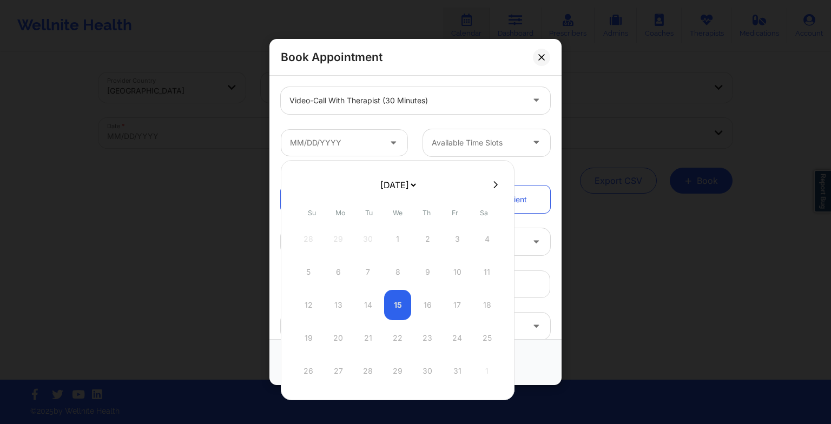
click at [393, 180] on select "[DATE] [DATE] [DATE] [DATE] [DATE] [DATE] [DATE] [DATE] [DATE] [DATE] [DATE] [D…" at bounding box center [397, 185] width 39 height 22
select select "2025-11"
click at [335, 368] on div "29" at bounding box center [338, 371] width 27 height 30
type input "[DATE]"
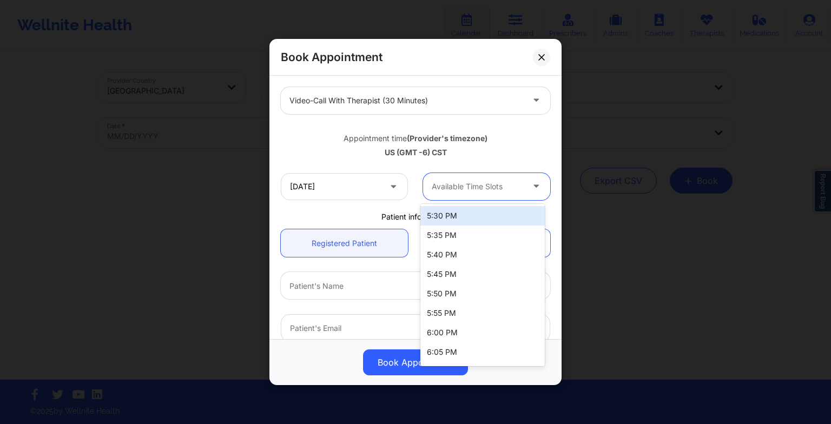
drag, startPoint x: 450, startPoint y: 195, endPoint x: 451, endPoint y: 216, distance: 21.1
click at [451, 216] on body "Wellnite Health Calendar Dashboard Prescribers Admins Coaches Therapists Medica…" at bounding box center [415, 212] width 831 height 424
click at [451, 216] on div "5:30 PM" at bounding box center [482, 215] width 124 height 19
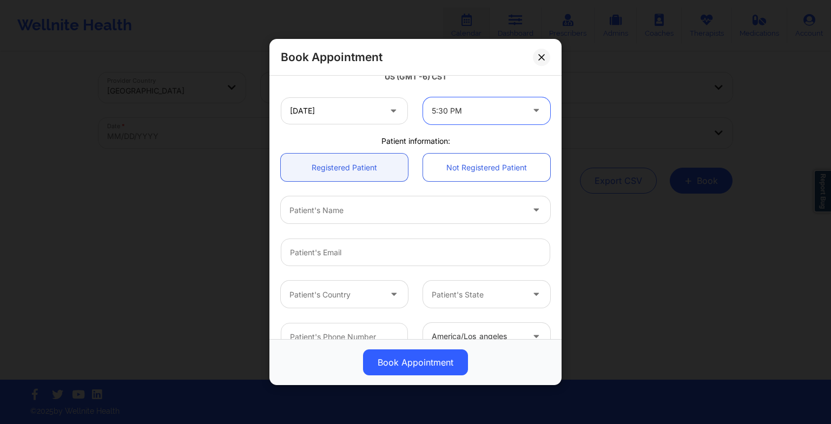
scroll to position [222, 0]
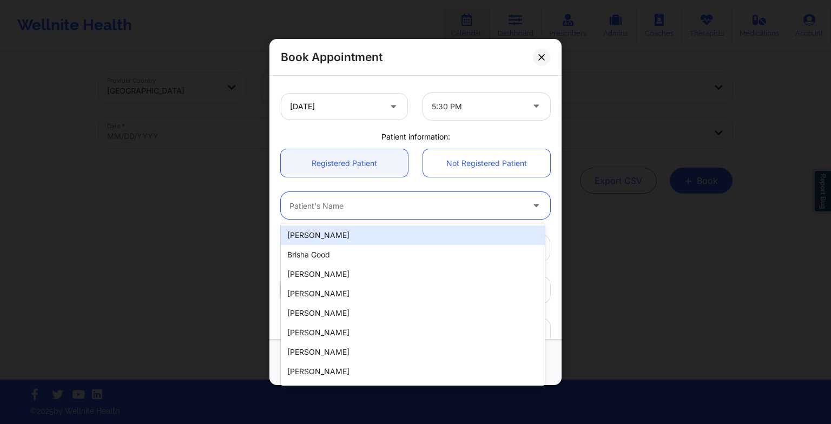
click at [329, 212] on div at bounding box center [406, 205] width 234 height 13
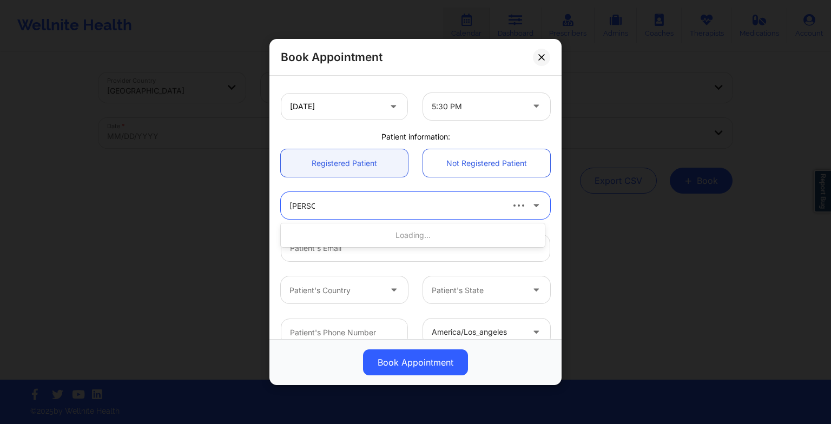
type input "[PERSON_NAME]"
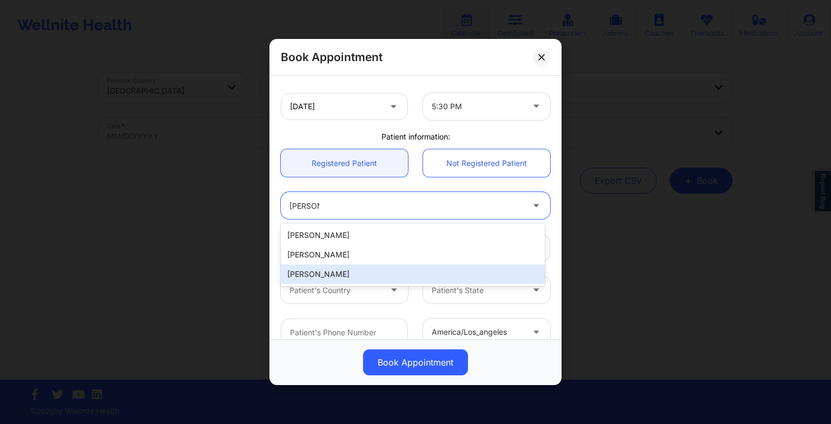
click at [341, 273] on div "[PERSON_NAME]" at bounding box center [413, 274] width 264 height 19
type input "[EMAIL_ADDRESS][DOMAIN_NAME]"
type input "[PHONE_NUMBER]"
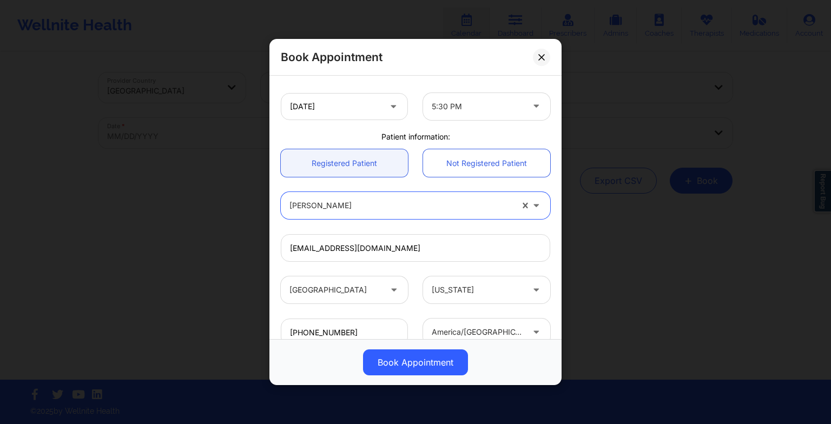
scroll to position [298, 0]
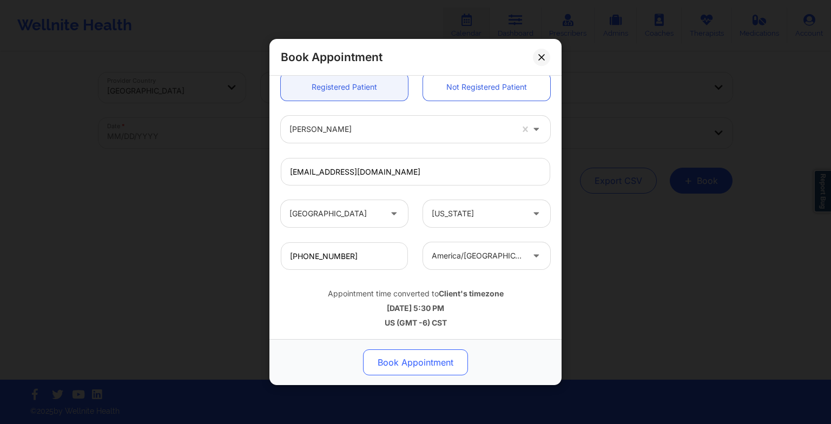
click at [383, 364] on button "Book Appointment" at bounding box center [415, 363] width 105 height 26
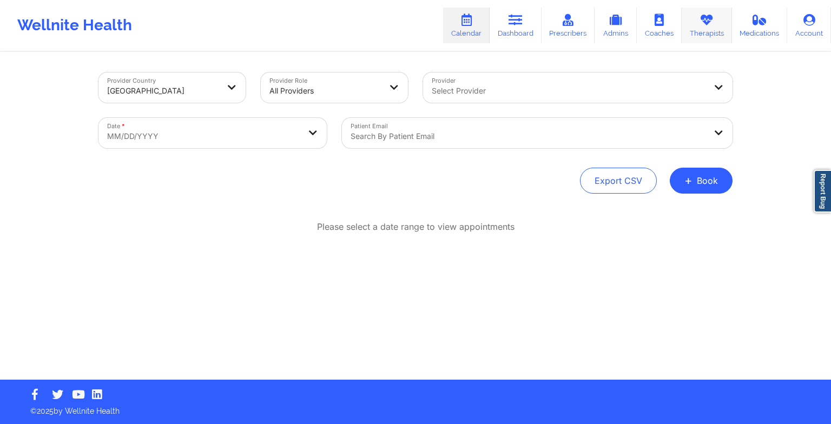
click at [710, 34] on link "Therapists" at bounding box center [707, 26] width 50 height 36
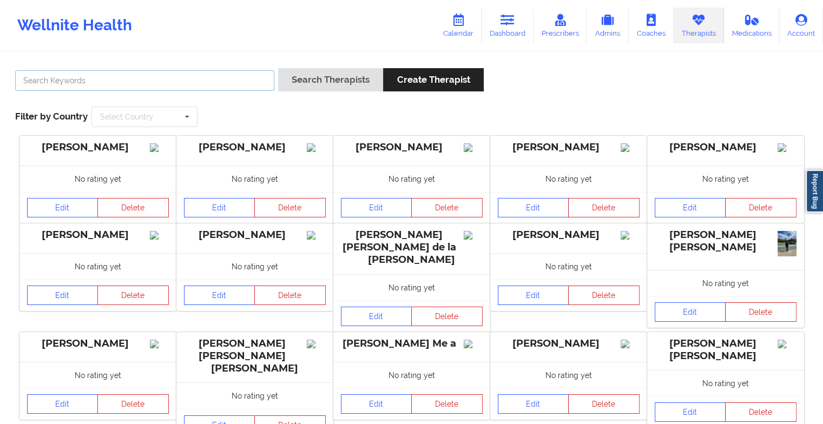
click at [212, 75] on input "text" at bounding box center [144, 80] width 259 height 21
paste input "[PERSON_NAME]"
type input "[PERSON_NAME]"
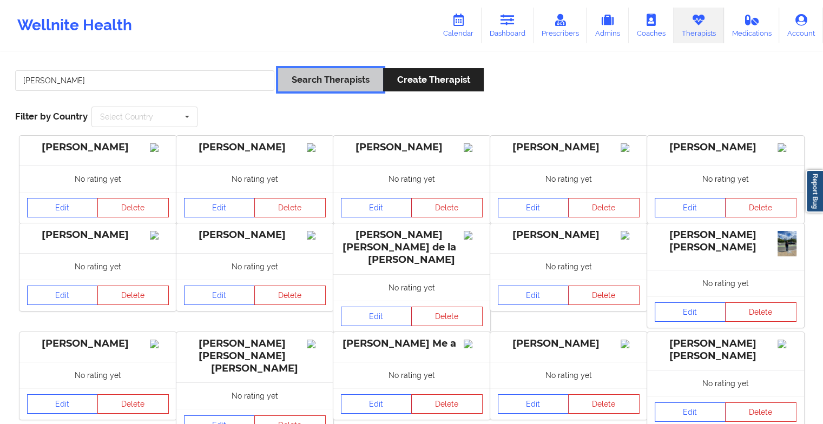
click at [300, 78] on button "Search Therapists" at bounding box center [330, 79] width 105 height 23
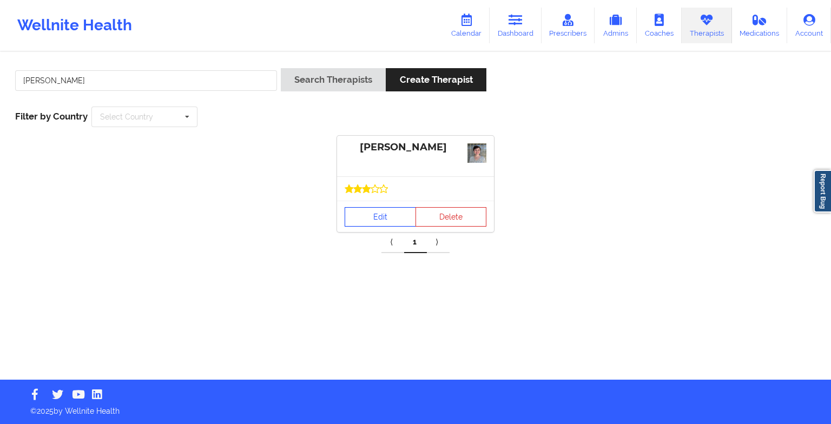
click at [385, 212] on link "Edit" at bounding box center [380, 216] width 71 height 19
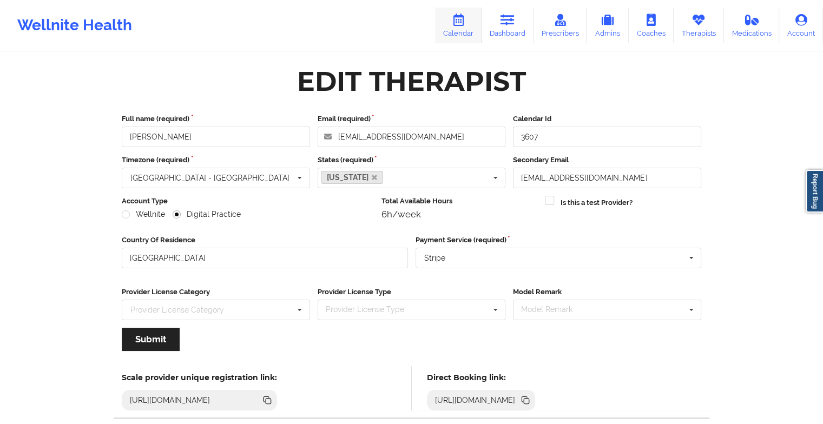
click at [465, 28] on link "Calendar" at bounding box center [458, 26] width 47 height 36
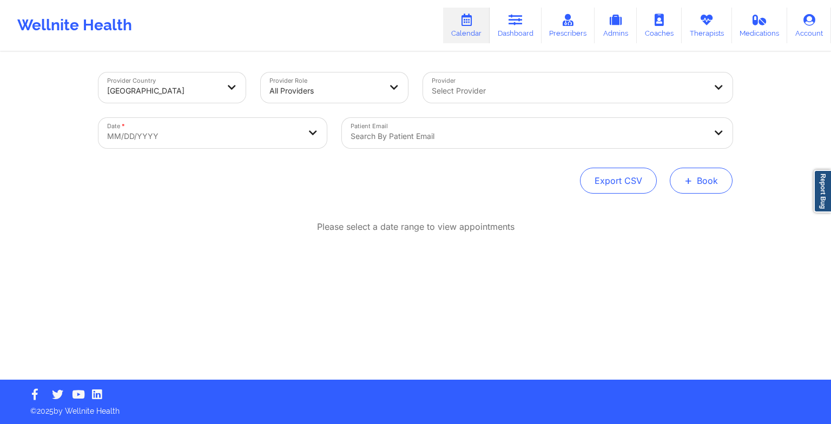
click at [688, 178] on span "+" at bounding box center [688, 180] width 8 height 6
click at [660, 208] on button "Therapy Session" at bounding box center [683, 215] width 83 height 18
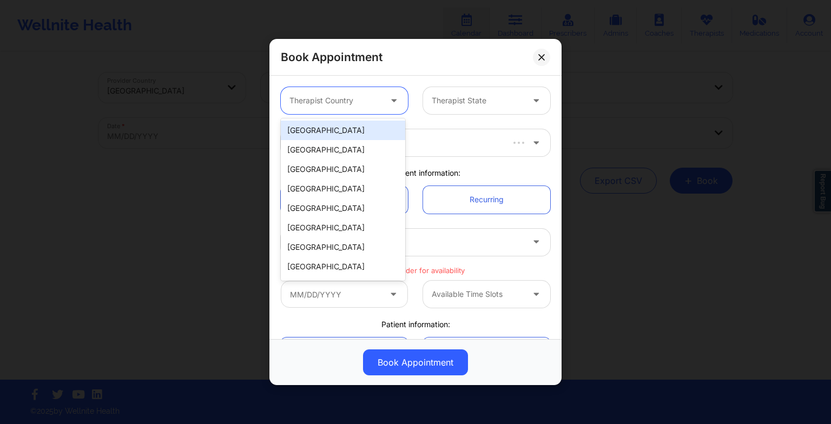
click at [376, 88] on div "Therapist Country" at bounding box center [331, 100] width 101 height 27
click at [358, 122] on div "[GEOGRAPHIC_DATA]" at bounding box center [343, 130] width 124 height 19
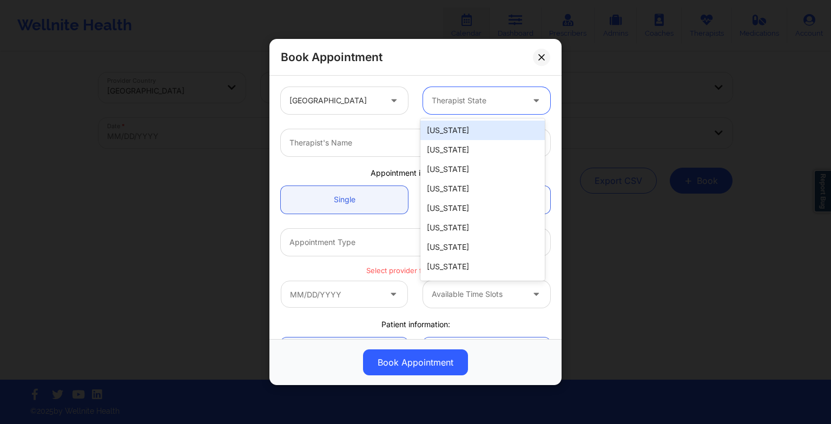
drag, startPoint x: 444, startPoint y: 102, endPoint x: 431, endPoint y: 102, distance: 13.5
click at [432, 102] on div at bounding box center [477, 100] width 91 height 13
type input "ca"
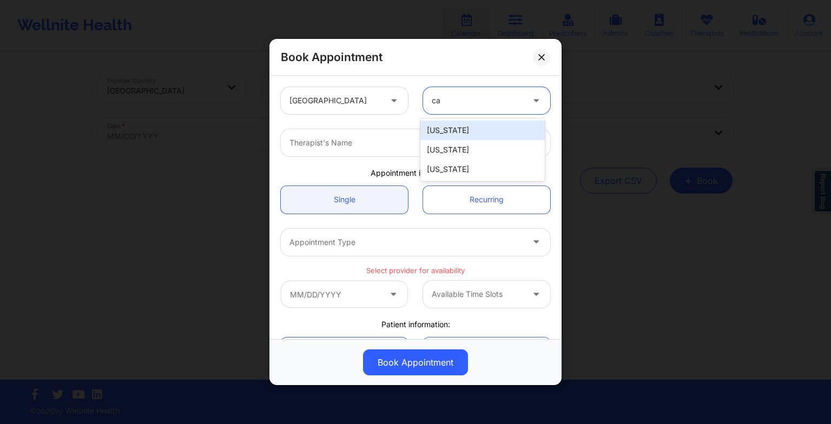
click at [497, 134] on div "[US_STATE]" at bounding box center [482, 130] width 124 height 19
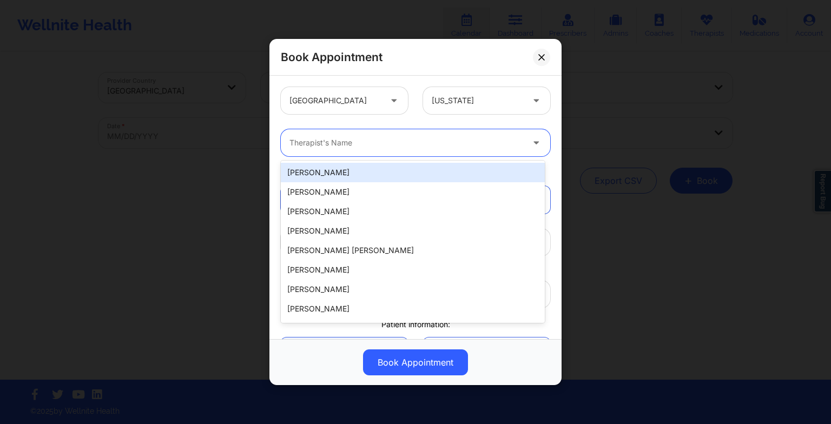
drag, startPoint x: 288, startPoint y: 148, endPoint x: 289, endPoint y: 142, distance: 5.5
click at [289, 142] on div "Therapist's Name" at bounding box center [402, 142] width 243 height 27
paste input "[PERSON_NAME]"
type input "[PERSON_NAME]"
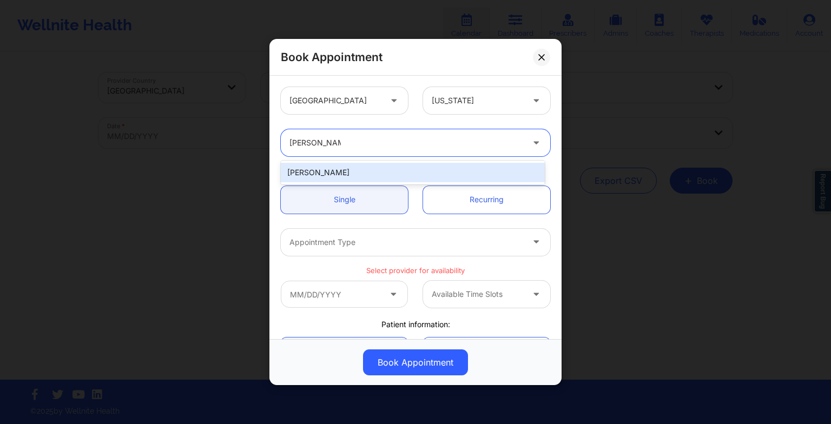
click at [319, 174] on div "[PERSON_NAME]" at bounding box center [413, 172] width 264 height 19
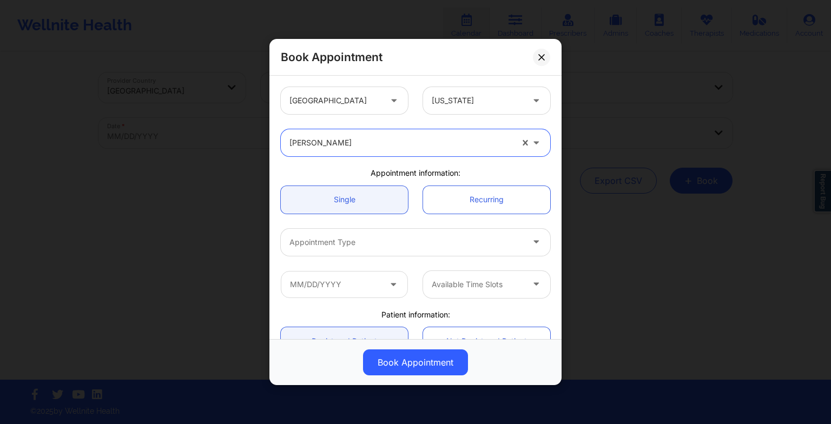
scroll to position [63, 0]
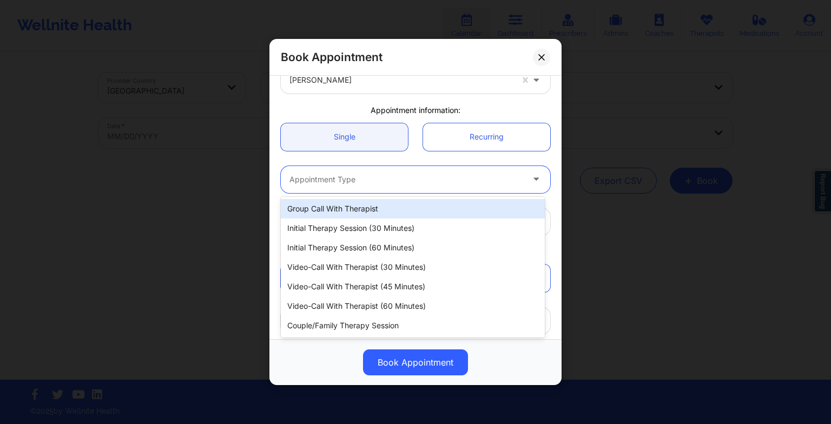
click at [308, 180] on div at bounding box center [406, 179] width 234 height 13
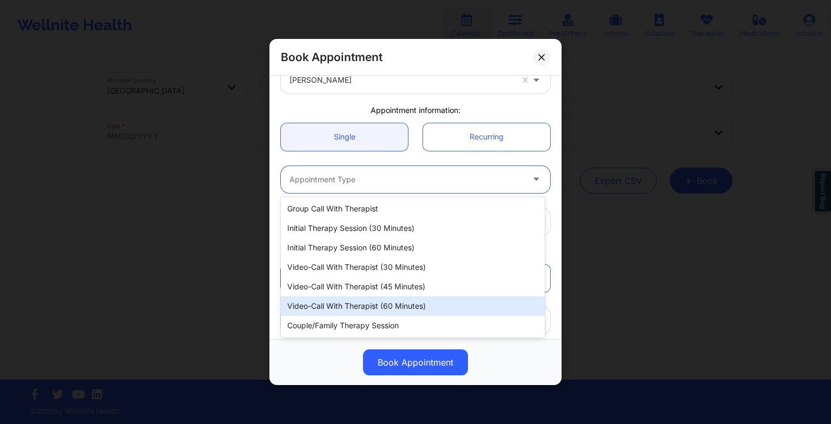
click at [307, 308] on div "Video-Call with Therapist (60 minutes)" at bounding box center [413, 306] width 264 height 19
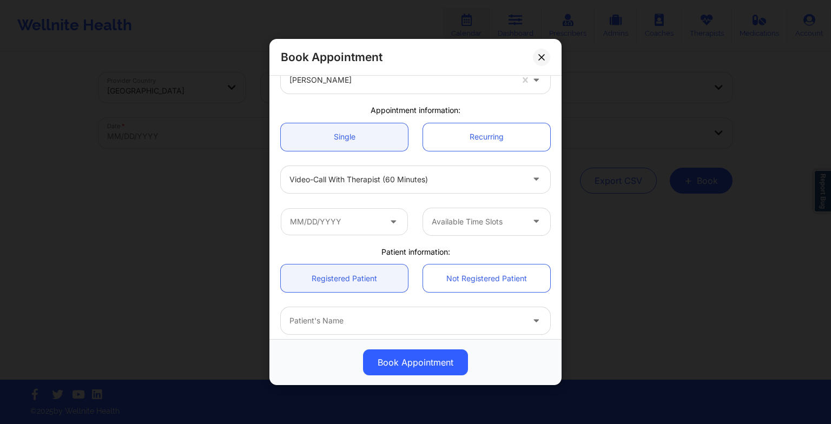
click at [390, 223] on icon at bounding box center [393, 219] width 11 height 9
click at [366, 227] on input "text" at bounding box center [344, 221] width 127 height 27
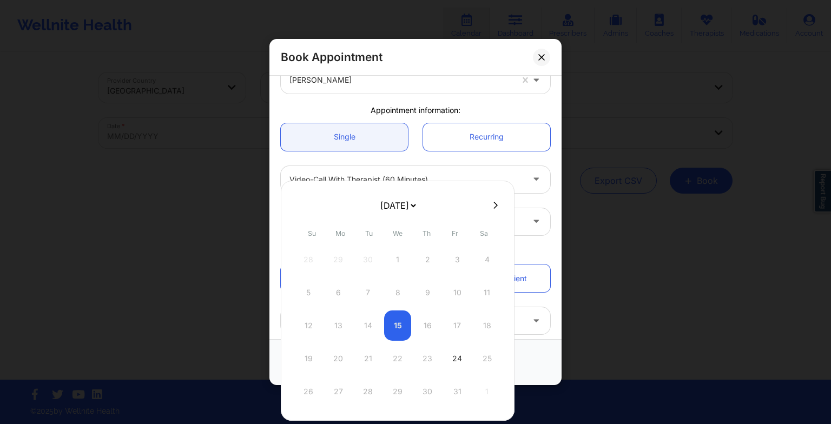
click at [490, 210] on div at bounding box center [398, 205] width 234 height 16
click at [493, 202] on icon at bounding box center [495, 205] width 4 height 8
select select "2025-10"
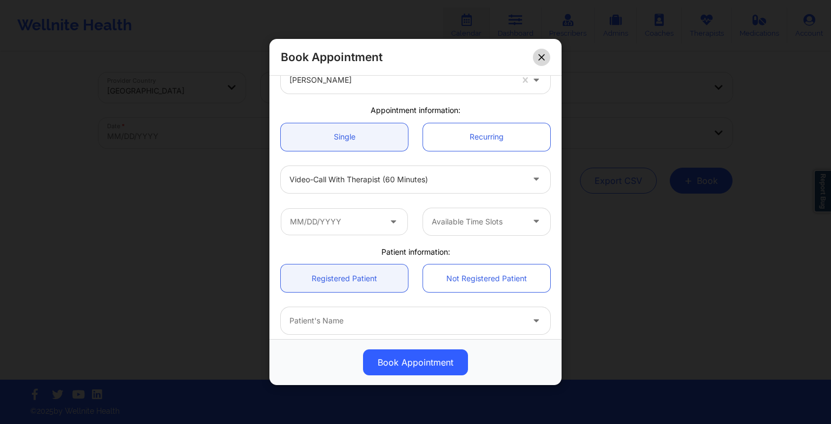
click at [538, 58] on icon at bounding box center [541, 57] width 6 height 6
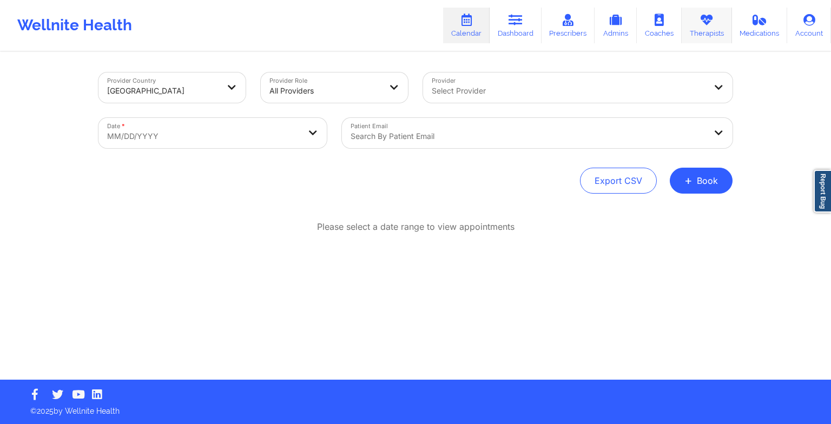
click at [686, 39] on link "Therapists" at bounding box center [707, 26] width 50 height 36
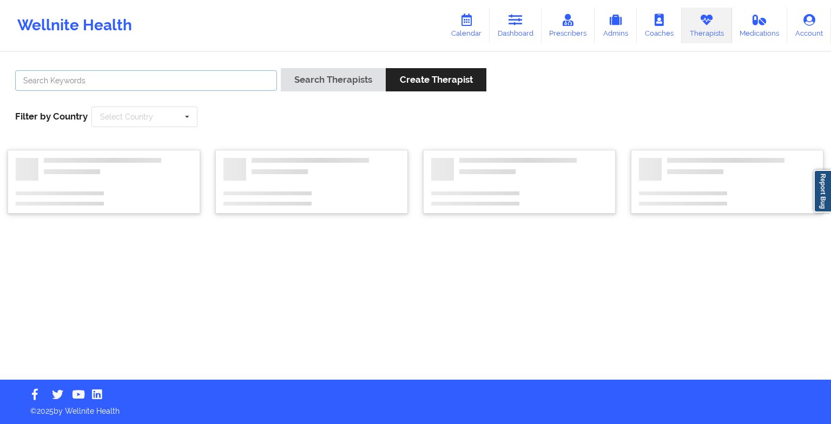
click at [217, 84] on input "text" at bounding box center [146, 80] width 262 height 21
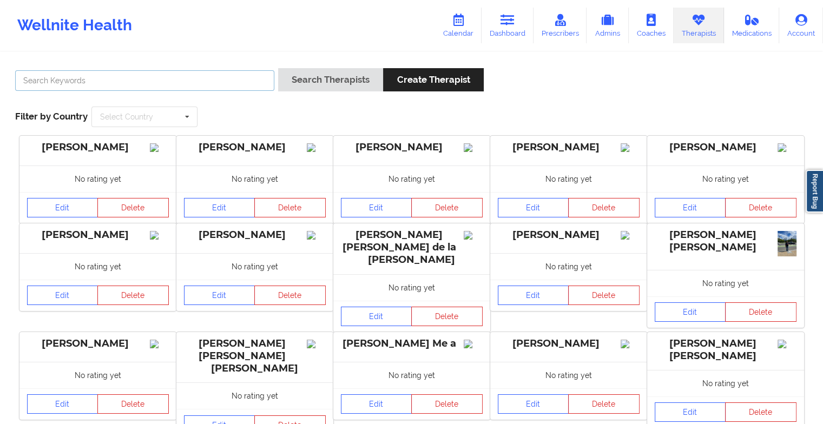
paste input "[PERSON_NAME]"
type input "[PERSON_NAME]"
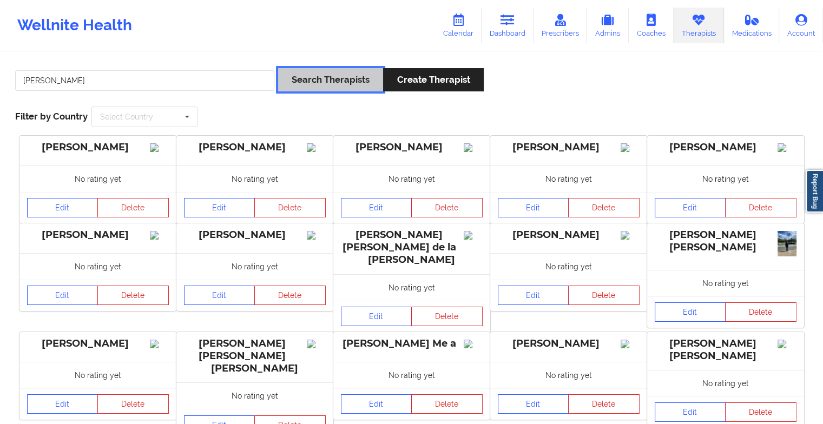
click at [310, 81] on button "Search Therapists" at bounding box center [330, 79] width 105 height 23
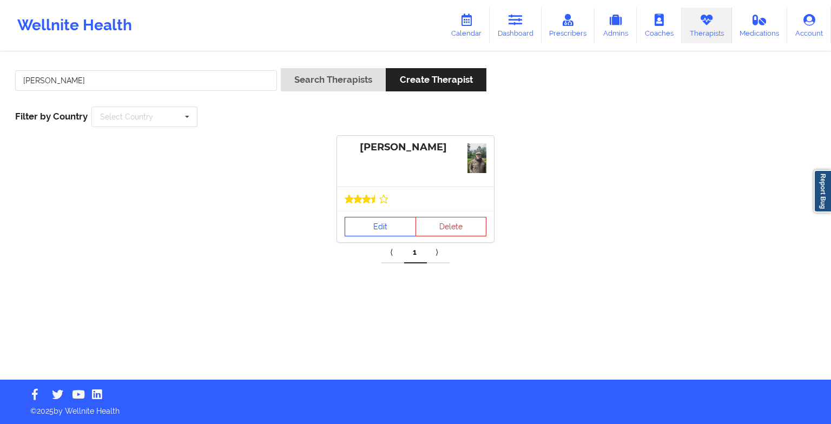
click at [379, 200] on icon at bounding box center [383, 199] width 9 height 9
click at [377, 215] on div "Edit Delete" at bounding box center [415, 226] width 157 height 31
click at [377, 224] on link "Edit" at bounding box center [380, 226] width 71 height 19
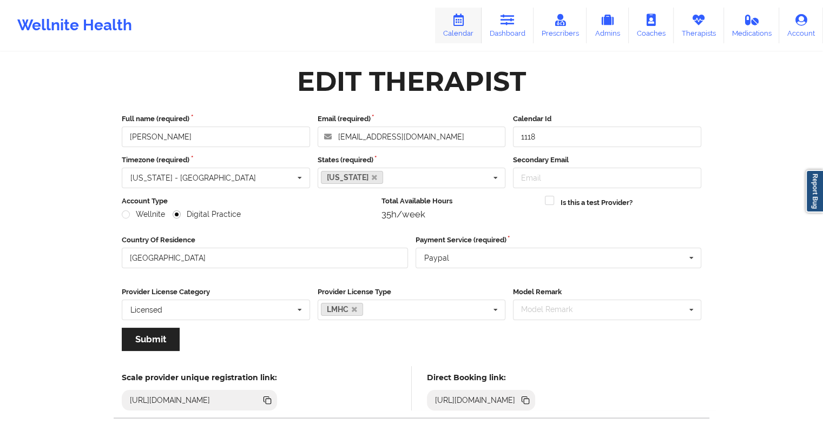
click at [467, 28] on link "Calendar" at bounding box center [458, 26] width 47 height 36
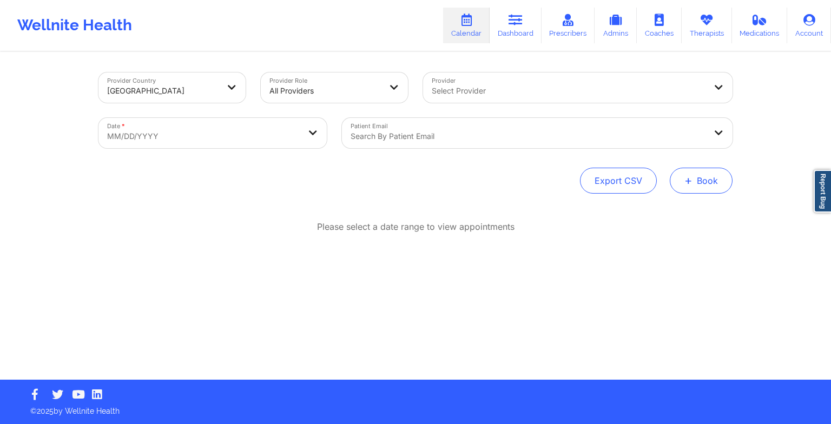
click at [712, 184] on button "+ Book" at bounding box center [701, 181] width 63 height 26
click at [667, 209] on button "Therapy Session" at bounding box center [683, 215] width 83 height 18
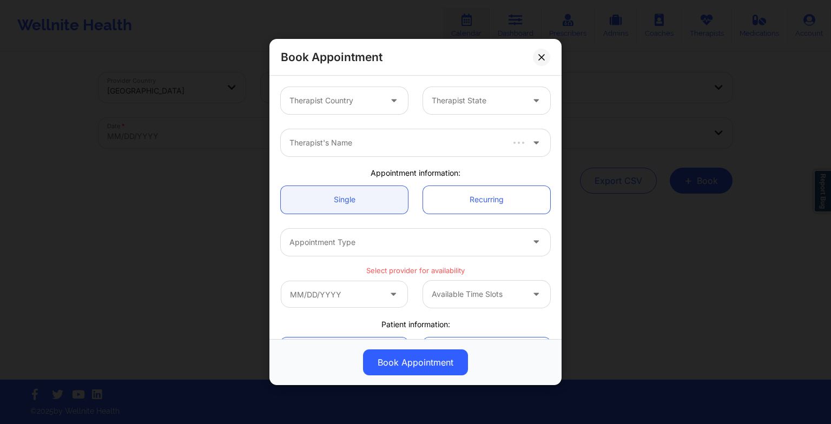
click at [382, 96] on div at bounding box center [395, 100] width 26 height 27
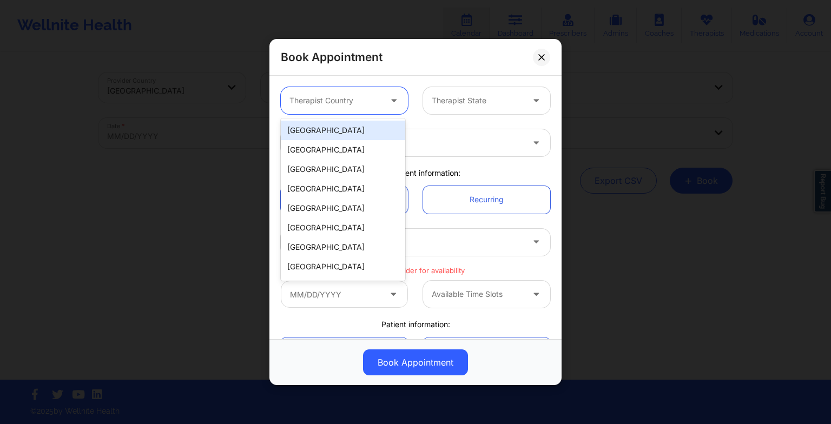
click at [363, 138] on div "[GEOGRAPHIC_DATA]" at bounding box center [343, 130] width 124 height 19
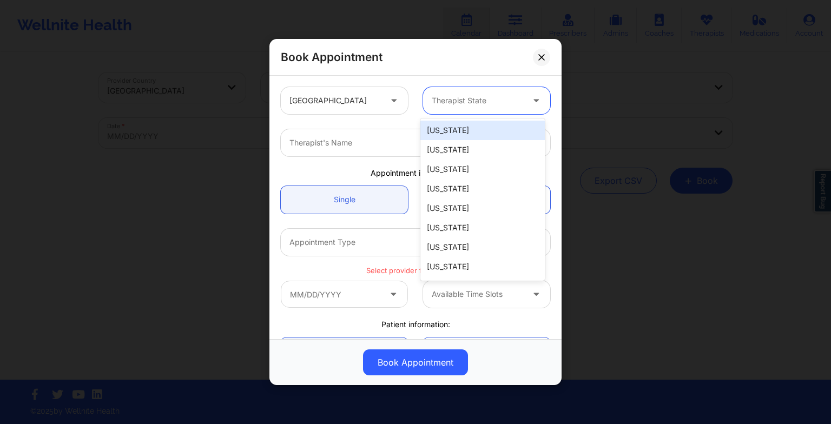
click at [452, 93] on div "Therapist State" at bounding box center [473, 100] width 101 height 27
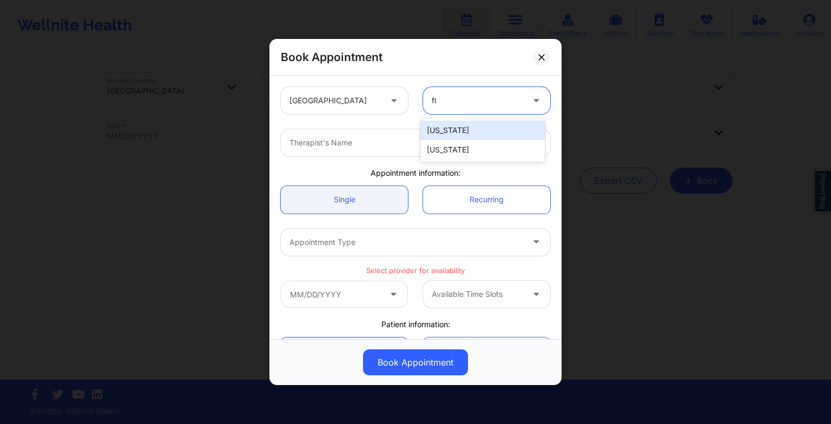
type input "flo"
click at [437, 139] on div "[US_STATE]" at bounding box center [482, 130] width 124 height 19
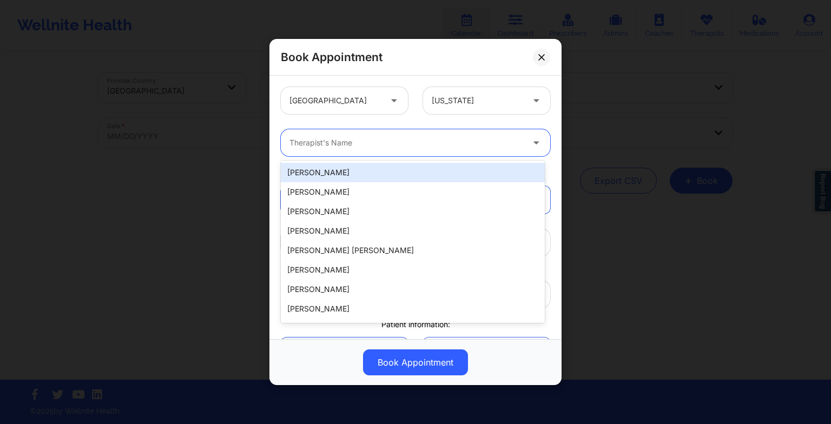
click at [292, 142] on div at bounding box center [406, 142] width 234 height 13
paste input "[PERSON_NAME]"
type input "[PERSON_NAME]"
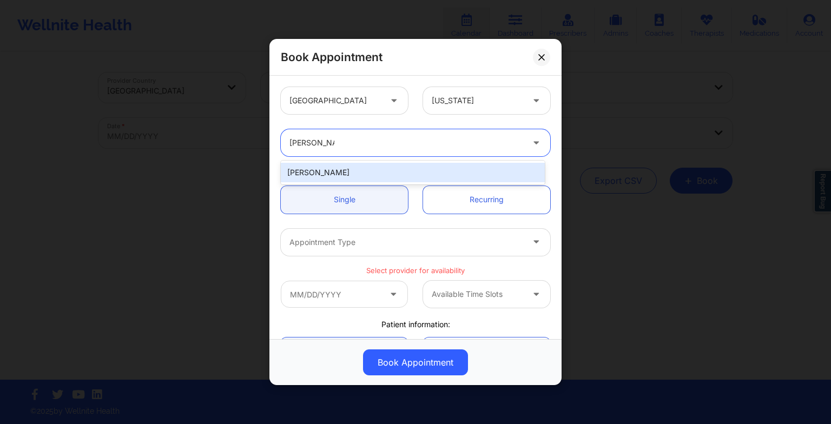
click at [340, 175] on div "[PERSON_NAME]" at bounding box center [413, 172] width 264 height 19
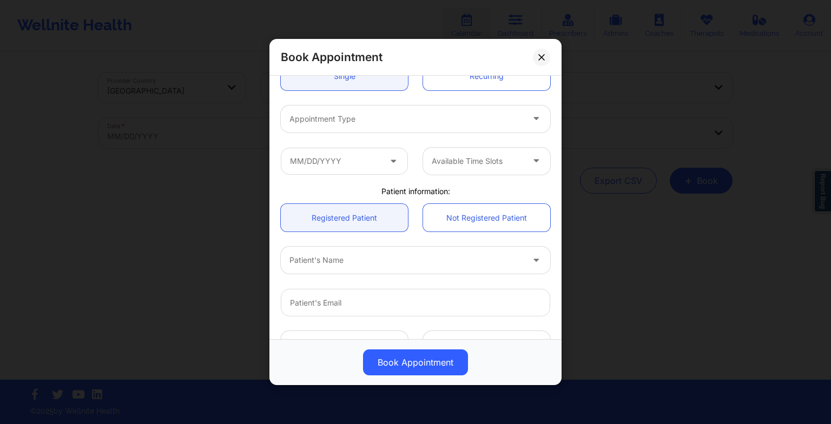
scroll to position [130, 0]
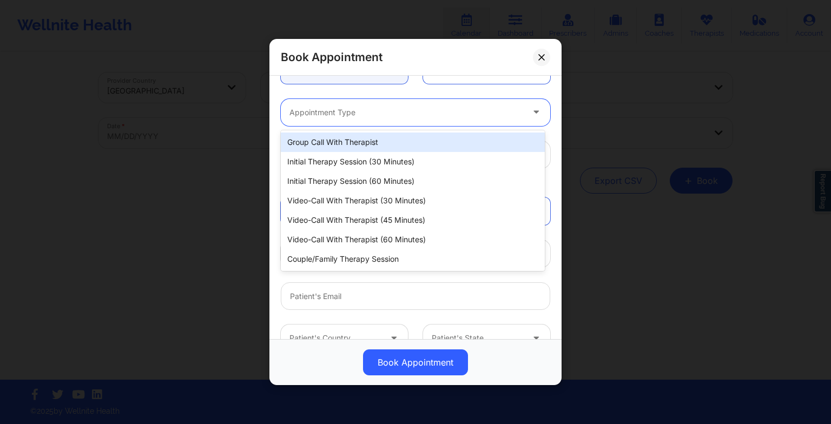
click at [321, 114] on div at bounding box center [406, 112] width 234 height 13
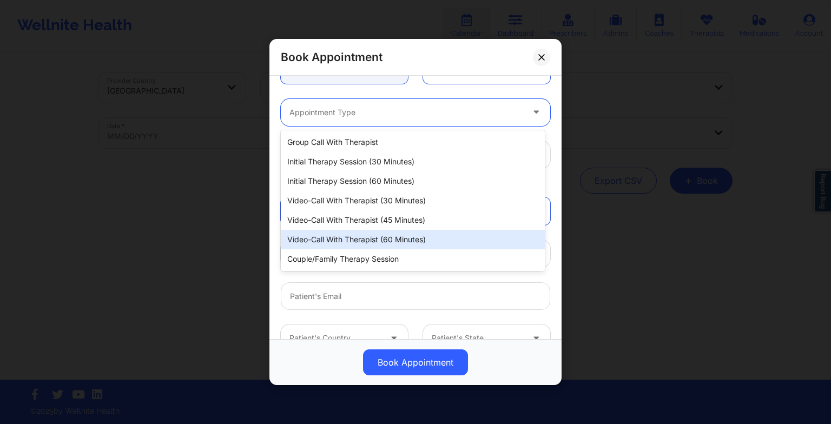
click at [350, 238] on div "Video-Call with Therapist (60 minutes)" at bounding box center [413, 239] width 264 height 19
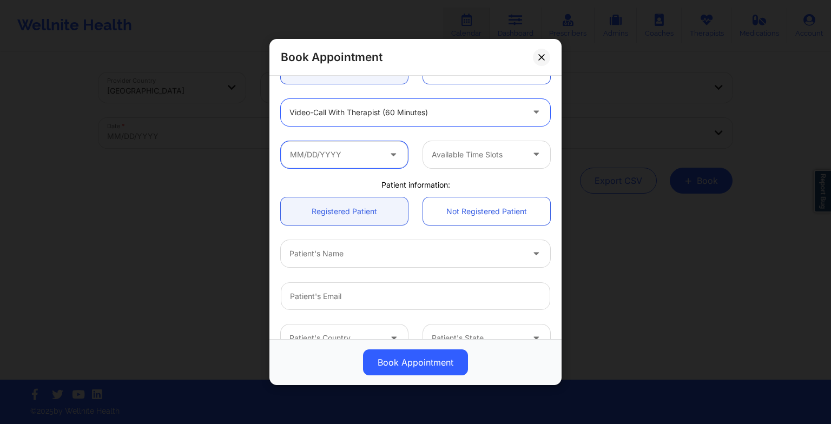
click at [348, 151] on input "text" at bounding box center [344, 154] width 127 height 27
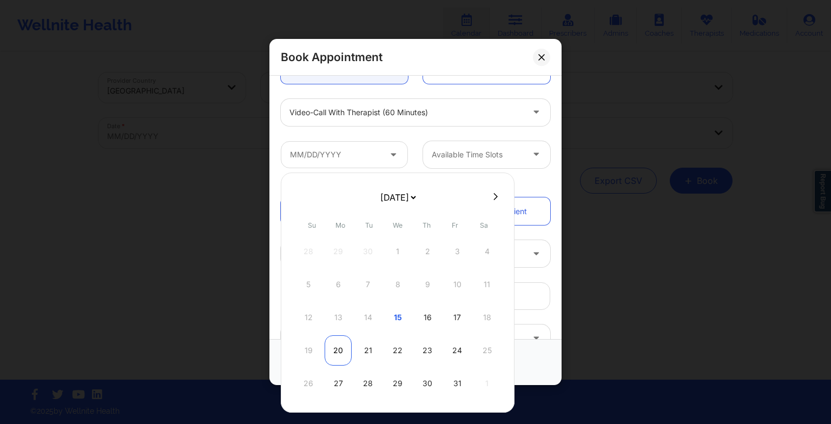
click at [335, 348] on div "20" at bounding box center [338, 350] width 27 height 30
type input "[DATE]"
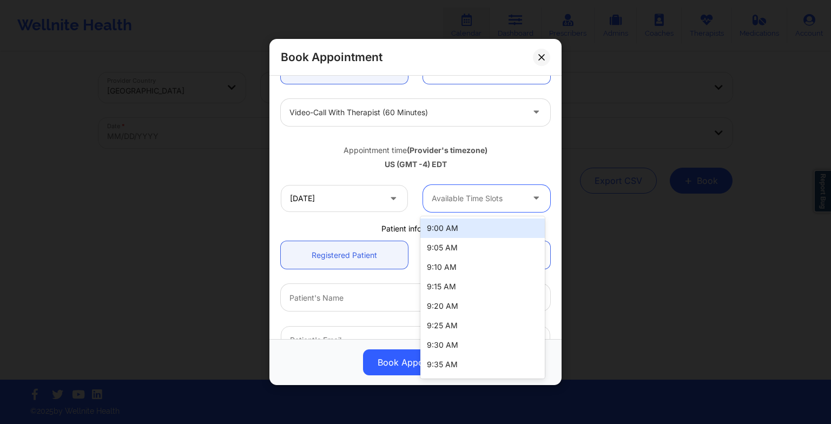
click at [452, 197] on div at bounding box center [477, 198] width 91 height 13
click at [472, 201] on div at bounding box center [477, 198] width 91 height 13
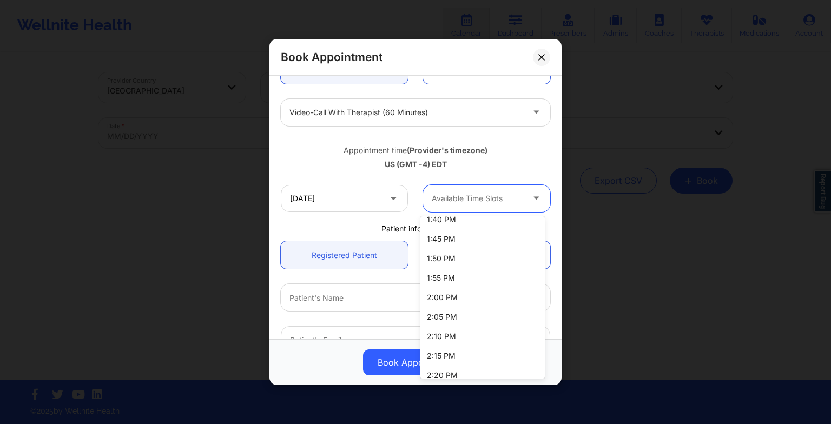
scroll to position [1264, 0]
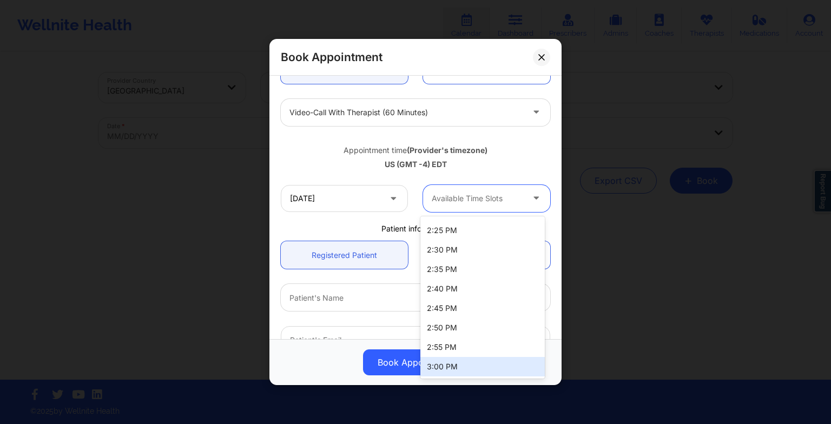
click at [450, 370] on div "3:00 PM" at bounding box center [482, 366] width 124 height 19
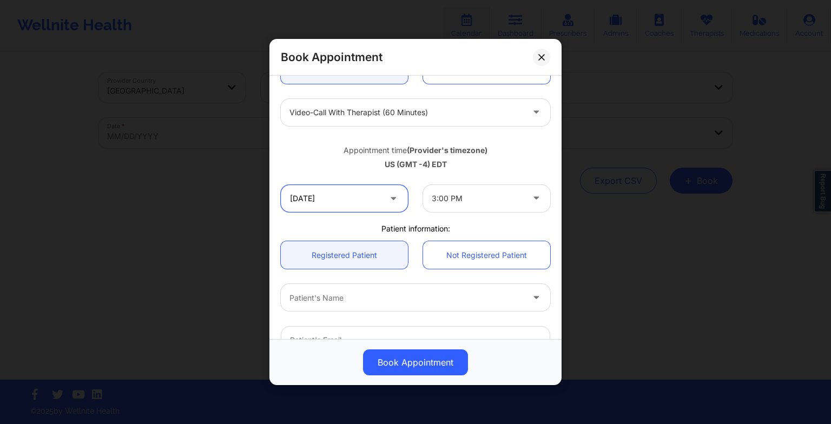
click at [357, 210] on input "[DATE]" at bounding box center [344, 198] width 127 height 27
click at [535, 313] on div "Patient's Name" at bounding box center [415, 297] width 285 height 42
click at [539, 49] on button at bounding box center [541, 56] width 17 height 17
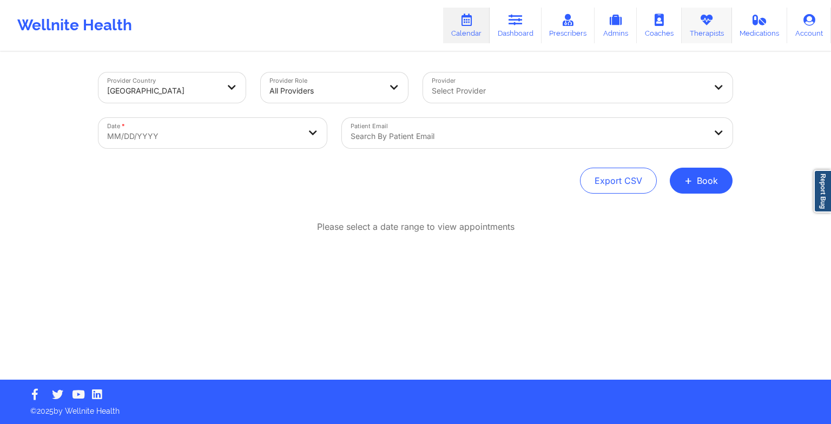
click at [701, 15] on icon at bounding box center [707, 20] width 14 height 12
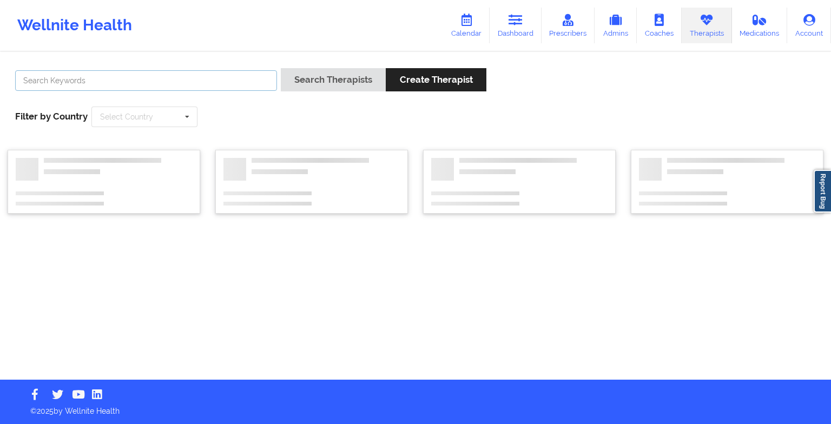
click at [209, 81] on input "text" at bounding box center [146, 80] width 262 height 21
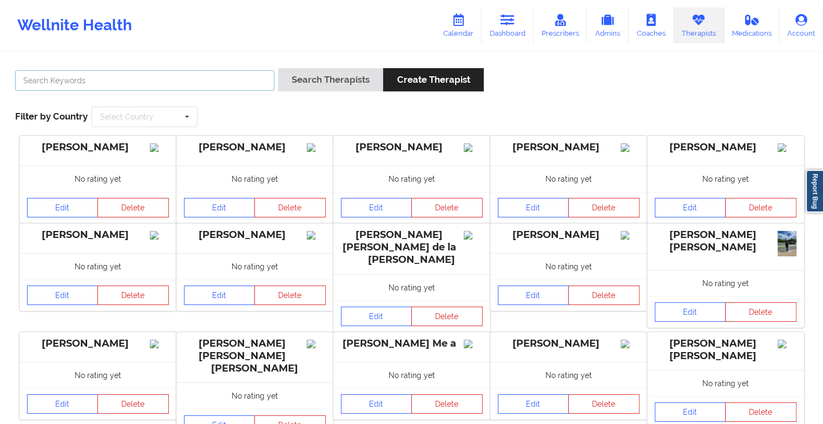
paste input "[PERSON_NAME]"
type input "[PERSON_NAME]"
drag, startPoint x: 259, startPoint y: 167, endPoint x: 297, endPoint y: 111, distance: 67.7
click at [297, 111] on div "[PERSON_NAME] Search Therapists Create Therapist Filter by Country Select Count…" at bounding box center [411, 309] width 823 height 512
click at [297, 111] on div "[PERSON_NAME] Search Therapists Create Therapist Filter by Country Select Count…" at bounding box center [412, 98] width 808 height 74
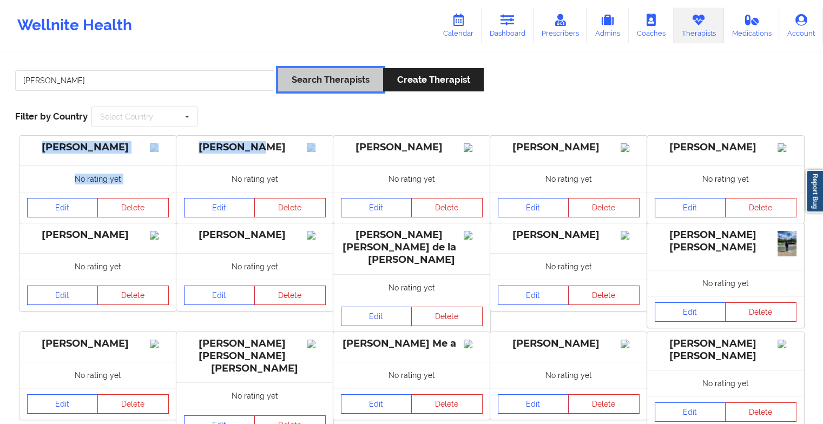
click at [301, 90] on button "Search Therapists" at bounding box center [330, 79] width 105 height 23
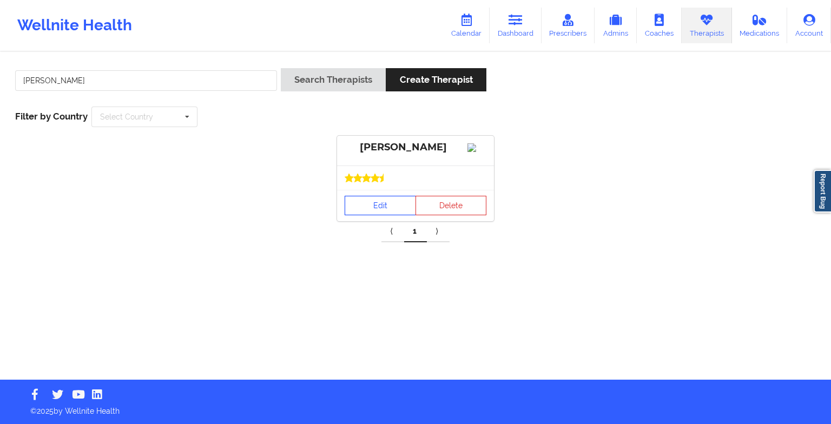
click at [358, 212] on link "Edit" at bounding box center [380, 205] width 71 height 19
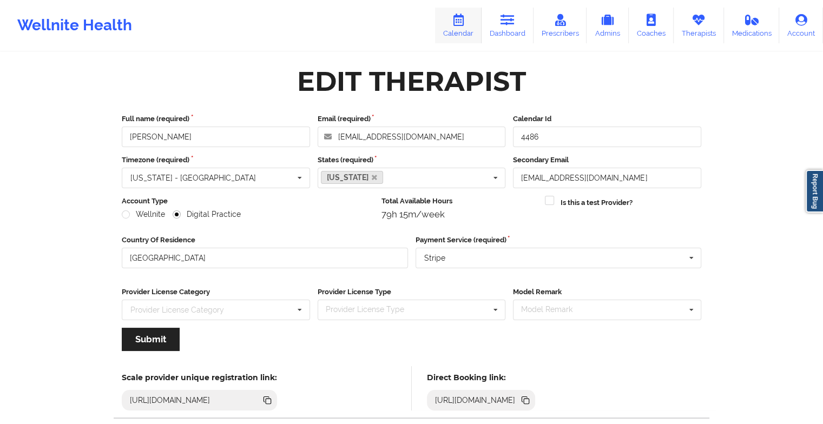
click at [462, 22] on icon at bounding box center [458, 20] width 14 height 12
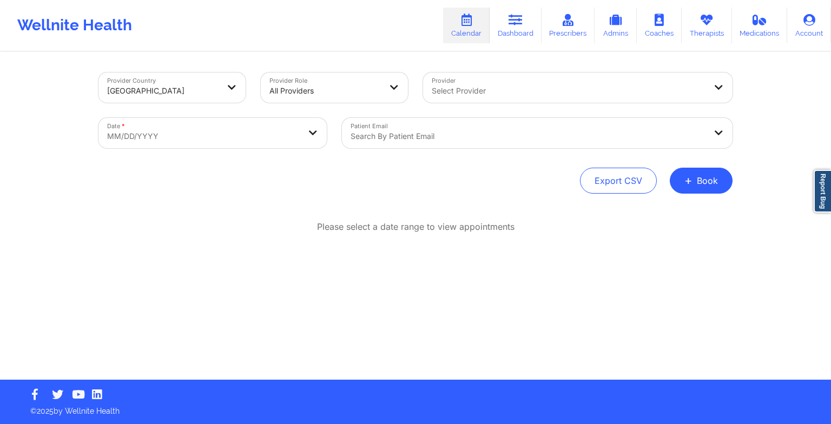
click at [684, 167] on div "Provider Country [GEOGRAPHIC_DATA] Provider Role All Providers Provider Select …" at bounding box center [415, 133] width 634 height 121
click at [686, 177] on span "+" at bounding box center [688, 180] width 8 height 6
click at [669, 206] on div "Therapy Session Doctor Consultation" at bounding box center [683, 223] width 99 height 49
click at [669, 212] on button "Therapy Session" at bounding box center [683, 215] width 83 height 18
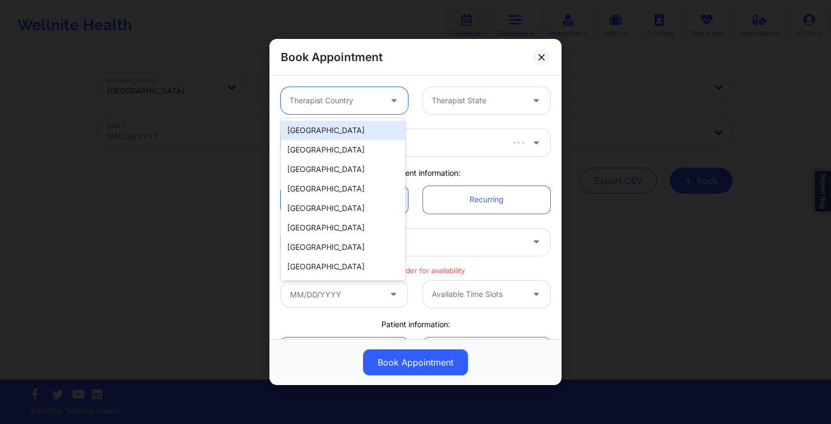
click at [330, 108] on div "Therapist Country" at bounding box center [331, 100] width 101 height 27
click at [338, 123] on div "[GEOGRAPHIC_DATA]" at bounding box center [343, 130] width 124 height 19
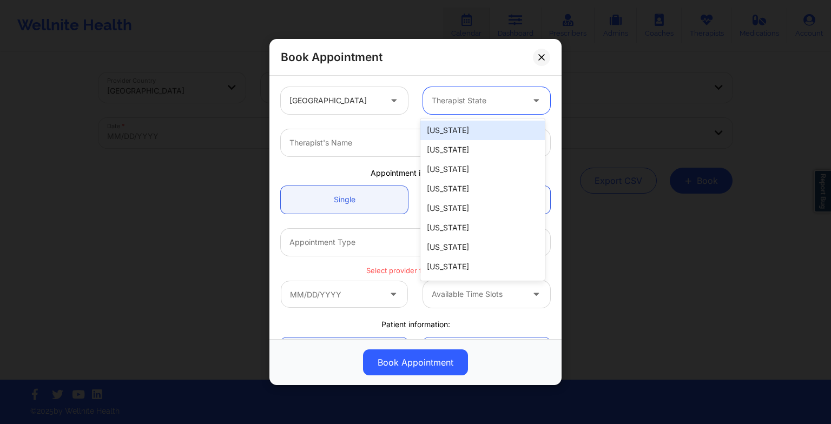
click at [431, 93] on div "Therapist State" at bounding box center [473, 100] width 101 height 27
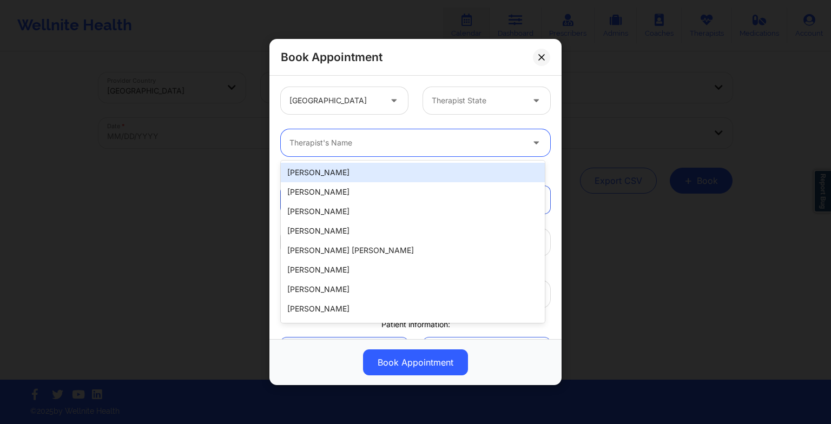
drag, startPoint x: 429, startPoint y: 101, endPoint x: 317, endPoint y: 141, distance: 119.5
click at [317, 141] on div at bounding box center [406, 142] width 234 height 13
paste input "[PERSON_NAME]"
type input "[PERSON_NAME]"
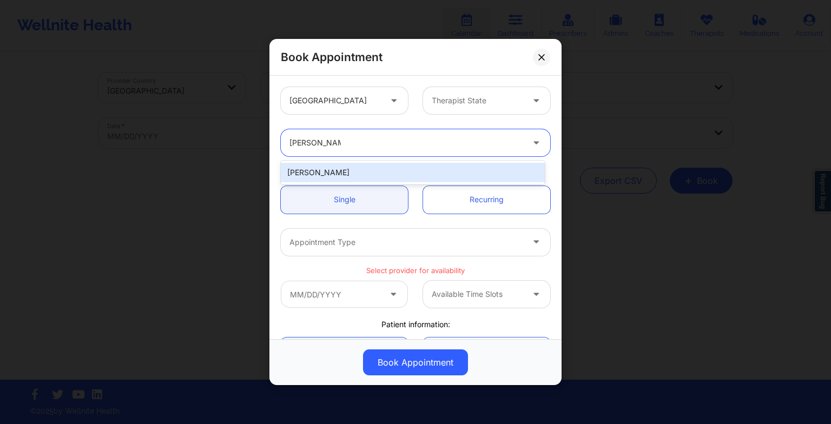
click at [359, 173] on div "[PERSON_NAME]" at bounding box center [413, 172] width 264 height 19
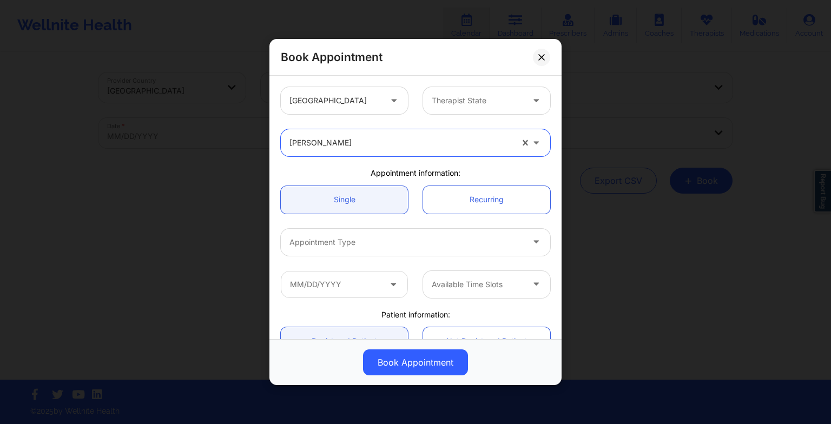
click at [456, 97] on div at bounding box center [477, 100] width 91 height 13
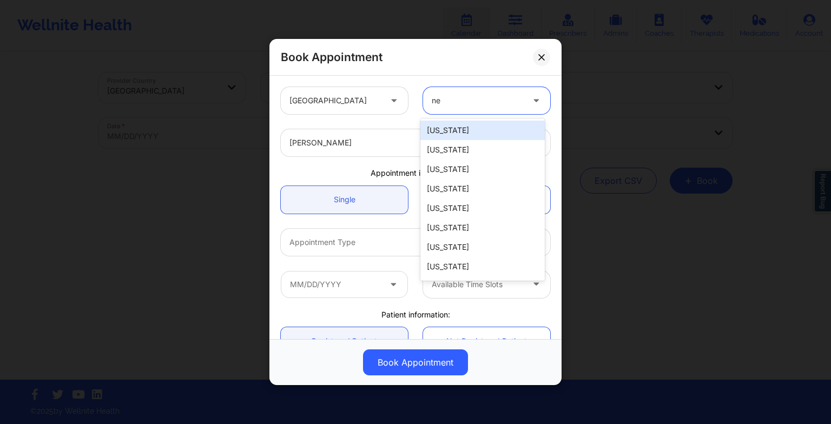
type input "new"
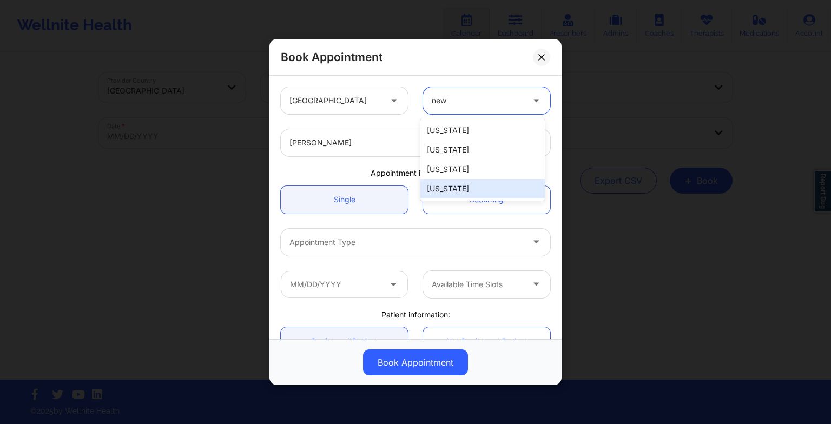
click at [450, 194] on div "[US_STATE]" at bounding box center [482, 188] width 124 height 19
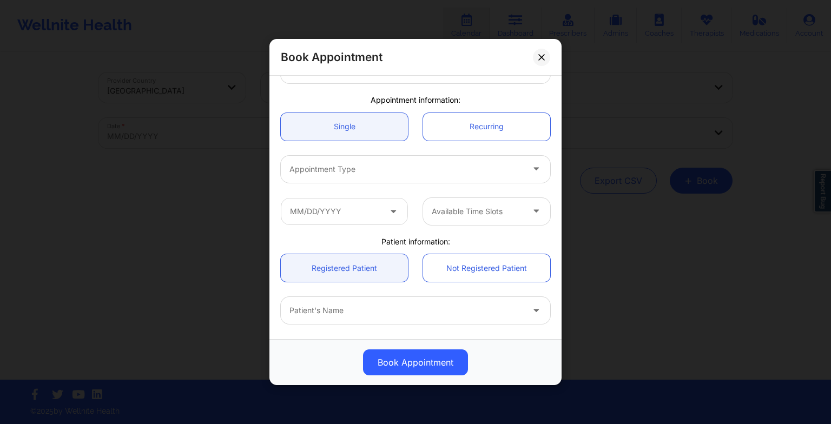
scroll to position [74, 0]
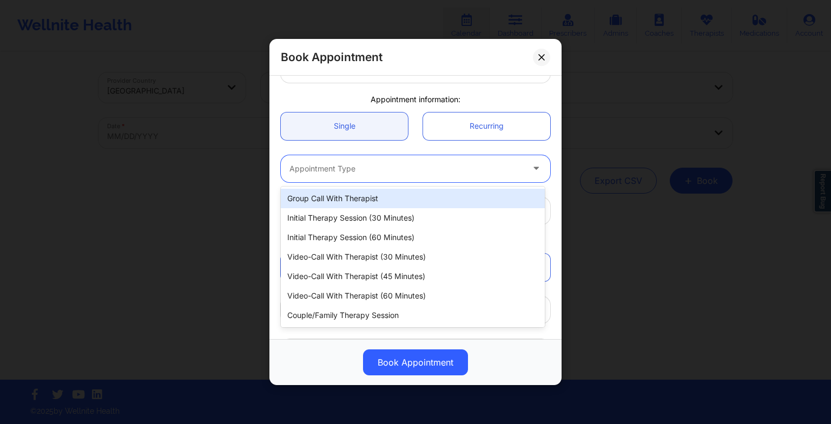
click at [345, 172] on div at bounding box center [406, 168] width 234 height 13
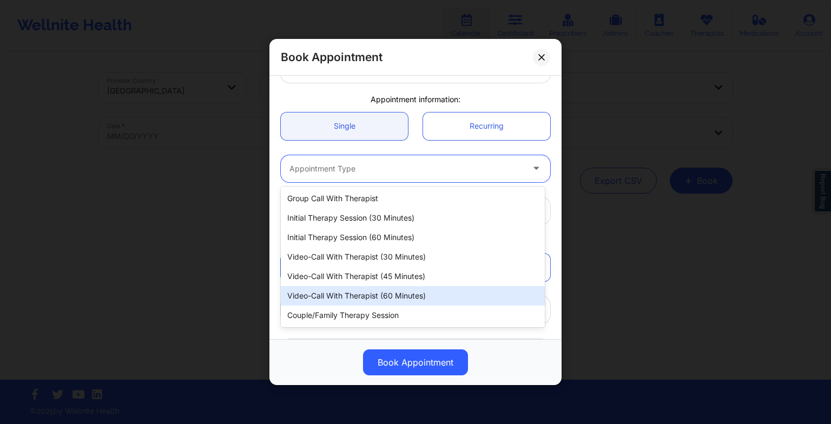
click at [367, 295] on div "Video-Call with Therapist (60 minutes)" at bounding box center [413, 295] width 264 height 19
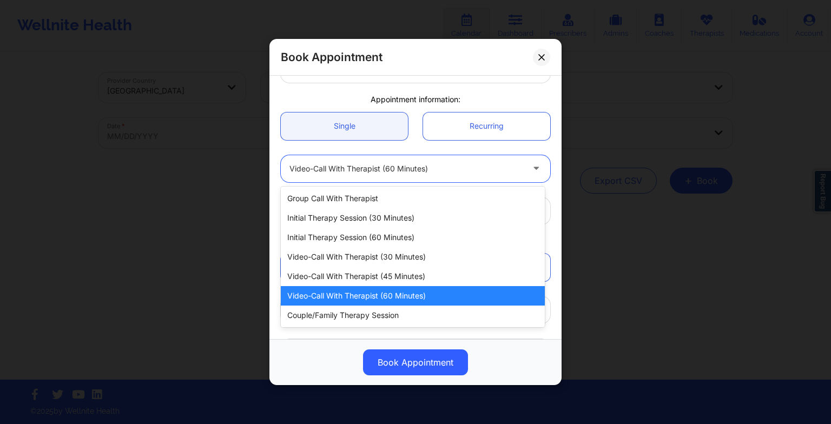
click at [418, 164] on div at bounding box center [406, 168] width 234 height 13
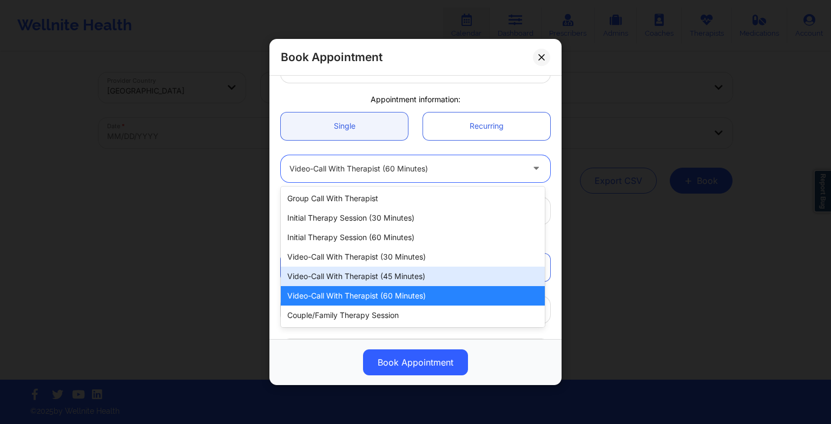
click at [420, 280] on div "Video-Call with Therapist (45 minutes)" at bounding box center [413, 276] width 264 height 19
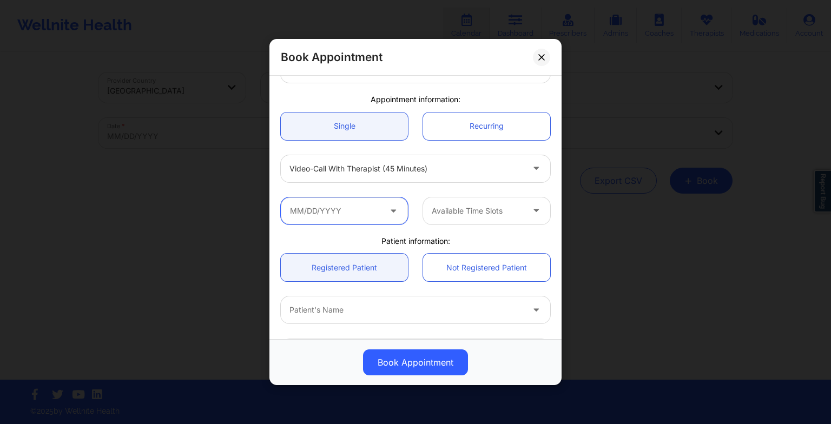
click at [315, 203] on input "text" at bounding box center [344, 210] width 127 height 27
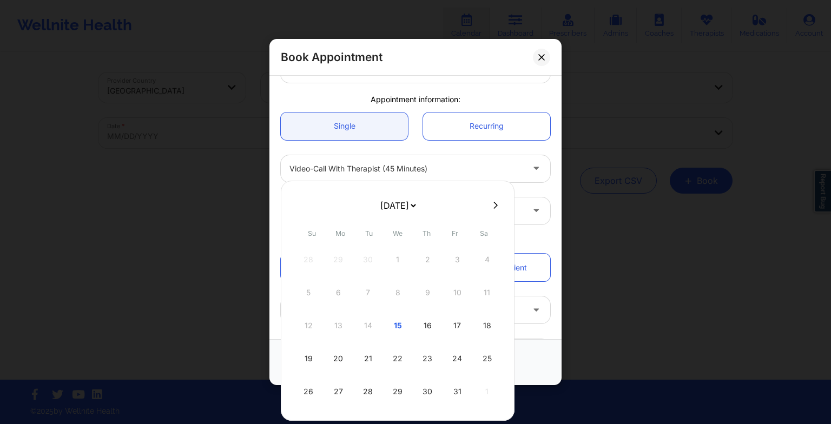
click at [379, 207] on select "[DATE] [DATE] [DATE] [DATE] [DATE] [DATE] [DATE] [DATE] [DATE] [DATE] [DATE] [D…" at bounding box center [397, 206] width 39 height 22
select select "2025-11"
click at [339, 293] on div "8" at bounding box center [338, 293] width 27 height 30
type input "[DATE]"
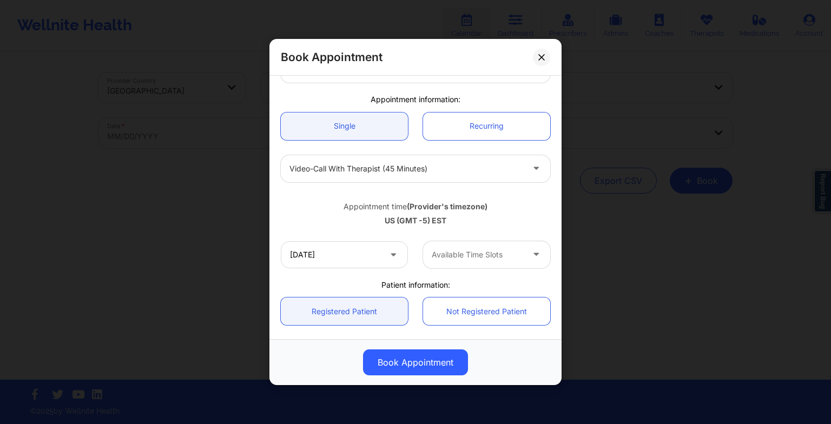
click at [460, 249] on div at bounding box center [477, 254] width 91 height 13
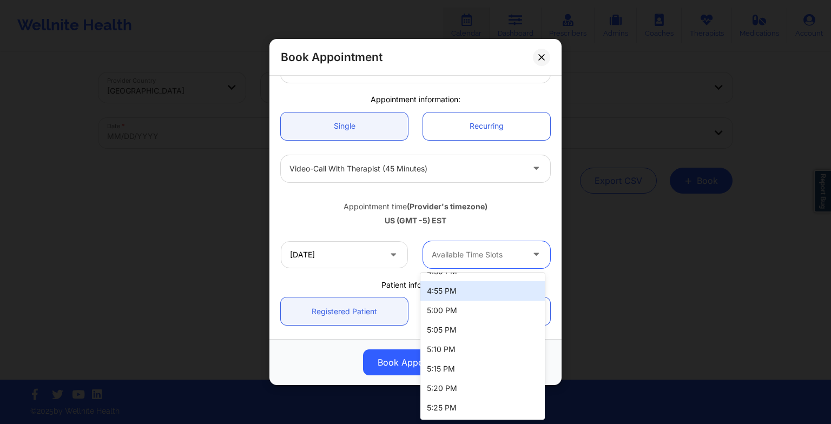
scroll to position [2015, 0]
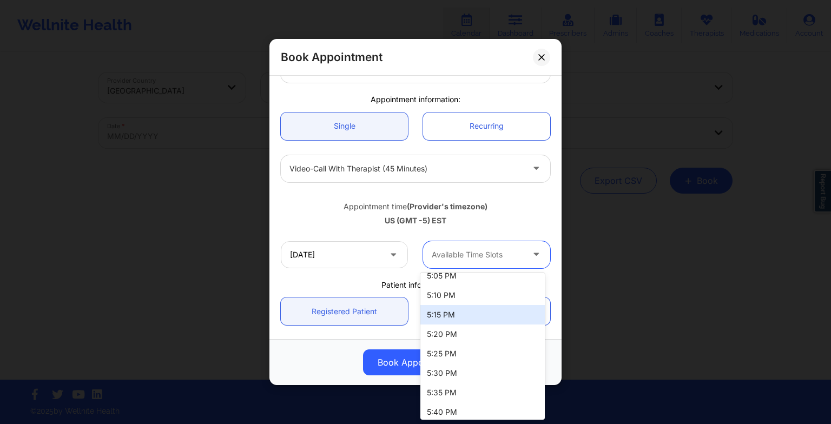
click at [456, 315] on div "5:15 PM" at bounding box center [482, 314] width 124 height 19
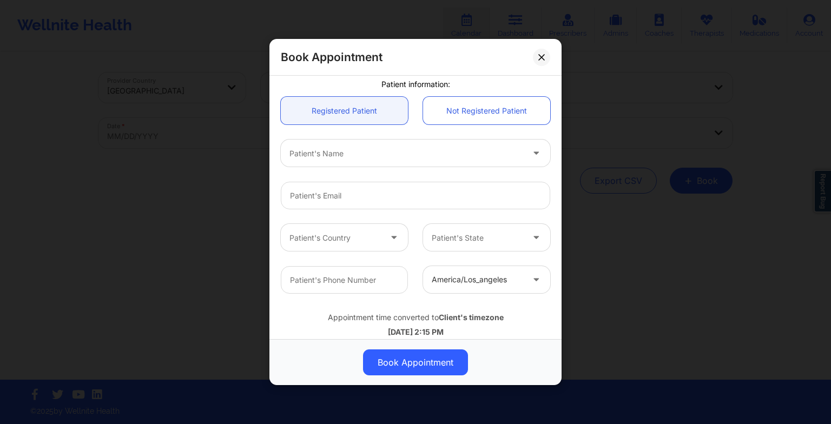
scroll to position [279, 0]
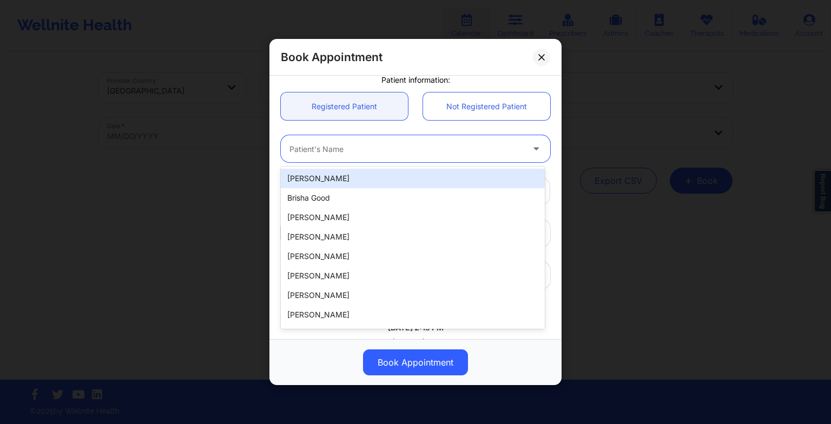
click at [338, 152] on div at bounding box center [406, 148] width 234 height 13
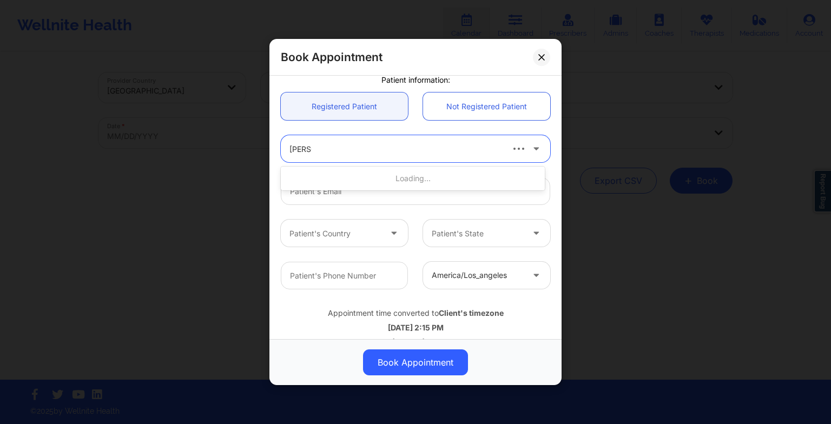
type input "[PERSON_NAME]"
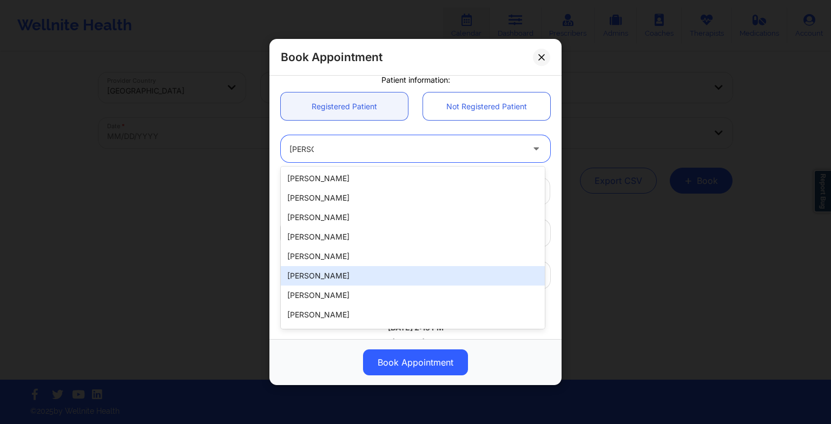
click at [391, 271] on div "[PERSON_NAME]" at bounding box center [413, 275] width 264 height 19
type input "[EMAIL_ADDRESS][DOMAIN_NAME]"
type input "[PHONE_NUMBER]"
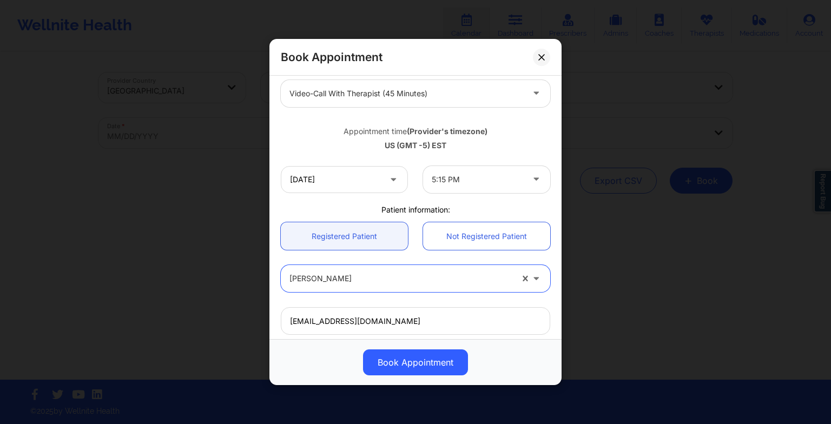
scroll to position [149, 0]
click at [409, 363] on button "Book Appointment" at bounding box center [415, 363] width 105 height 26
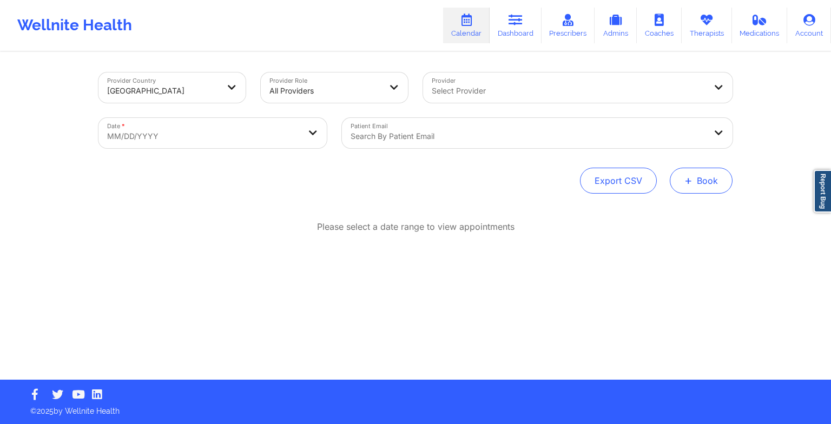
click at [714, 178] on button "+ Book" at bounding box center [701, 181] width 63 height 26
click at [684, 219] on button "Therapy Session" at bounding box center [683, 215] width 83 height 18
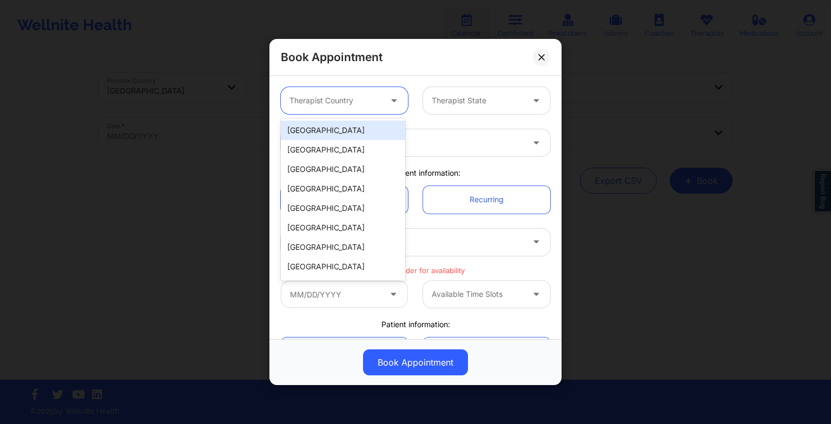
click at [357, 101] on div at bounding box center [334, 100] width 91 height 13
click at [353, 136] on div "[GEOGRAPHIC_DATA]" at bounding box center [343, 130] width 124 height 19
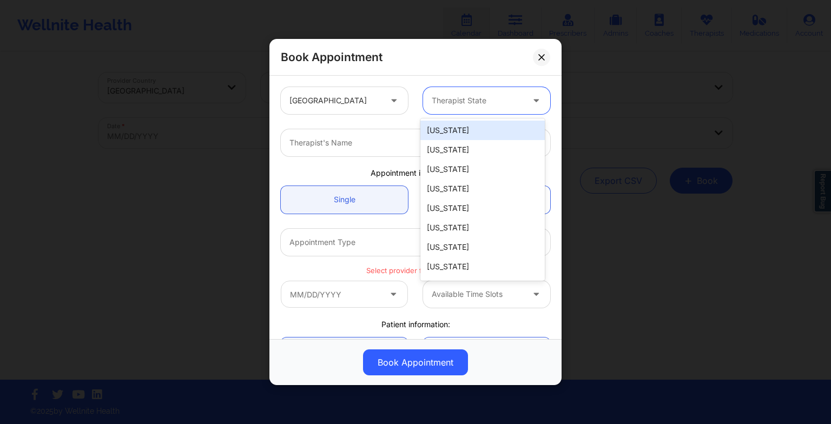
click at [481, 92] on div "Therapist State" at bounding box center [473, 100] width 101 height 27
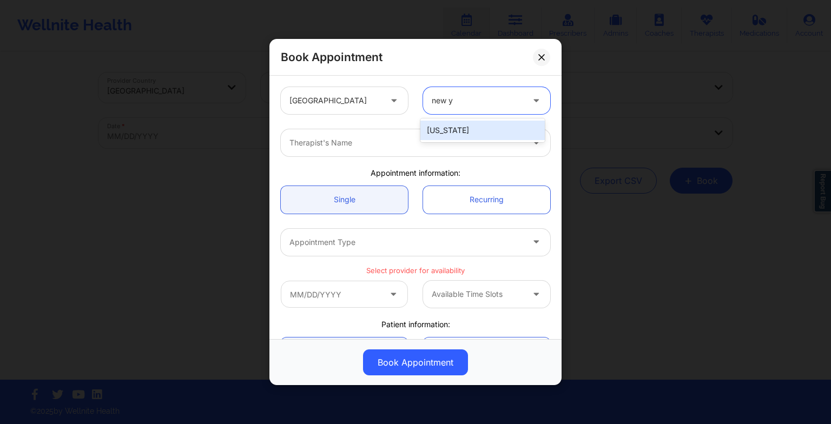
type input "new yo"
click at [461, 125] on div "[US_STATE]" at bounding box center [482, 130] width 124 height 19
click at [398, 149] on div at bounding box center [406, 142] width 234 height 13
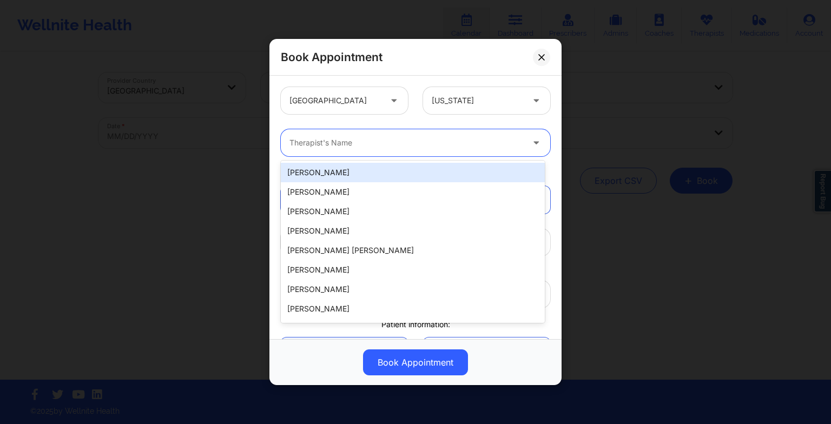
paste input "[PERSON_NAME]"
type input "[PERSON_NAME]"
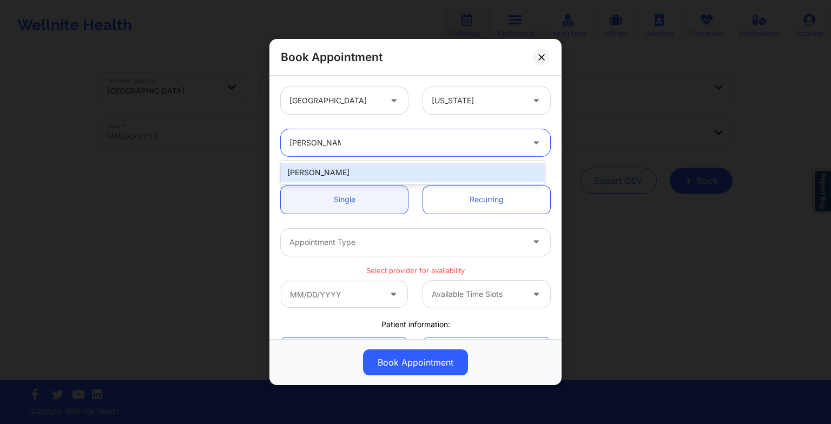
click at [335, 168] on div "[PERSON_NAME]" at bounding box center [413, 172] width 264 height 19
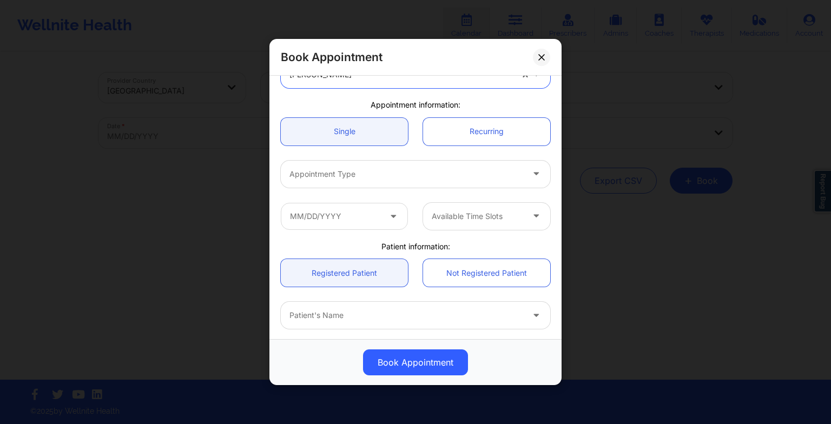
scroll to position [74, 0]
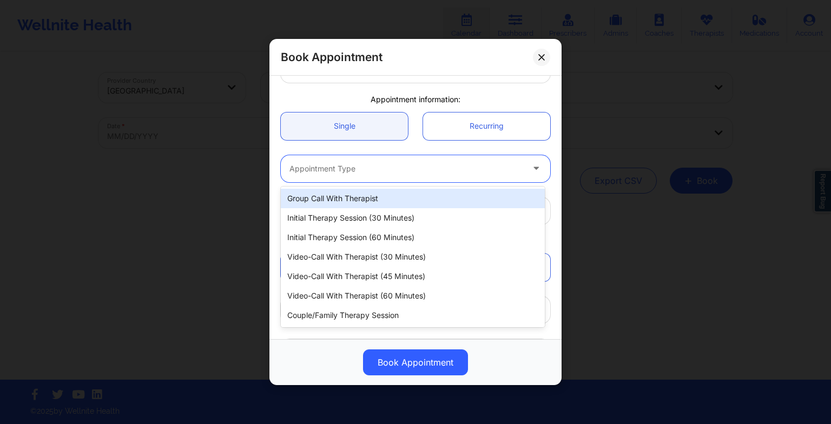
click at [320, 173] on div at bounding box center [406, 168] width 234 height 13
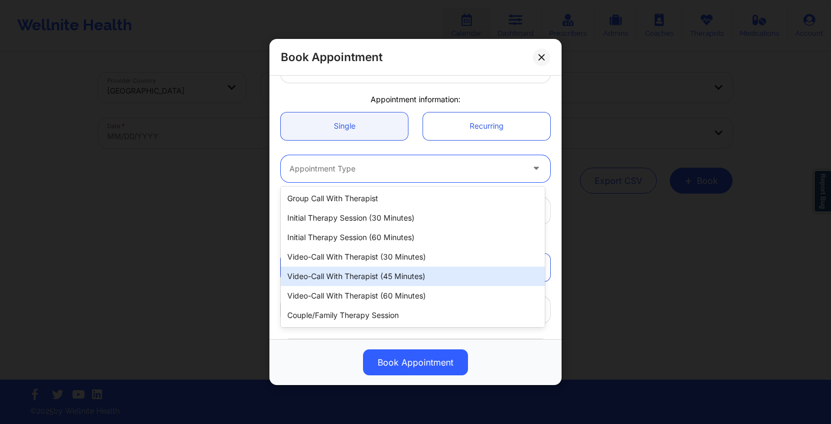
click at [344, 284] on div "Video-Call with Therapist (45 minutes)" at bounding box center [413, 276] width 264 height 19
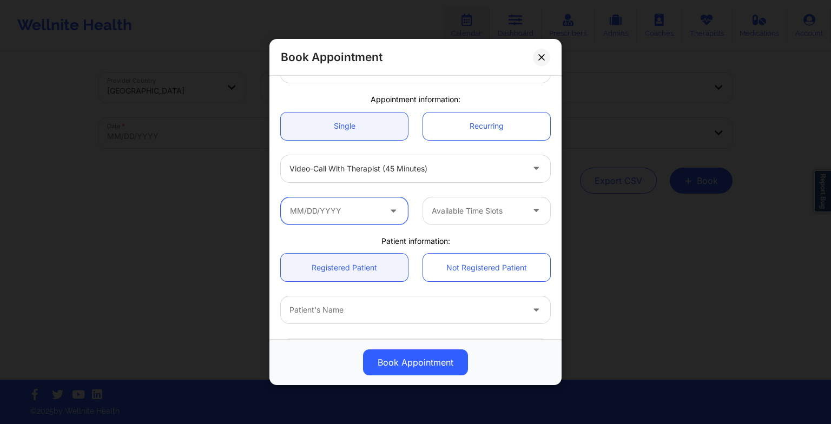
click at [325, 202] on input "text" at bounding box center [344, 210] width 127 height 27
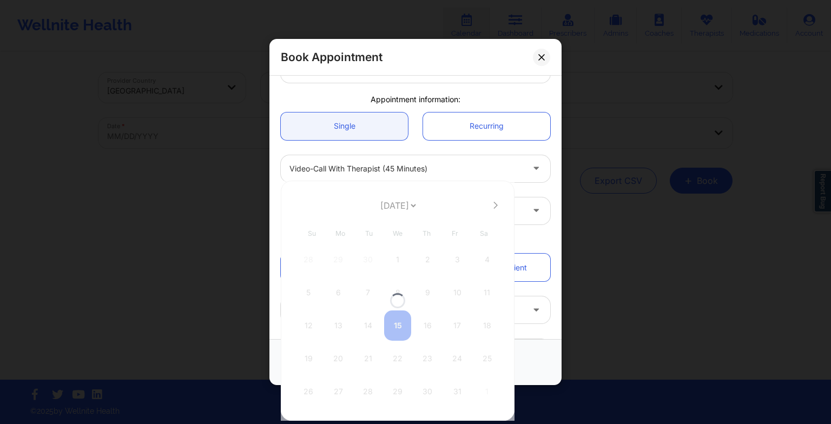
click at [385, 212] on div at bounding box center [398, 301] width 234 height 240
drag, startPoint x: 379, startPoint y: 210, endPoint x: 383, endPoint y: 252, distance: 42.4
click at [383, 252] on div "[DATE] [DATE] [DATE] [DATE] [DATE] [DATE] [DATE] [DATE] [DATE] [DATE] [DATE] [D…" at bounding box center [398, 301] width 234 height 240
select select "2025-11"
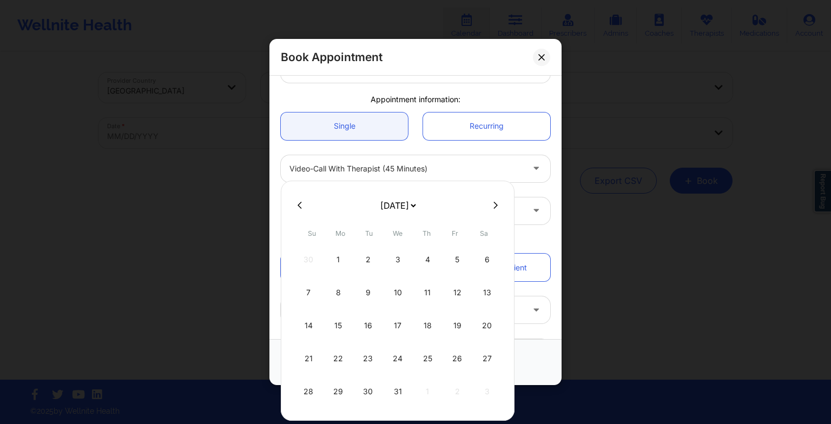
click at [338, 322] on div "15" at bounding box center [338, 326] width 27 height 30
type input "[DATE]"
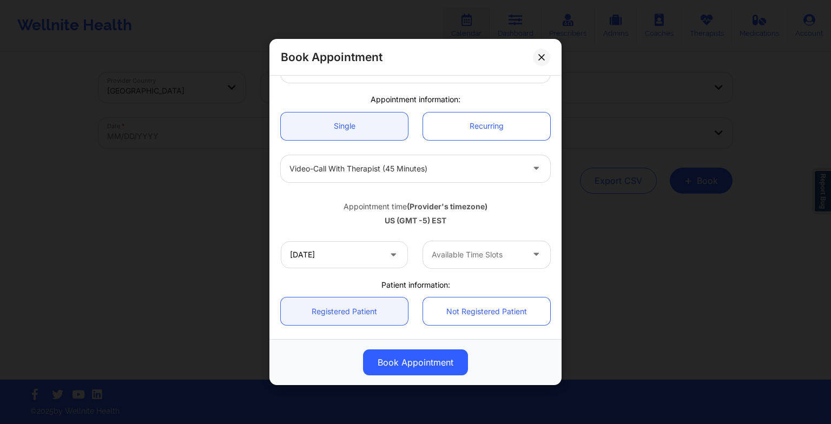
click at [470, 253] on div at bounding box center [477, 254] width 91 height 13
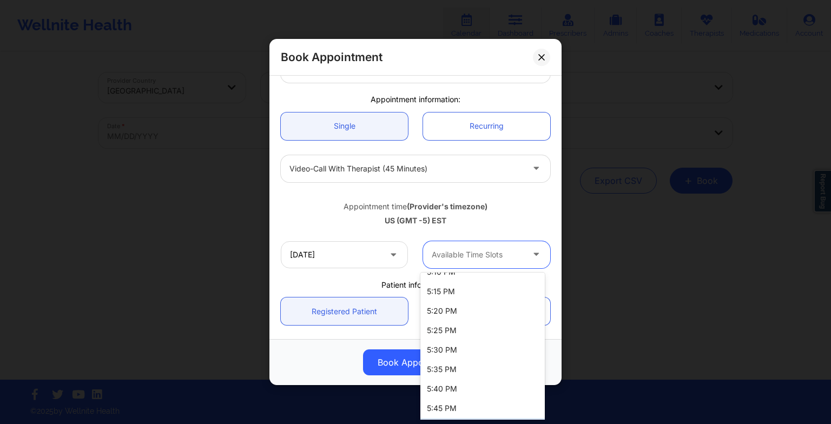
scroll to position [2037, 0]
click at [457, 299] on div "5:15 PM" at bounding box center [482, 293] width 124 height 19
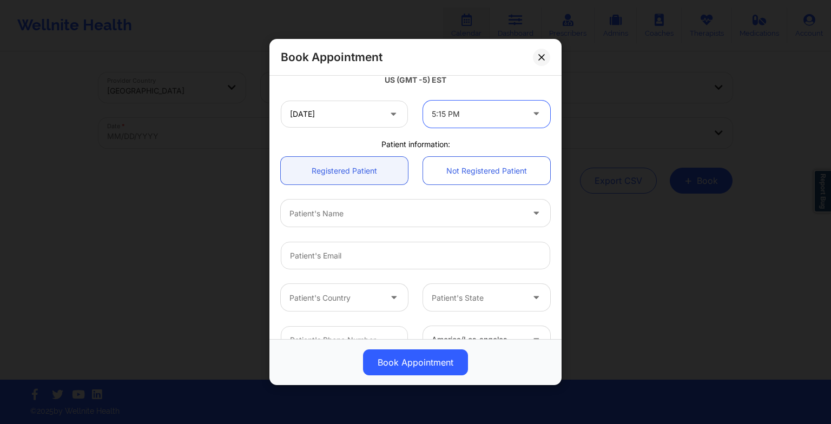
scroll to position [219, 0]
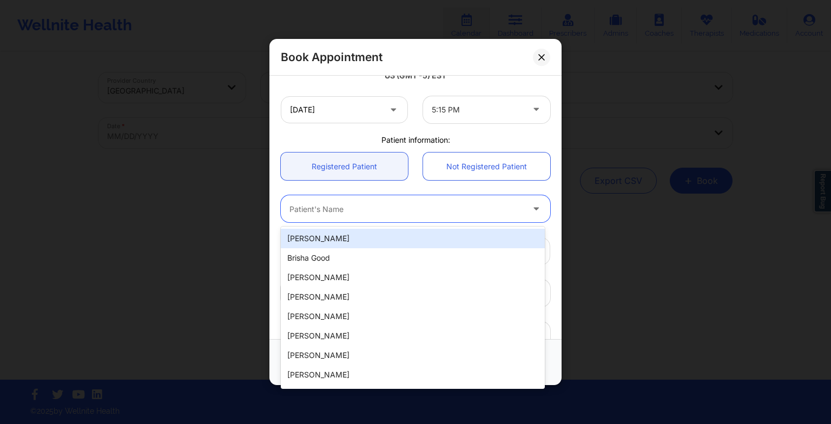
click at [365, 215] on div "Patient's Name" at bounding box center [402, 208] width 243 height 27
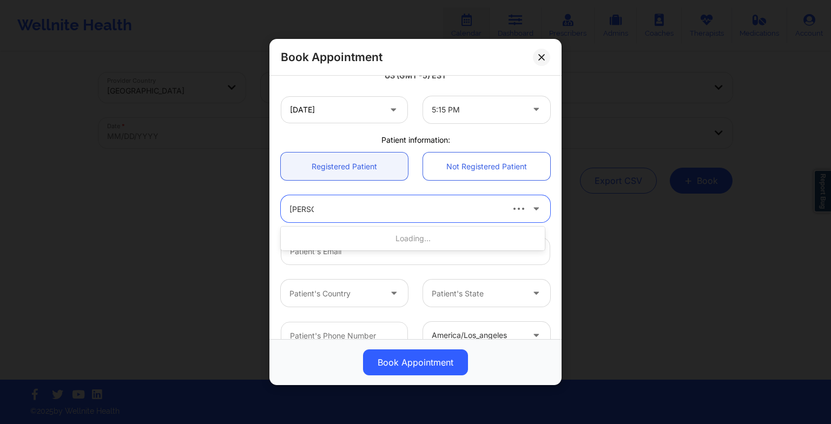
type input "[PERSON_NAME]"
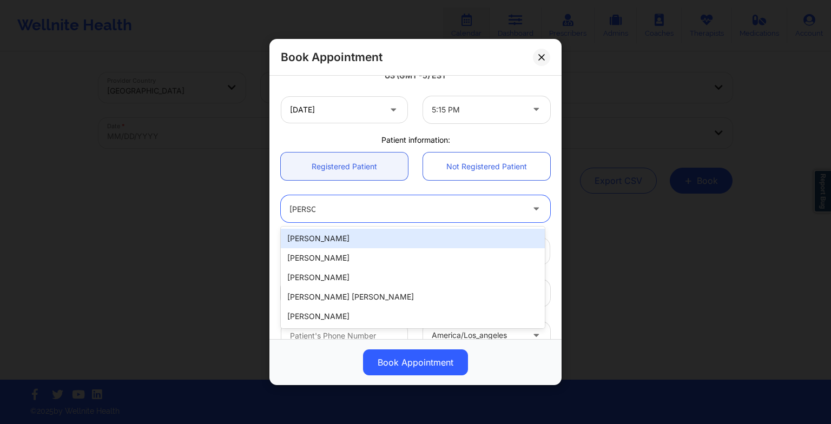
click at [340, 240] on div "[PERSON_NAME]" at bounding box center [413, 238] width 264 height 19
type input "[EMAIL_ADDRESS][DOMAIN_NAME]"
type input "[PHONE_NUMBER]"
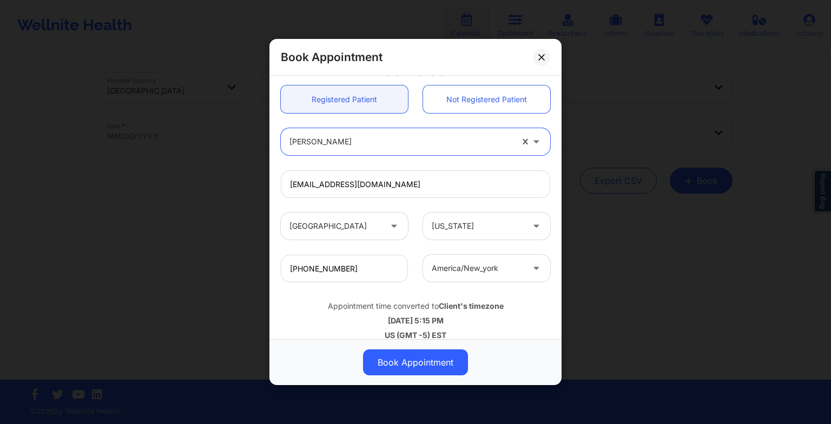
scroll to position [287, 0]
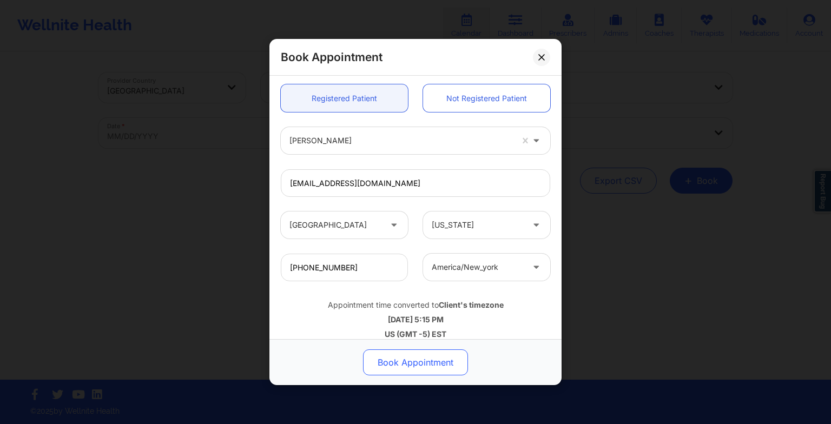
click at [391, 367] on button "Book Appointment" at bounding box center [415, 363] width 105 height 26
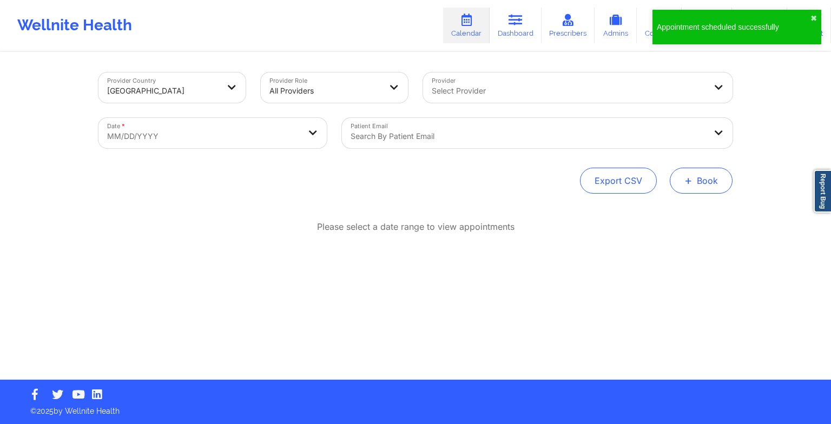
click at [716, 176] on button "+ Book" at bounding box center [701, 181] width 63 height 26
click at [677, 216] on button "Therapy Session" at bounding box center [683, 215] width 83 height 18
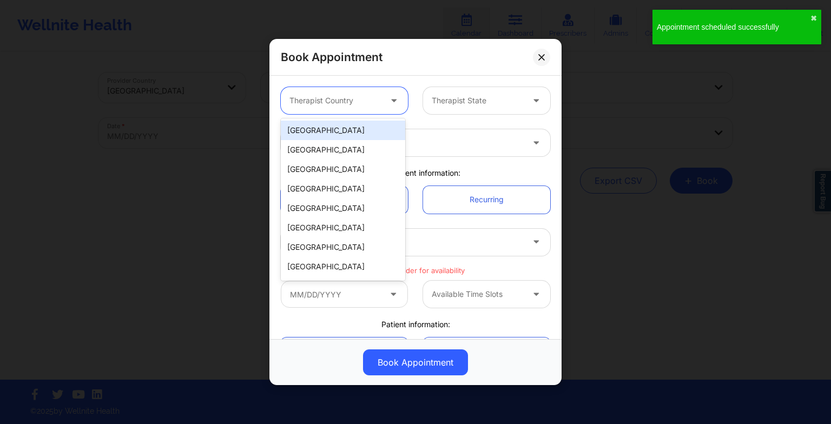
click at [333, 102] on div at bounding box center [334, 100] width 91 height 13
click at [333, 129] on div "[GEOGRAPHIC_DATA]" at bounding box center [343, 130] width 124 height 19
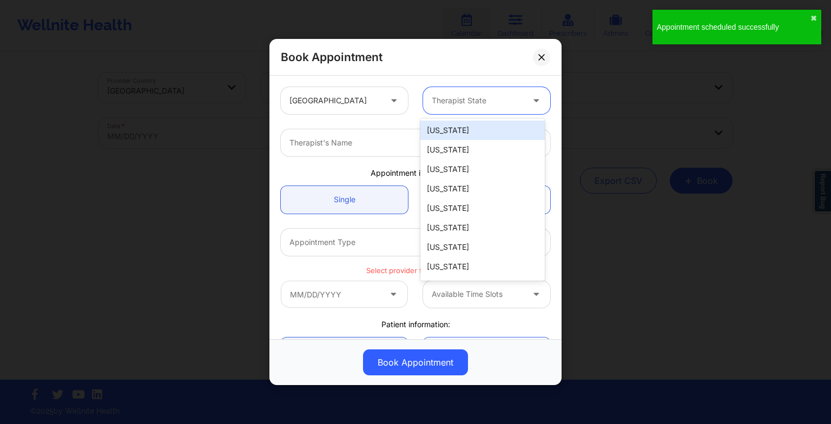
click at [449, 101] on div at bounding box center [477, 100] width 91 height 13
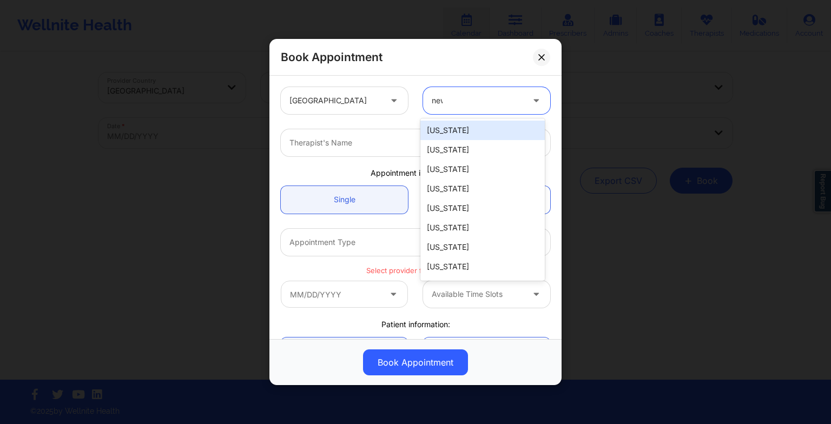
type input "new"
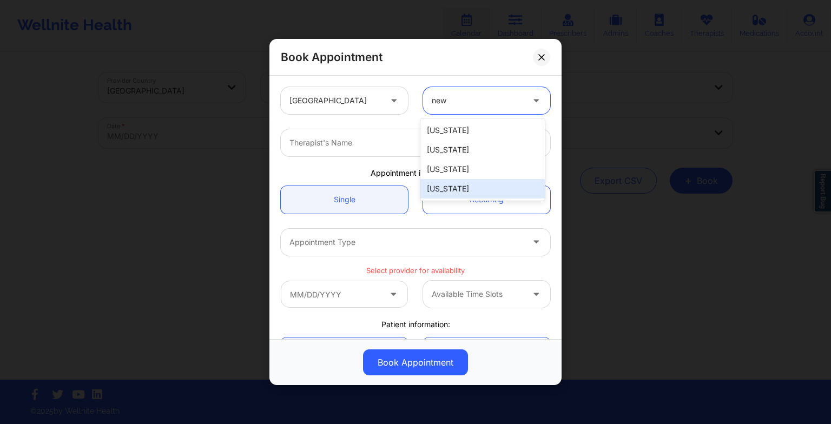
click at [461, 190] on div "[US_STATE]" at bounding box center [482, 188] width 124 height 19
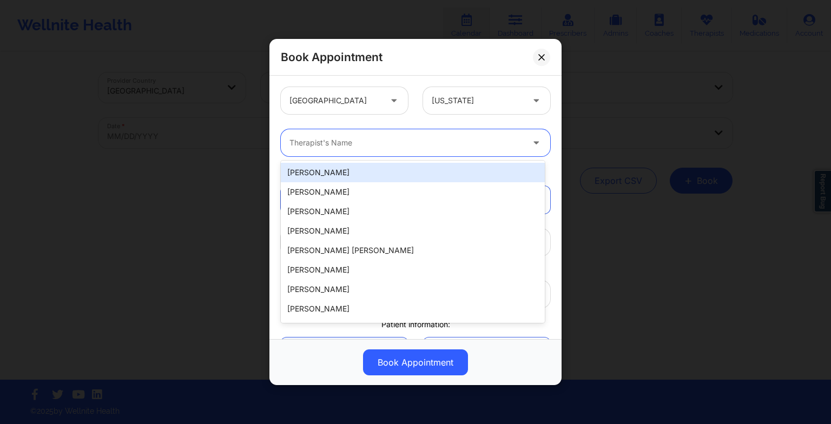
click at [390, 140] on div at bounding box center [406, 142] width 234 height 13
paste input "[PERSON_NAME]"
type input "[PERSON_NAME]"
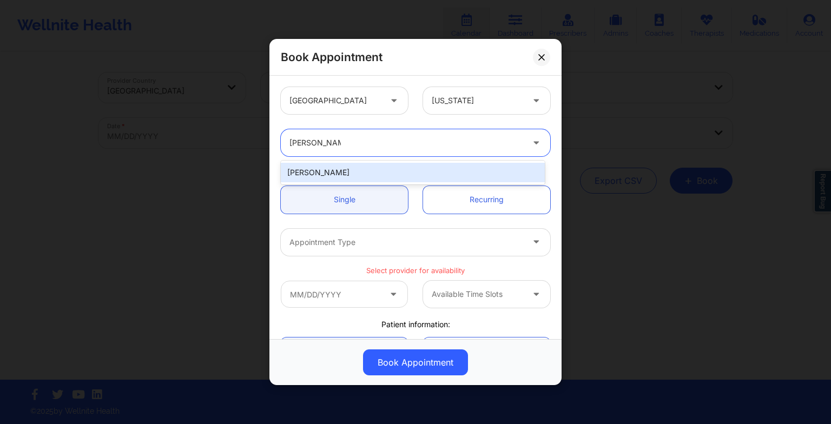
click at [327, 174] on div "[PERSON_NAME]" at bounding box center [413, 172] width 264 height 19
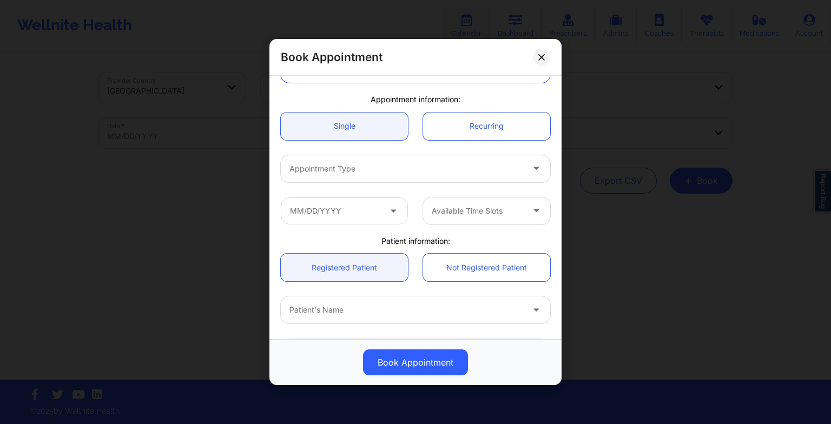
scroll to position [75, 0]
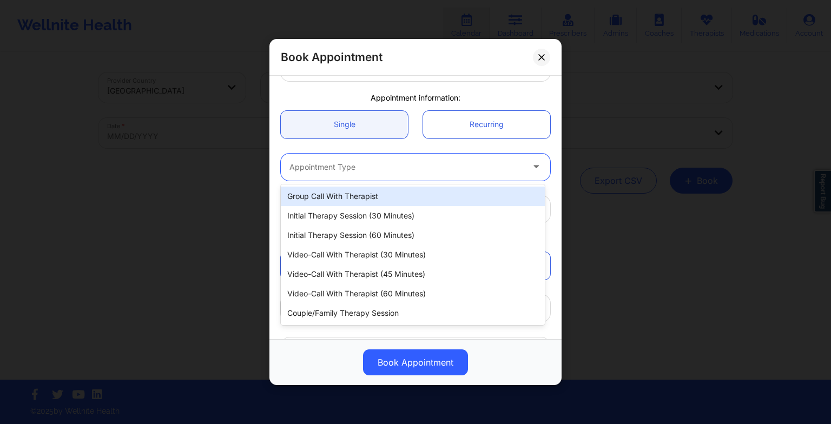
click at [327, 174] on div "Appointment Type" at bounding box center [402, 167] width 243 height 27
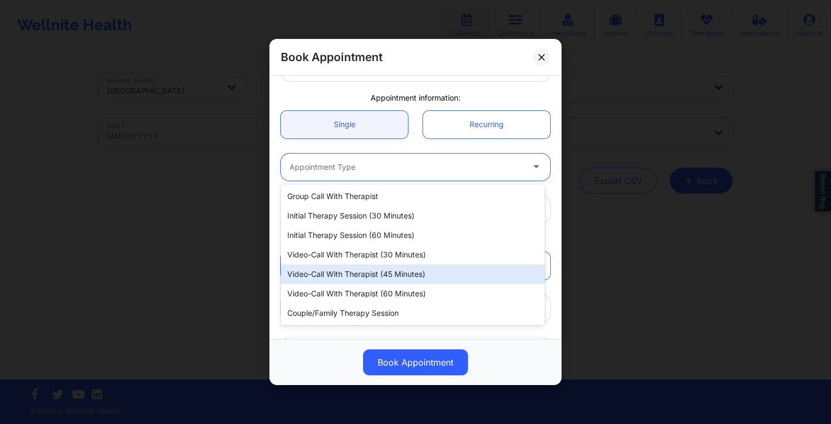
click at [333, 277] on div "Video-Call with Therapist (45 minutes)" at bounding box center [413, 274] width 264 height 19
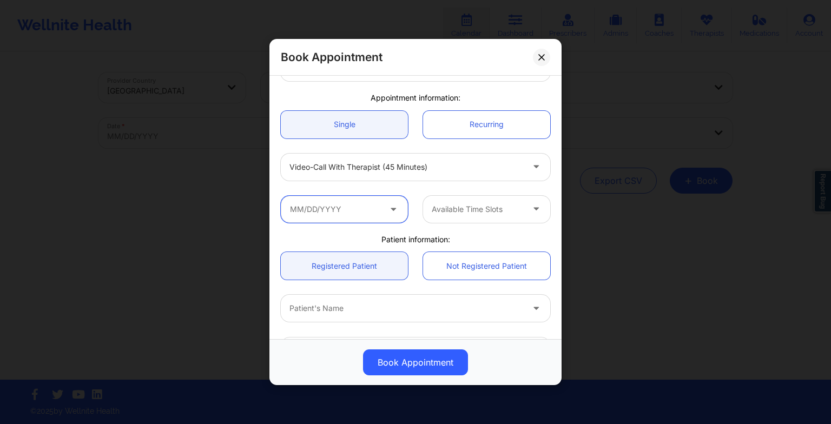
click at [341, 213] on input "text" at bounding box center [344, 209] width 127 height 27
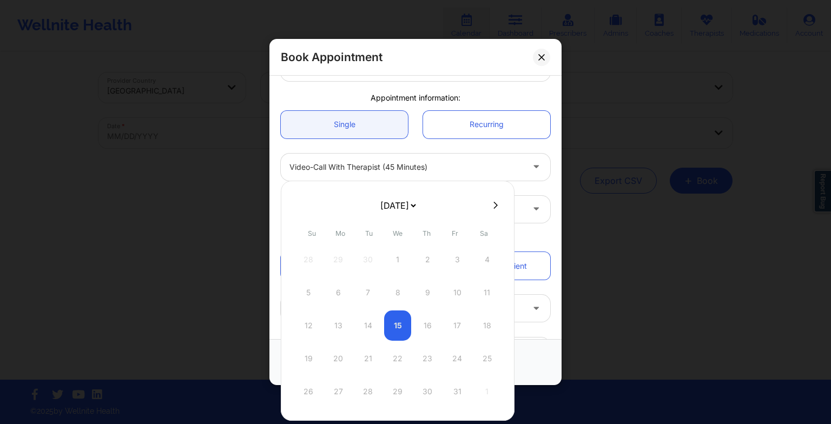
click at [386, 210] on select "[DATE] [DATE] [DATE] [DATE] [DATE] [DATE] [DATE] [DATE] [DATE] [DATE] [DATE] [D…" at bounding box center [397, 206] width 39 height 22
select select "2025-11"
click at [338, 370] on div "22" at bounding box center [338, 359] width 27 height 30
type input "[DATE]"
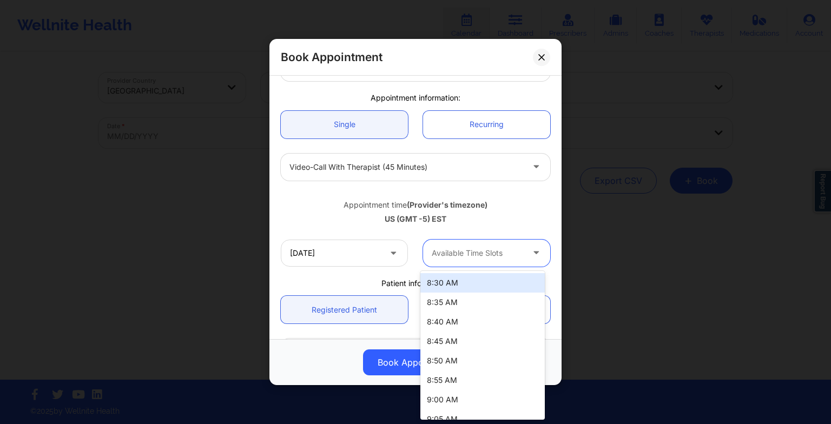
click at [449, 261] on div "Available Time Slots" at bounding box center [473, 253] width 101 height 27
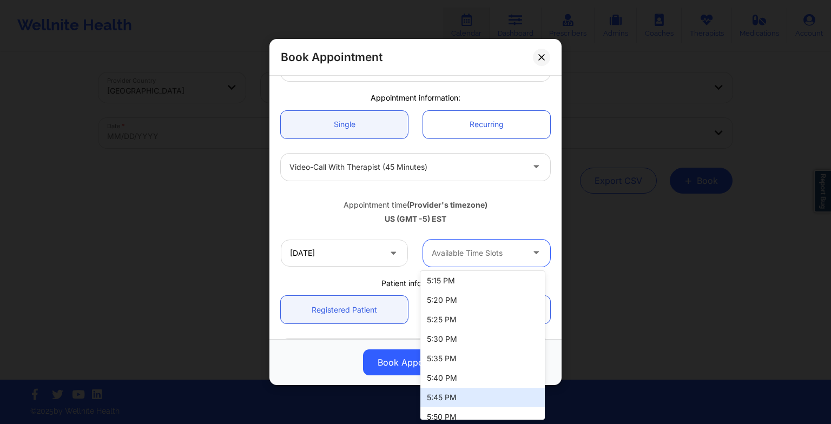
scroll to position [2021, 0]
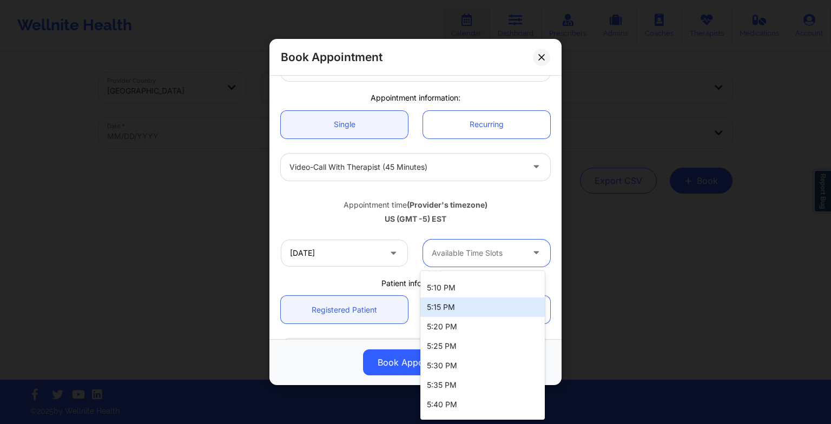
click at [468, 298] on div "5:15 PM" at bounding box center [482, 307] width 124 height 19
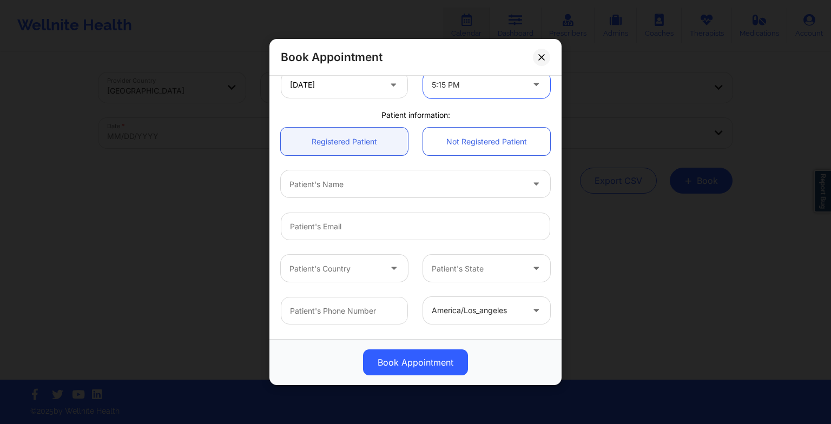
scroll to position [244, 0]
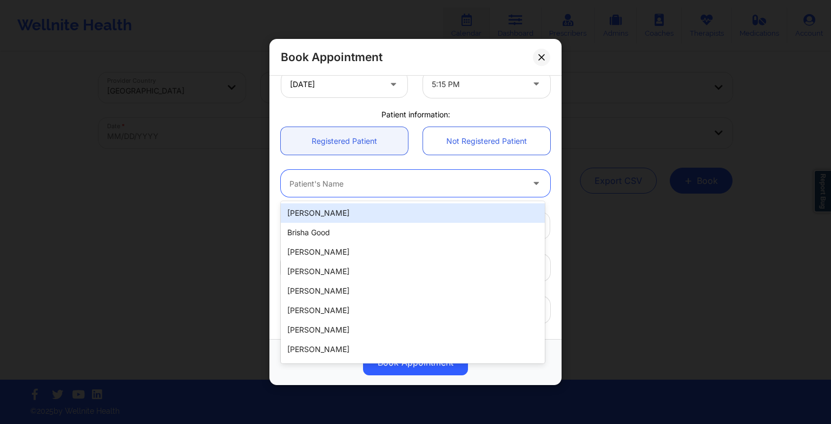
click at [346, 192] on div "Patient's Name" at bounding box center [402, 183] width 243 height 27
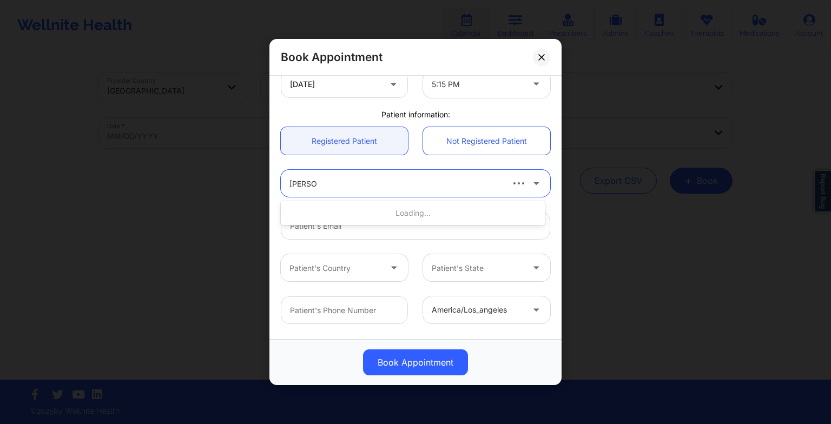
type input "[PERSON_NAME]"
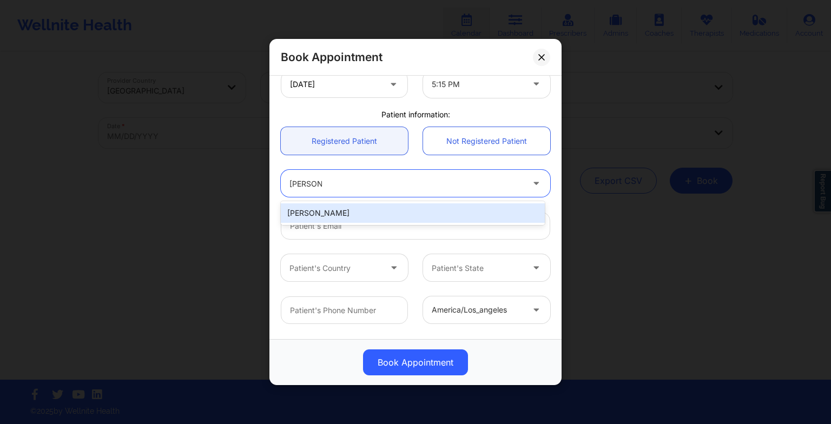
click at [339, 210] on div "[PERSON_NAME]" at bounding box center [413, 212] width 264 height 19
type input "[EMAIL_ADDRESS][DOMAIN_NAME]"
type input "[PHONE_NUMBER]"
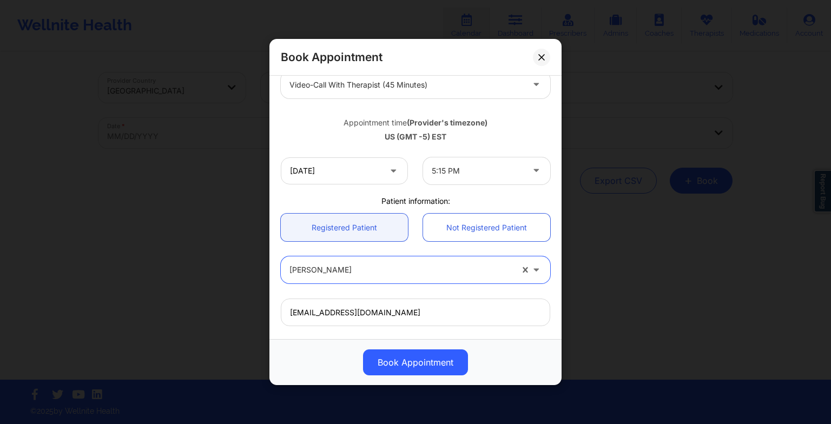
scroll to position [298, 0]
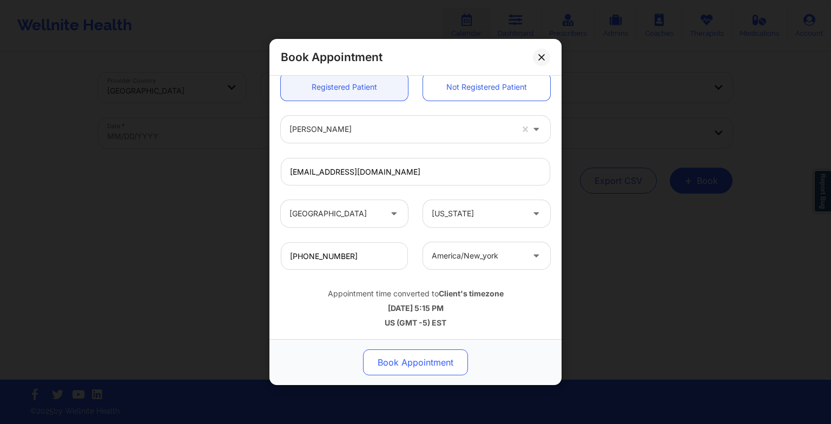
click at [428, 360] on button "Book Appointment" at bounding box center [415, 363] width 105 height 26
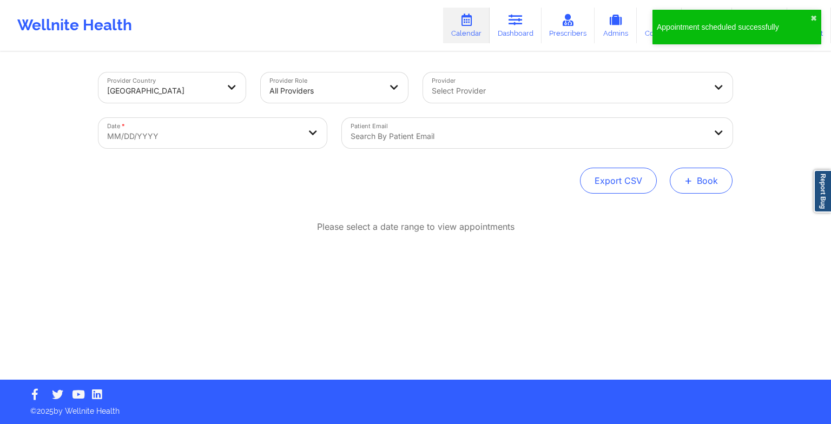
click at [679, 180] on button "+ Book" at bounding box center [701, 181] width 63 height 26
click at [669, 218] on button "Therapy Session" at bounding box center [683, 215] width 83 height 18
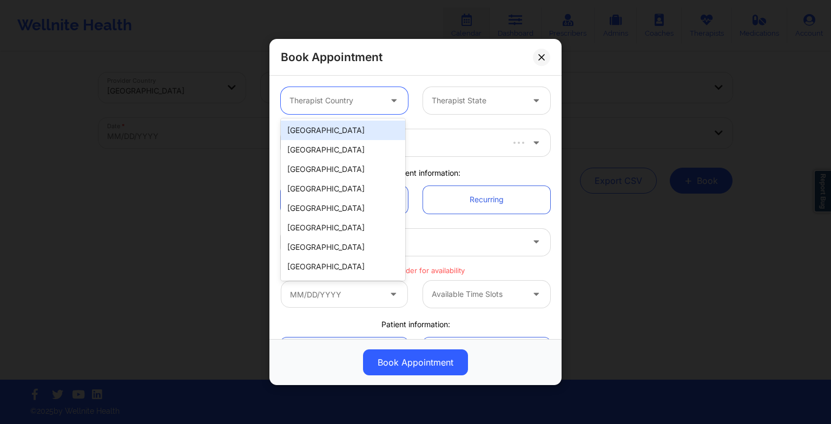
click at [335, 104] on div at bounding box center [334, 100] width 91 height 13
click at [334, 131] on div "[GEOGRAPHIC_DATA]" at bounding box center [343, 130] width 124 height 19
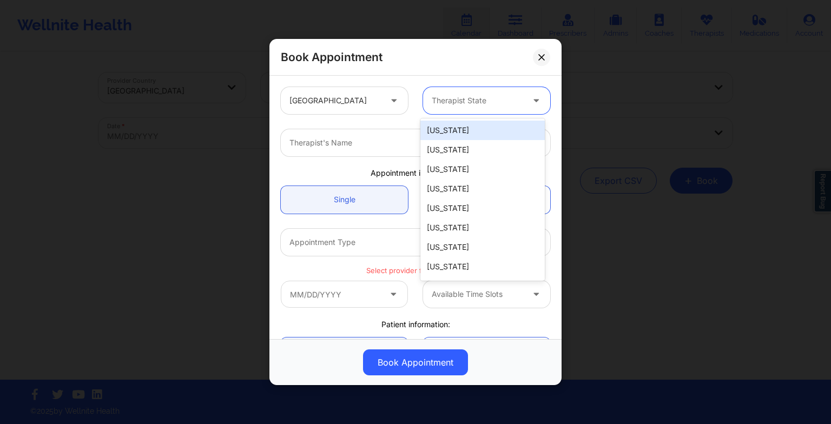
click at [436, 100] on div at bounding box center [477, 100] width 91 height 13
type input "new"
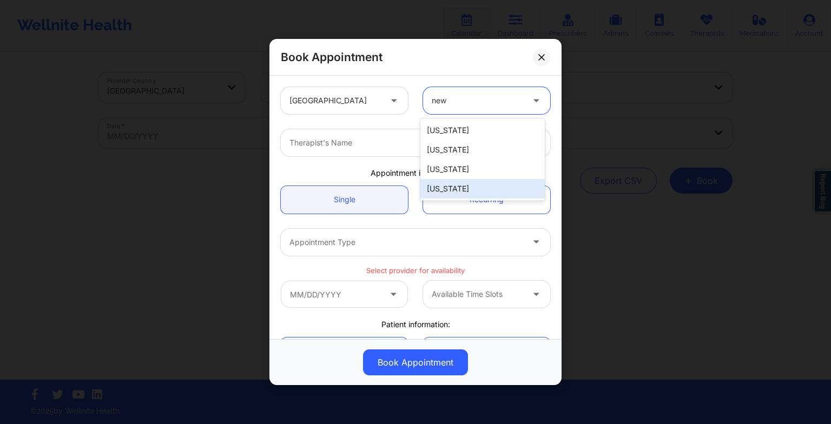
click at [470, 181] on div "[US_STATE]" at bounding box center [482, 188] width 124 height 19
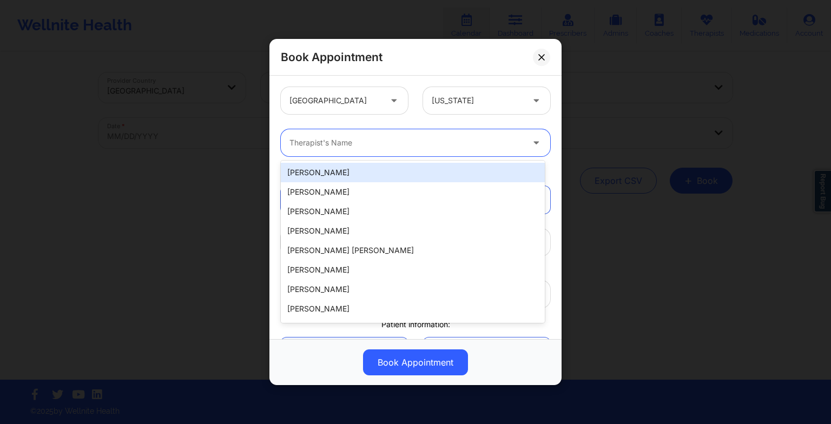
click at [372, 143] on div at bounding box center [406, 142] width 234 height 13
paste input "[PERSON_NAME]"
type input "[PERSON_NAME]"
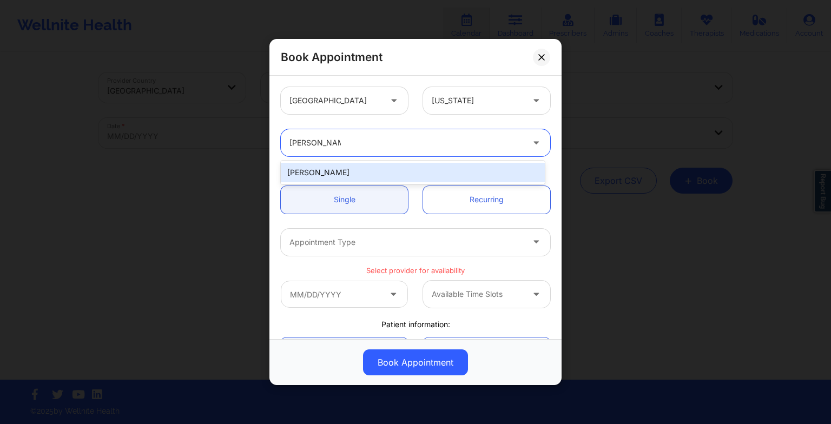
click at [329, 170] on div "[PERSON_NAME]" at bounding box center [413, 172] width 264 height 19
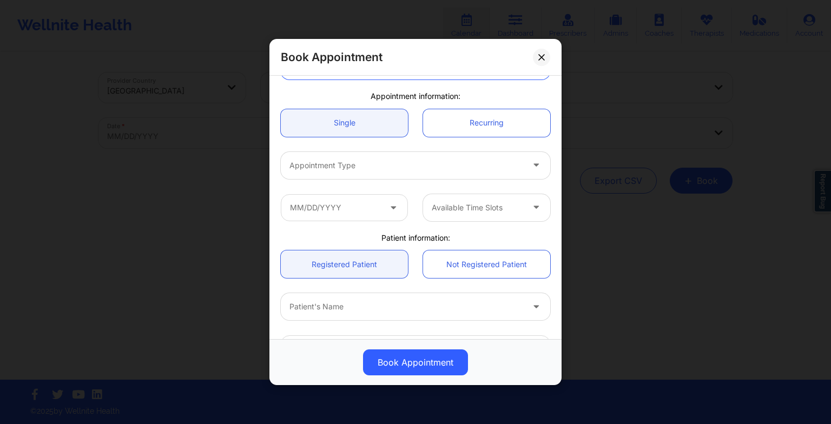
scroll to position [80, 0]
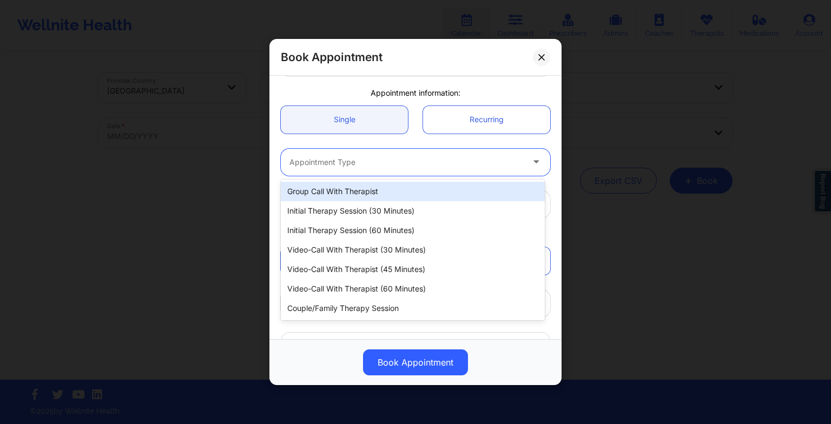
click at [329, 170] on div "Appointment Type" at bounding box center [402, 162] width 243 height 27
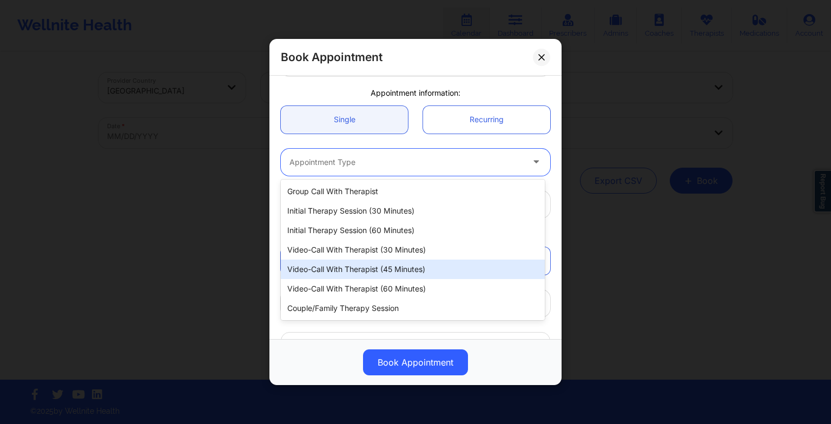
click at [352, 273] on div "Video-Call with Therapist (45 minutes)" at bounding box center [413, 269] width 264 height 19
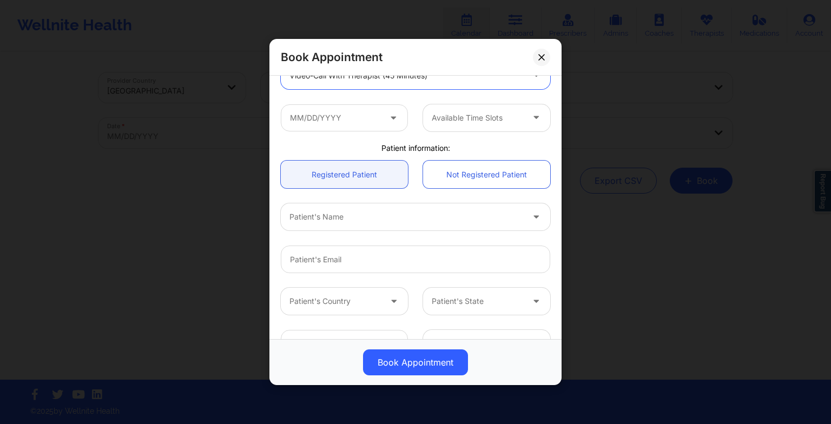
scroll to position [169, 0]
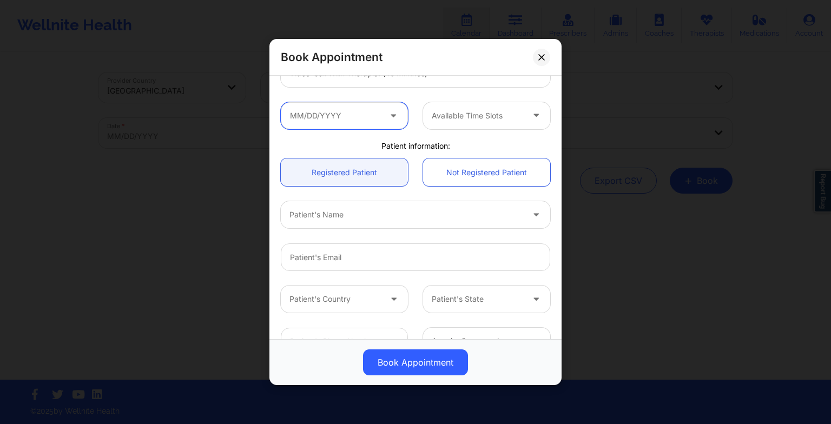
click at [313, 115] on input "text" at bounding box center [344, 115] width 127 height 27
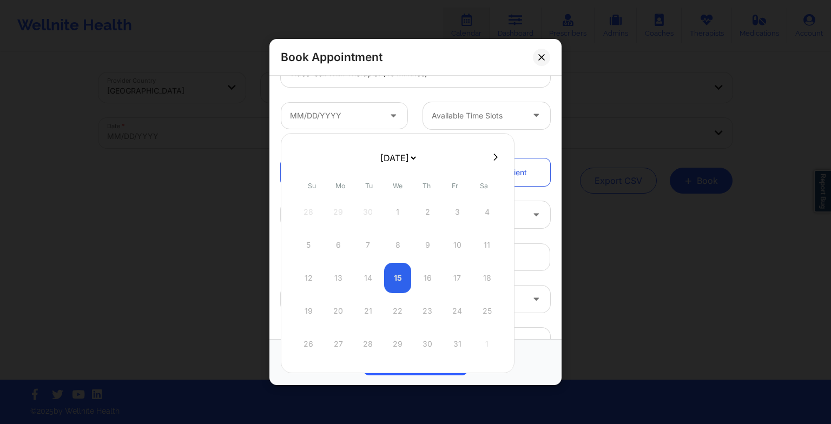
click at [378, 162] on select "[DATE] [DATE] [DATE] [DATE] [DATE] [DATE] [DATE] [DATE] [DATE] [DATE] [DATE] [D…" at bounding box center [397, 158] width 39 height 22
select select "2025-11"
click at [339, 344] on div "29" at bounding box center [338, 344] width 27 height 30
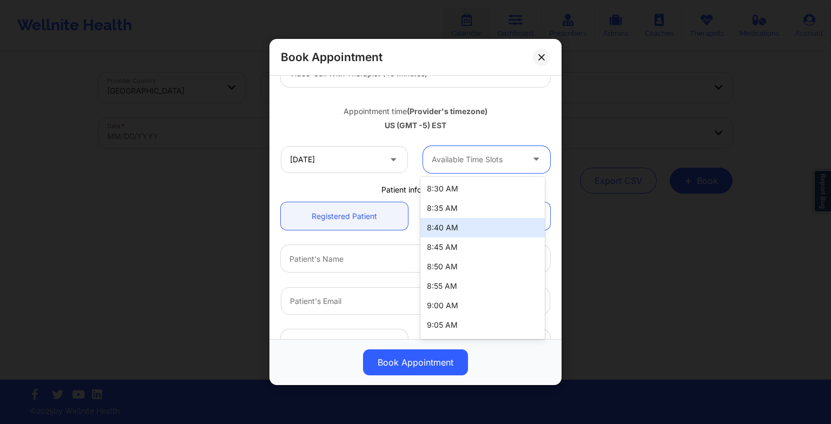
drag, startPoint x: 455, startPoint y: 161, endPoint x: 543, endPoint y: 183, distance: 90.9
click at [543, 183] on body "Wellnite Health Calendar Dashboard Prescribers Admins Coaches Therapists Medica…" at bounding box center [415, 212] width 831 height 424
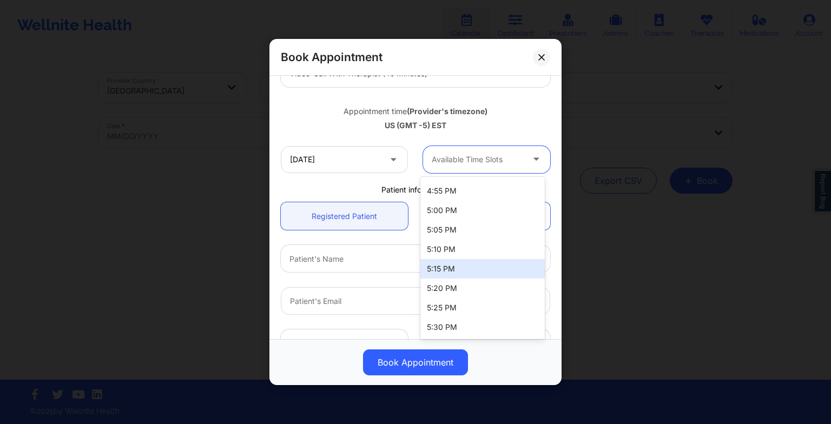
click at [475, 276] on div "5:15 PM" at bounding box center [482, 268] width 124 height 19
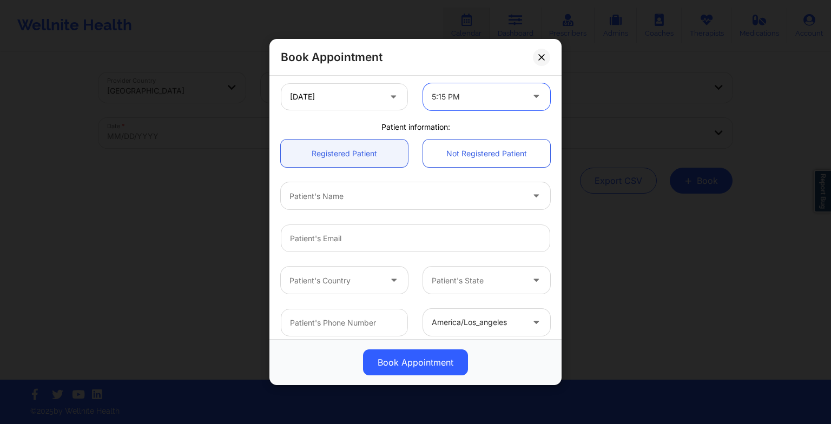
scroll to position [232, 0]
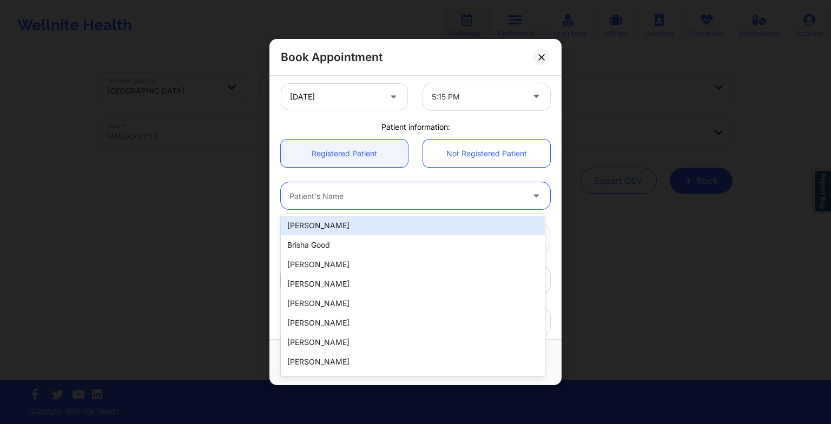
click at [372, 193] on div at bounding box center [406, 195] width 234 height 13
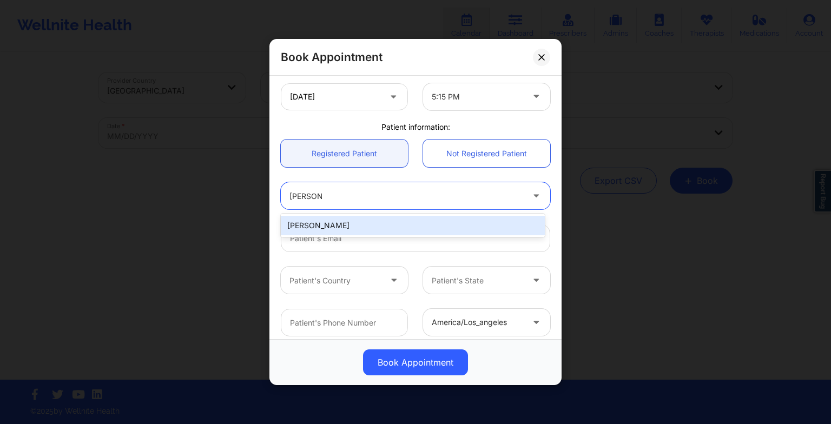
click at [355, 223] on div "[PERSON_NAME]" at bounding box center [413, 225] width 264 height 19
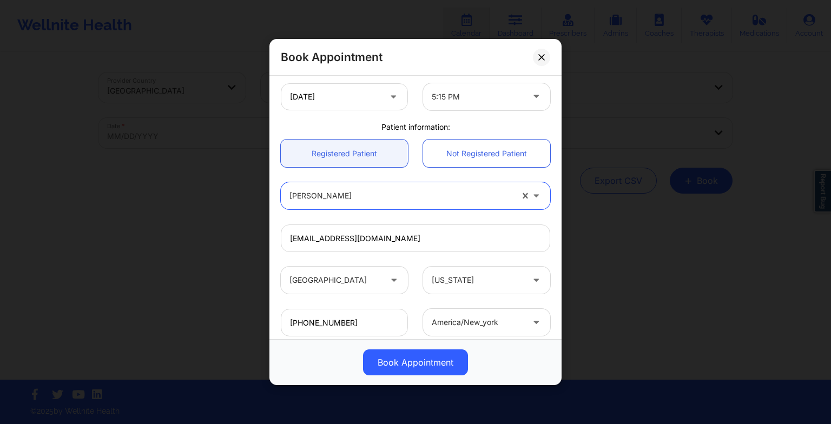
scroll to position [298, 0]
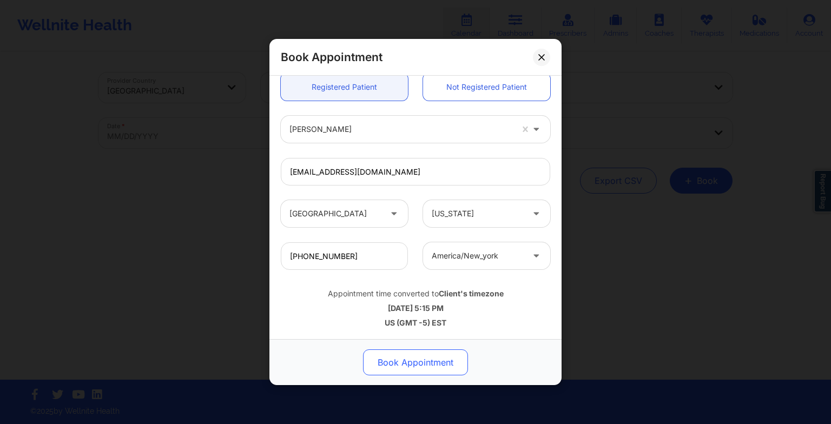
click at [387, 363] on button "Book Appointment" at bounding box center [415, 363] width 105 height 26
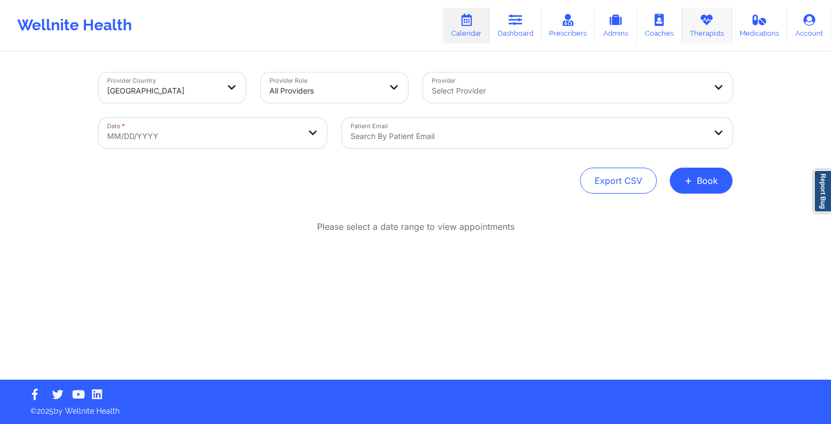
click at [713, 35] on link "Therapists" at bounding box center [707, 26] width 50 height 36
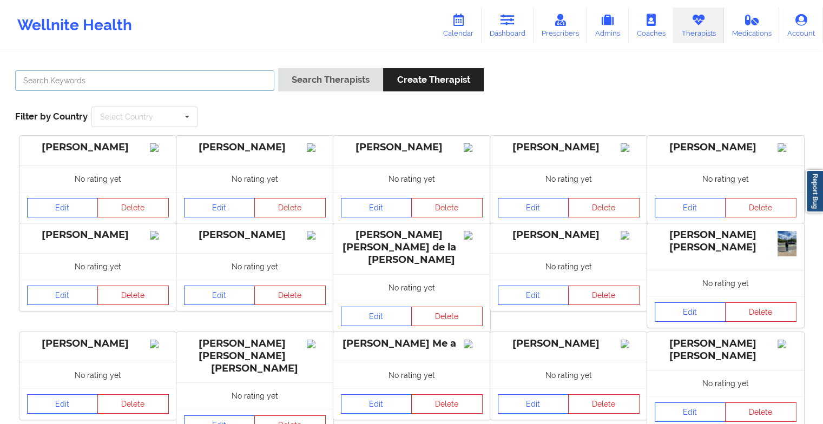
click at [256, 73] on input "text" at bounding box center [144, 80] width 259 height 21
paste input "[PERSON_NAME]"
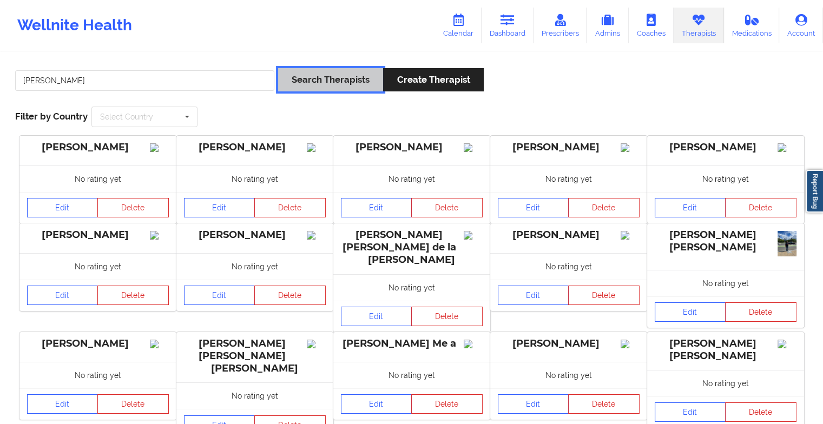
click at [301, 85] on button "Search Therapists" at bounding box center [330, 79] width 105 height 23
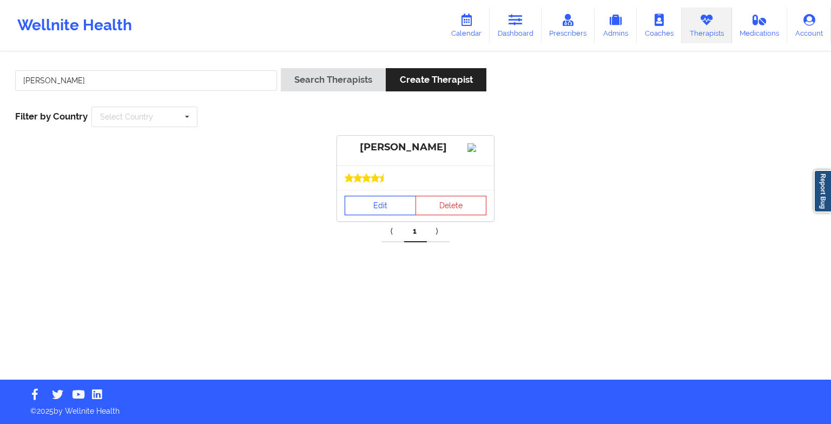
click at [370, 215] on link "Edit" at bounding box center [380, 205] width 71 height 19
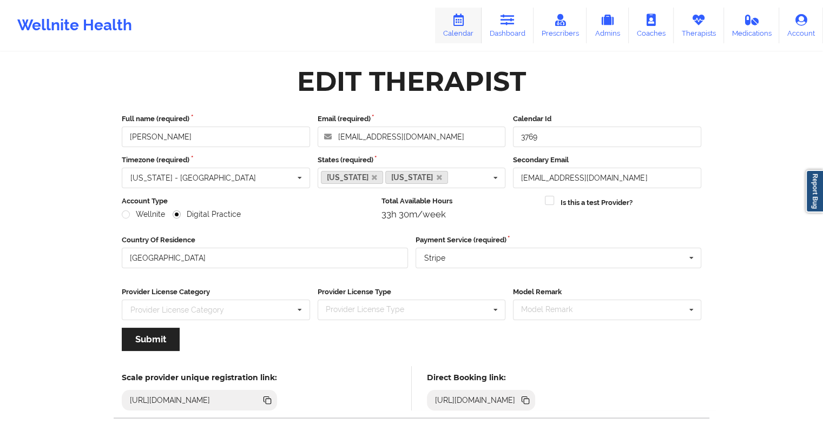
click at [465, 31] on link "Calendar" at bounding box center [458, 26] width 47 height 36
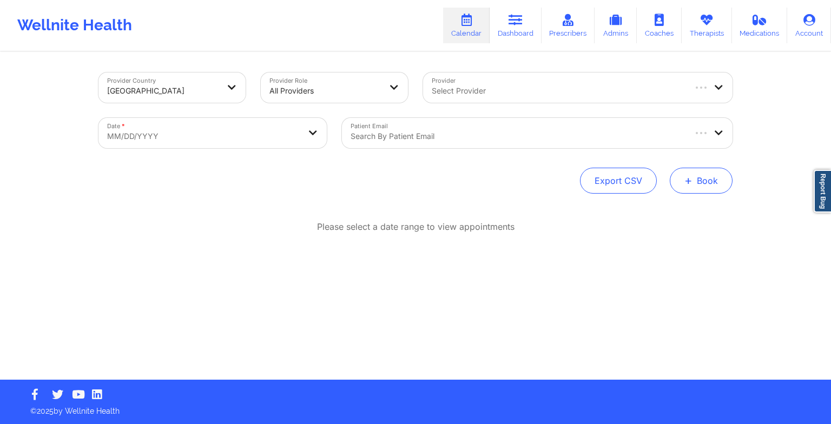
click at [698, 184] on button "+ Book" at bounding box center [701, 181] width 63 height 26
click at [671, 213] on button "Therapy Session" at bounding box center [683, 215] width 83 height 18
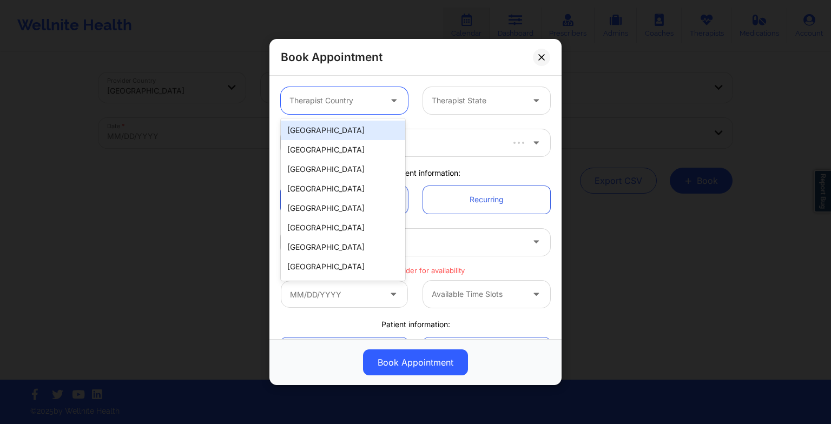
click at [383, 103] on div at bounding box center [395, 100] width 26 height 27
click at [365, 123] on div "[GEOGRAPHIC_DATA]" at bounding box center [343, 130] width 124 height 19
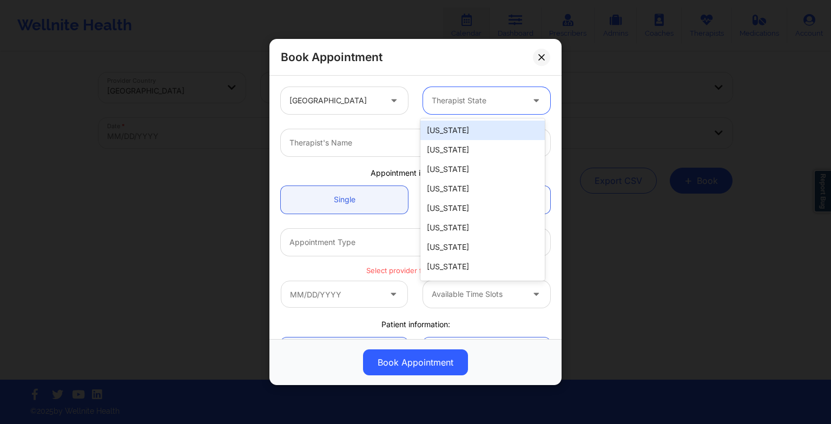
click at [439, 103] on div at bounding box center [477, 100] width 91 height 13
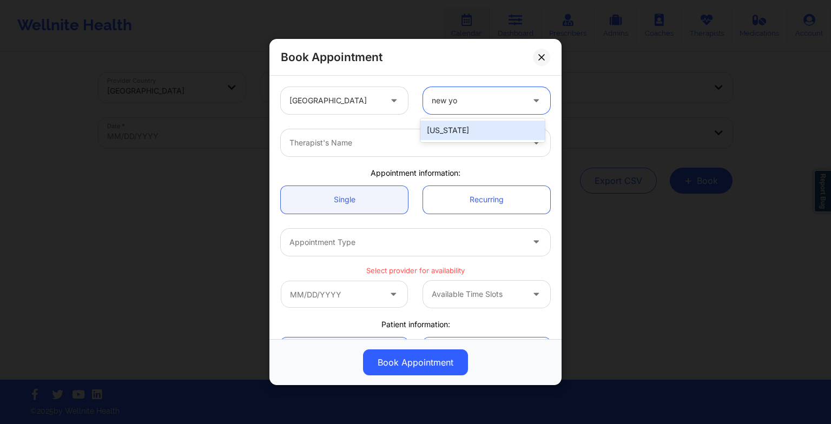
click at [450, 118] on div "[US_STATE]" at bounding box center [482, 130] width 124 height 24
click at [450, 130] on div "[US_STATE]" at bounding box center [482, 130] width 124 height 19
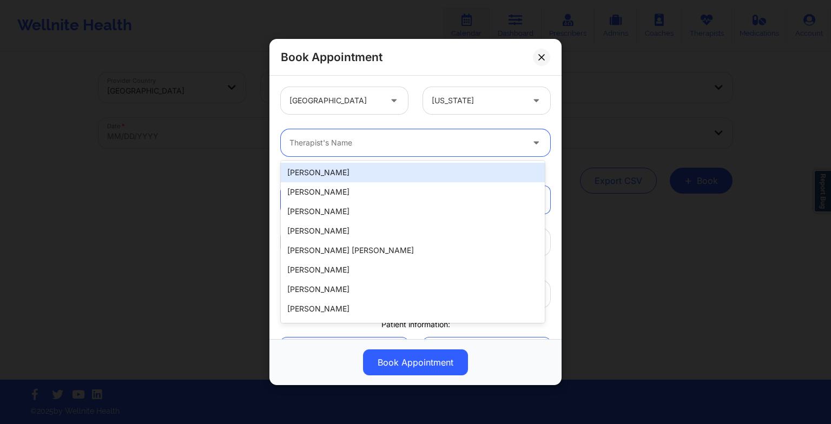
drag, startPoint x: 350, startPoint y: 135, endPoint x: 290, endPoint y: 145, distance: 60.8
click at [290, 145] on div "Therapist's Name" at bounding box center [402, 142] width 243 height 27
paste input "[PERSON_NAME]"
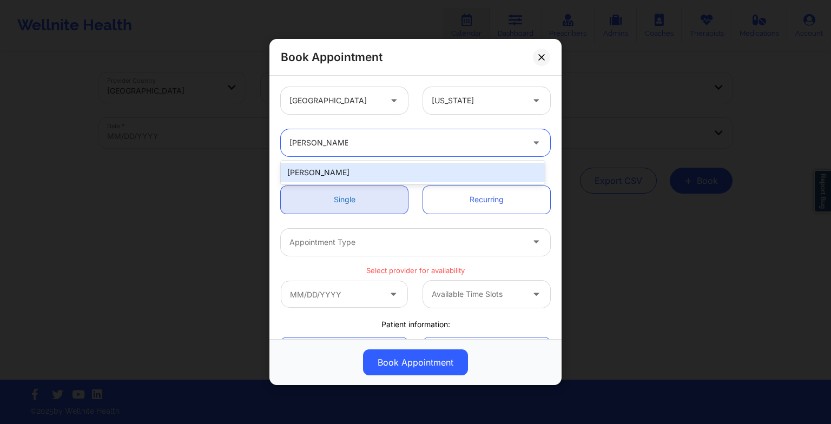
drag, startPoint x: 357, startPoint y: 166, endPoint x: 343, endPoint y: 188, distance: 26.3
click at [343, 188] on body "Wellnite Health Calendar Dashboard Prescribers Admins Coaches Therapists Medica…" at bounding box center [415, 212] width 831 height 424
click at [333, 165] on div "[PERSON_NAME]" at bounding box center [413, 172] width 264 height 19
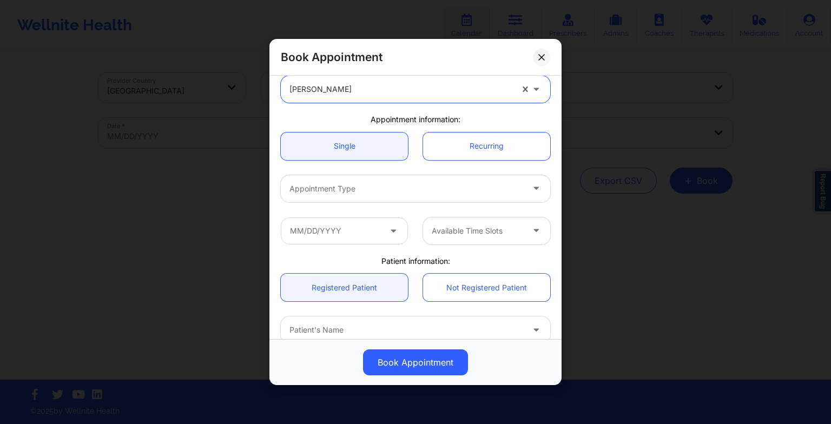
scroll to position [58, 0]
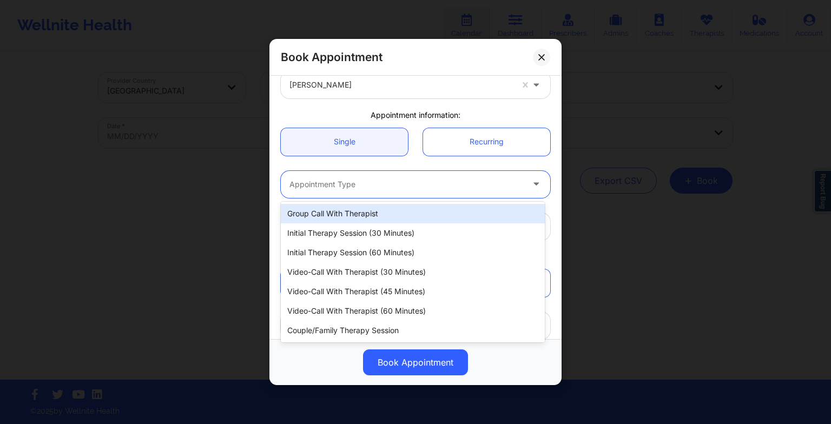
click at [327, 195] on div "Appointment Type" at bounding box center [402, 184] width 243 height 27
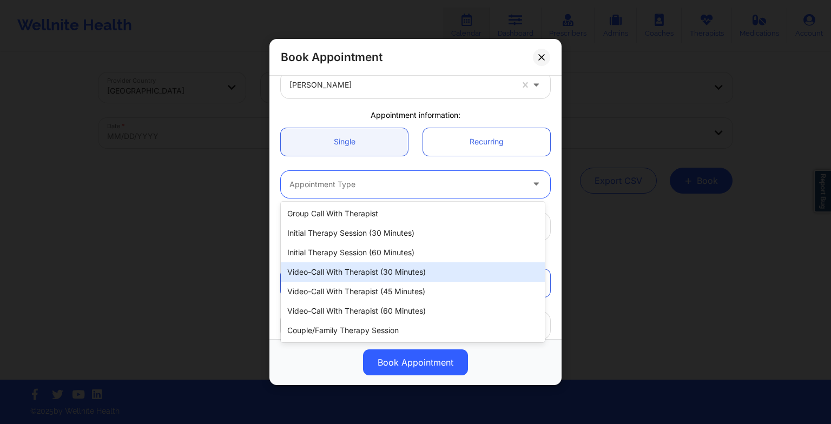
click at [374, 273] on div "Video-Call with Therapist (30 minutes)" at bounding box center [413, 271] width 264 height 19
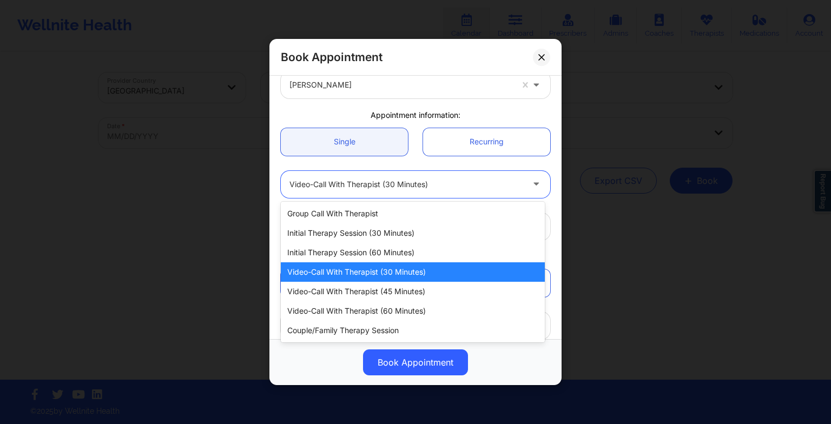
click at [413, 175] on div "Video-Call with Therapist (30 minutes)" at bounding box center [406, 184] width 234 height 27
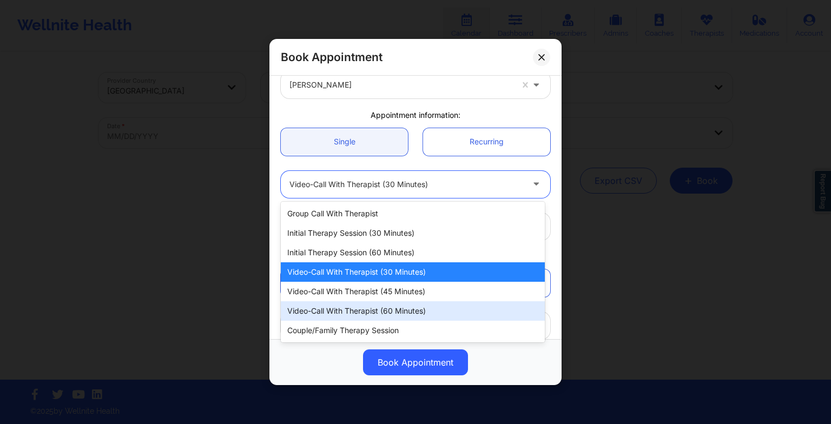
click at [407, 313] on div "Video-Call with Therapist (60 minutes)" at bounding box center [413, 310] width 264 height 19
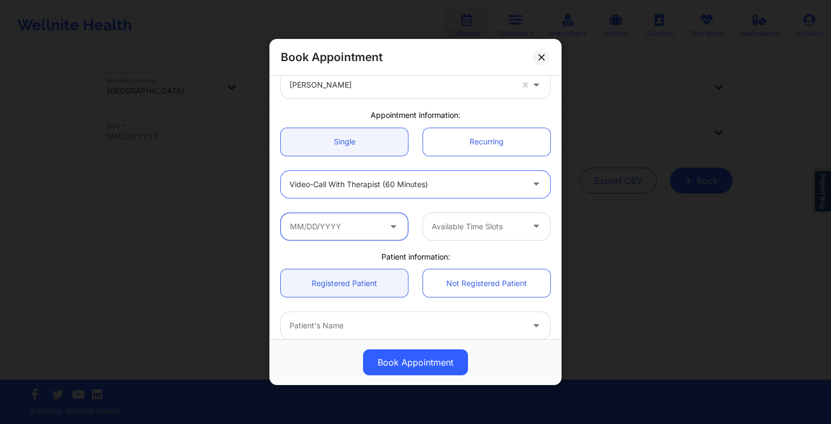
click at [360, 233] on input "text" at bounding box center [344, 226] width 127 height 27
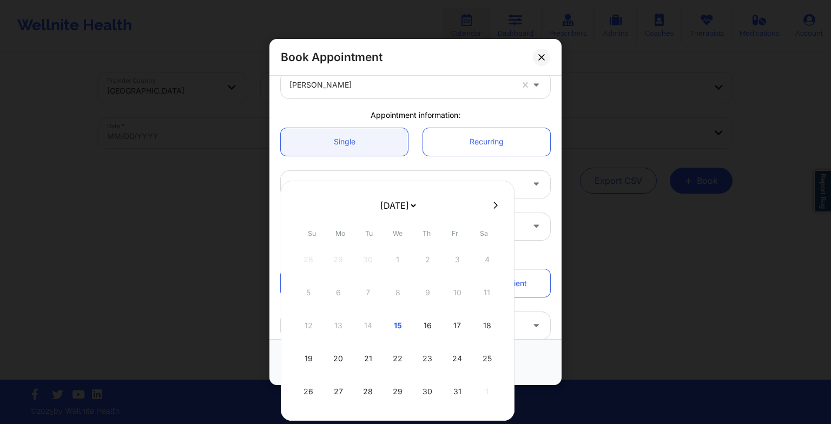
drag, startPoint x: 393, startPoint y: 202, endPoint x: 395, endPoint y: 259, distance: 56.9
click at [395, 259] on div "[DATE] [DATE] [DATE] [DATE] [DATE] [DATE] [DATE] [DATE] [DATE] [DATE] [DATE] [D…" at bounding box center [398, 301] width 234 height 240
click at [334, 381] on div "29" at bounding box center [338, 392] width 27 height 30
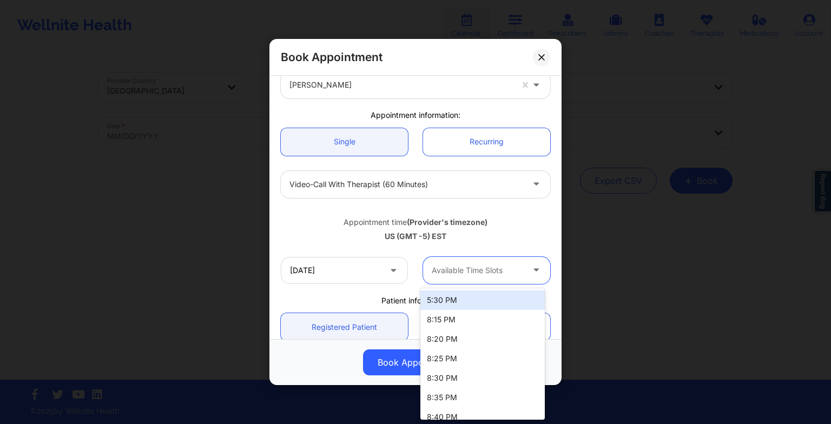
click at [477, 269] on div at bounding box center [477, 270] width 91 height 13
click at [470, 300] on div "5:30 PM" at bounding box center [482, 300] width 124 height 19
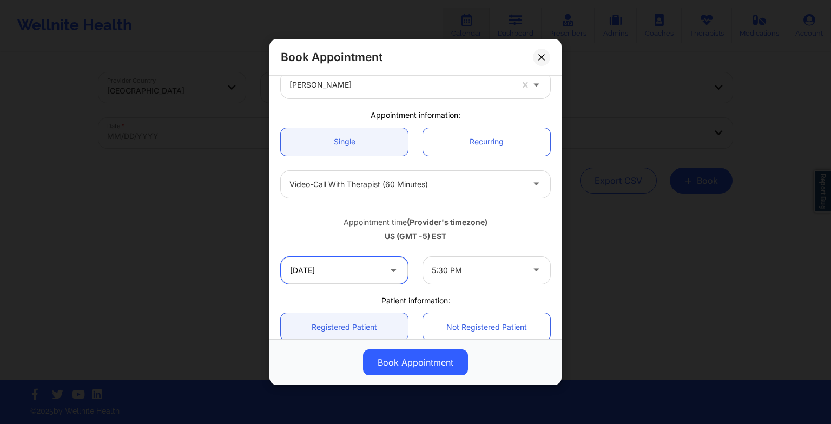
click at [308, 265] on input "[DATE]" at bounding box center [344, 270] width 127 height 27
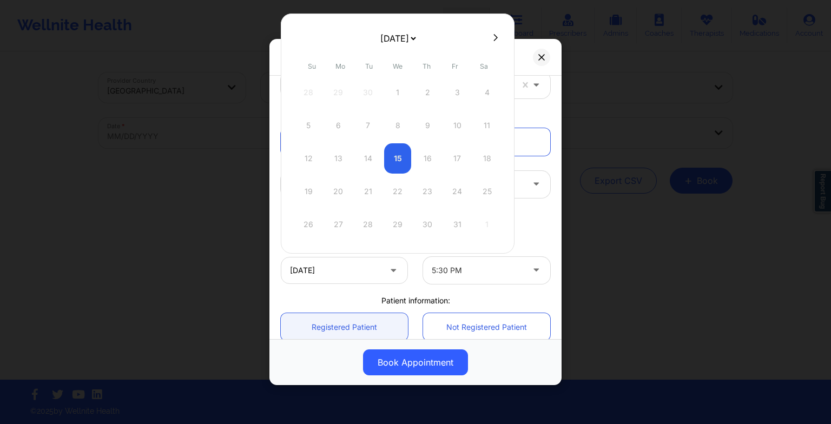
drag, startPoint x: 420, startPoint y: 37, endPoint x: 418, endPoint y: 96, distance: 59.0
click at [418, 96] on div "[DATE] [DATE] [DATE] [DATE] [DATE] [DATE] [DATE] [DATE] [DATE] [DATE] [DATE] [D…" at bounding box center [398, 134] width 234 height 240
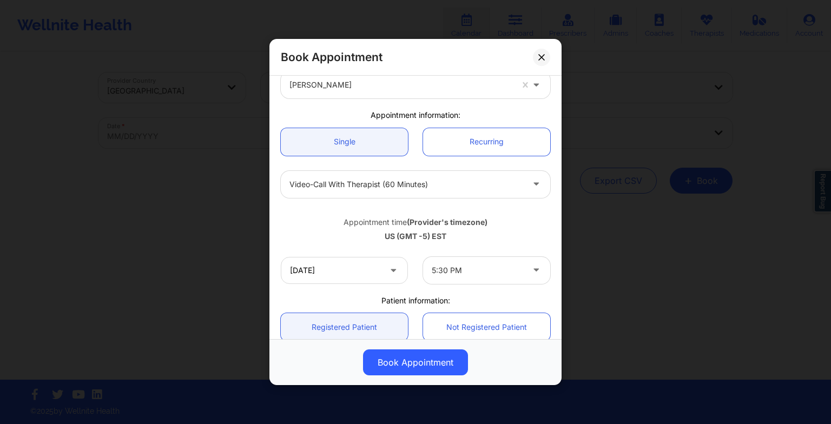
click at [519, 298] on div "Patient information:" at bounding box center [415, 300] width 285 height 11
click at [544, 61] on button at bounding box center [541, 56] width 17 height 17
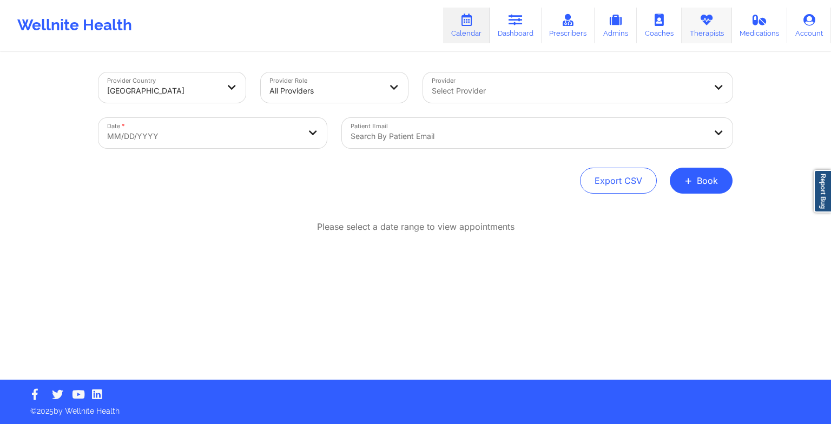
click at [693, 24] on link "Therapists" at bounding box center [707, 26] width 50 height 36
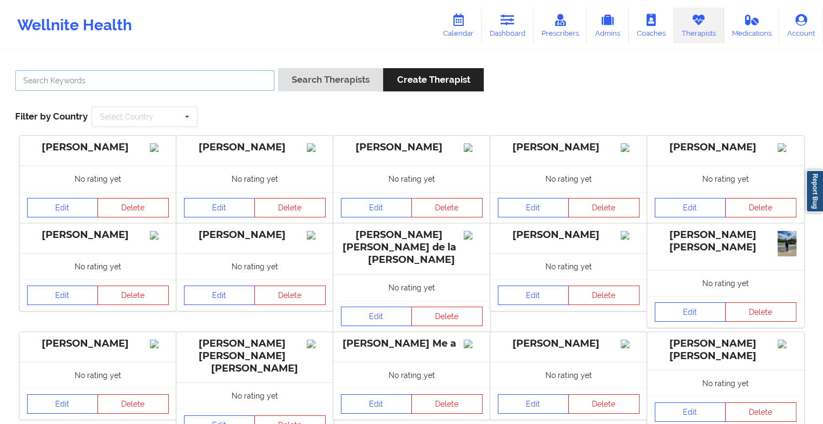
click at [255, 74] on input "text" at bounding box center [144, 80] width 259 height 21
paste input "[PERSON_NAME]"
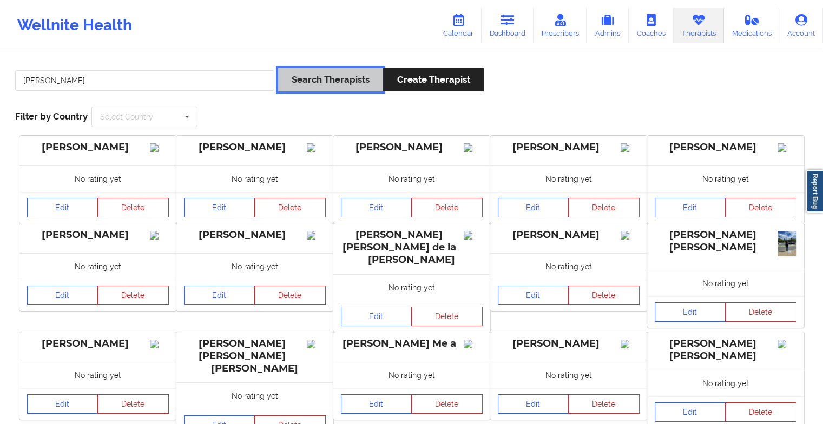
click at [337, 73] on button "Search Therapists" at bounding box center [330, 79] width 105 height 23
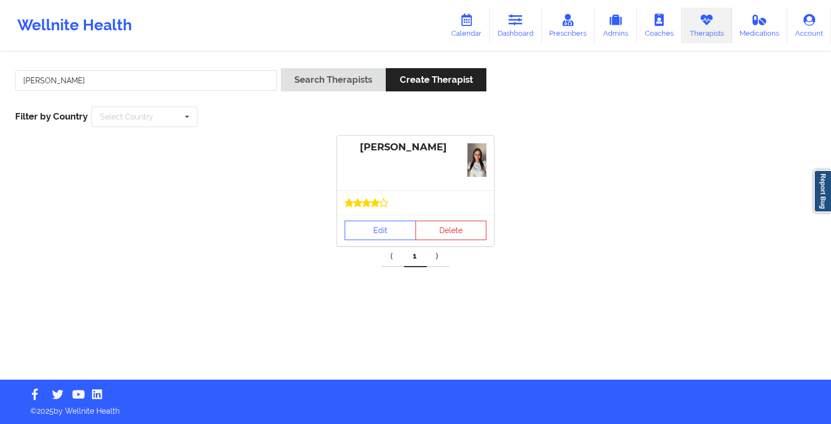
click at [374, 202] on icon at bounding box center [375, 203] width 8 height 8
click at [384, 233] on link "Edit" at bounding box center [380, 230] width 71 height 19
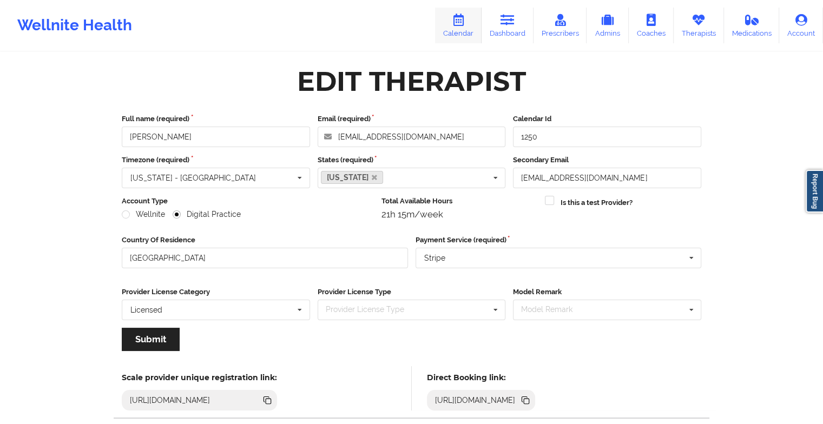
click at [450, 36] on link "Calendar" at bounding box center [458, 26] width 47 height 36
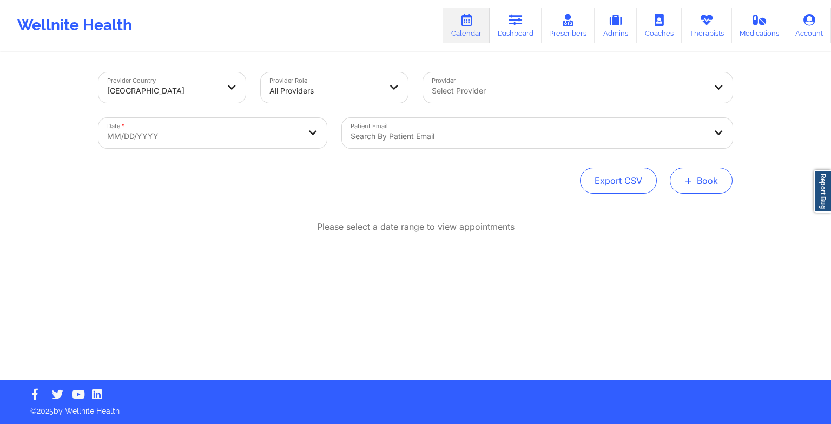
click at [693, 186] on button "+ Book" at bounding box center [701, 181] width 63 height 26
click at [655, 216] on button "Therapy Session" at bounding box center [683, 215] width 83 height 18
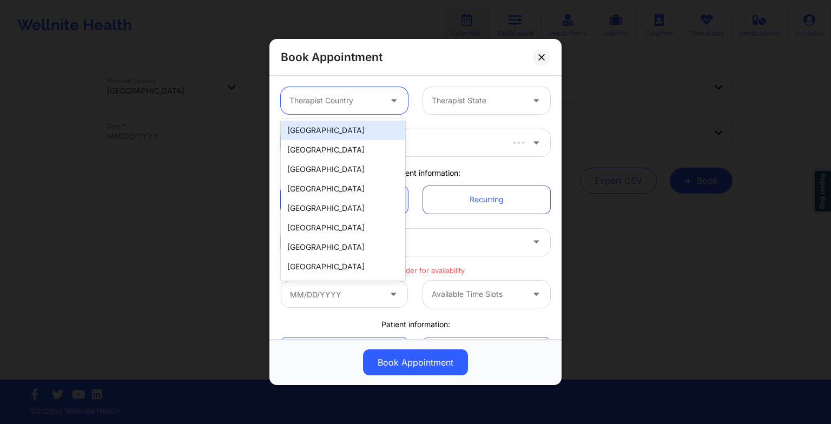
drag, startPoint x: 329, startPoint y: 93, endPoint x: 331, endPoint y: 124, distance: 32.0
click at [331, 124] on body "Wellnite Health Calendar Dashboard Prescribers Admins Coaches Therapists Medica…" at bounding box center [415, 212] width 831 height 424
click at [331, 124] on div "[GEOGRAPHIC_DATA]" at bounding box center [343, 130] width 124 height 19
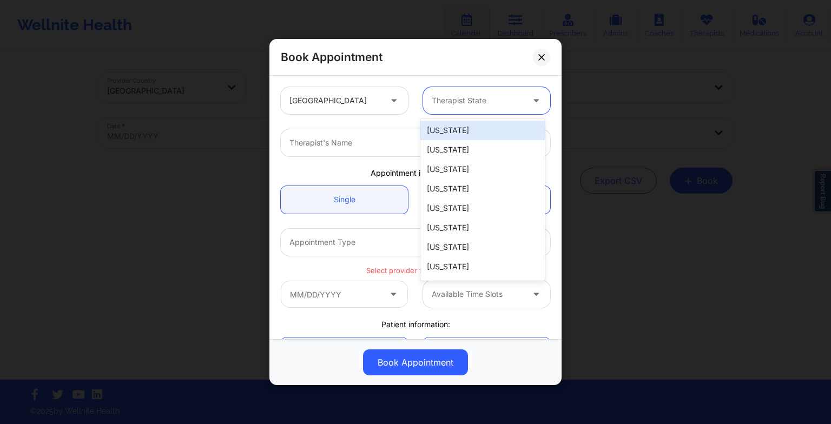
drag, startPoint x: 424, startPoint y: 102, endPoint x: 437, endPoint y: 103, distance: 13.6
click at [437, 103] on div "Therapist State" at bounding box center [473, 100] width 101 height 27
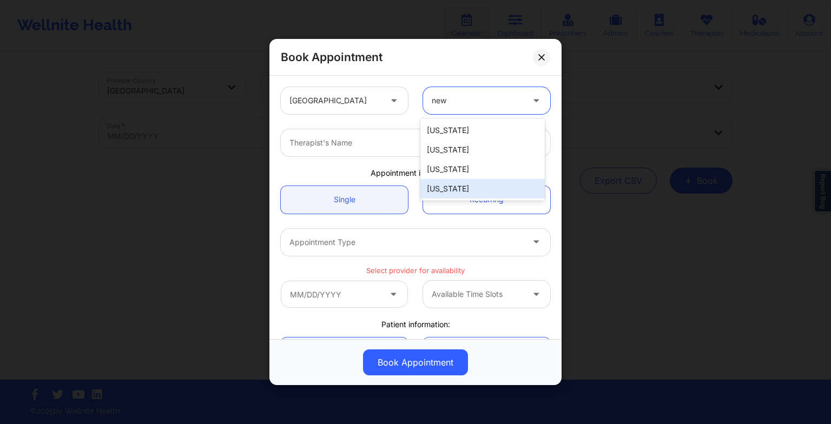
click at [465, 186] on div "[US_STATE]" at bounding box center [482, 188] width 124 height 19
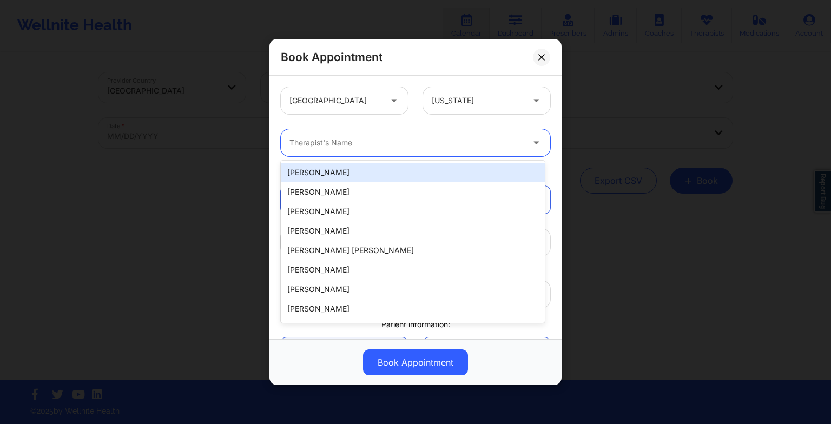
drag, startPoint x: 302, startPoint y: 142, endPoint x: 291, endPoint y: 141, distance: 11.4
click at [291, 141] on div at bounding box center [406, 142] width 234 height 13
paste input "[PERSON_NAME]"
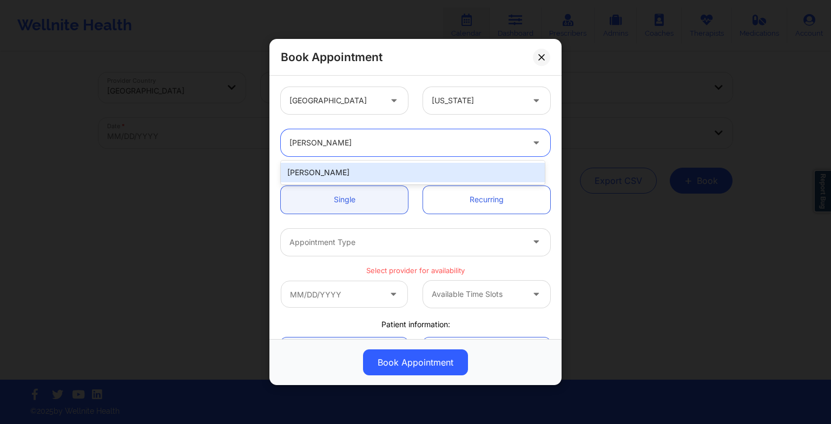
click at [337, 164] on div "[PERSON_NAME]" at bounding box center [413, 172] width 264 height 19
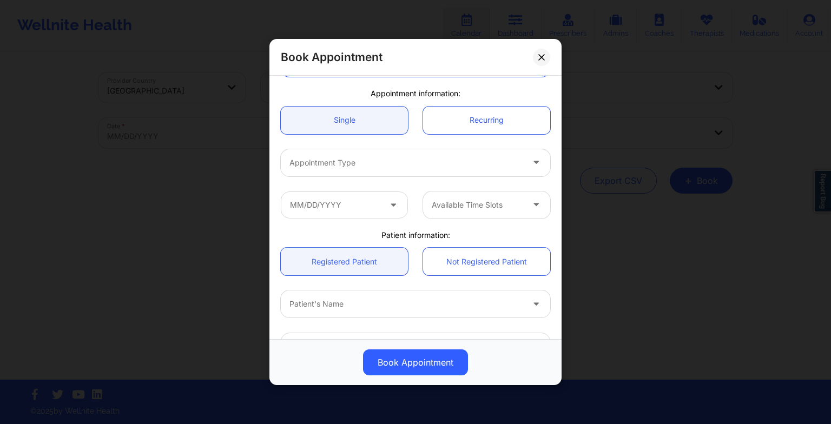
scroll to position [80, 0]
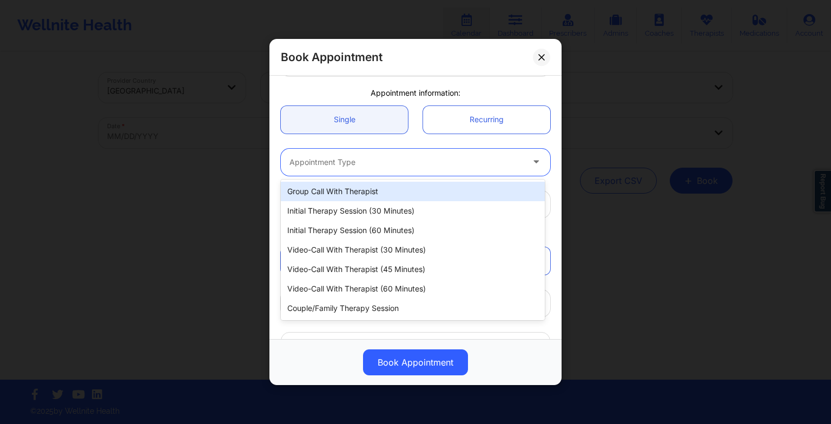
click at [333, 169] on div "Appointment Type" at bounding box center [402, 162] width 243 height 27
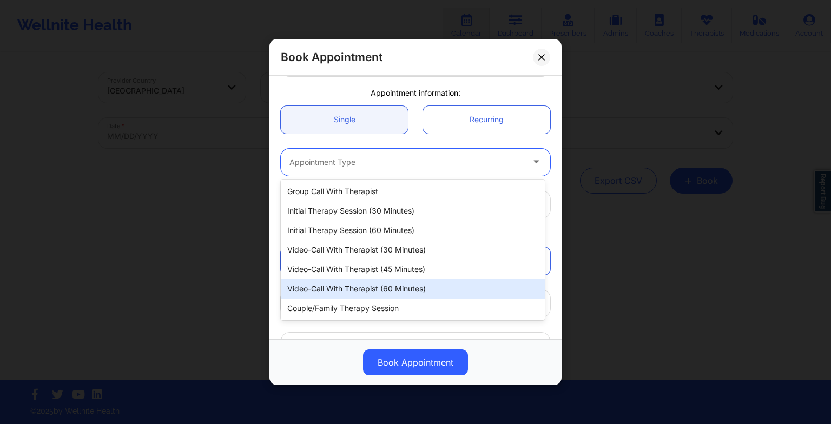
click at [354, 288] on div "Video-Call with Therapist (60 minutes)" at bounding box center [413, 288] width 264 height 19
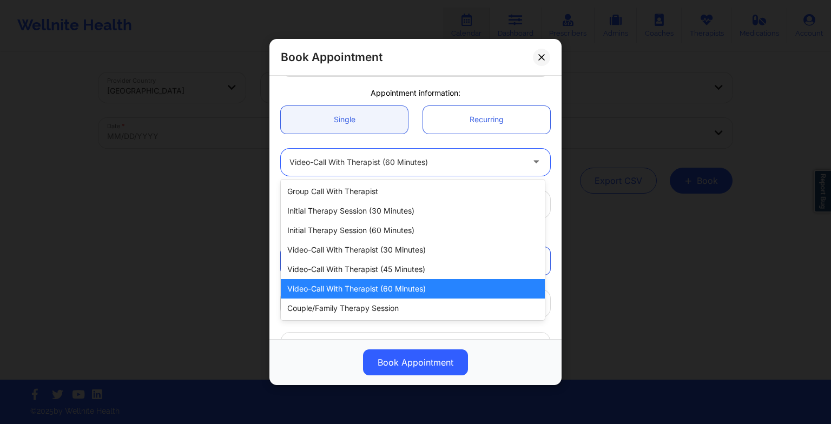
click at [404, 156] on div at bounding box center [406, 162] width 234 height 13
click at [403, 279] on div "Video-Call with Therapist (60 minutes)" at bounding box center [413, 288] width 264 height 19
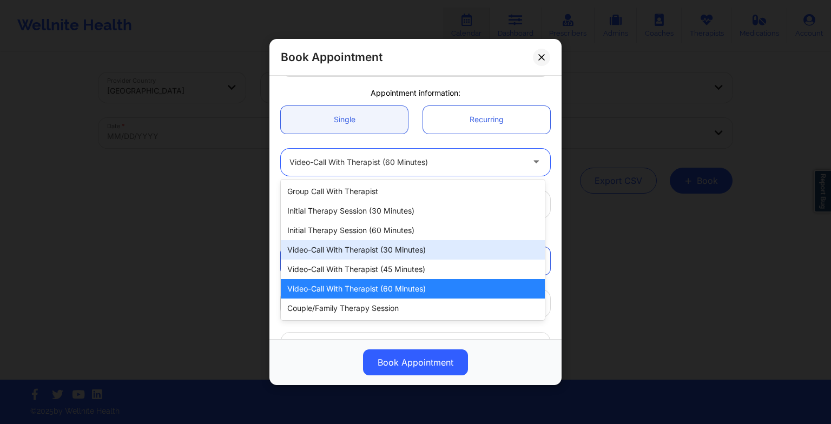
drag, startPoint x: 378, startPoint y: 158, endPoint x: 378, endPoint y: 258, distance: 99.6
click at [378, 258] on body "Wellnite Health Calendar Dashboard Prescribers Admins Coaches Therapists Medica…" at bounding box center [415, 212] width 831 height 424
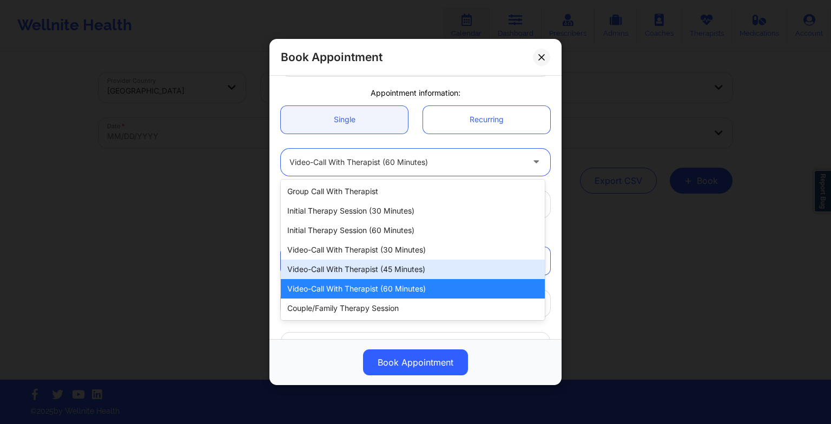
click at [378, 260] on div "Video-Call with Therapist (45 minutes)" at bounding box center [413, 269] width 264 height 19
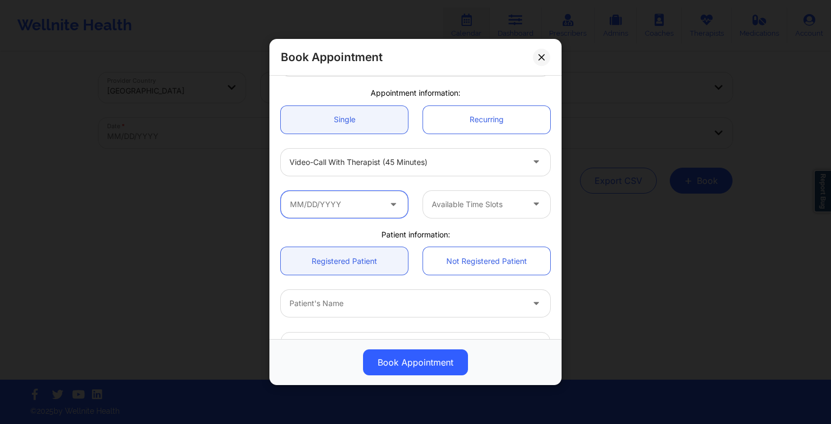
click at [361, 196] on input "text" at bounding box center [344, 204] width 127 height 27
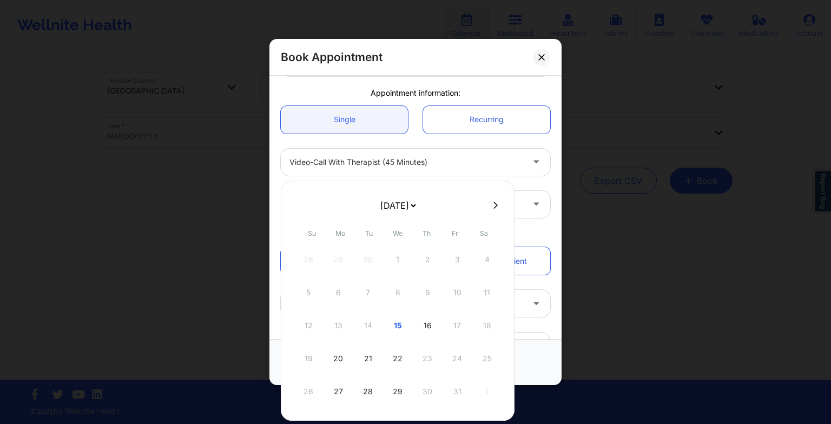
drag, startPoint x: 397, startPoint y: 208, endPoint x: 389, endPoint y: 256, distance: 48.7
click at [389, 256] on div "[DATE] [DATE] [DATE] [DATE] [DATE] [DATE] [DATE] [DATE] [DATE] [DATE] [DATE] [D…" at bounding box center [398, 301] width 234 height 240
click at [340, 374] on div "30 1 2 3 4 5 6 7 8 9 10 11 12 13 14 15 16 17 18 19 20 21 22 23 24 25 26 27 28 2…" at bounding box center [398, 326] width 206 height 162
click at [339, 387] on div "29" at bounding box center [338, 392] width 27 height 30
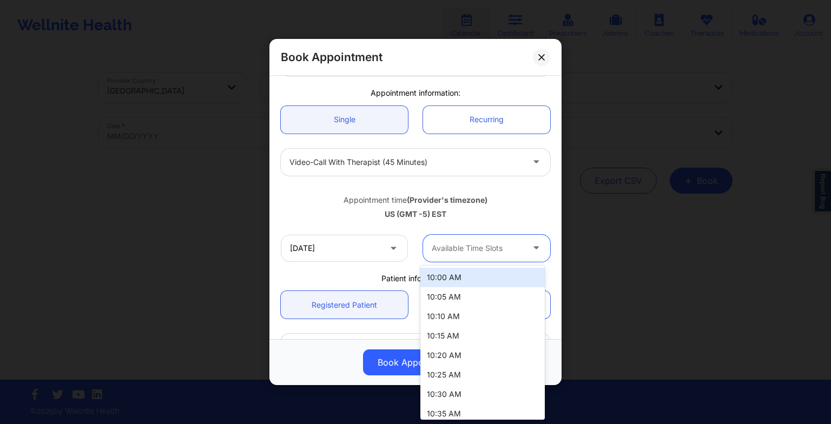
click at [469, 251] on div at bounding box center [477, 248] width 91 height 13
click at [498, 249] on div at bounding box center [477, 248] width 91 height 13
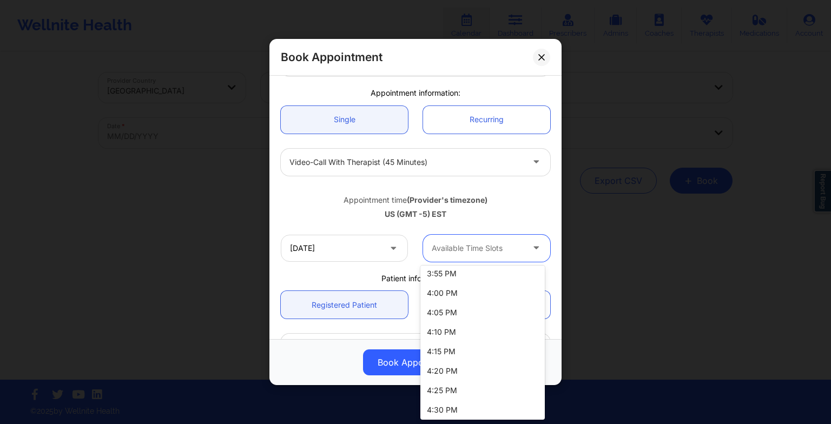
scroll to position [707, 0]
click at [455, 404] on div "4:45 PM" at bounding box center [482, 407] width 124 height 19
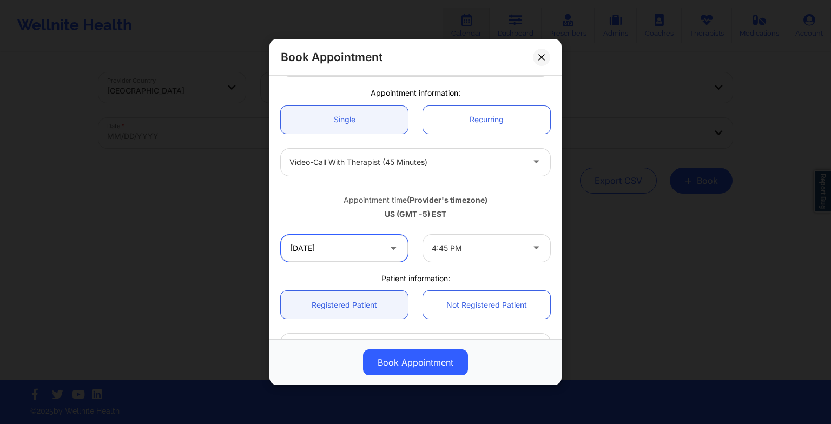
click at [370, 247] on input "[DATE]" at bounding box center [344, 248] width 127 height 27
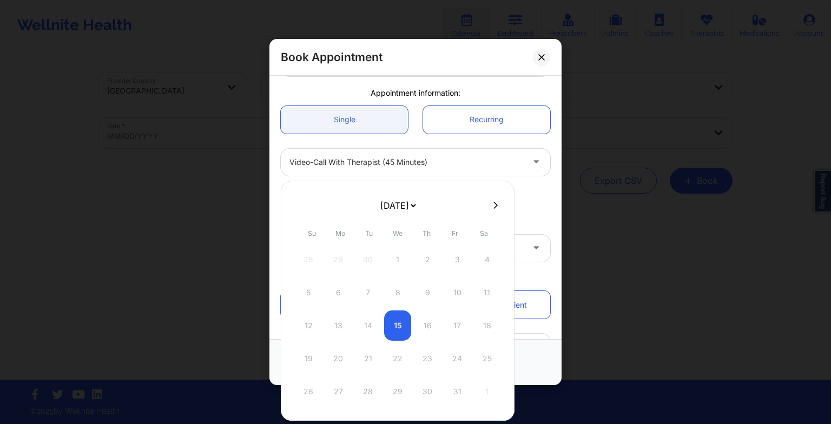
click at [379, 207] on select "[DATE] [DATE] [DATE] [DATE] [DATE] [DATE] [DATE] [DATE] [DATE] [DATE] [DATE] [D…" at bounding box center [397, 206] width 39 height 22
click at [333, 364] on div "22" at bounding box center [338, 359] width 27 height 30
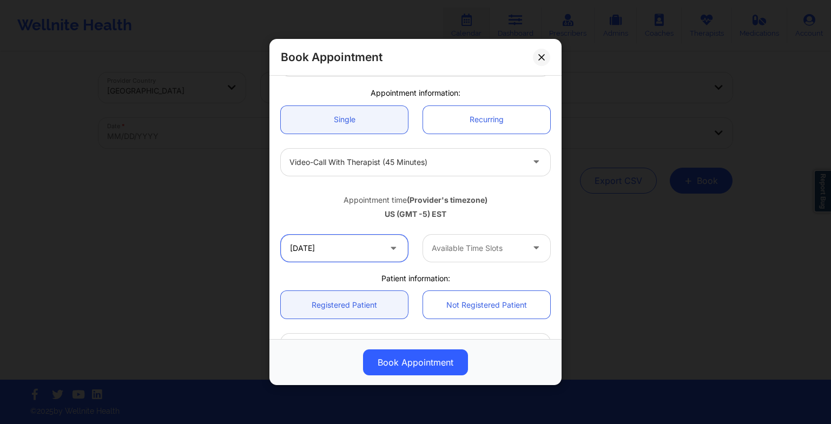
click at [348, 248] on input "[DATE]" at bounding box center [344, 248] width 127 height 27
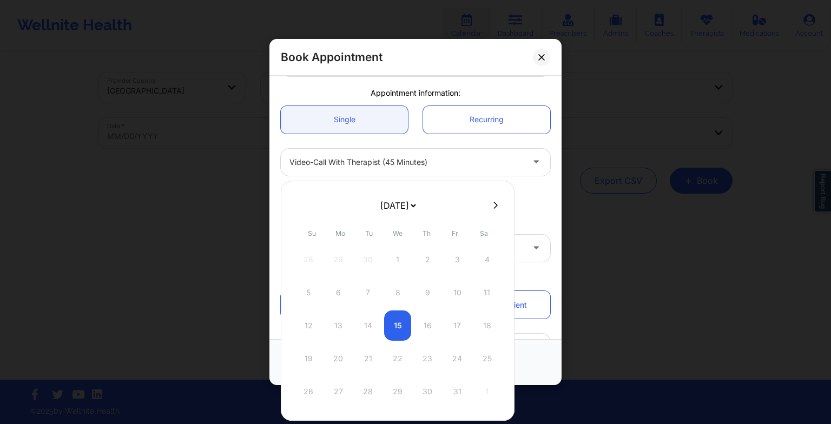
drag, startPoint x: 388, startPoint y: 201, endPoint x: 381, endPoint y: 262, distance: 61.5
click at [381, 262] on div "[DATE] [DATE] [DATE] [DATE] [DATE] [DATE] [DATE] [DATE] [DATE] [DATE] [DATE] [D…" at bounding box center [398, 301] width 234 height 240
click at [341, 385] on div at bounding box center [398, 301] width 234 height 240
click at [338, 390] on div "29" at bounding box center [338, 392] width 27 height 30
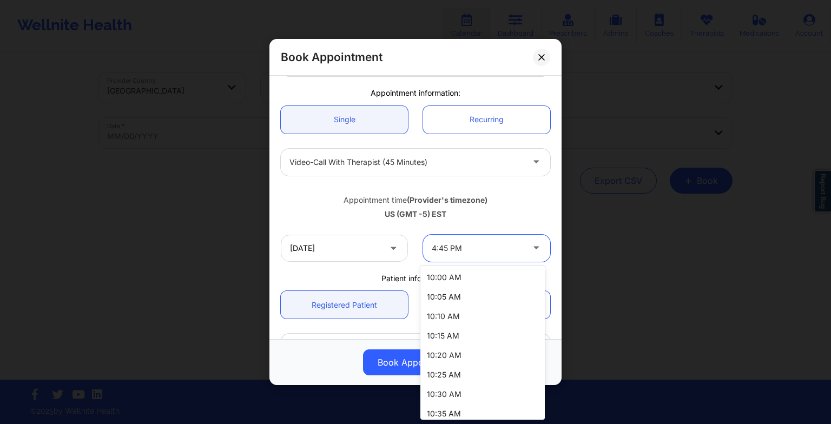
click at [444, 247] on div at bounding box center [477, 248] width 91 height 13
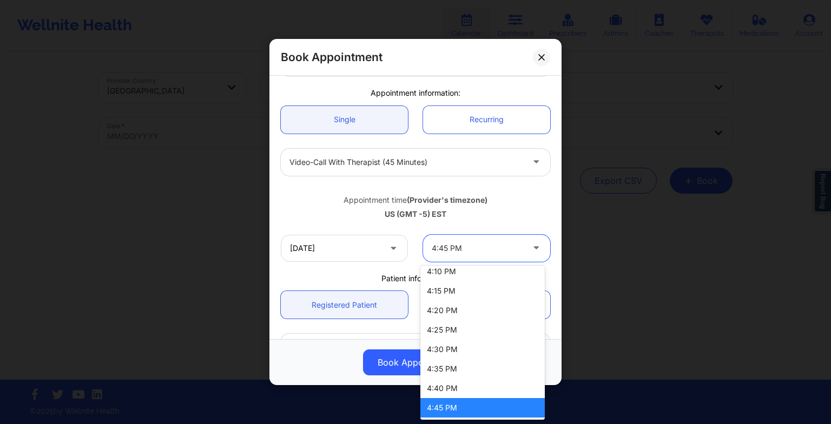
click at [460, 406] on div "4:45 PM" at bounding box center [482, 407] width 124 height 19
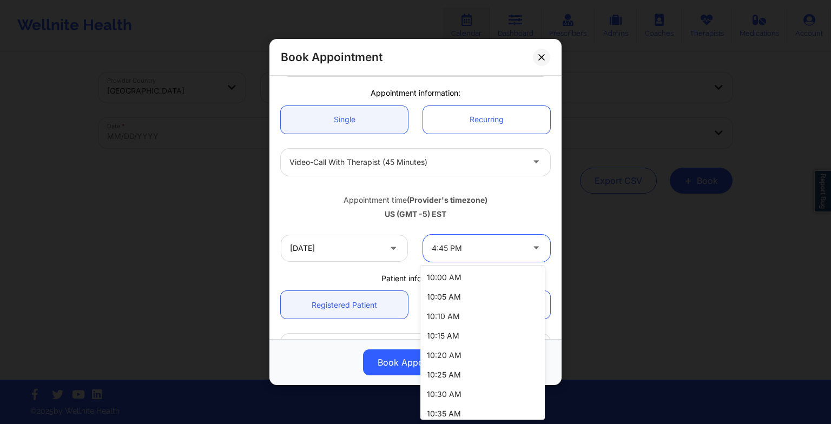
click at [458, 248] on div at bounding box center [477, 248] width 91 height 13
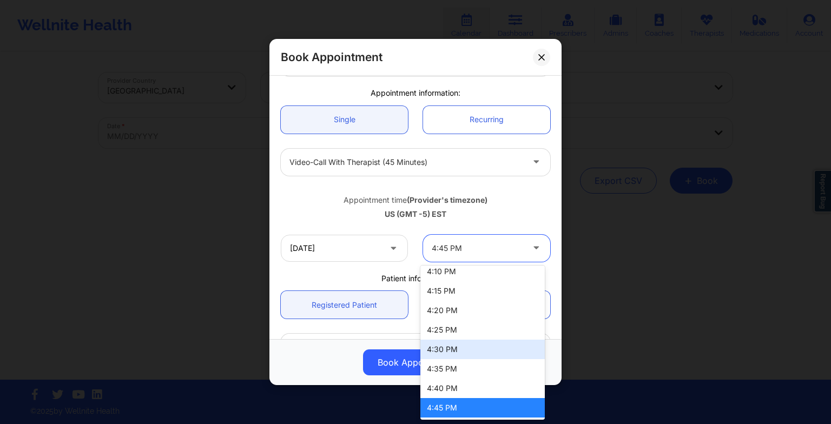
click at [450, 348] on div "4:30 PM" at bounding box center [482, 349] width 124 height 19
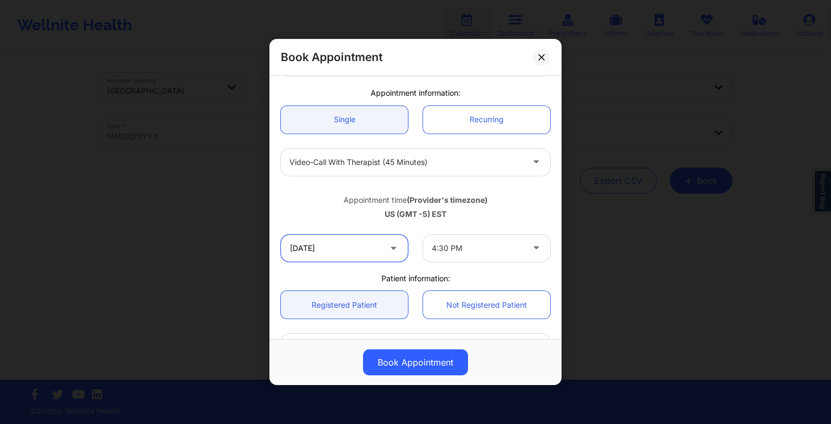
click at [364, 255] on input "[DATE]" at bounding box center [344, 248] width 127 height 27
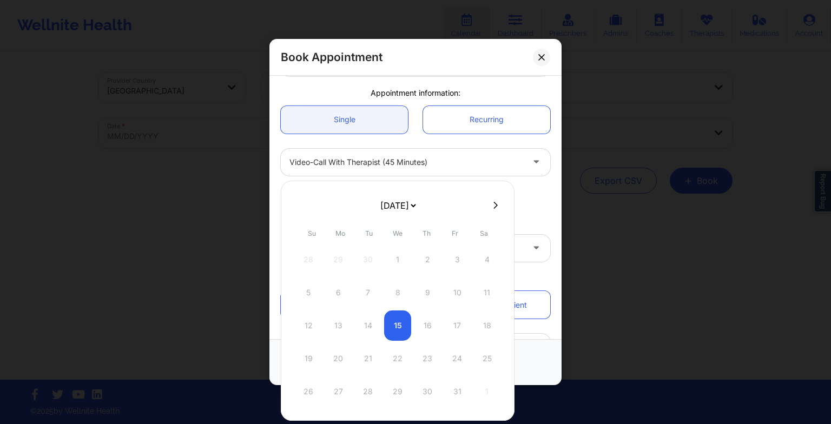
drag, startPoint x: 392, startPoint y: 209, endPoint x: 392, endPoint y: 259, distance: 50.3
click at [392, 259] on div "[DATE] [DATE] [DATE] [DATE] [DATE] [DATE] [DATE] [DATE] [DATE] [DATE] [DATE] [D…" at bounding box center [398, 301] width 234 height 240
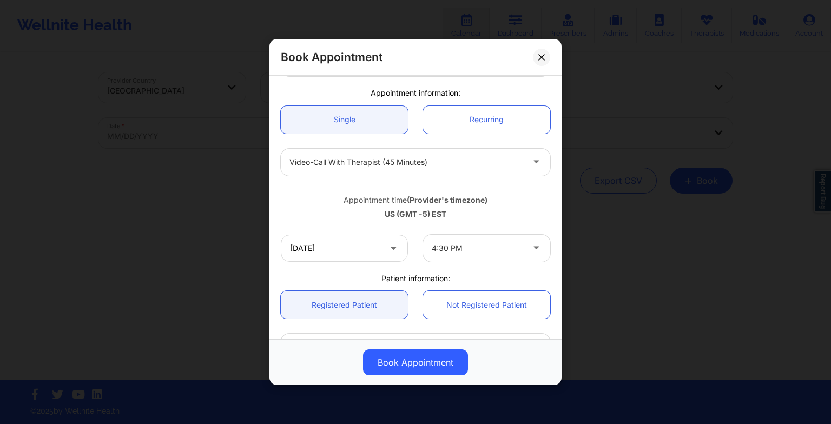
click at [536, 360] on div "Book Appointment" at bounding box center [415, 363] width 277 height 26
